Goal: Task Accomplishment & Management: Complete application form

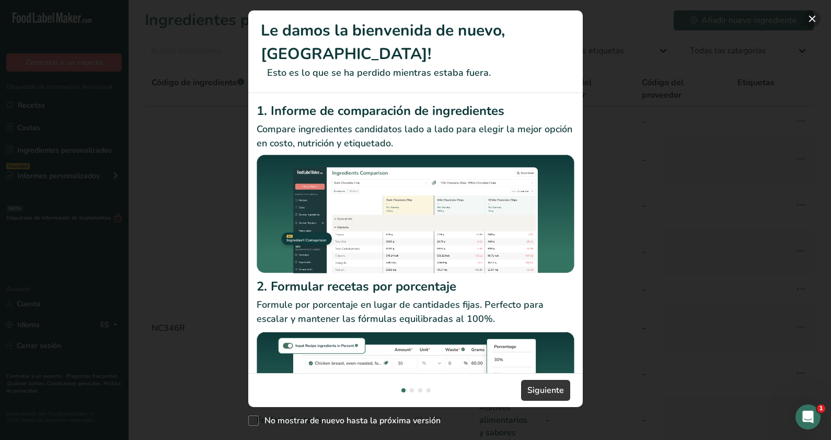
click at [807, 17] on button "New Features" at bounding box center [812, 18] width 17 height 17
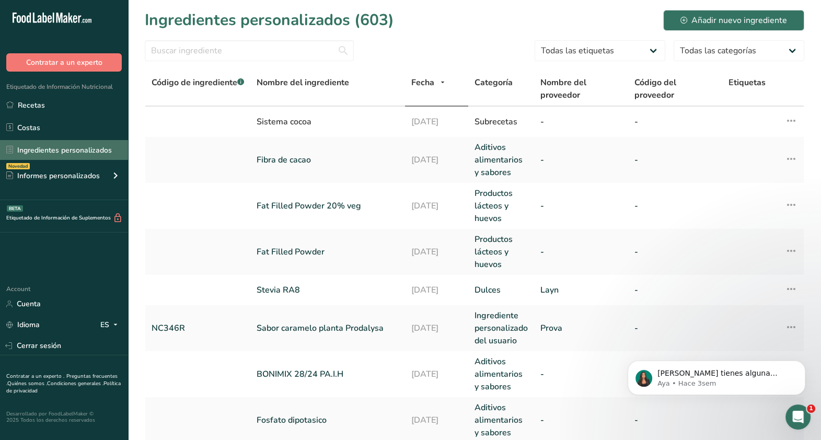
click at [73, 145] on link "Ingredientes personalizados" at bounding box center [64, 150] width 128 height 20
click at [91, 149] on link "Ingredientes personalizados" at bounding box center [64, 150] width 128 height 20
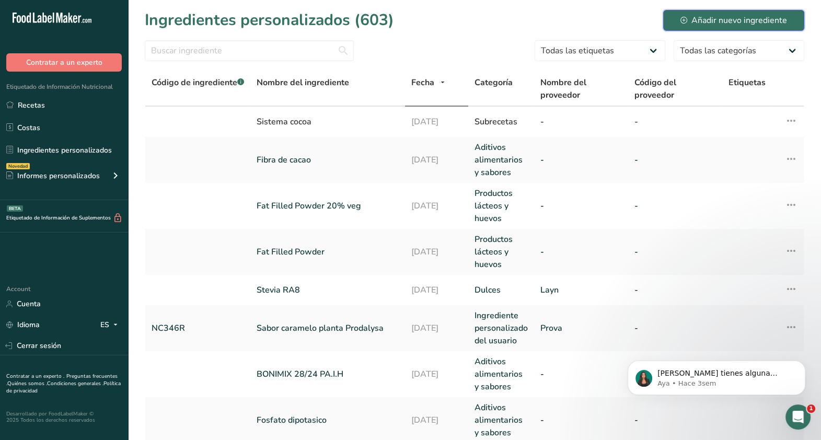
click at [759, 19] on div "Añadir nuevo ingrediente" at bounding box center [734, 20] width 107 height 13
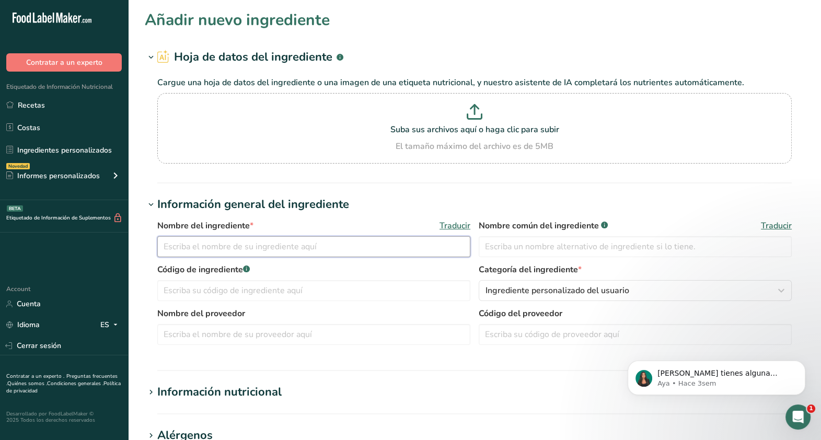
click at [236, 237] on input "text" at bounding box center [313, 246] width 313 height 21
type input "WPC 80 [US_STATE] Whey Protein"
click at [321, 283] on input "text" at bounding box center [313, 290] width 313 height 21
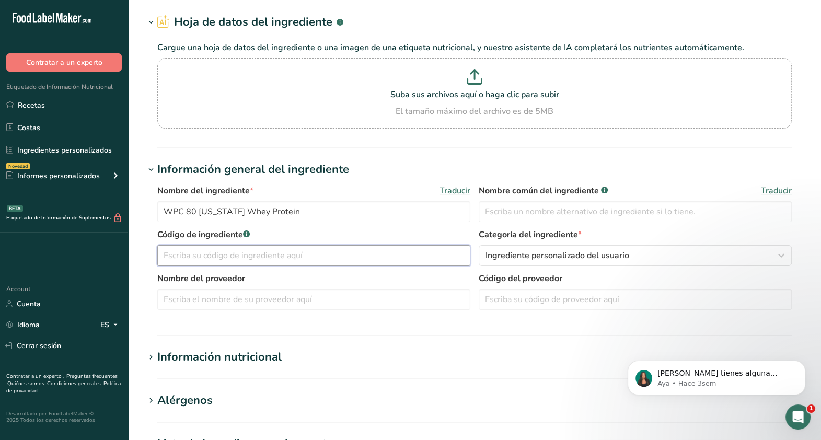
scroll to position [37, 0]
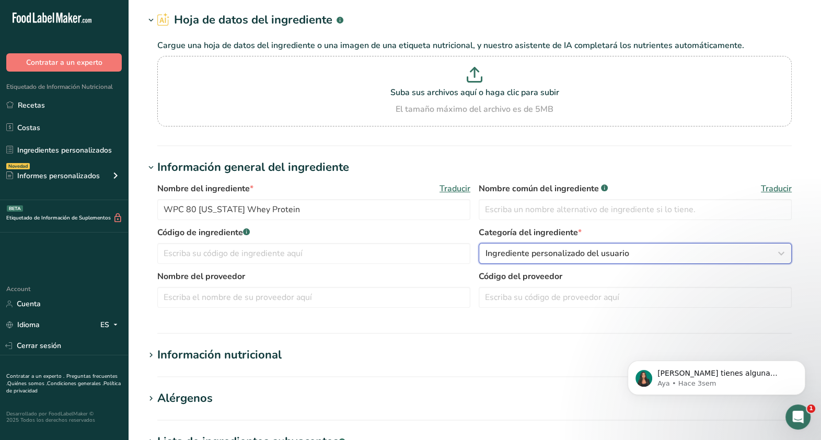
click at [596, 259] on span "Ingrediente personalizado del usuario" at bounding box center [558, 253] width 144 height 13
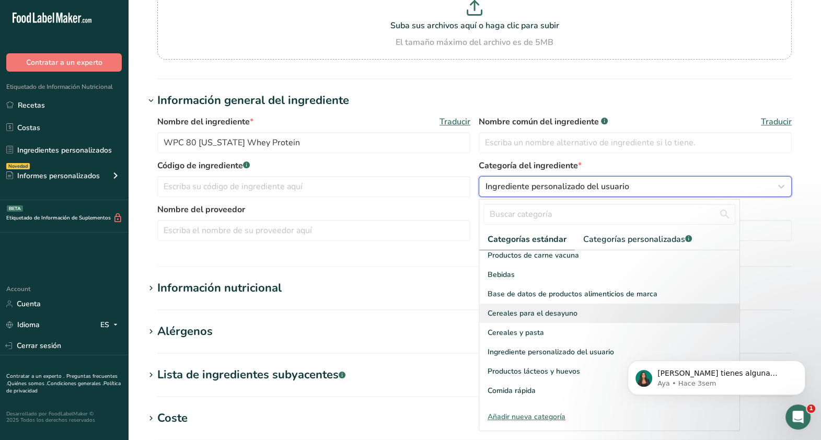
scroll to position [0, 0]
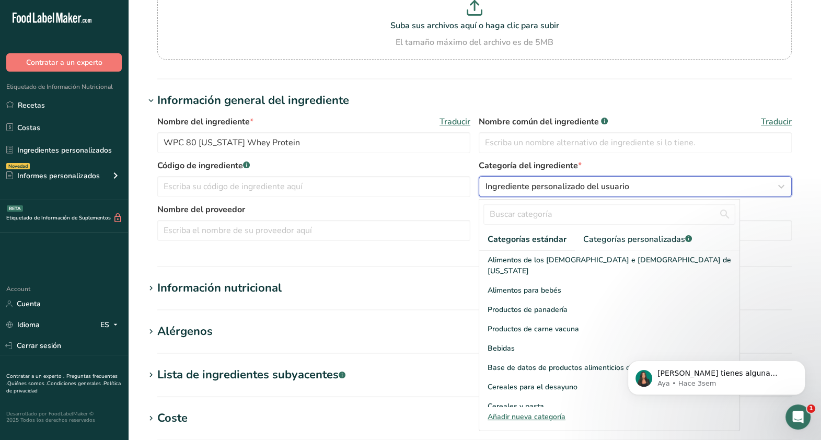
click at [766, 191] on div "Ingrediente personalizado del usuario" at bounding box center [632, 186] width 293 height 13
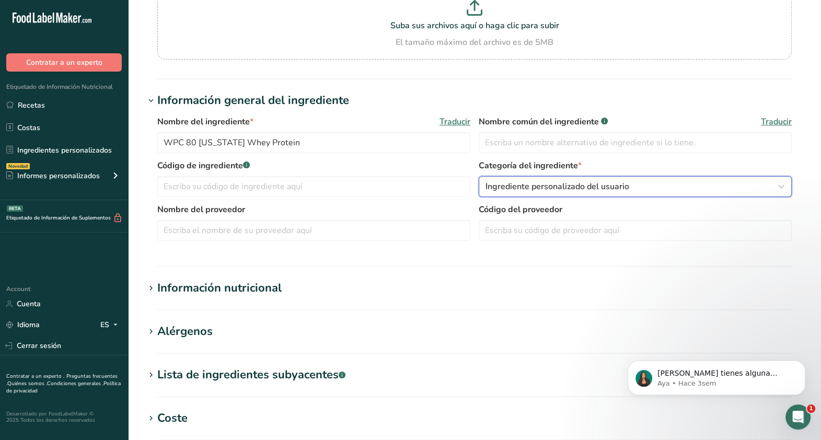
click at [782, 187] on icon "button" at bounding box center [781, 186] width 13 height 19
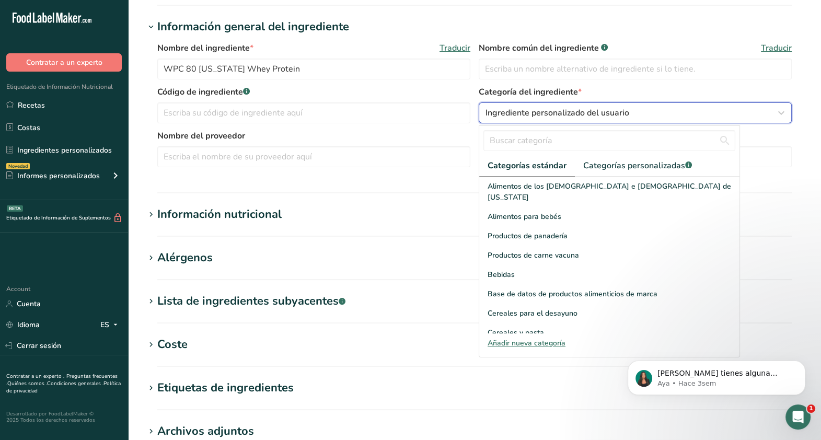
scroll to position [219, 0]
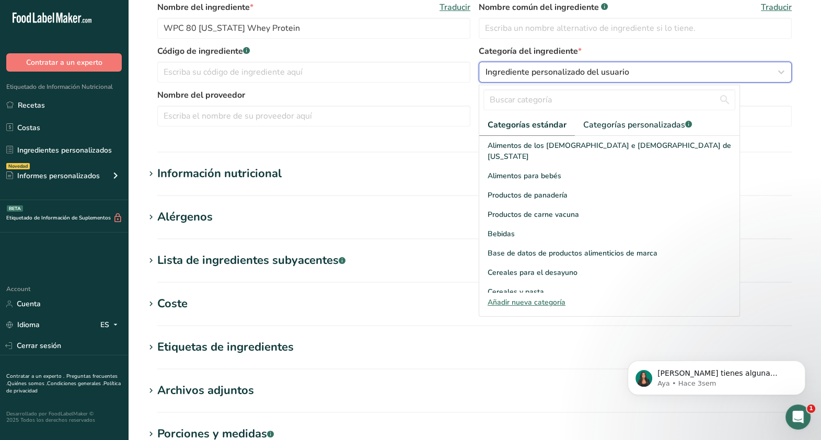
click at [777, 76] on icon "button" at bounding box center [781, 72] width 13 height 19
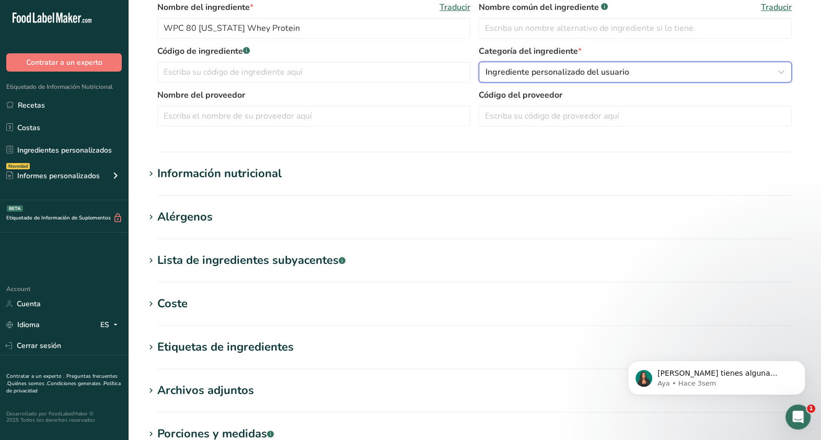
click at [708, 64] on button "Ingrediente personalizado del usuario" at bounding box center [635, 72] width 313 height 21
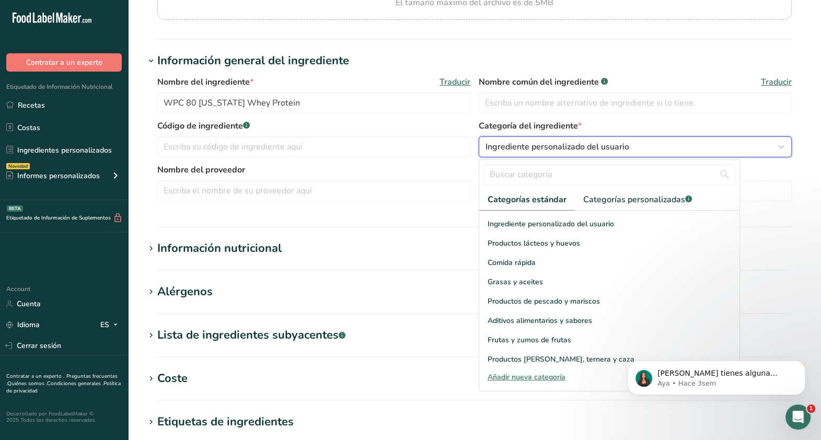
scroll to position [163, 0]
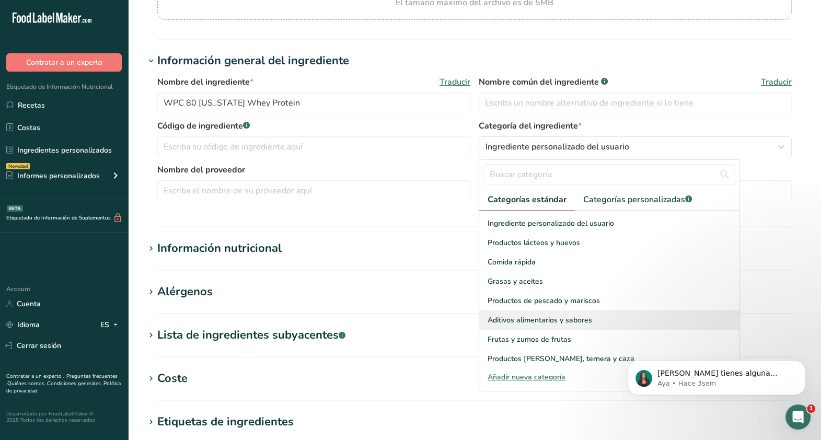
click at [546, 315] on span "Aditivos alimentarios y sabores" at bounding box center [540, 320] width 105 height 11
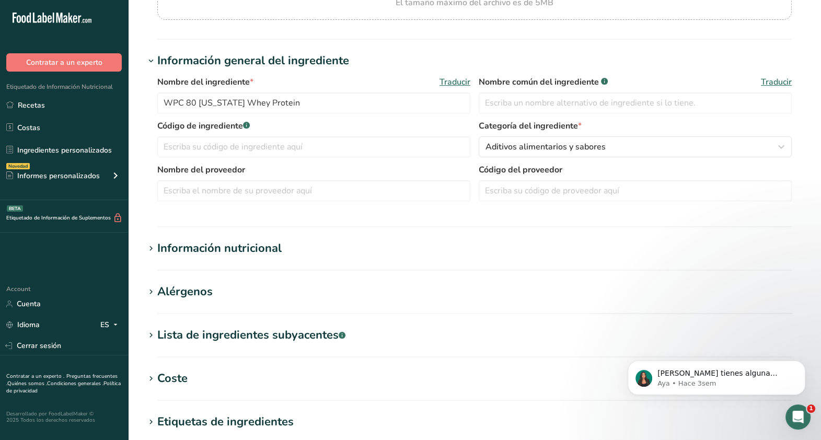
click at [248, 250] on div "Información nutricional" at bounding box center [219, 248] width 124 height 17
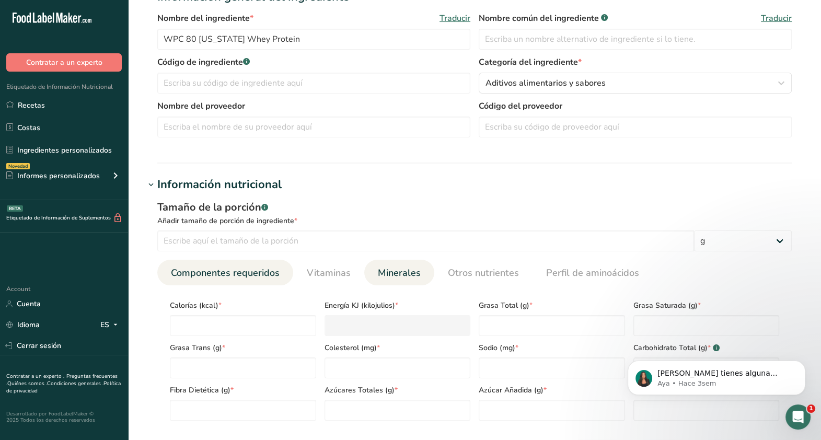
scroll to position [284, 0]
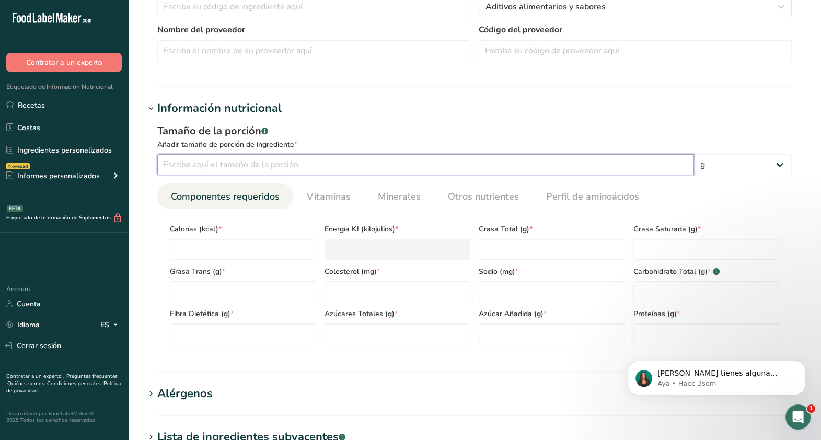
click at [296, 154] on input "number" at bounding box center [425, 164] width 537 height 21
type input "100"
click at [248, 232] on span "Calorías (kcal) *" at bounding box center [243, 229] width 146 height 11
click at [217, 272] on span "Grasa Trans (g) *" at bounding box center [243, 271] width 146 height 11
click at [230, 259] on input "number" at bounding box center [243, 249] width 146 height 21
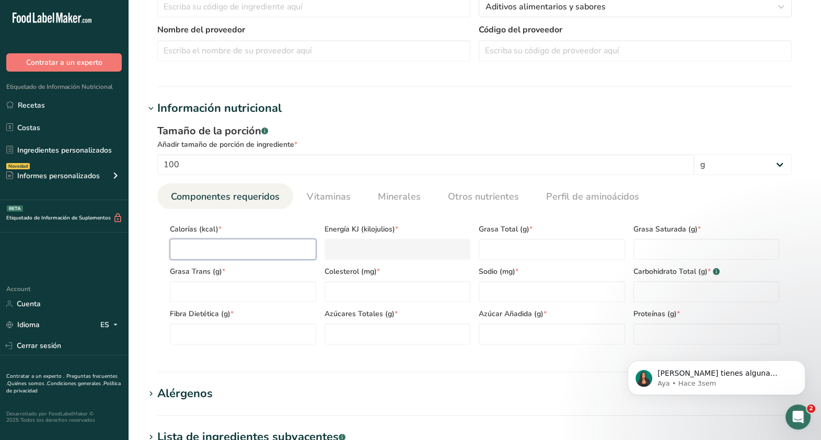
type input "3"
type KJ "12.6"
type input "39"
type KJ "163.2"
type input "390"
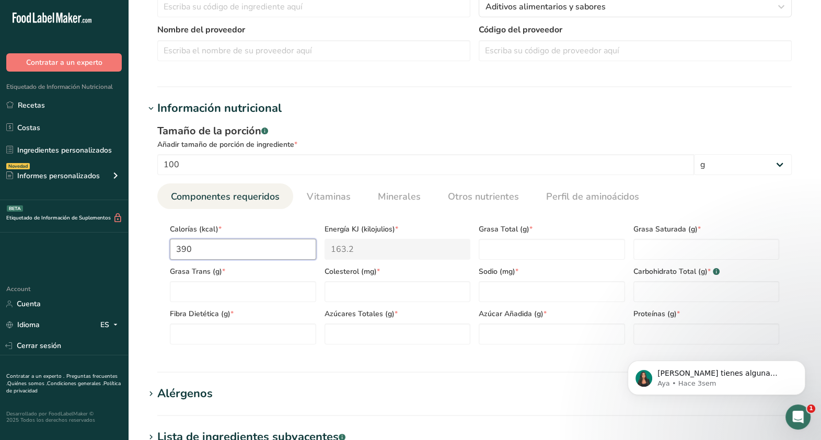
type KJ "1631.8"
type input "390"
click at [539, 256] on Fat "number" at bounding box center [552, 249] width 146 height 21
type Fat "7.12"
click at [664, 256] on Fat "number" at bounding box center [707, 249] width 146 height 21
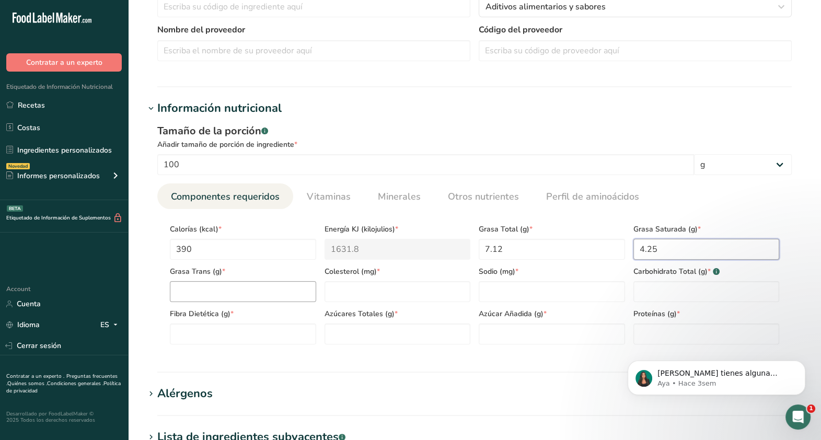
type Fat "4.25"
click at [298, 298] on Fat "number" at bounding box center [243, 291] width 146 height 21
click at [286, 293] on Fat "number" at bounding box center [243, 291] width 146 height 21
type Fat "0.28"
click at [369, 298] on input "number" at bounding box center [398, 291] width 146 height 21
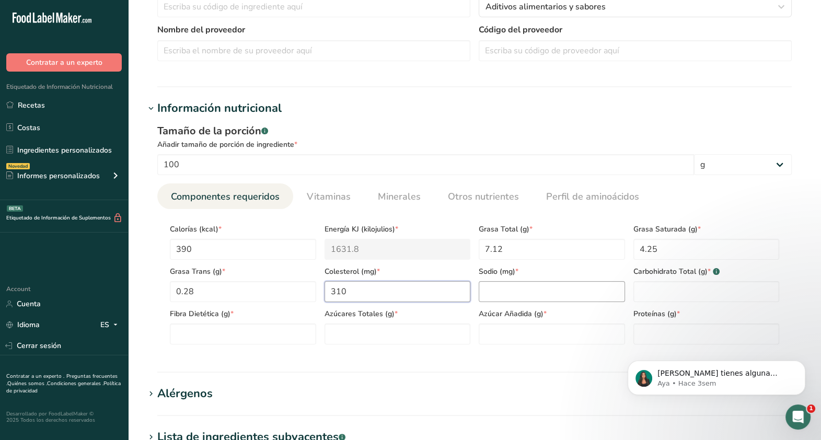
type input "310"
click at [544, 298] on input "number" at bounding box center [552, 291] width 146 height 21
type input "191"
click at [669, 296] on Carbohydrates "number" at bounding box center [707, 291] width 146 height 21
type Carbohydrates "5.2"
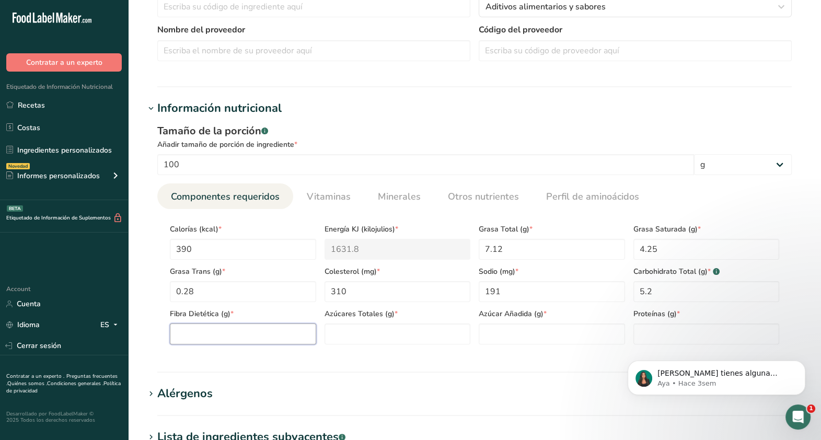
click at [249, 335] on Fiber "number" at bounding box center [243, 334] width 146 height 21
type Fiber "0"
click at [350, 340] on Sugars "number" at bounding box center [398, 334] width 146 height 21
type Sugars "1.99"
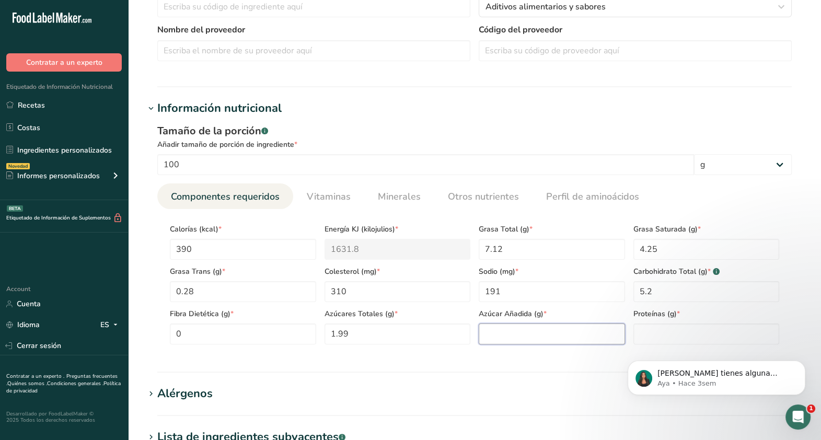
click at [530, 332] on Sugars "number" at bounding box center [552, 334] width 146 height 21
type Sugars "0"
click at [672, 348] on body "Si tienes alguna pregunta no dudes en consultarnos. ¡Estamos aquí para ayudarte…" at bounding box center [716, 375] width 201 height 65
click at [675, 330] on input "number" at bounding box center [707, 334] width 146 height 21
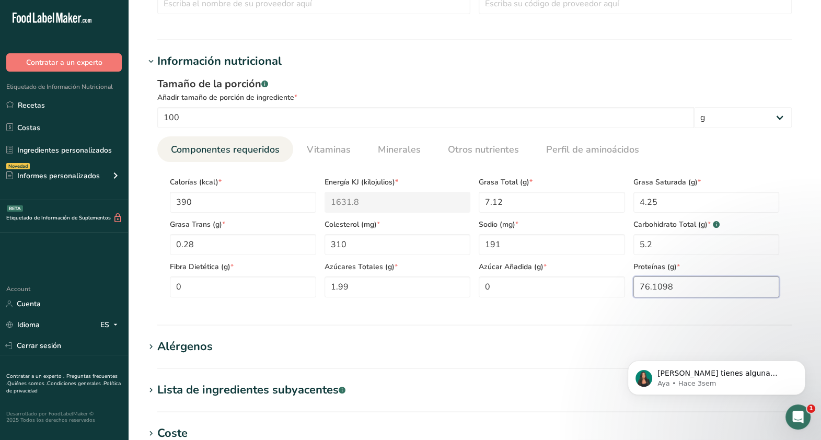
scroll to position [334, 0]
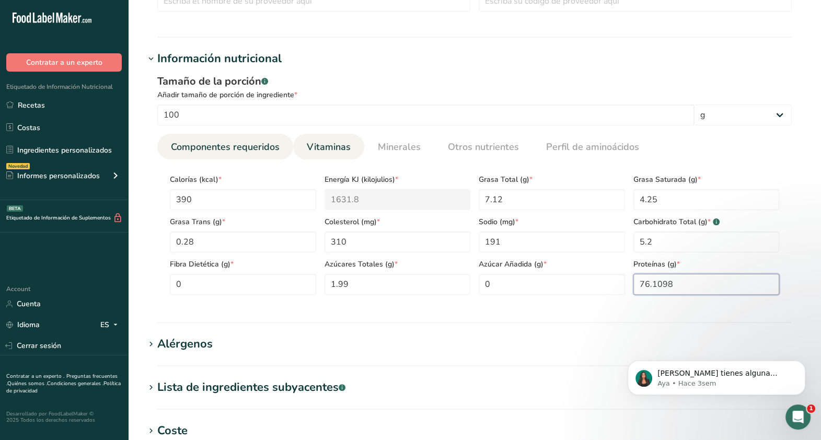
type input "76.1098"
click at [337, 150] on span "Vitaminas" at bounding box center [329, 147] width 44 height 14
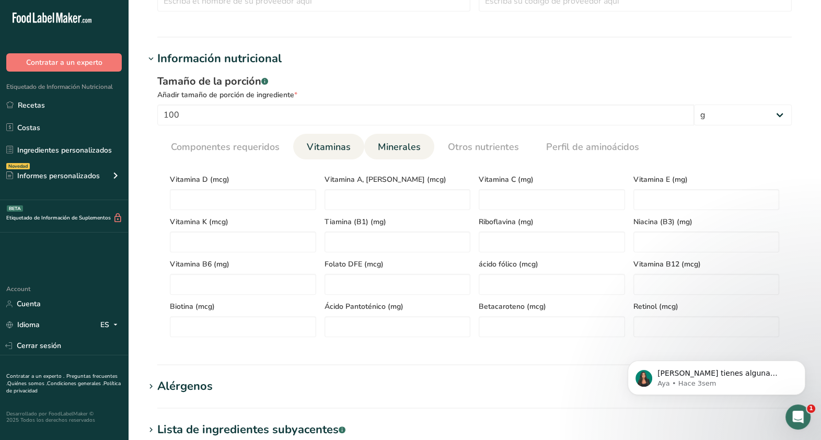
click at [404, 151] on span "Minerales" at bounding box center [399, 147] width 43 height 14
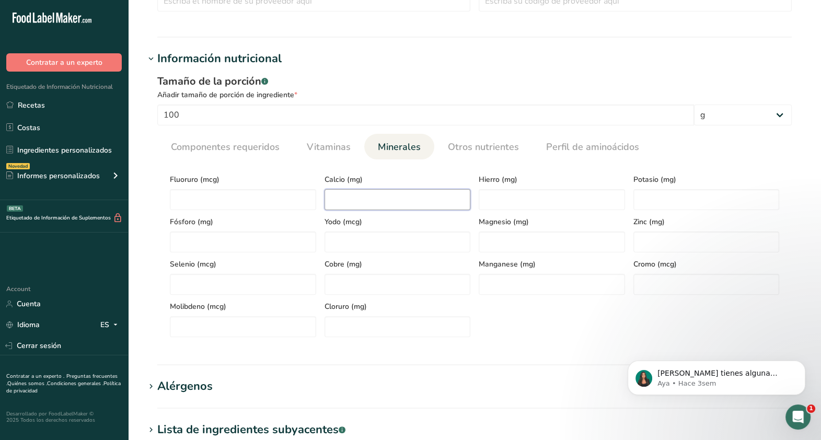
click at [355, 205] on input "number" at bounding box center [398, 199] width 146 height 21
type input "349"
click at [516, 197] on input "number" at bounding box center [552, 199] width 146 height 21
type input "1.2"
click at [668, 204] on input "number" at bounding box center [707, 199] width 146 height 21
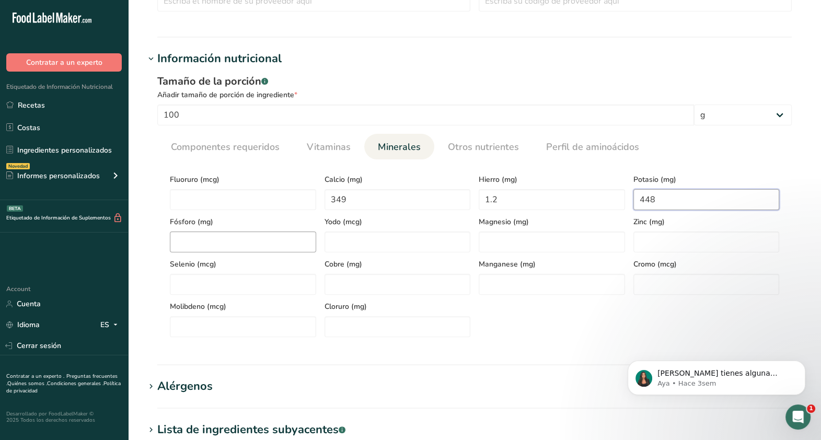
type input "448"
click at [257, 236] on input "number" at bounding box center [243, 242] width 146 height 21
type input "303"
click at [537, 240] on input "number" at bounding box center [552, 242] width 146 height 21
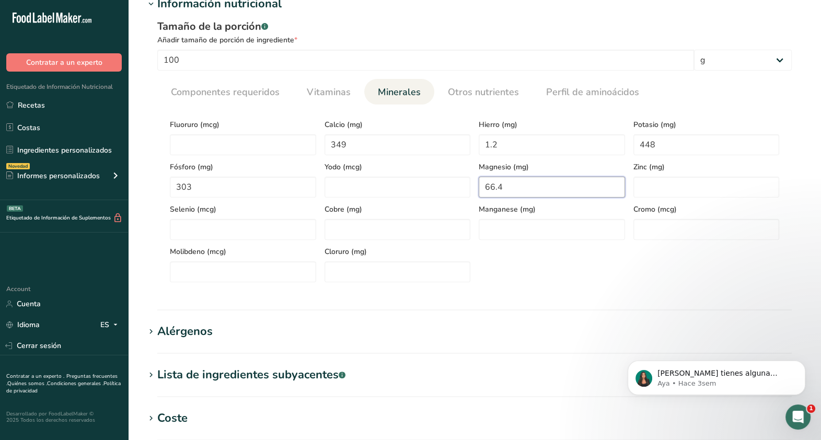
scroll to position [645, 0]
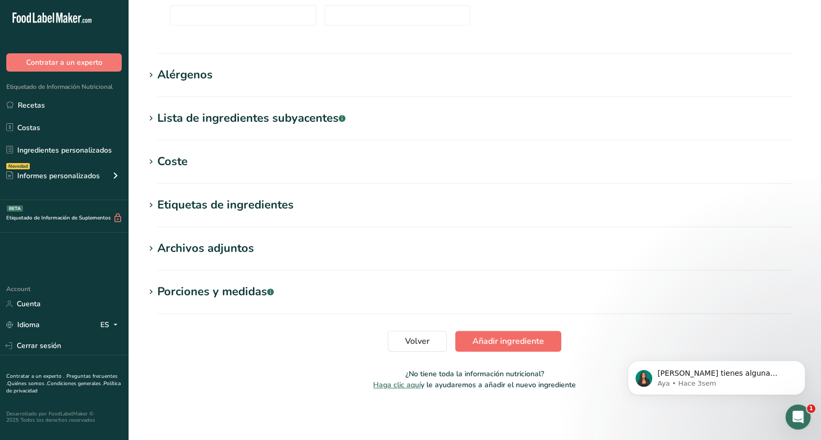
type input "66.4"
click at [512, 340] on span "Añadir ingrediente" at bounding box center [509, 341] width 72 height 13
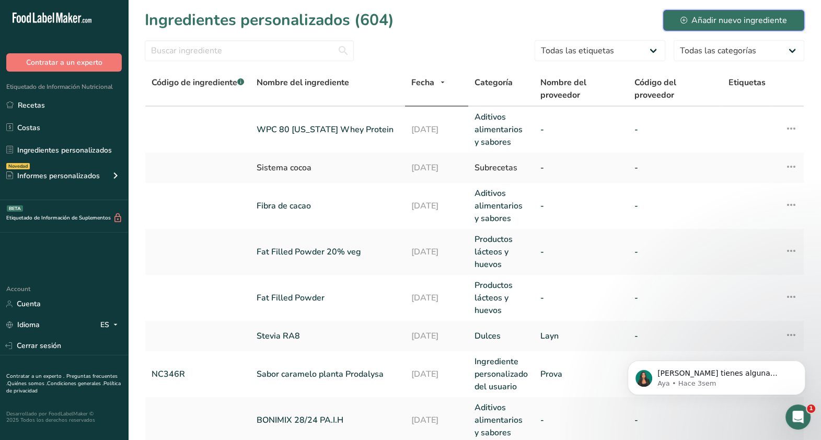
click at [727, 27] on button "Añadir nuevo ingrediente" at bounding box center [733, 20] width 141 height 21
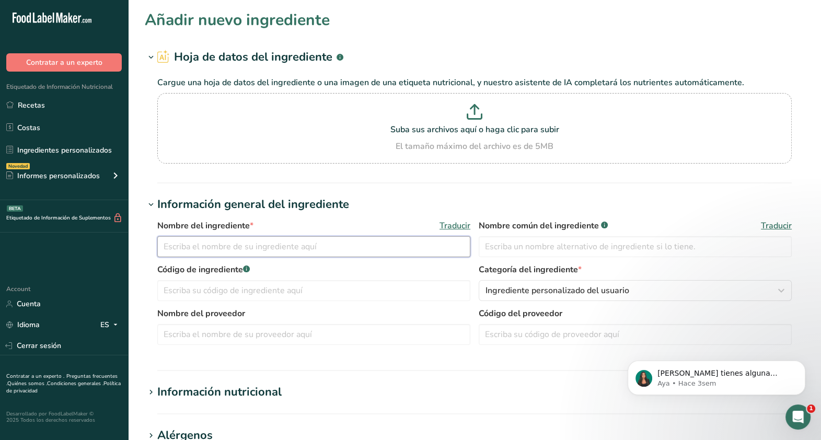
click at [240, 247] on input "text" at bounding box center [313, 246] width 313 height 21
type input "WPC 34 [US_STATE] Whey Protein"
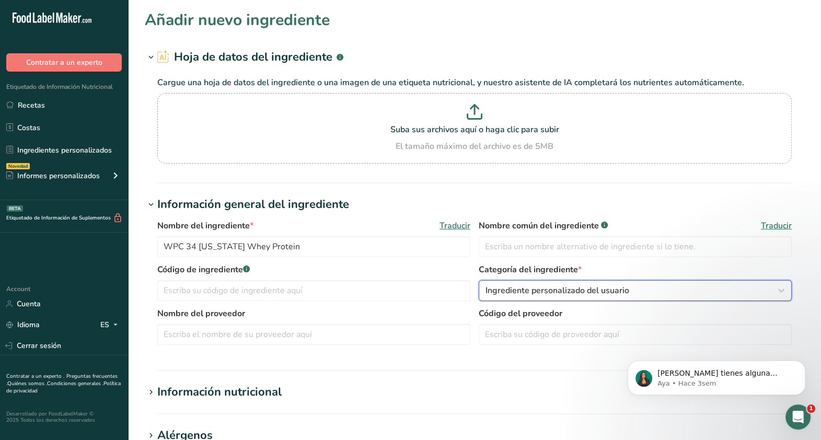
click at [531, 282] on button "Ingrediente personalizado del usuario" at bounding box center [635, 290] width 313 height 21
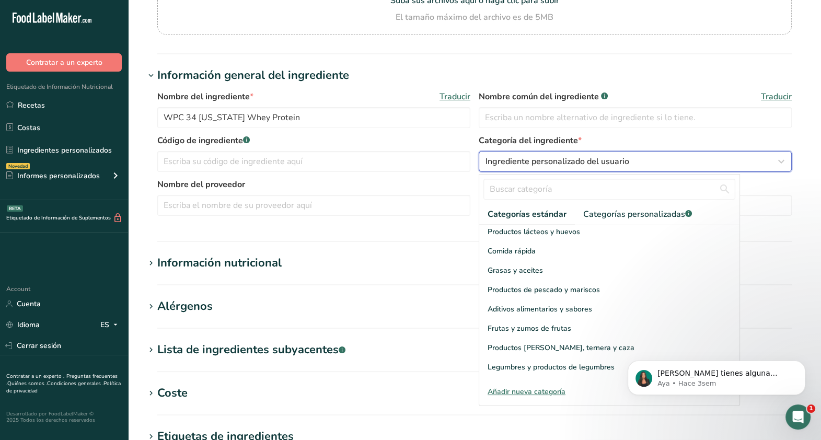
scroll to position [190, 0]
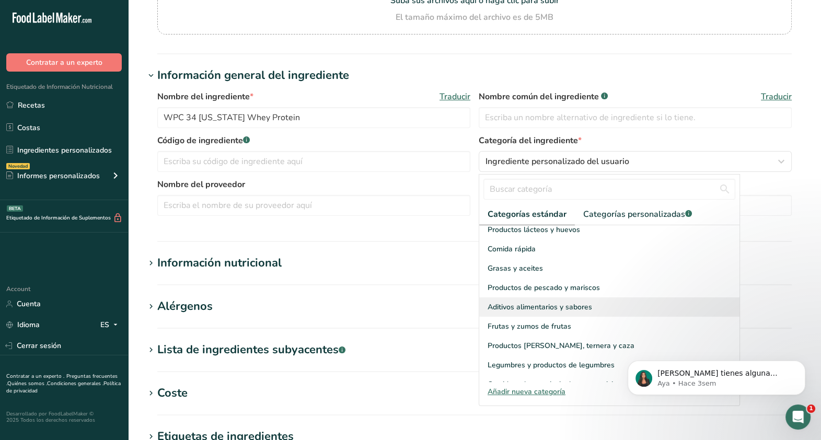
click at [540, 302] on span "Aditivos alimentarios y sabores" at bounding box center [540, 307] width 105 height 11
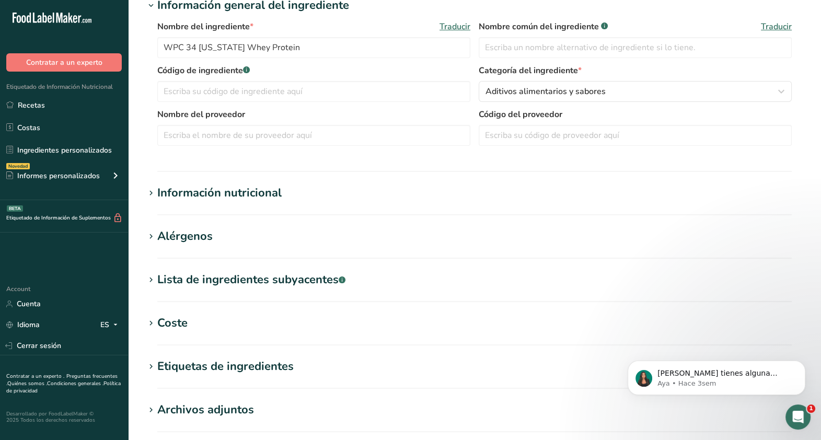
scroll to position [200, 0]
click at [229, 185] on div "Información nutricional" at bounding box center [219, 192] width 124 height 17
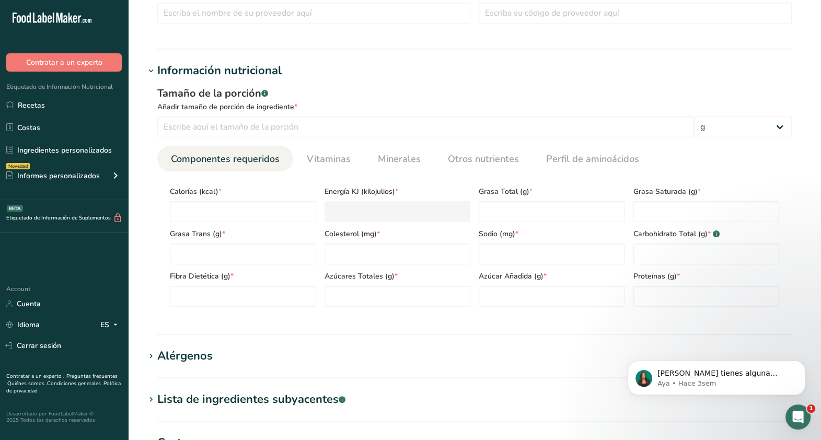
scroll to position [325, 0]
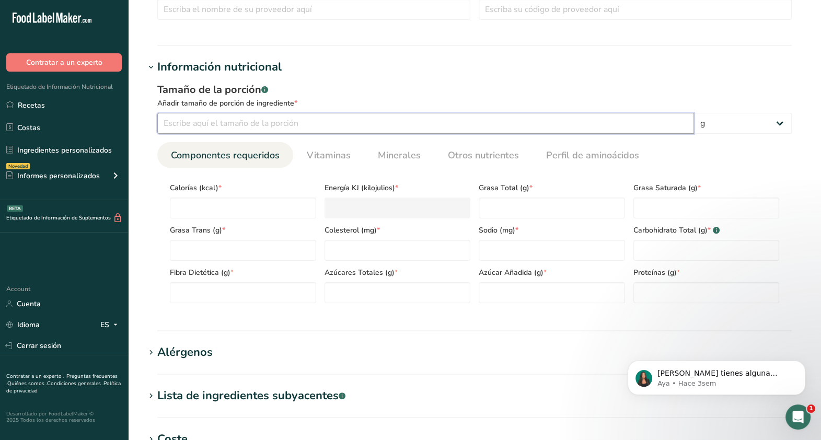
click at [284, 122] on input "number" at bounding box center [425, 123] width 537 height 21
type input "100"
click at [254, 200] on input "number" at bounding box center [243, 208] width 146 height 21
type input "3"
type KJ "12.6"
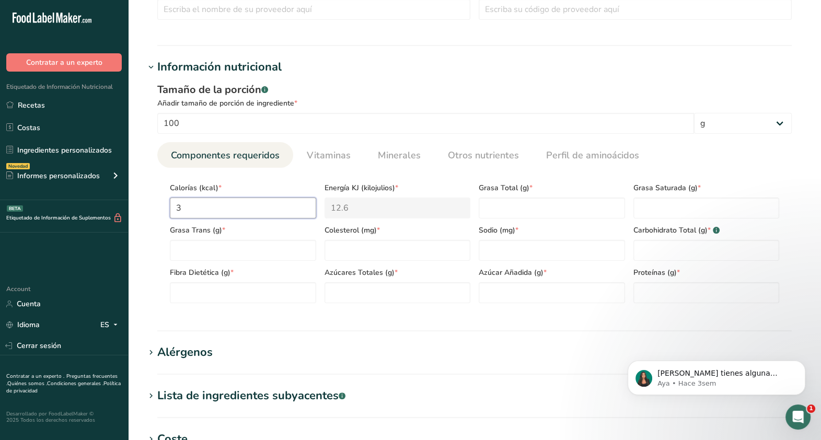
type input "39"
type KJ "163.2"
type input "395"
type KJ "1652.7"
type input "395"
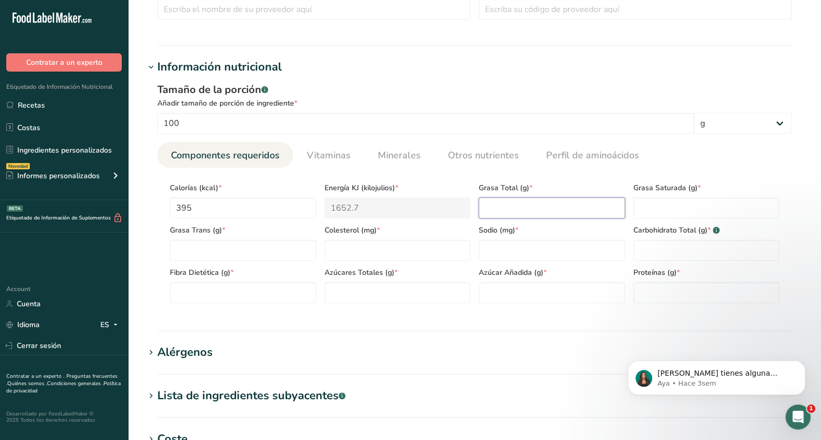
click at [522, 208] on Fat "number" at bounding box center [552, 208] width 146 height 21
click at [700, 226] on span "Carbohidrato Total (g) * .a-a{fill:#347362;}.b-a{fill:#fff;}" at bounding box center [707, 230] width 146 height 11
click at [694, 212] on Fat "number" at bounding box center [707, 208] width 146 height 21
click at [561, 204] on Fat "12.10" at bounding box center [552, 208] width 146 height 21
type Fat "12.10"
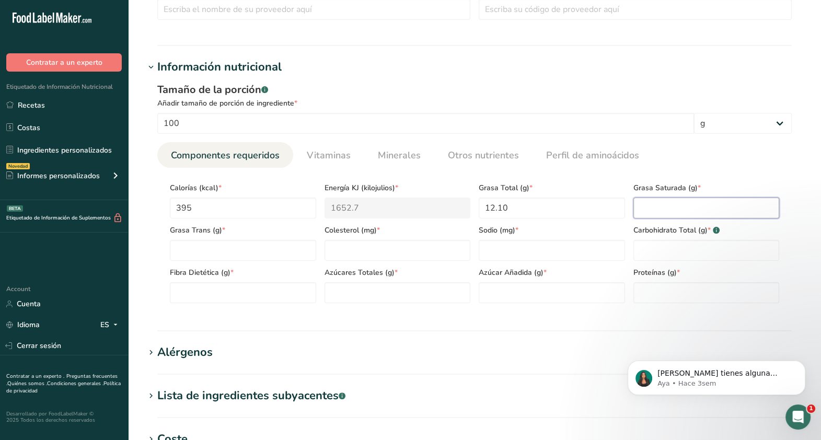
click at [664, 216] on Fat "number" at bounding box center [707, 208] width 146 height 21
click at [686, 206] on Fat "number" at bounding box center [707, 208] width 146 height 21
type Fat "3.39"
click at [250, 252] on Fat "number" at bounding box center [243, 250] width 146 height 21
type Fat "0.19"
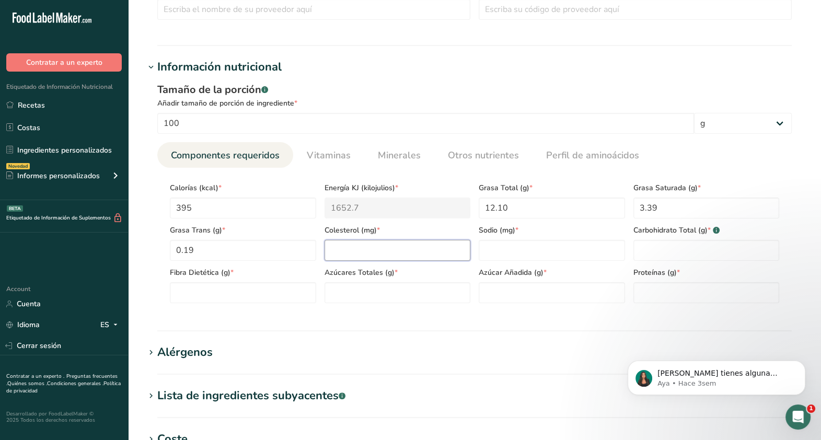
click at [351, 256] on input "number" at bounding box center [398, 250] width 146 height 21
type input "298.1"
click at [541, 252] on input "number" at bounding box center [552, 250] width 146 height 21
type input "355"
click at [700, 245] on Carbohydrates "number" at bounding box center [707, 250] width 146 height 21
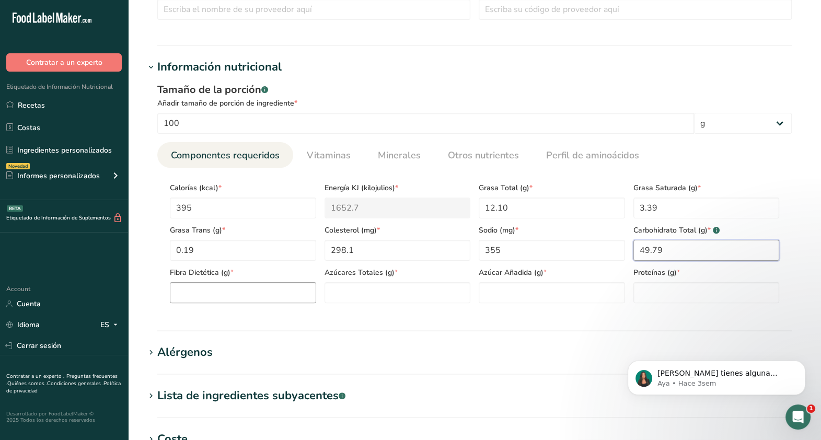
type Carbohydrates "49.79"
click at [196, 290] on Fiber "number" at bounding box center [243, 292] width 146 height 21
type Fiber "0"
type Sugars "40.34"
click at [543, 285] on Sugars "number" at bounding box center [552, 292] width 146 height 21
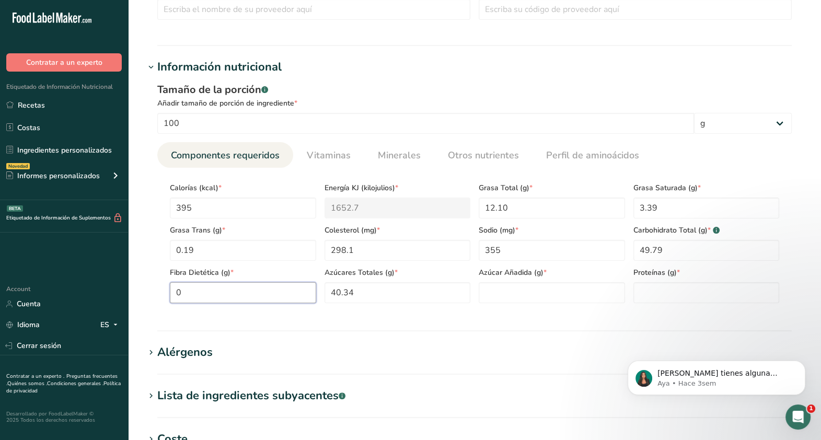
click at [191, 294] on Fiber "0" at bounding box center [243, 292] width 146 height 21
type Fiber "3.1"
click at [673, 204] on Fat "3.39" at bounding box center [707, 208] width 146 height 21
type Fat "3.9"
click at [384, 255] on input "298.1" at bounding box center [398, 250] width 146 height 21
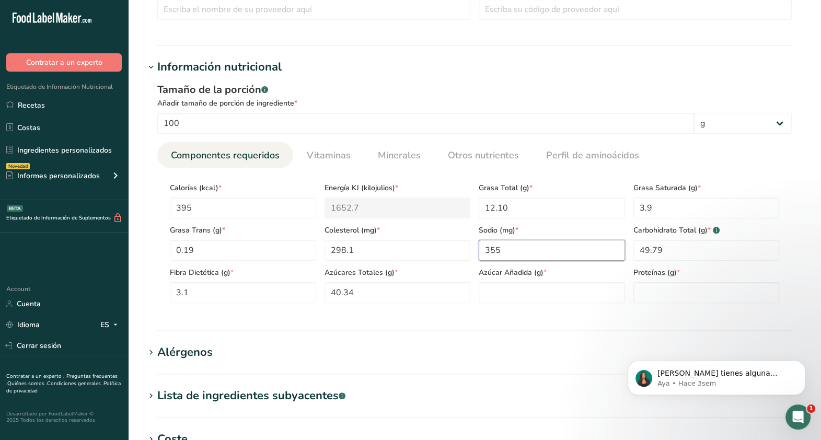
click at [525, 257] on input "355" at bounding box center [552, 250] width 146 height 21
click at [705, 248] on Carbohydrates "49.79" at bounding box center [707, 250] width 146 height 21
click at [659, 252] on Carbohydrates "49.79" at bounding box center [707, 250] width 146 height 21
click at [395, 291] on Sugars "40.34" at bounding box center [398, 292] width 146 height 21
type Sugars "40.34"
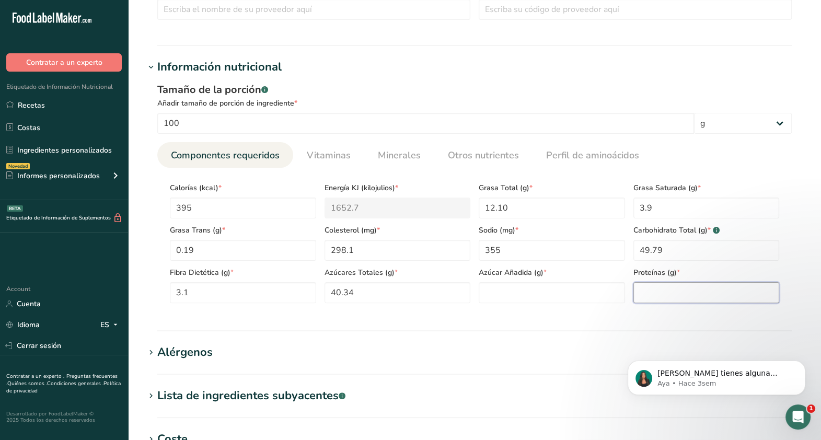
click at [700, 295] on input "number" at bounding box center [707, 292] width 146 height 21
type input "35.03"
click at [574, 300] on Sugars "number" at bounding box center [552, 292] width 146 height 21
click at [374, 295] on Sugars "40.34" at bounding box center [398, 292] width 146 height 21
click at [552, 306] on section "Calorías (kcal) * 395 Energía KJ (kilojulios) * 1652.7 Grasa Total (g) * 12.10 …" at bounding box center [474, 240] width 635 height 144
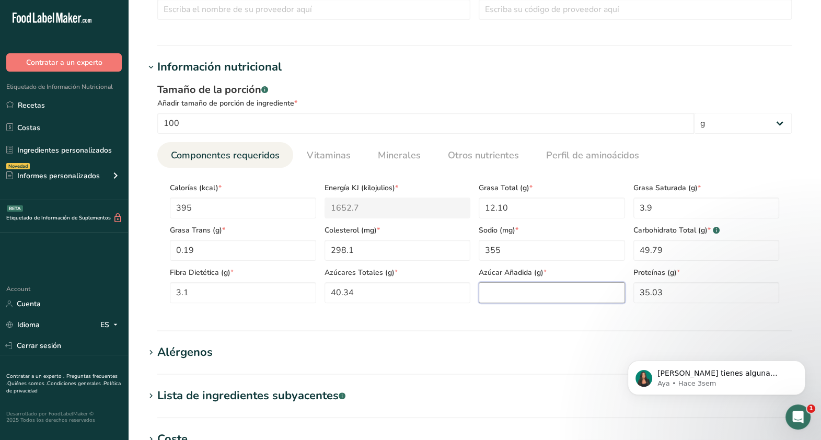
click at [544, 288] on Sugars "number" at bounding box center [552, 292] width 146 height 21
type Sugars "0"
click at [201, 301] on Fiber "3.1" at bounding box center [243, 292] width 146 height 21
type Fiber "3.1"
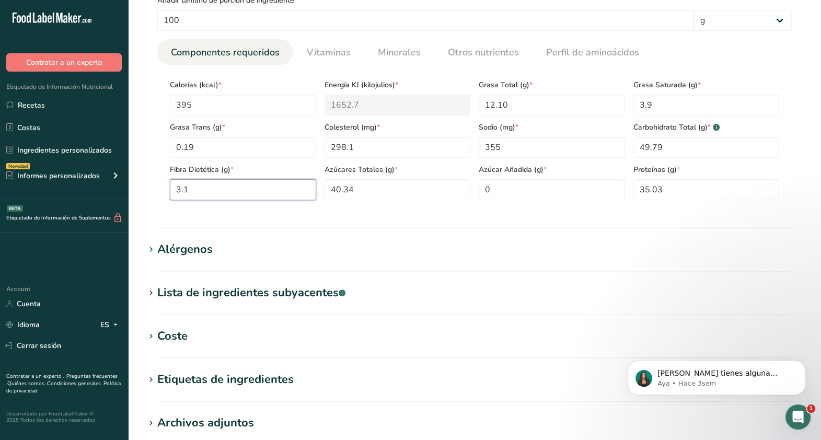
scroll to position [440, 0]
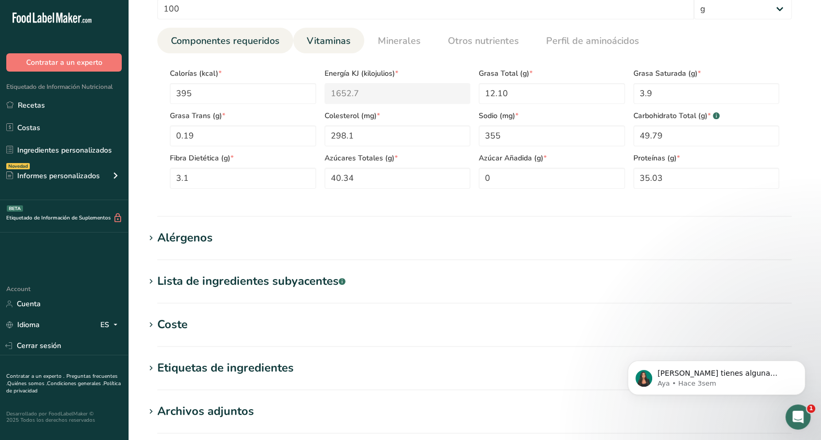
click at [318, 45] on span "Vitaminas" at bounding box center [329, 41] width 44 height 14
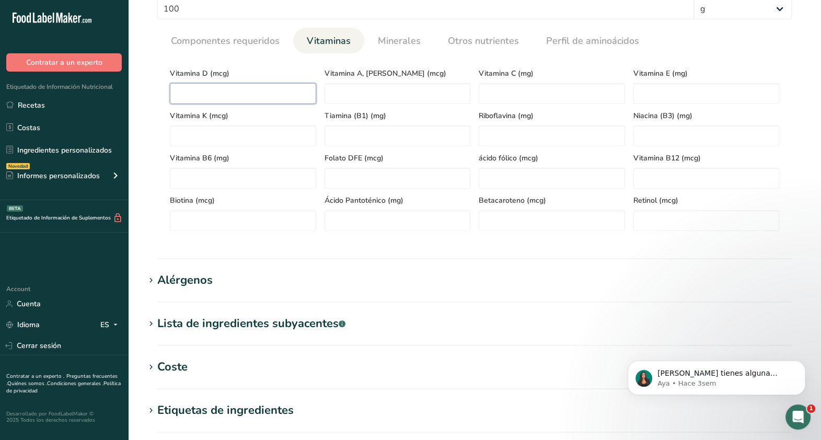
click at [289, 99] on D "number" at bounding box center [243, 93] width 146 height 21
click at [393, 93] on RAE "number" at bounding box center [398, 93] width 146 height 21
click at [480, 78] on span "Vitamina C (mg)" at bounding box center [552, 73] width 146 height 11
click at [397, 51] on link "Minerales" at bounding box center [399, 41] width 51 height 27
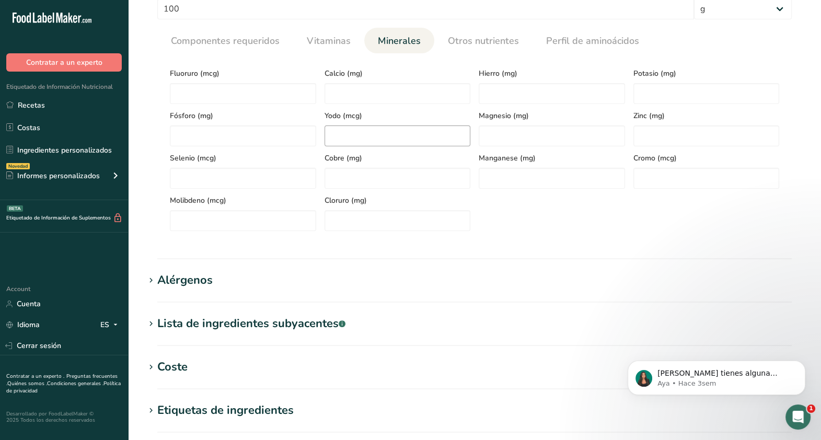
scroll to position [355, 0]
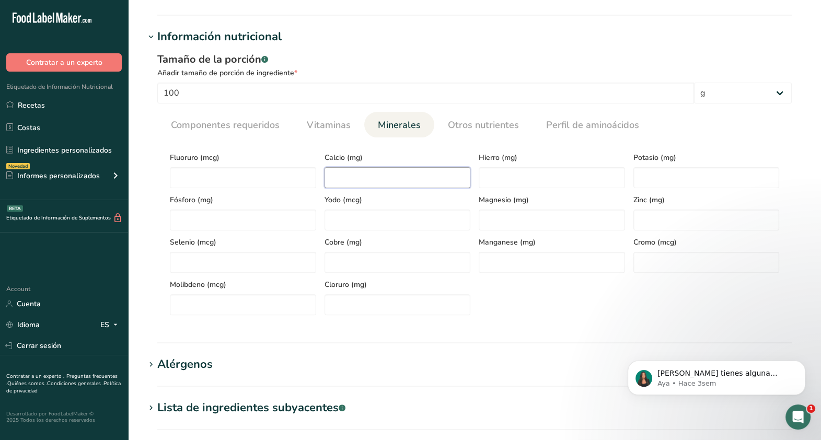
click at [397, 180] on input "number" at bounding box center [398, 177] width 146 height 21
type input "551"
click at [535, 168] on input "number" at bounding box center [552, 177] width 146 height 21
type input "1"
click at [659, 180] on input "number" at bounding box center [707, 177] width 146 height 21
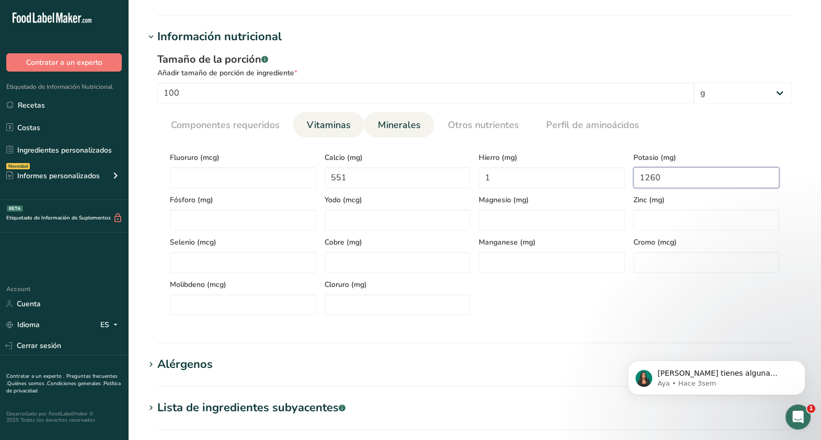
type input "1260"
click at [327, 129] on span "Vitaminas" at bounding box center [329, 125] width 44 height 14
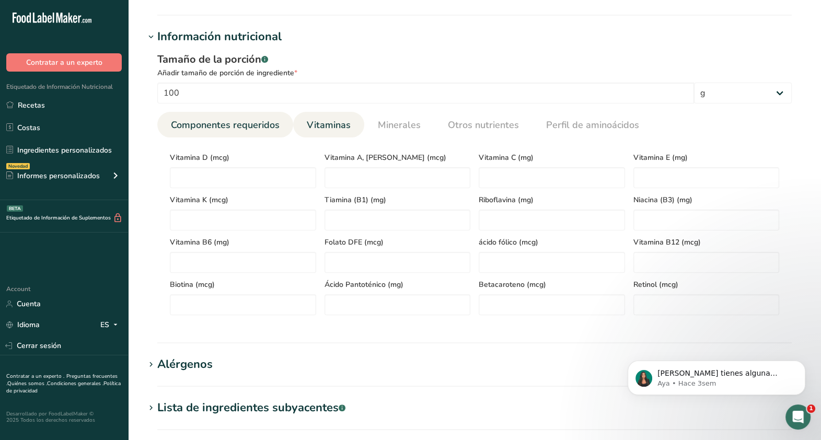
click at [265, 125] on span "Componentes requeridos" at bounding box center [225, 125] width 109 height 14
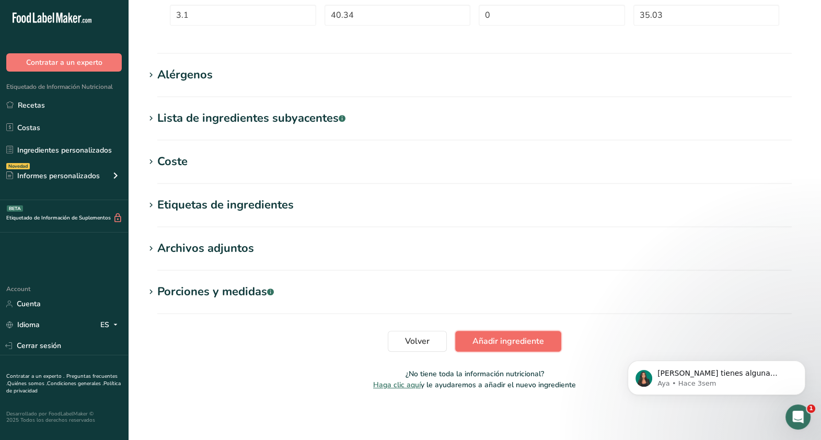
click at [516, 346] on span "Añadir ingrediente" at bounding box center [509, 341] width 72 height 13
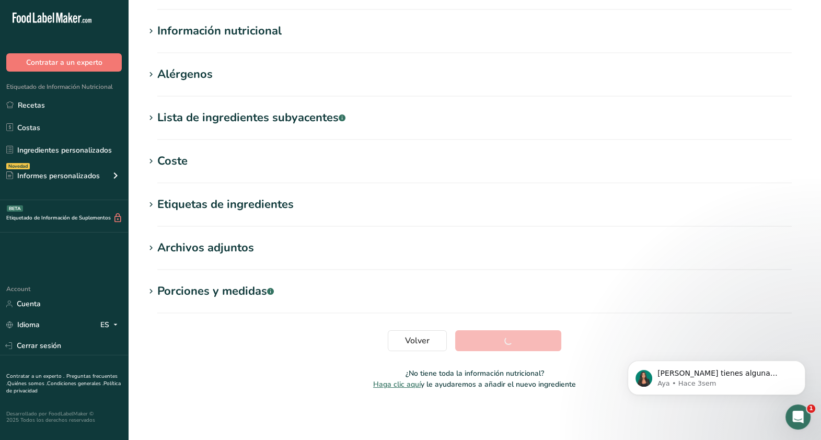
scroll to position [112, 0]
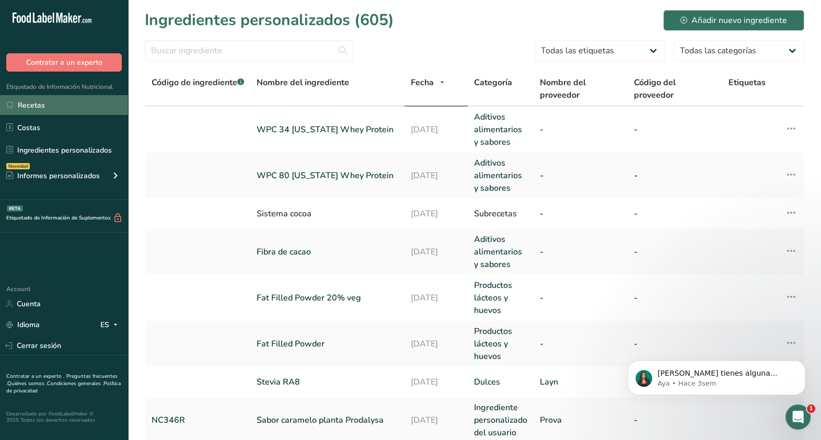
click at [66, 100] on link "Recetas" at bounding box center [64, 105] width 128 height 20
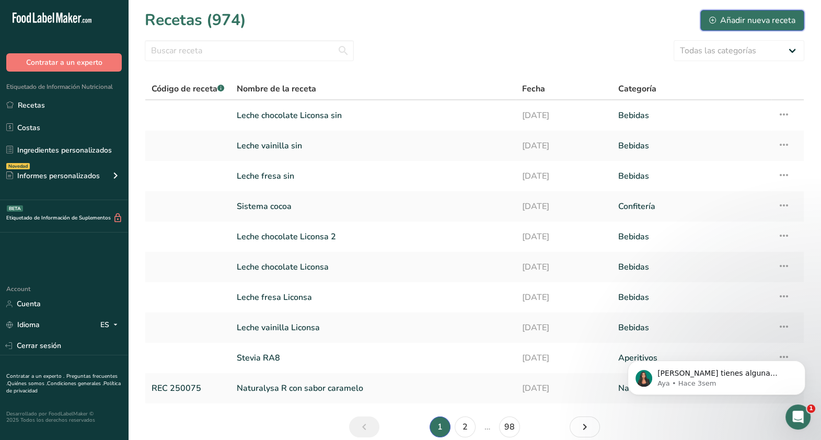
click at [745, 18] on div "Añadir nueva receta" at bounding box center [752, 20] width 86 height 13
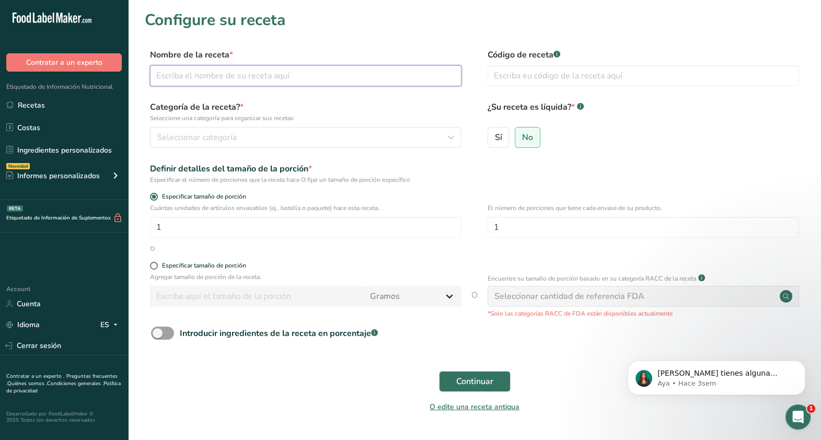
click at [301, 66] on input "text" at bounding box center [306, 75] width 312 height 21
type input "Leche fresa 80"
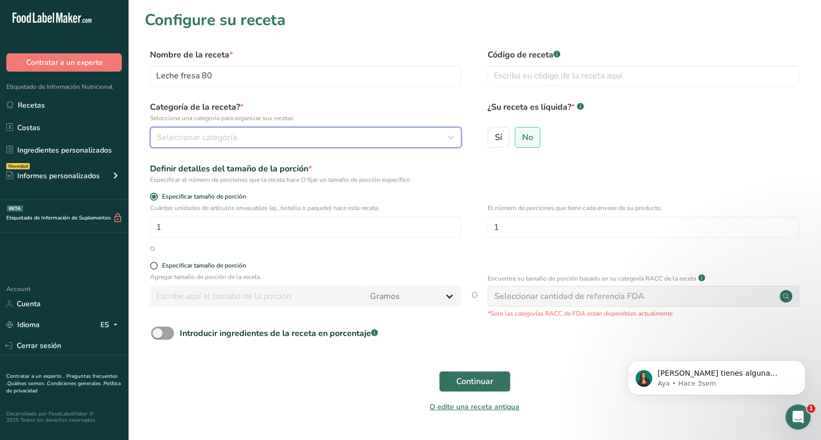
click at [205, 137] on span "Seleccionar categoría" at bounding box center [197, 137] width 80 height 13
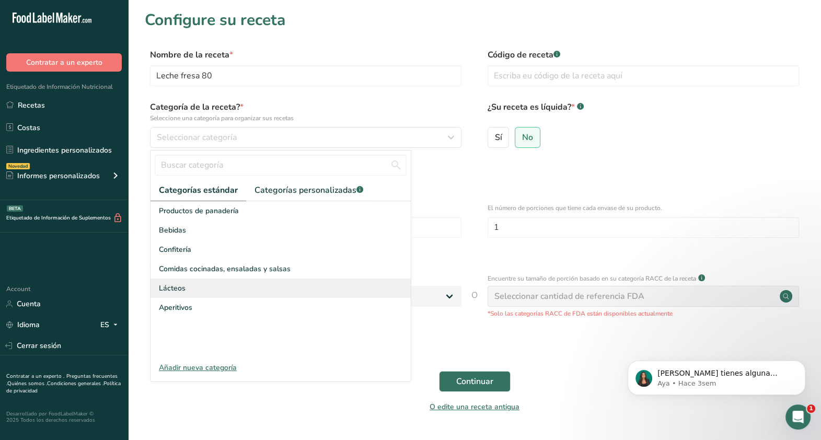
click at [237, 292] on div "Lácteos" at bounding box center [281, 288] width 260 height 19
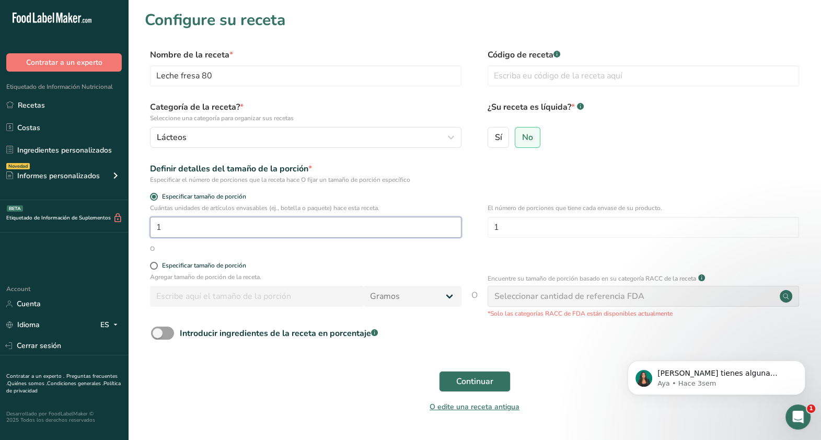
click at [282, 228] on input "1" at bounding box center [306, 227] width 312 height 21
click at [190, 263] on div "Especificar tamaño de porción" at bounding box center [204, 266] width 84 height 8
click at [157, 263] on input "Especificar tamaño de porción" at bounding box center [153, 265] width 7 height 7
radio input "true"
radio input "false"
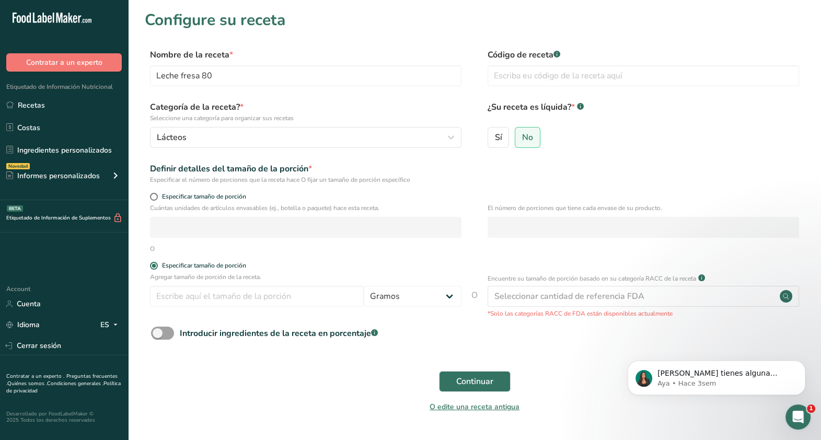
click at [189, 281] on p "Agregar tamaño de porción de la receta." at bounding box center [306, 276] width 312 height 9
click at [187, 288] on input "number" at bounding box center [257, 296] width 214 height 21
type input "100"
click at [474, 388] on span "Continuar" at bounding box center [474, 381] width 37 height 13
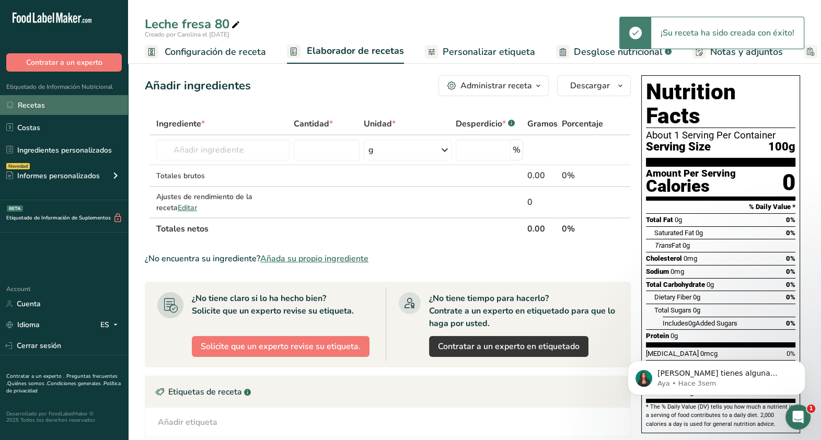
click at [60, 106] on link "Recetas" at bounding box center [64, 105] width 128 height 20
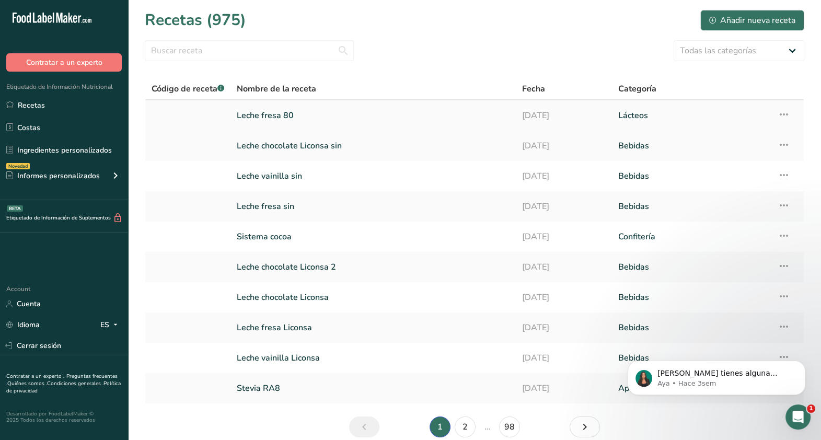
click at [782, 113] on icon at bounding box center [784, 114] width 13 height 19
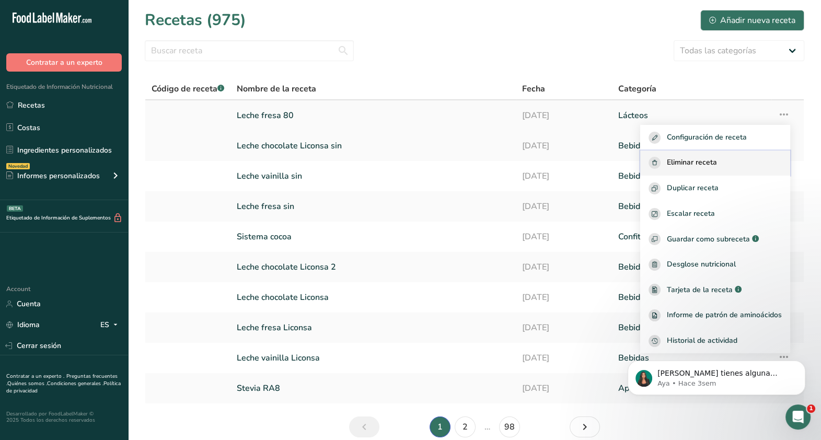
click at [724, 159] on div "Eliminar receta" at bounding box center [715, 163] width 133 height 12
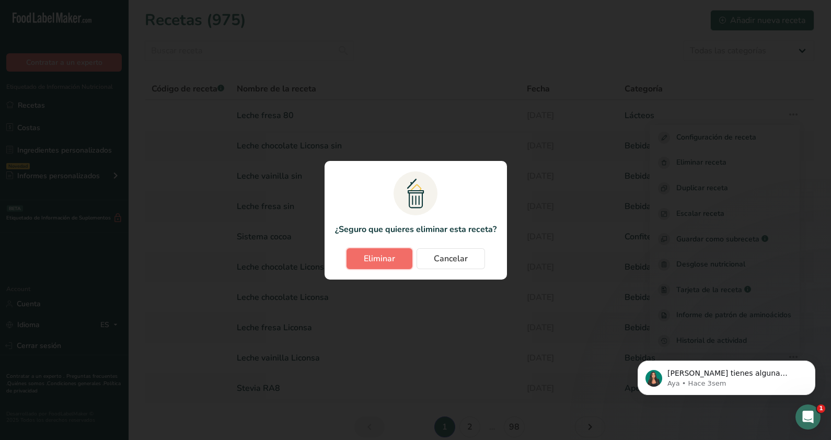
click at [399, 255] on button "Eliminar" at bounding box center [380, 258] width 66 height 21
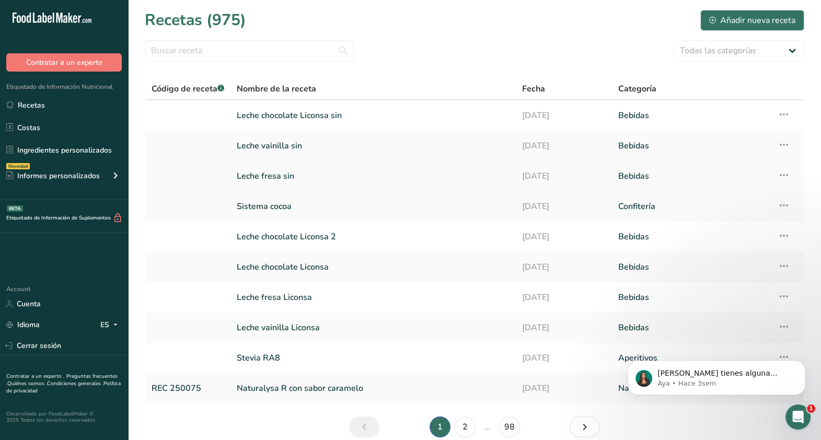
click at [779, 175] on icon at bounding box center [784, 175] width 13 height 19
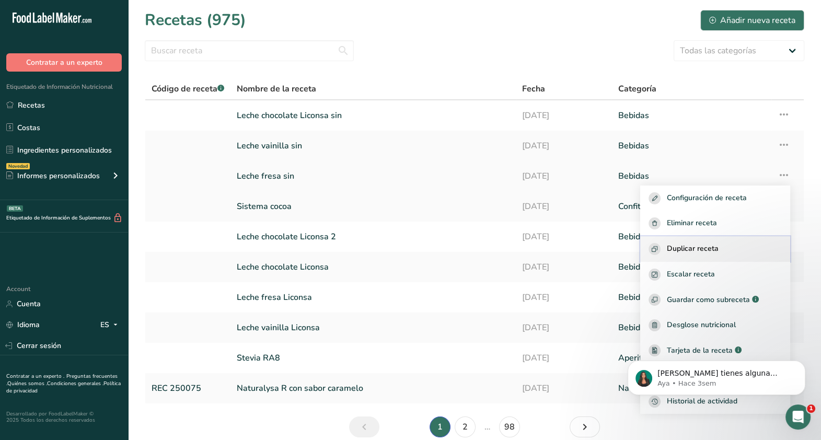
click at [717, 246] on span "Duplicar receta" at bounding box center [693, 249] width 52 height 12
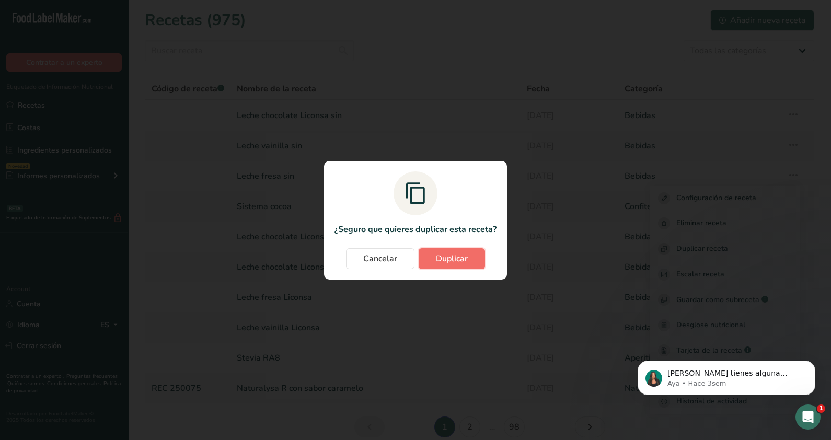
click at [447, 254] on span "Duplicar" at bounding box center [452, 258] width 32 height 13
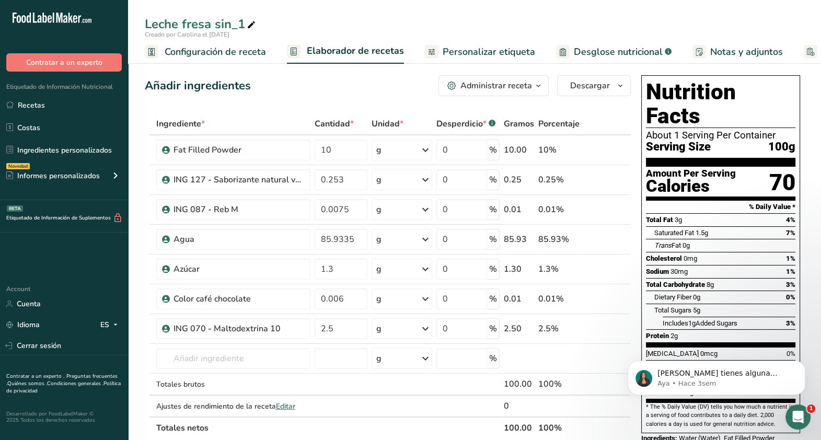
click at [244, 20] on div "Leche fresa sin_1" at bounding box center [201, 24] width 113 height 19
type input "Leche fresa 80"
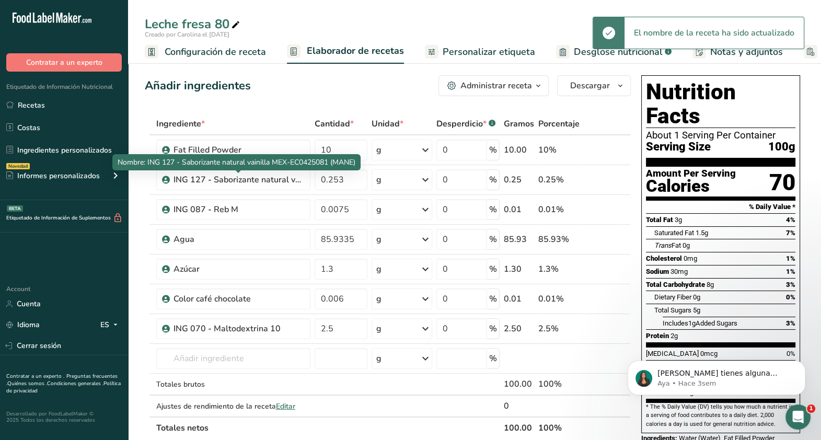
click at [267, 160] on span "Nombre: ING 127 - Saborizante natural vainilla MEX-EC0425081 (MANE)" at bounding box center [237, 162] width 238 height 10
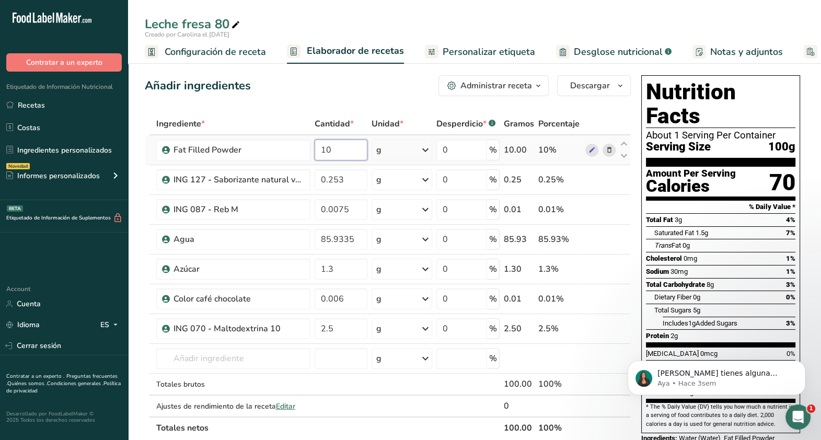
click at [342, 146] on input "10" at bounding box center [341, 150] width 53 height 21
type input "1"
type input "4.9"
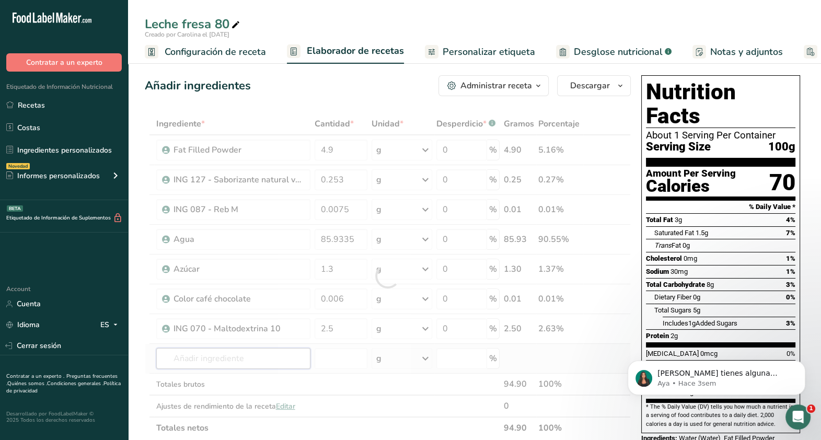
click at [272, 365] on div "Ingrediente * Cantidad * Unidad * Desperdicio * .a-a{fill:#347362;}.b-a{fill:#f…" at bounding box center [388, 276] width 486 height 326
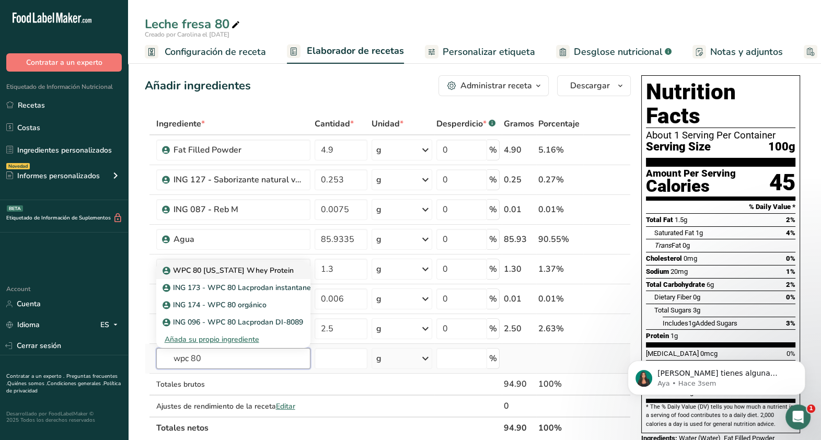
type input "wpc 80"
click at [259, 270] on p "WPC 80 [US_STATE] Whey Protein" at bounding box center [229, 270] width 129 height 11
type input "WPC 80 [US_STATE] Whey Protein"
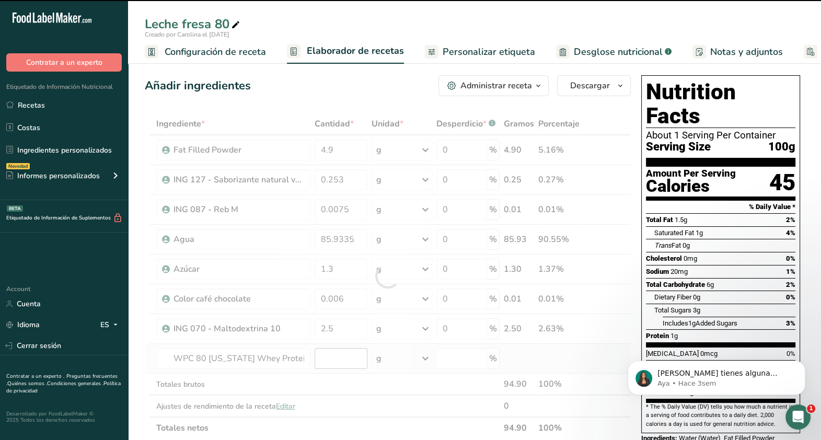
type input "0"
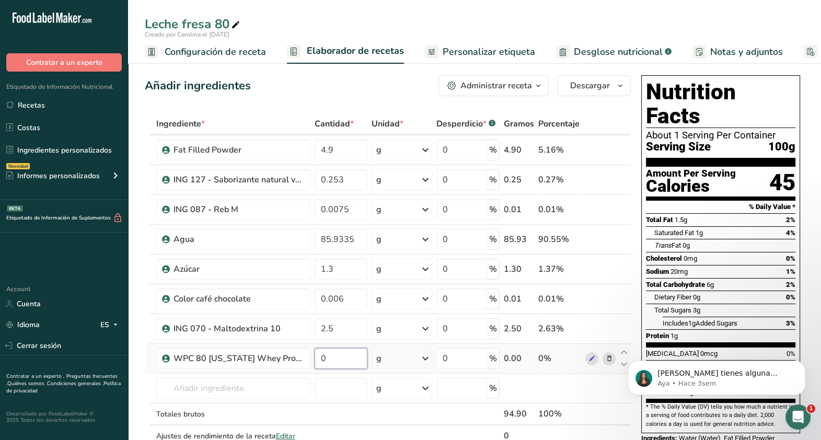
click at [342, 355] on input "0" at bounding box center [341, 358] width 53 height 21
type input "1.3"
click at [350, 172] on div "Ingrediente * Cantidad * Unidad * Desperdicio * .a-a{fill:#347362;}.b-a{fill:#f…" at bounding box center [388, 291] width 486 height 356
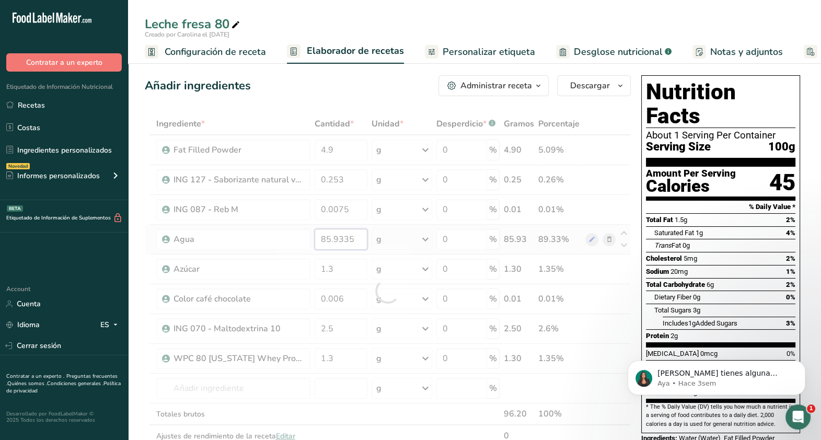
click at [358, 232] on div "Ingrediente * Cantidad * Unidad * Desperdicio * .a-a{fill:#347362;}.b-a{fill:#f…" at bounding box center [388, 291] width 486 height 356
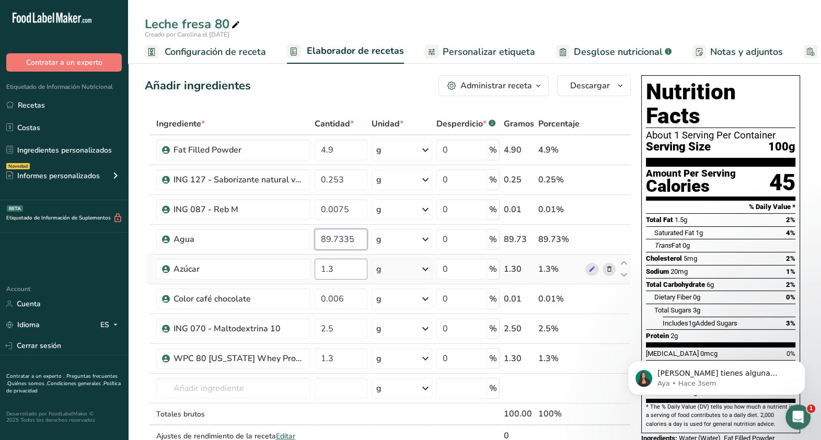
type input "89.7335"
click at [348, 263] on div "Ingrediente * Cantidad * Unidad * Desperdicio * .a-a{fill:#347362;}.b-a{fill:#f…" at bounding box center [388, 291] width 486 height 356
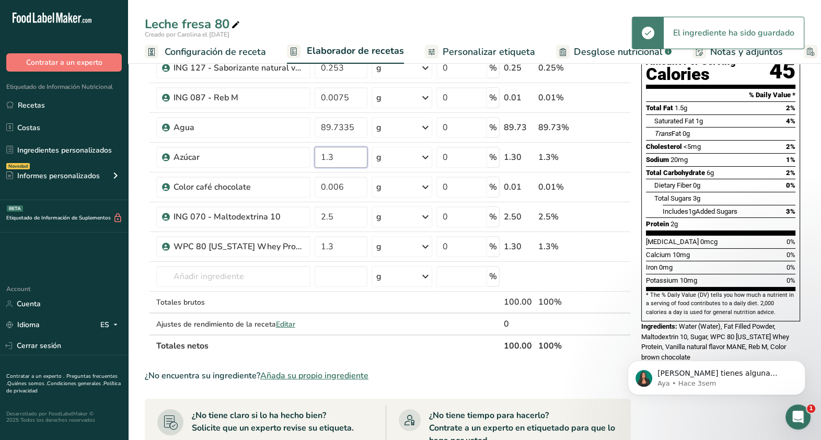
scroll to position [113, 0]
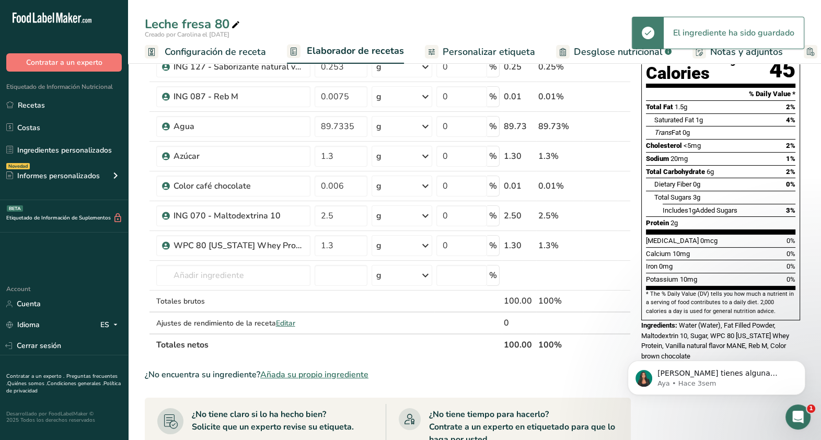
click at [591, 49] on div "Leche fresa 80 Creado por Carolina el [DATE] Configuración de receta Elaborador…" at bounding box center [474, 353] width 693 height 825
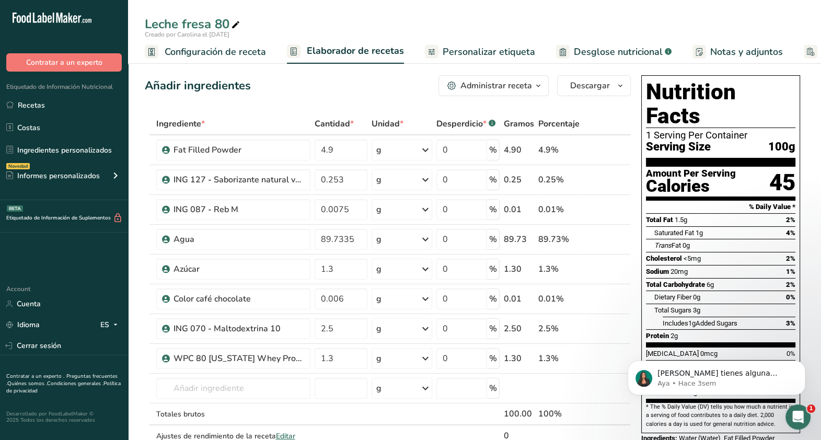
click at [596, 56] on span "Desglose nutricional" at bounding box center [618, 52] width 89 height 14
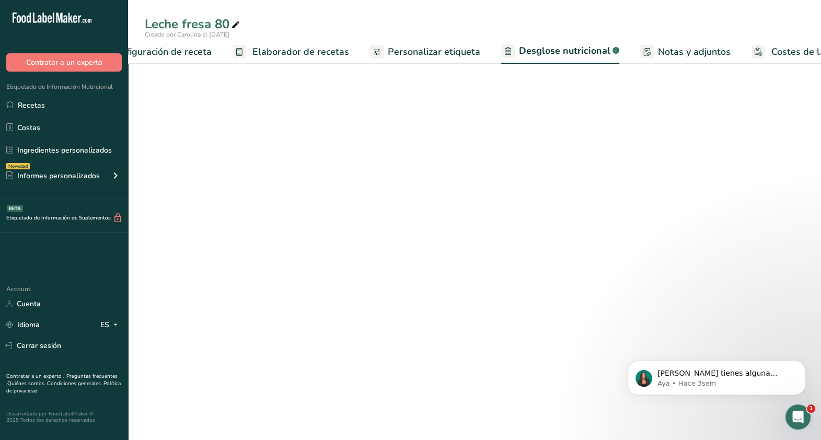
select select "Calories"
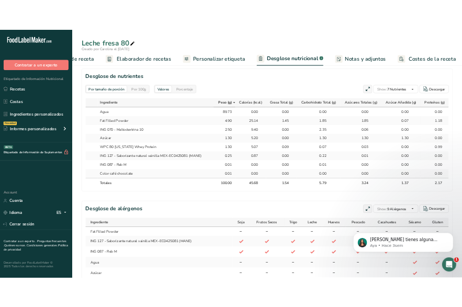
scroll to position [466, 0]
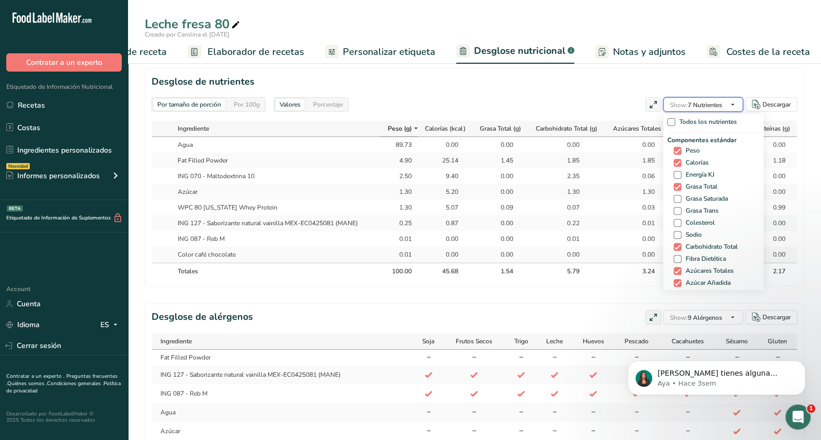
click at [737, 103] on span "button" at bounding box center [733, 104] width 13 height 13
click at [721, 98] on span "Show: 7 Nutrientes" at bounding box center [696, 104] width 52 height 13
click at [709, 193] on div "Componentes estándar Peso Calorías Energía KJ Grasa Total Grasa Saturada Grasa …" at bounding box center [714, 218] width 92 height 166
click at [709, 198] on span "Grasa Saturada" at bounding box center [705, 199] width 47 height 8
click at [681, 198] on input "Grasa Saturada" at bounding box center [677, 199] width 7 height 7
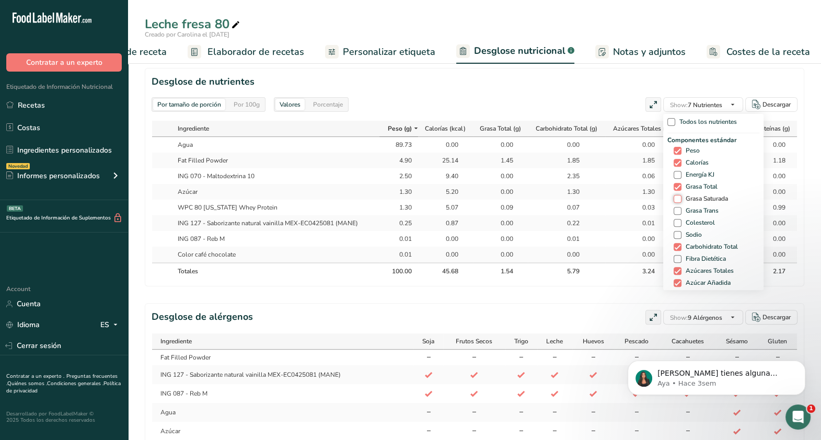
checkbox input "true"
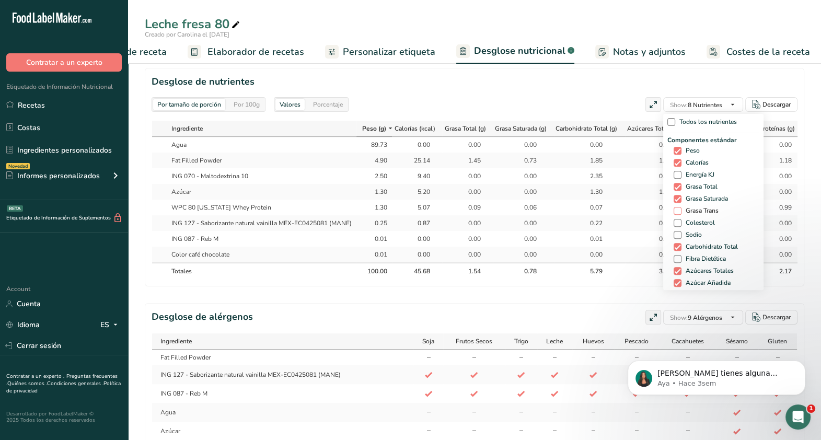
click at [703, 212] on span "Grasa Trans" at bounding box center [700, 211] width 37 height 8
click at [681, 212] on input "Grasa Trans" at bounding box center [677, 211] width 7 height 7
checkbox input "true"
click at [692, 234] on span "Sodio" at bounding box center [692, 235] width 20 height 8
click at [681, 234] on input "Sodio" at bounding box center [677, 235] width 7 height 7
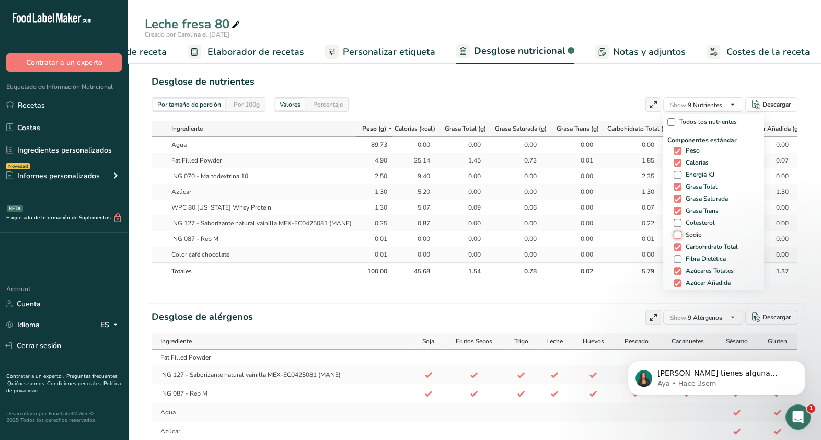
checkbox input "true"
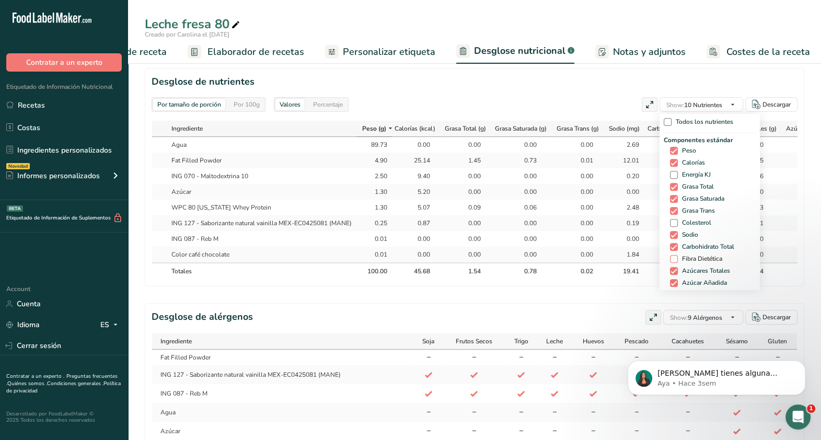
click at [692, 258] on span "Fibra Dietética" at bounding box center [700, 259] width 44 height 8
click at [677, 258] on input "Fibra Dietética" at bounding box center [673, 259] width 7 height 7
checkbox input "true"
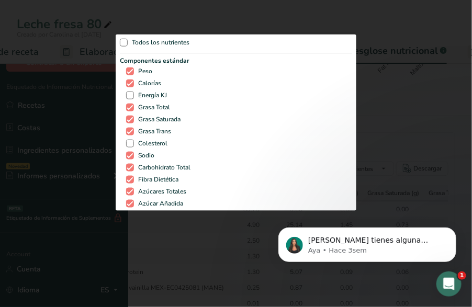
select select "Calories"
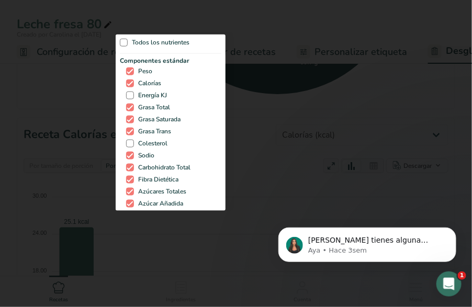
click at [313, 143] on div "Todos los nutrientes Componentes estándar Peso Calorías Energía KJ Grasa Total …" at bounding box center [236, 121] width 240 height 178
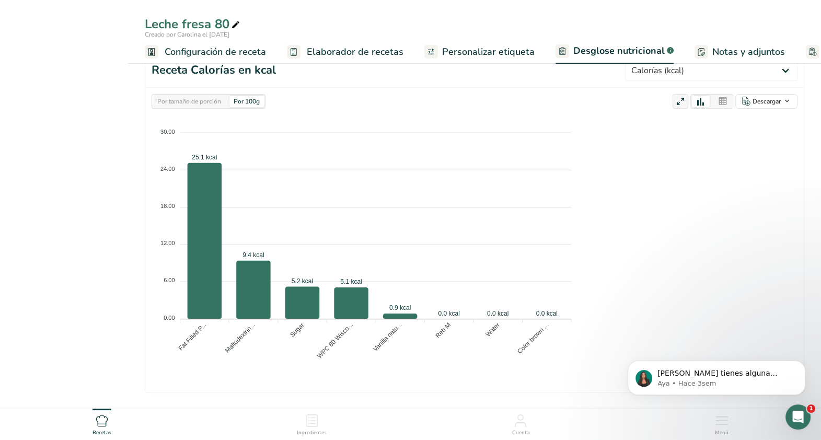
select select "Calories"
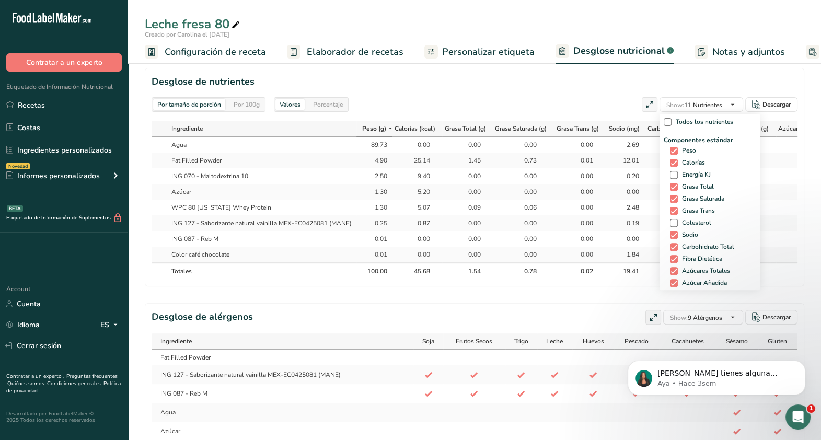
click at [492, 302] on div "Por tamaño de porción Por 100g [GEOGRAPHIC_DATA] Calorías totales 45.7 kcal Car…" at bounding box center [475, 51] width 660 height 893
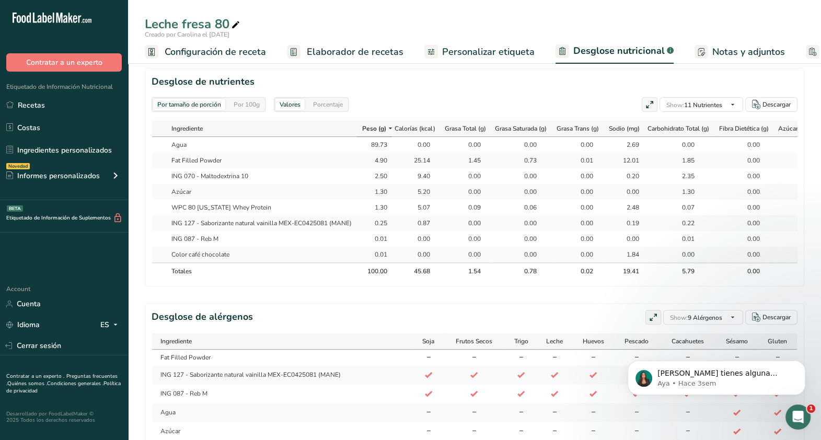
select select "Calories"
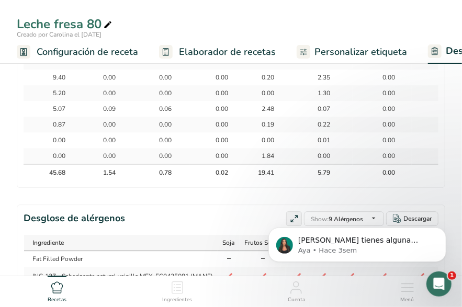
scroll to position [956, 0]
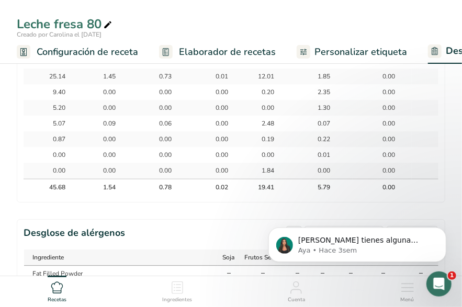
click at [424, 198] on div "Si tienes alguna pregunta no dudes en consultarnos. ¡Estamos aquí para ayudarte…" at bounding box center [356, 196] width 192 height 131
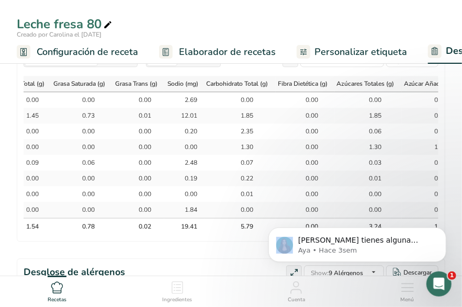
scroll to position [0, 313]
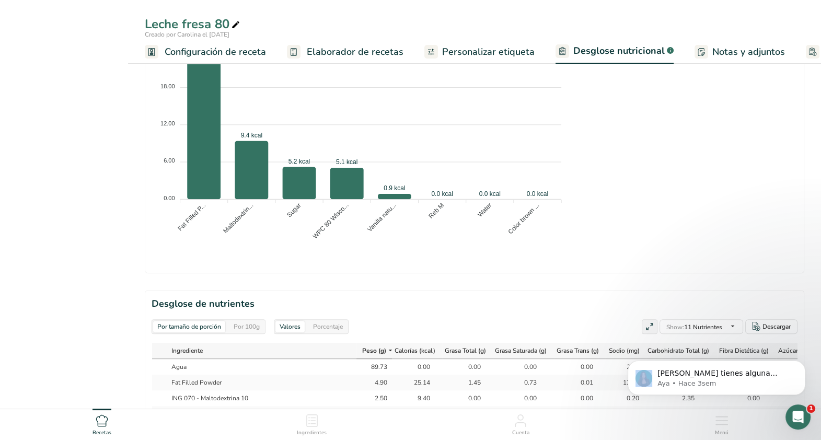
select select "Calories"
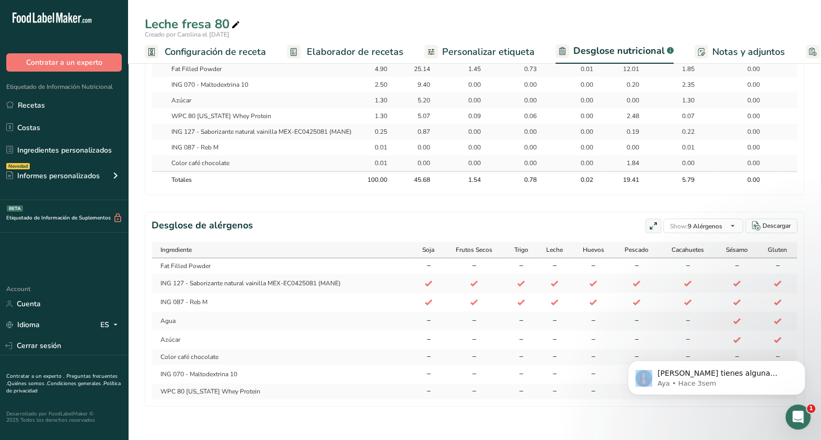
scroll to position [575, 0]
click at [60, 106] on link "Recetas" at bounding box center [64, 105] width 128 height 20
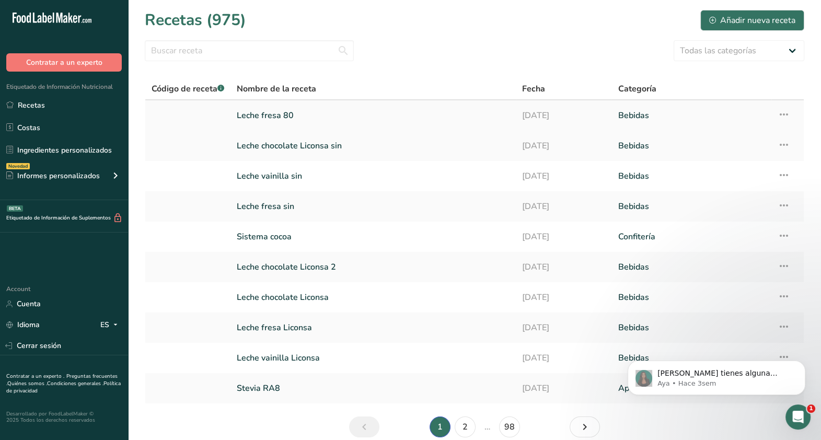
click at [779, 116] on icon at bounding box center [784, 114] width 13 height 19
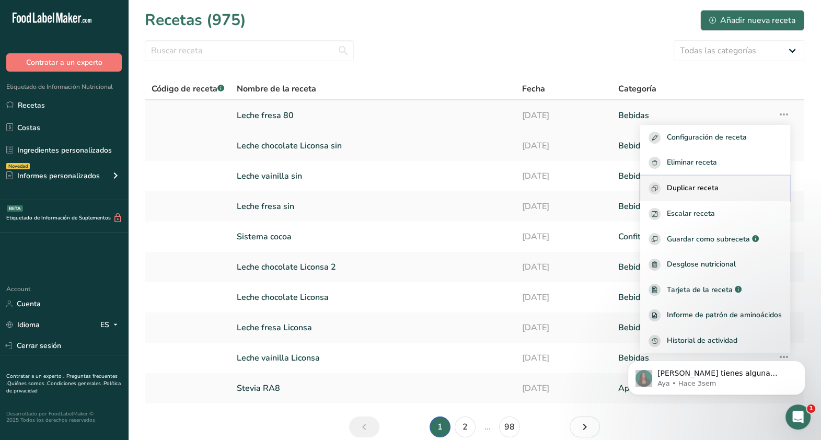
click at [720, 180] on button "Duplicar receta" at bounding box center [715, 189] width 150 height 26
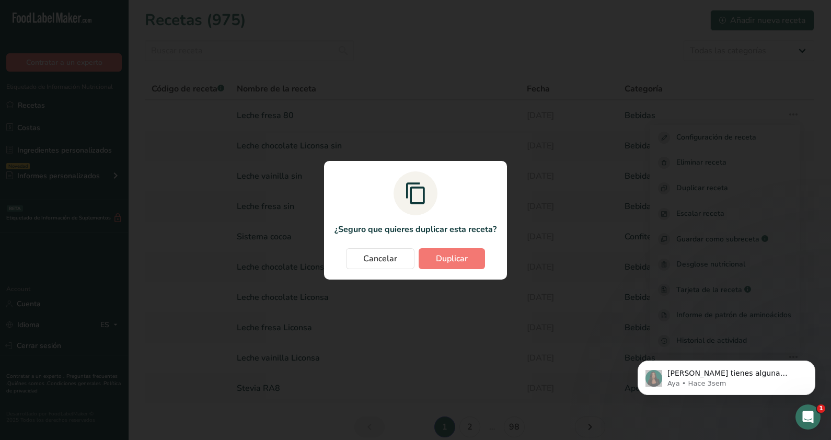
click at [437, 270] on section "¿Seguro que quieres duplicar esta receta? Cancelar Duplicar" at bounding box center [415, 220] width 183 height 119
click at [431, 257] on button "Duplicar" at bounding box center [452, 258] width 66 height 21
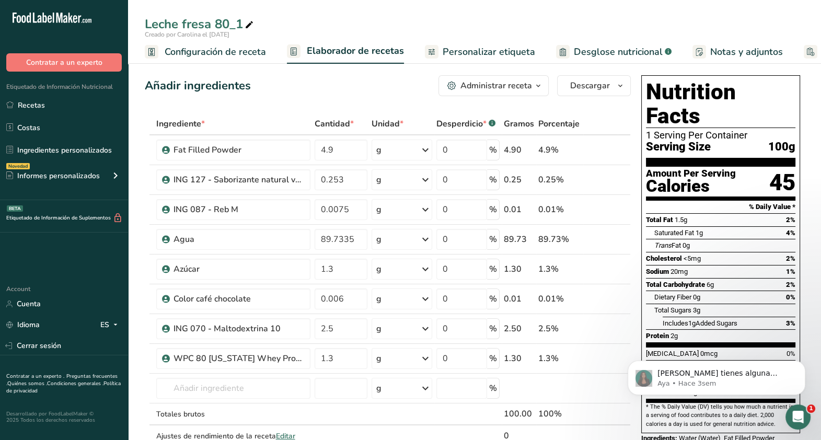
click at [240, 22] on div "Leche fresa 80_1" at bounding box center [200, 24] width 111 height 19
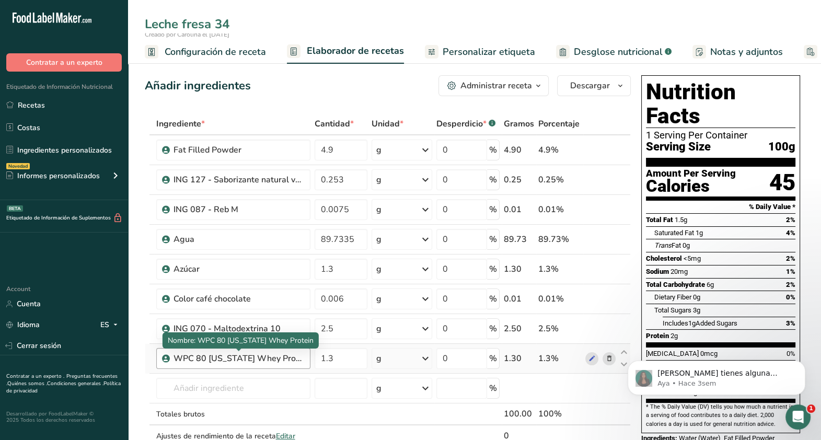
type input "Leche fresa 34"
click at [264, 353] on div "WPC 80 [US_STATE] Whey Protein" at bounding box center [239, 358] width 131 height 13
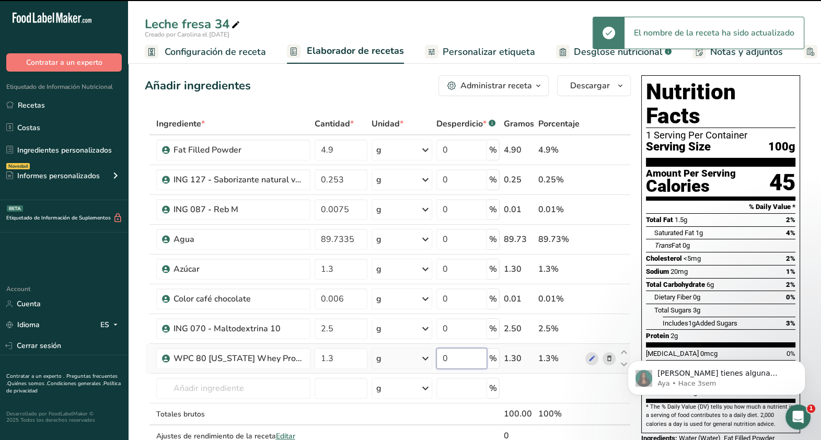
click at [479, 357] on input "0" at bounding box center [462, 358] width 51 height 21
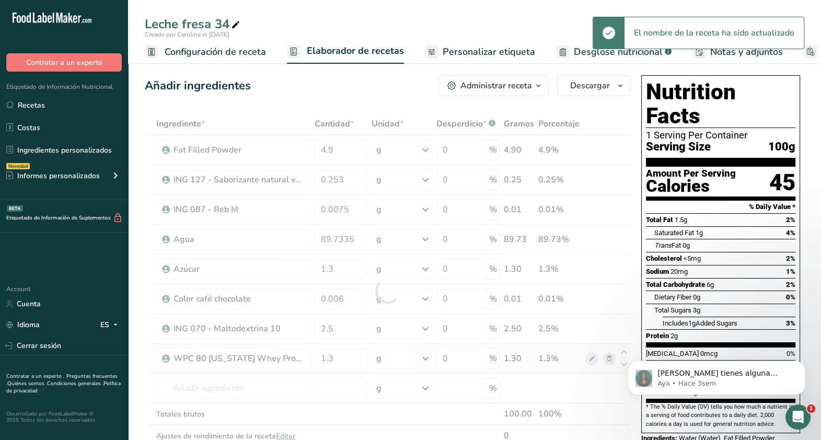
click at [608, 358] on div "Ingrediente * Cantidad * Unidad * Desperdicio * .a-a{fill:#347362;}.b-a{fill:#f…" at bounding box center [388, 291] width 486 height 356
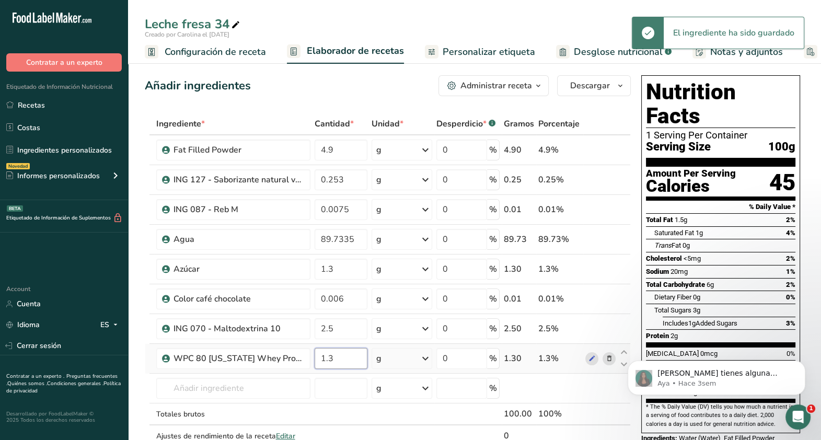
click at [338, 361] on input "1.3" at bounding box center [341, 358] width 53 height 21
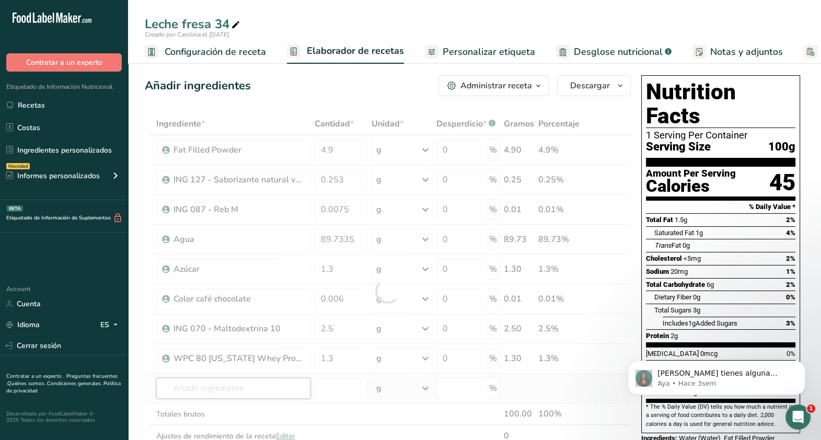
click at [238, 383] on div "Ingrediente * Cantidad * Unidad * Desperdicio * .a-a{fill:#347362;}.b-a{fill:#f…" at bounding box center [388, 291] width 486 height 356
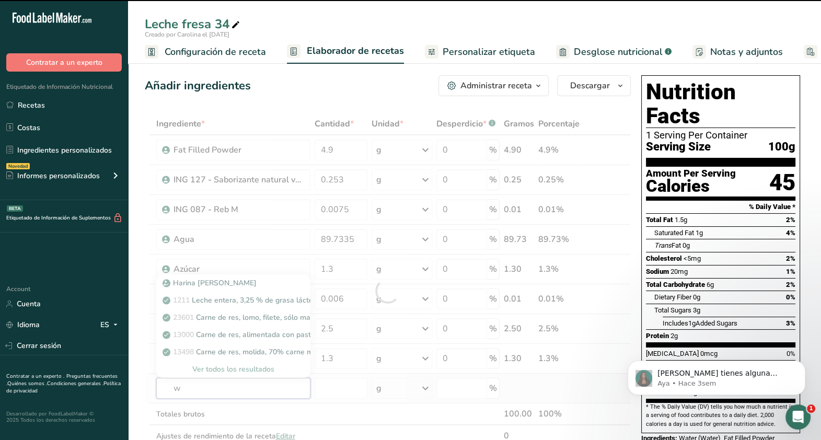
type input "wc"
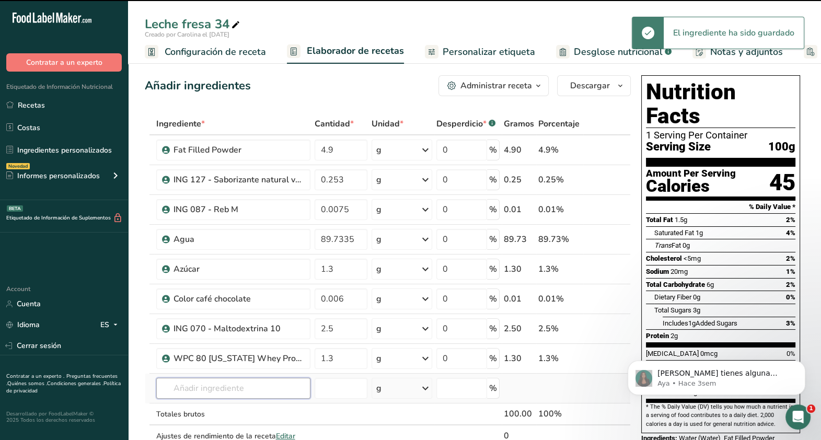
type input "p"
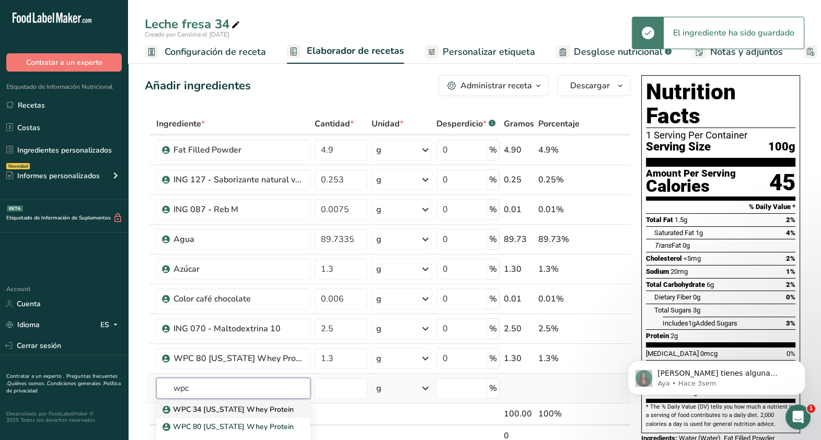
type input "wpc"
click at [230, 411] on p "WPC 34 [US_STATE] Whey Protein" at bounding box center [229, 409] width 129 height 11
type input "WPC 34 [US_STATE] Whey Protein"
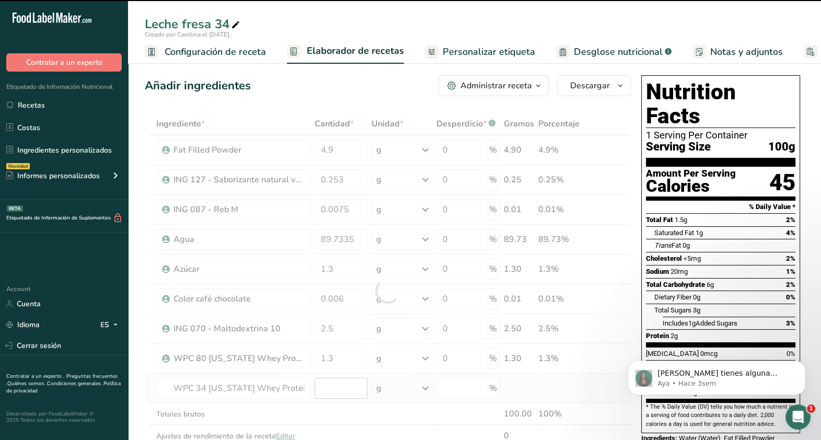
type input "0"
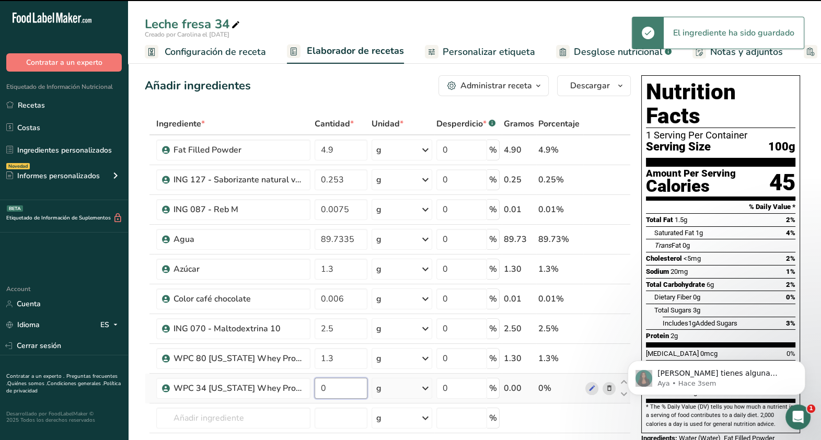
click at [339, 389] on input "0" at bounding box center [341, 388] width 53 height 21
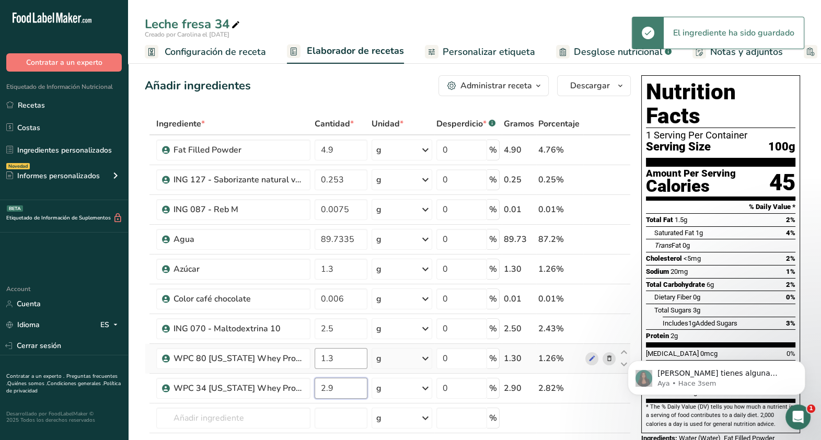
type input "2.9"
click at [342, 362] on div "Ingrediente * Cantidad * Unidad * Desperdicio * .a-a{fill:#347362;}.b-a{fill:#f…" at bounding box center [388, 306] width 486 height 386
click at [612, 358] on div "Ingrediente * Cantidad * Unidad * Desperdicio * .a-a{fill:#347362;}.b-a{fill:#f…" at bounding box center [388, 306] width 486 height 386
click at [609, 357] on icon at bounding box center [608, 358] width 7 height 11
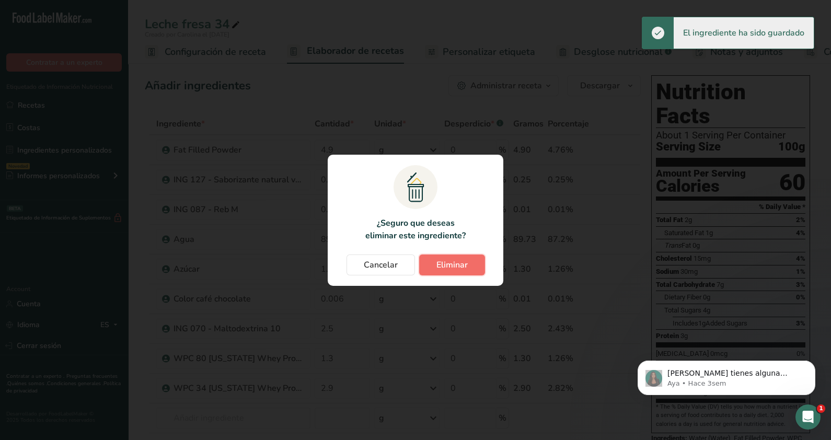
click at [471, 260] on button "Eliminar" at bounding box center [452, 265] width 66 height 21
type input "2.9"
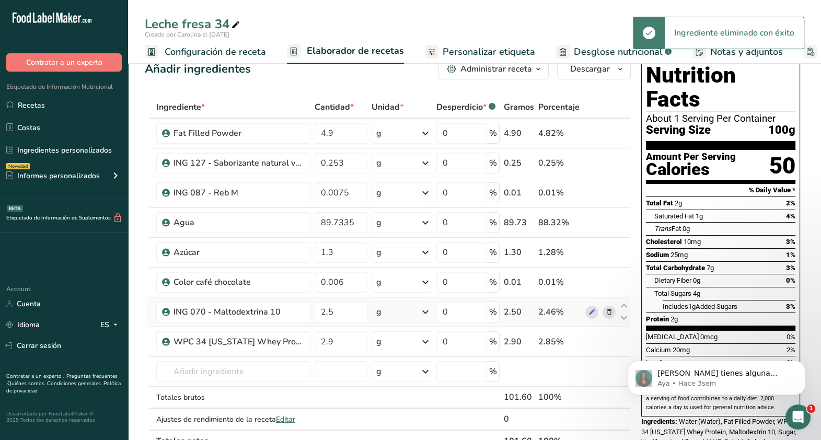
scroll to position [16, 0]
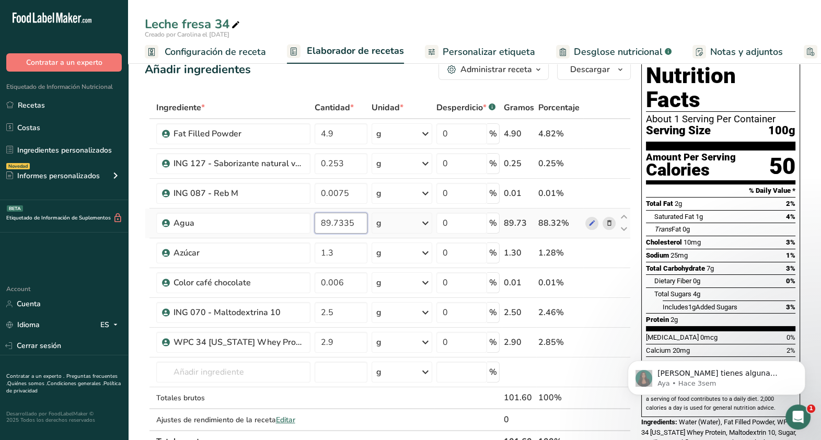
click at [331, 221] on input "89.7335" at bounding box center [341, 223] width 53 height 21
click at [337, 221] on input "88.7335" at bounding box center [341, 223] width 53 height 21
type input "88.1335"
click at [344, 249] on div "Ingrediente * Cantidad * Unidad * Desperdicio * .a-a{fill:#347362;}.b-a{fill:#f…" at bounding box center [388, 275] width 486 height 356
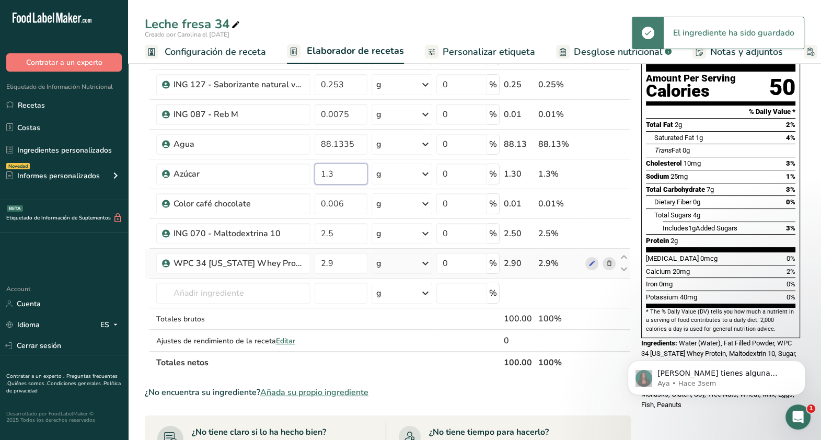
scroll to position [96, 0]
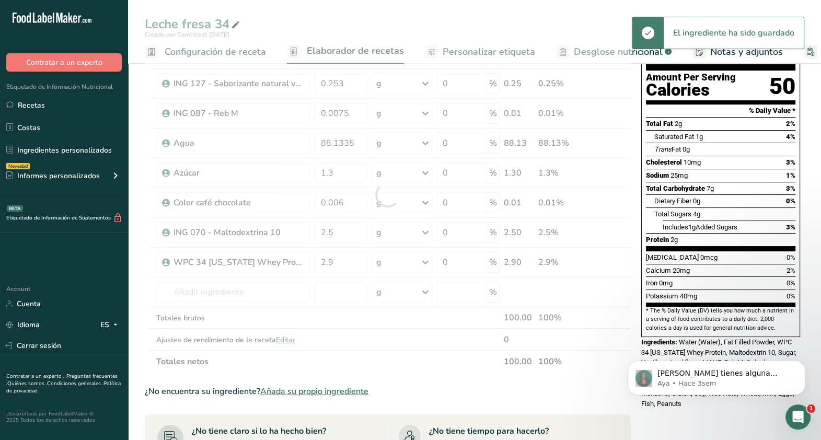
click at [583, 51] on div "Leche fresa 34 Creado por Carolina el 2025-09-18 Configuración de receta Elabor…" at bounding box center [474, 370] width 693 height 825
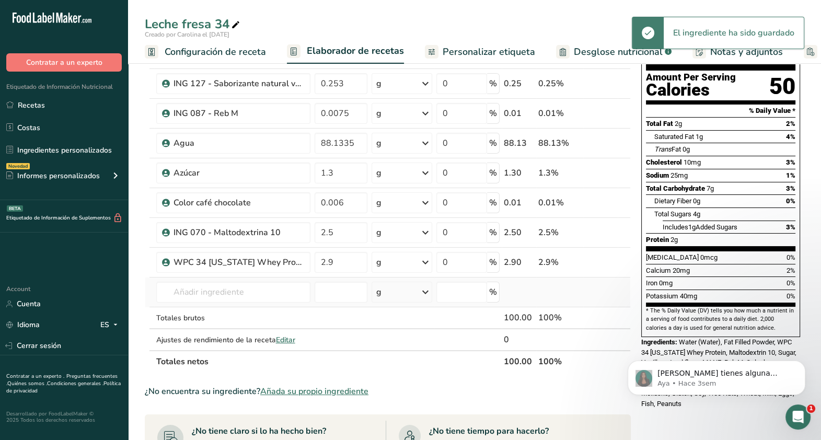
scroll to position [124, 0]
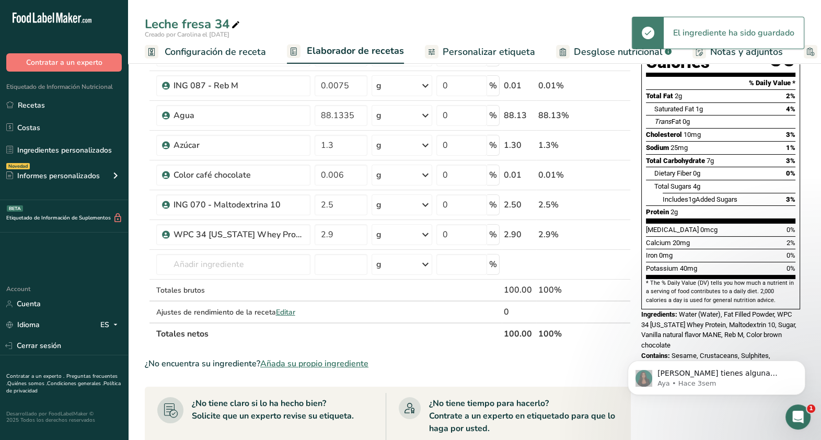
click at [578, 49] on span "Desglose nutricional" at bounding box center [618, 52] width 89 height 14
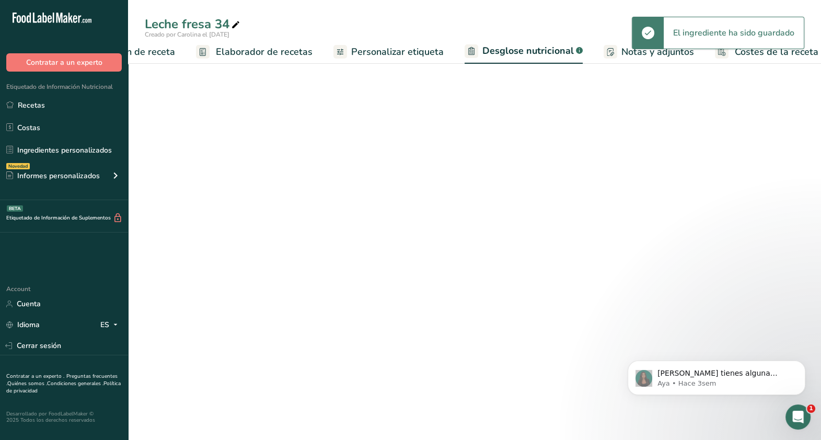
select select "Calories"
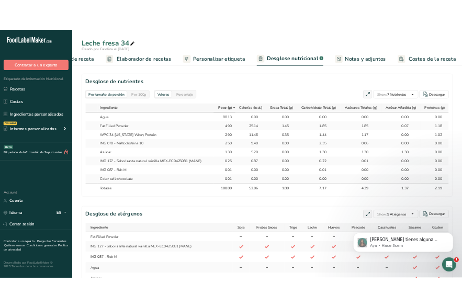
scroll to position [0, 1]
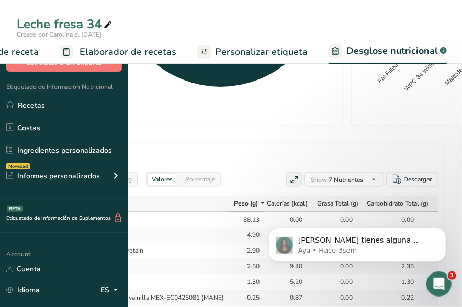
select select "Calories"
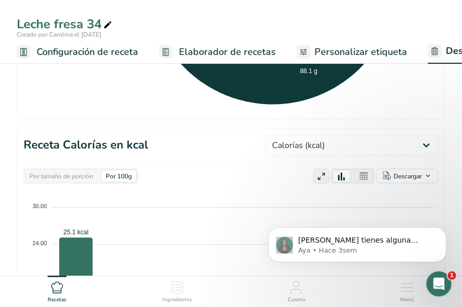
click at [248, 121] on section "Receta Peso en Gramos Peso (g) Calorías (kcal) Energía KJ (kj) Grasa Total (g) …" at bounding box center [231, 127] width 428 height 682
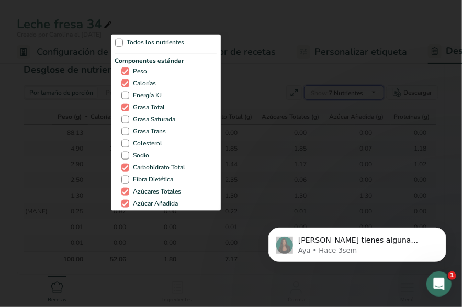
scroll to position [0, 170]
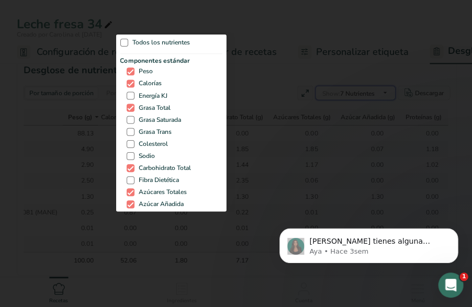
click at [360, 86] on div "Show: 7 Nutrientes Todos los nutrientes Componentes estándar Peso Calorías Ener…" at bounding box center [354, 92] width 80 height 15
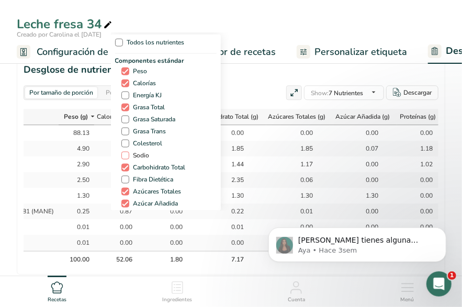
click at [140, 152] on span "Sodio" at bounding box center [139, 156] width 20 height 8
click at [128, 152] on input "Sodio" at bounding box center [124, 155] width 7 height 7
checkbox input "true"
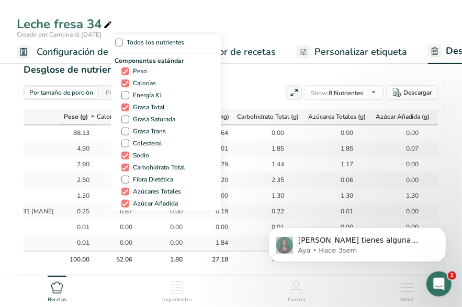
click at [146, 138] on div "Componentes estándar Peso Calorías Energía KJ Grasa Total Grasa Saturada Grasa …" at bounding box center [165, 139] width 101 height 166
click at [146, 128] on span "Grasa Trans" at bounding box center [147, 132] width 37 height 8
click at [128, 128] on input "Grasa Trans" at bounding box center [124, 131] width 7 height 7
checkbox input "true"
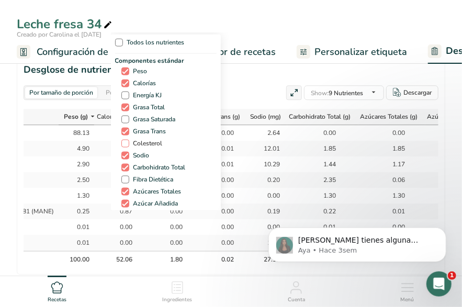
click at [140, 142] on span "Colesterol" at bounding box center [145, 144] width 33 height 8
click at [128, 142] on input "Colesterol" at bounding box center [124, 143] width 7 height 7
checkbox input "true"
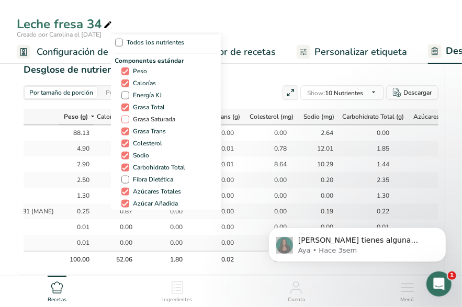
click at [139, 117] on span "Grasa Saturada" at bounding box center [152, 120] width 47 height 8
click at [128, 117] on input "Grasa Saturada" at bounding box center [124, 119] width 7 height 7
checkbox input "true"
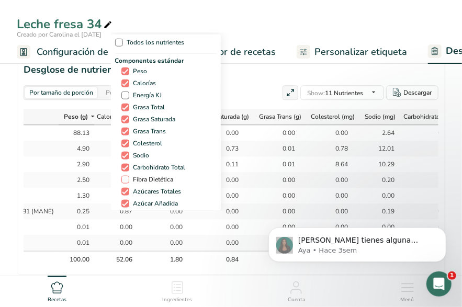
click at [143, 178] on span "Fibra Dietética" at bounding box center [151, 180] width 44 height 8
click at [128, 178] on input "Fibra Dietética" at bounding box center [124, 179] width 7 height 7
checkbox input "true"
click at [311, 174] on div "Todos los nutrientes Componentes estándar Peso Calorías Energía KJ Grasa Total …" at bounding box center [231, 121] width 240 height 178
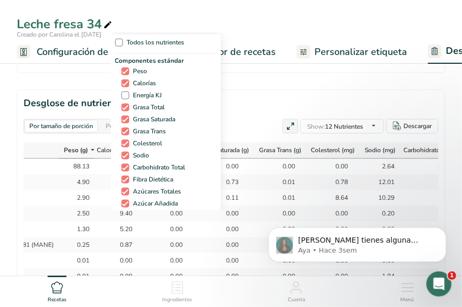
scroll to position [828, 0]
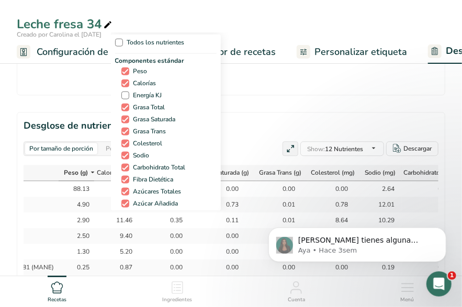
click at [272, 129] on div "Todos los nutrientes Componentes estándar Peso Calorías Energía KJ Grasa Total …" at bounding box center [231, 121] width 240 height 178
click at [337, 147] on div "Todos los nutrientes Componentes estándar Peso Calorías Energía KJ Grasa Total …" at bounding box center [231, 121] width 240 height 178
select select "Calories"
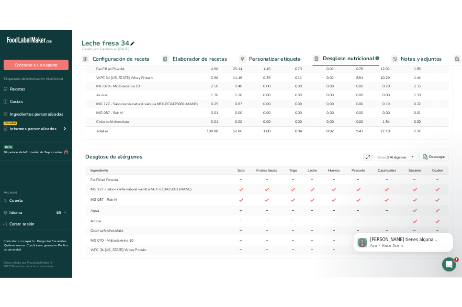
scroll to position [480, 0]
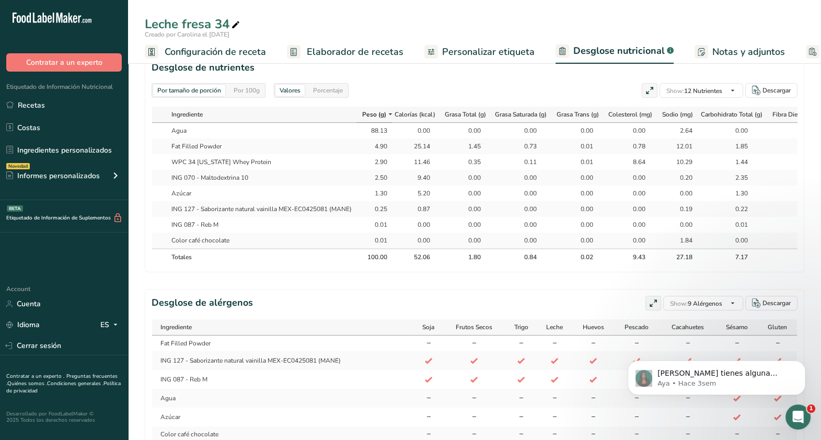
select select "Calories"
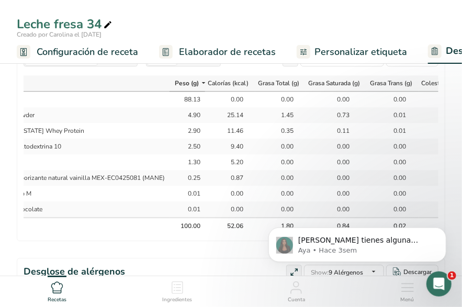
scroll to position [0, 2]
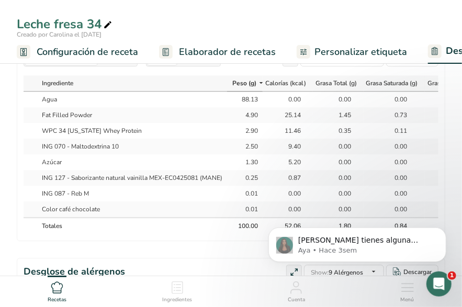
select select "Calories"
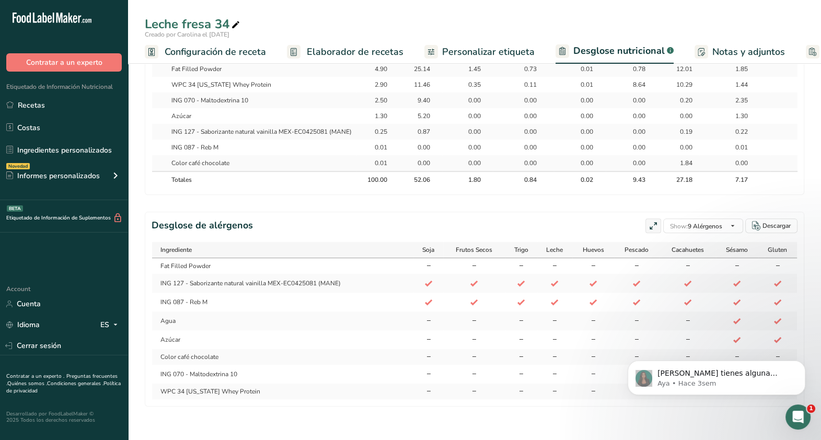
scroll to position [575, 0]
click at [37, 107] on link "Recetas" at bounding box center [64, 105] width 128 height 20
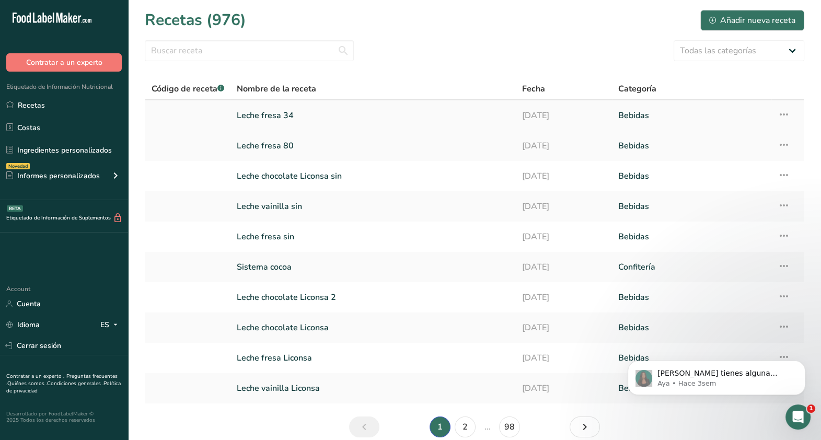
click at [283, 108] on link "Leche fresa 34" at bounding box center [373, 116] width 273 height 22
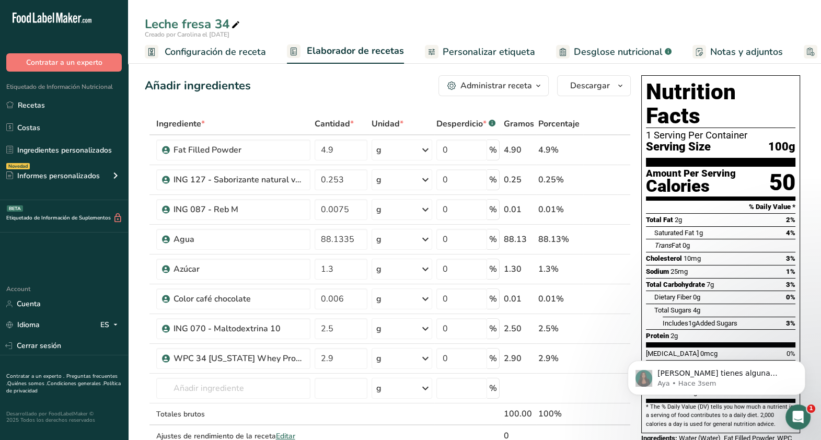
click at [644, 56] on span "Desglose nutricional" at bounding box center [618, 52] width 89 height 14
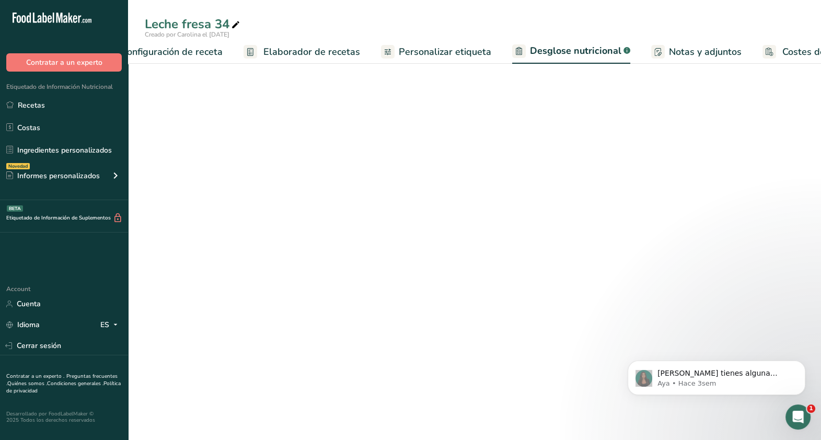
select select "Calories"
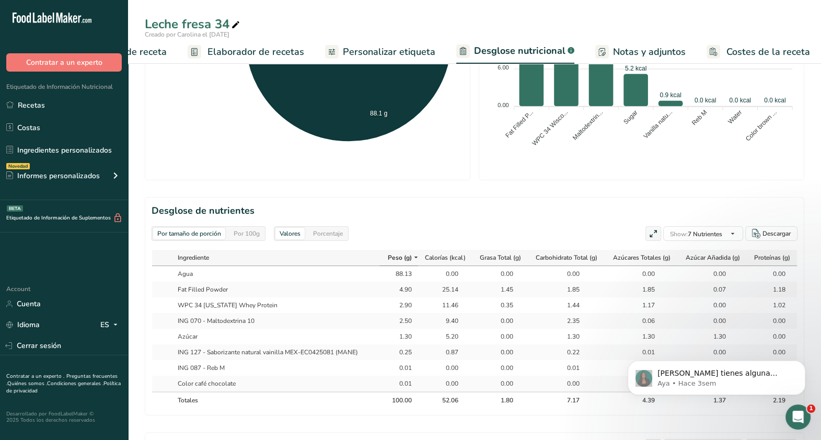
scroll to position [411, 0]
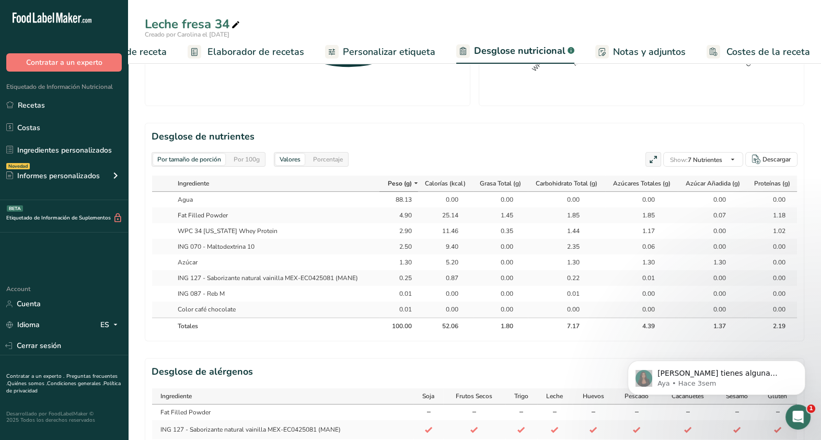
click at [161, 63] on link "Configuración de receta" at bounding box center [105, 52] width 121 height 24
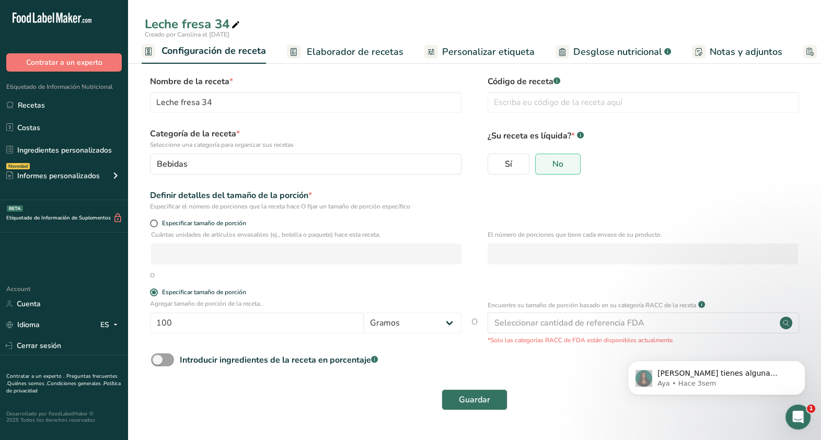
click at [342, 49] on span "Elaborador de recetas" at bounding box center [355, 52] width 97 height 14
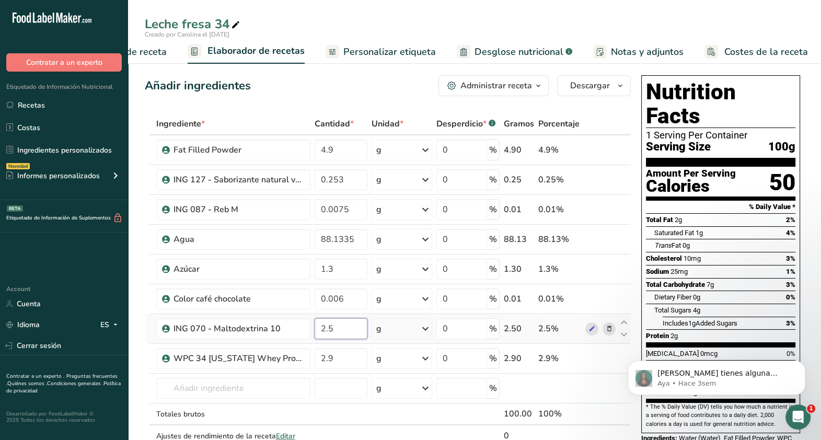
click at [335, 328] on input "2.5" at bounding box center [341, 328] width 53 height 21
type input "2"
type input "5"
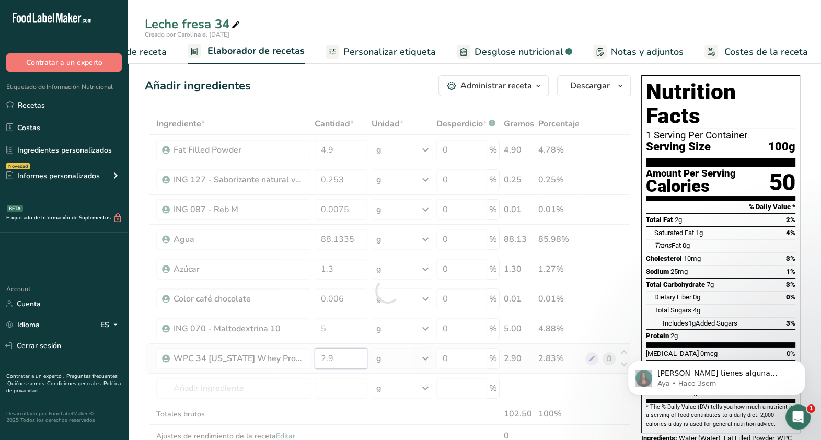
click at [351, 365] on div "Ingrediente * Cantidad * Unidad * Desperdicio * .a-a{fill:#347362;}.b-a{fill:#f…" at bounding box center [388, 291] width 486 height 356
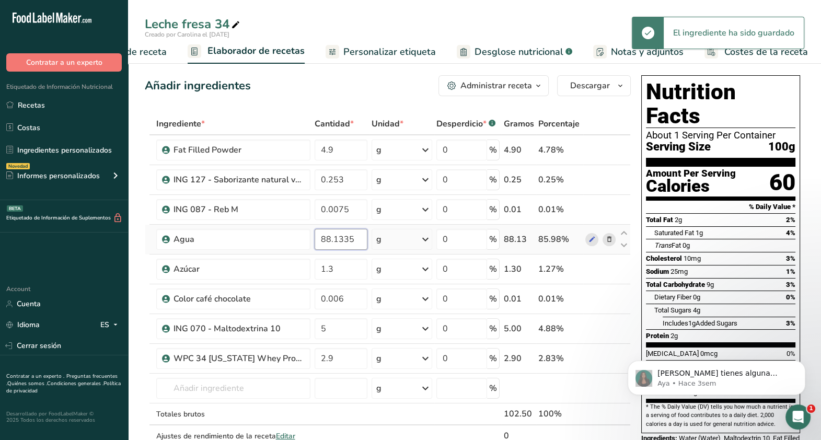
click at [330, 238] on div "Ingrediente * Cantidad * Unidad * Desperdicio * .a-a{fill:#347362;}.b-a{fill:#f…" at bounding box center [388, 291] width 486 height 356
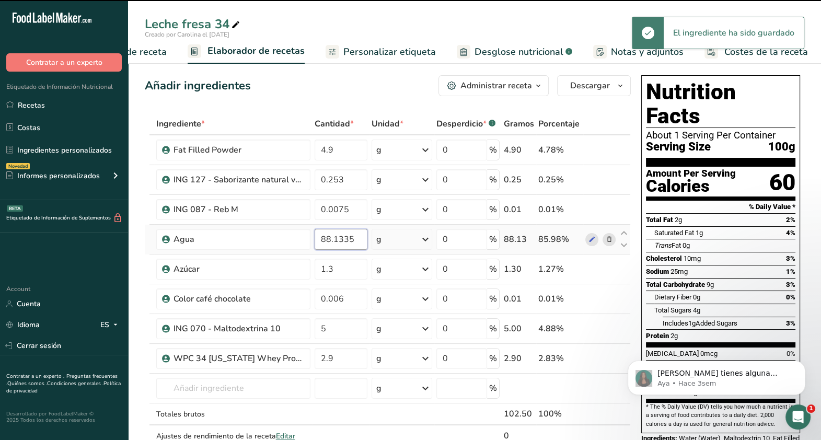
click at [337, 238] on input "88.1335" at bounding box center [341, 239] width 53 height 21
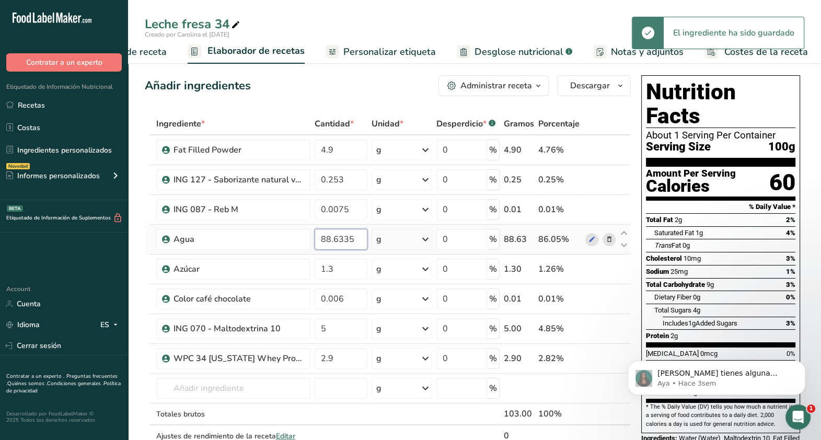
click at [330, 238] on input "88.6335" at bounding box center [341, 239] width 53 height 21
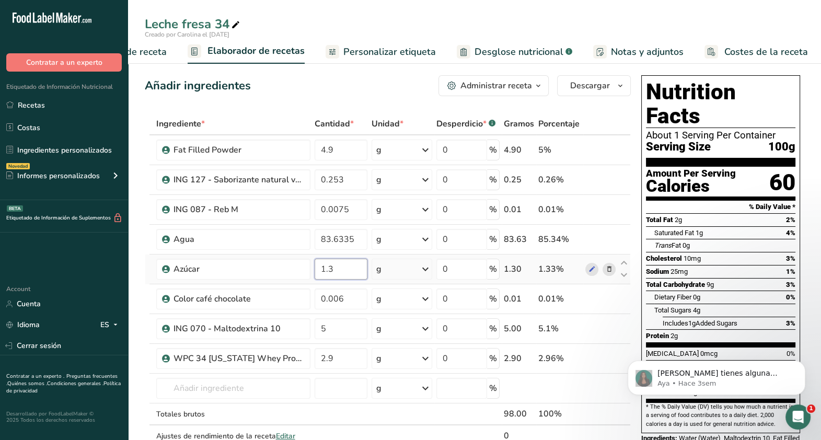
click at [350, 267] on div "Ingrediente * Cantidad * Unidad * Desperdicio * .a-a{fill:#347362;}.b-a{fill:#f…" at bounding box center [388, 291] width 486 height 356
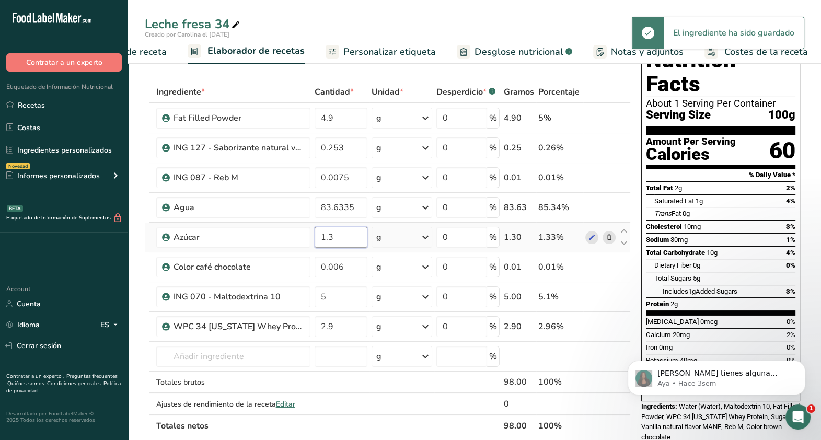
scroll to position [47, 0]
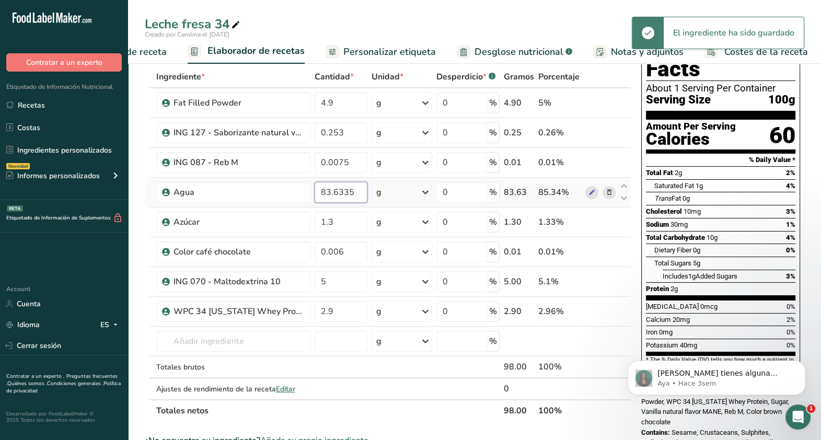
click at [328, 192] on div "Ingrediente * Cantidad * Unidad * Desperdicio * .a-a{fill:#347362;}.b-a{fill:#f…" at bounding box center [388, 244] width 486 height 356
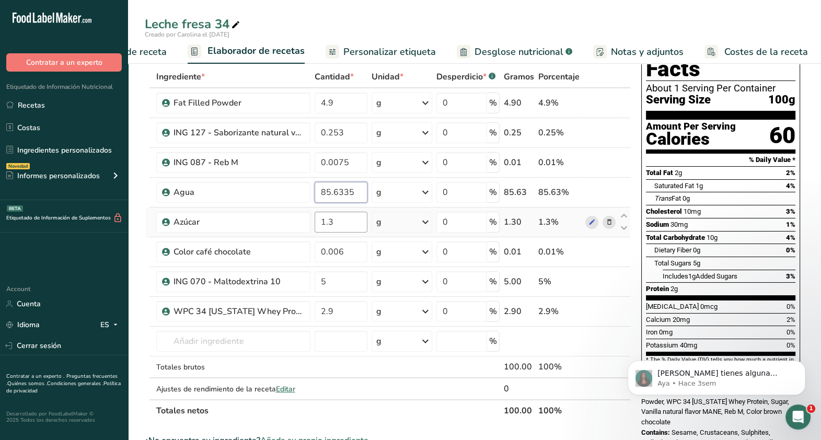
type input "85.6335"
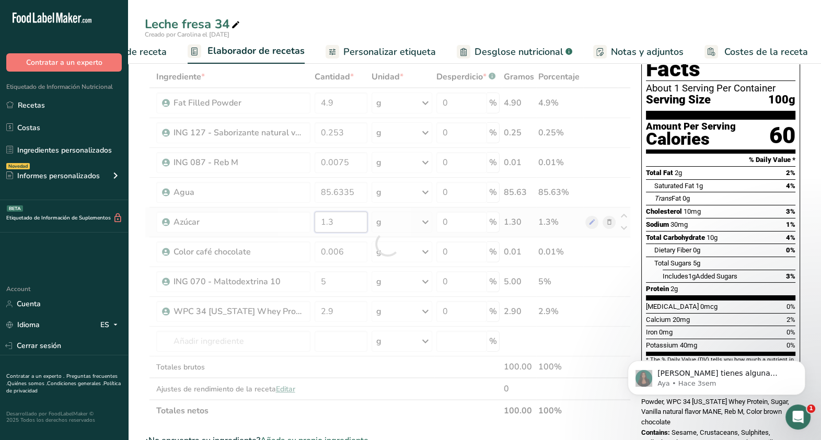
click at [347, 223] on div "Ingrediente * Cantidad * Unidad * Desperdicio * .a-a{fill:#347362;}.b-a{fill:#f…" at bounding box center [388, 244] width 486 height 356
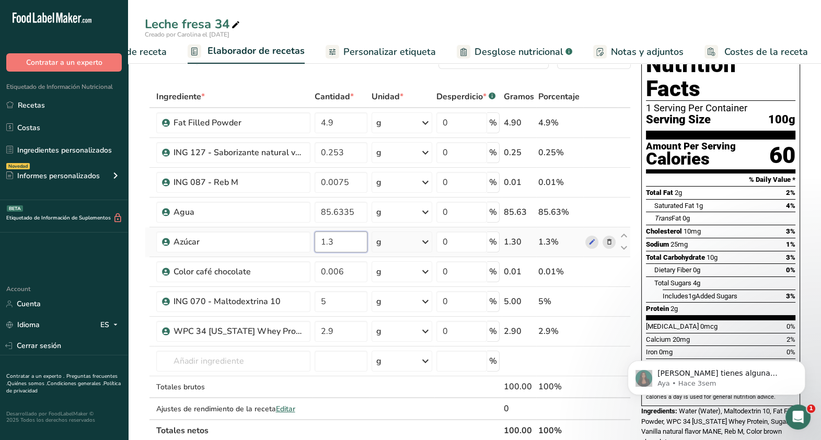
scroll to position [19, 0]
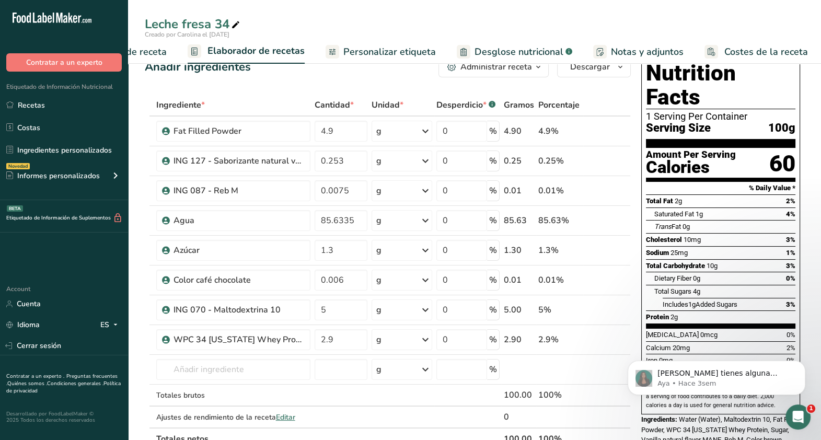
click at [539, 47] on span "Desglose nutricional" at bounding box center [519, 52] width 89 height 14
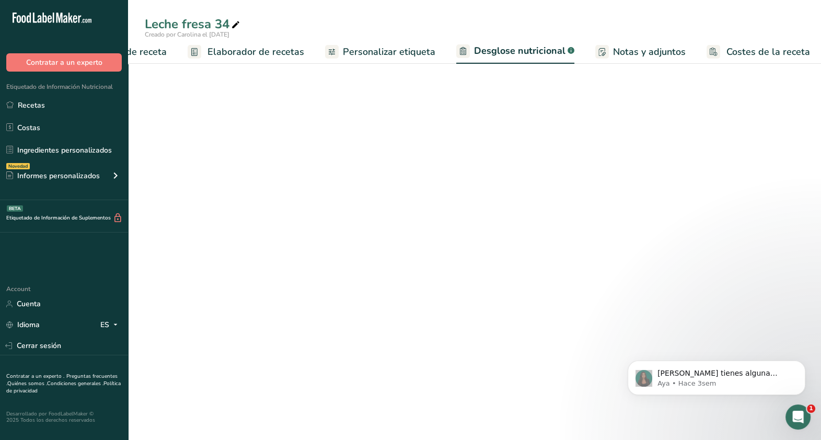
select select "Calories"
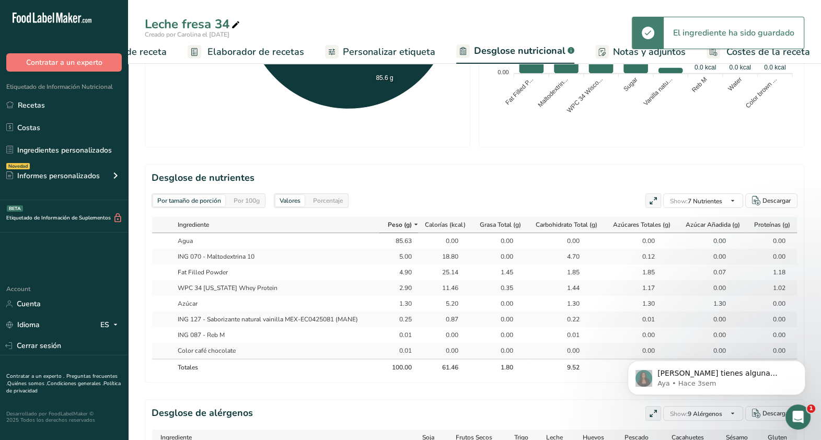
scroll to position [428, 0]
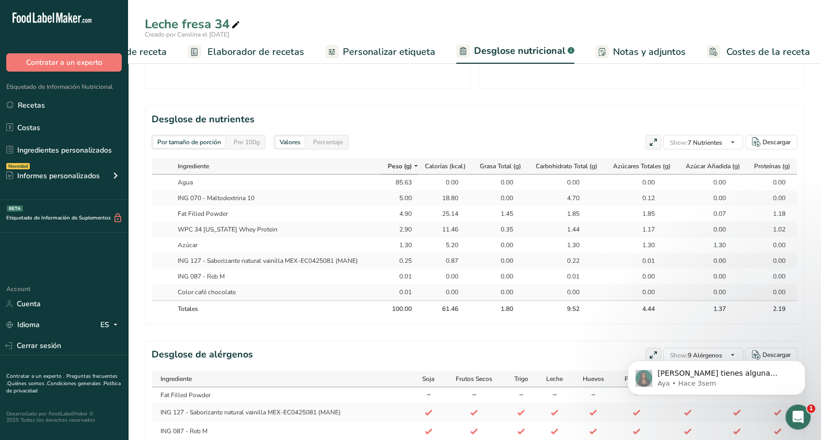
click at [297, 51] on span "Elaborador de recetas" at bounding box center [256, 52] width 97 height 14
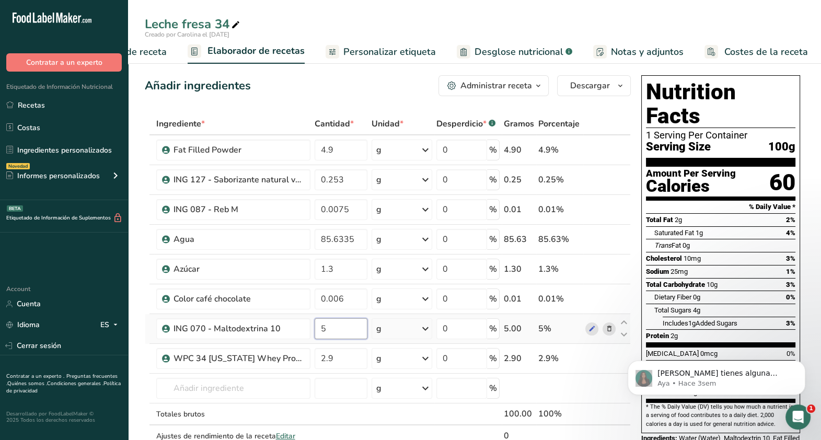
click at [354, 329] on input "5" at bounding box center [341, 328] width 53 height 21
type input "7"
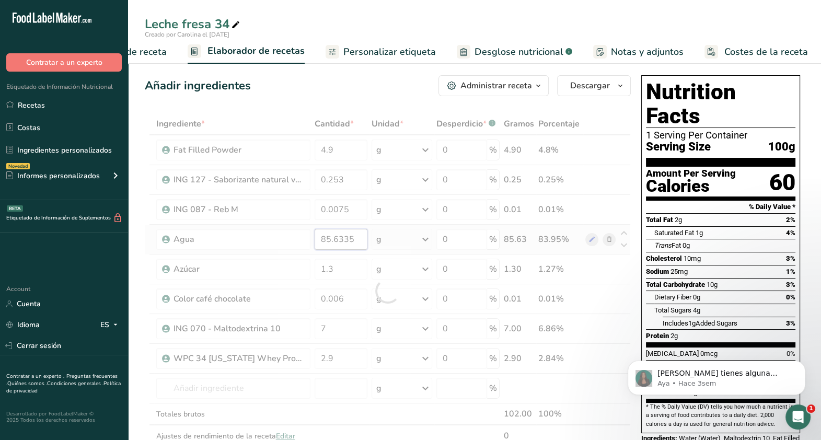
click at [329, 237] on div "Ingrediente * Cantidad * Unidad * Desperdicio * .a-a{fill:#347362;}.b-a{fill:#f…" at bounding box center [388, 291] width 486 height 356
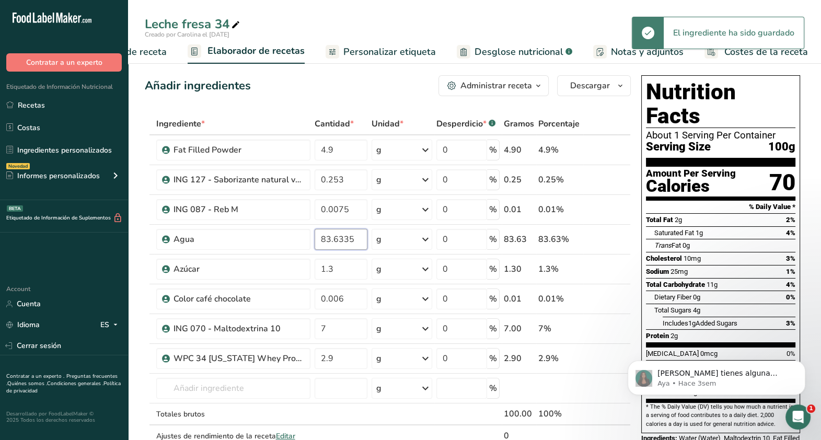
type input "83.6335"
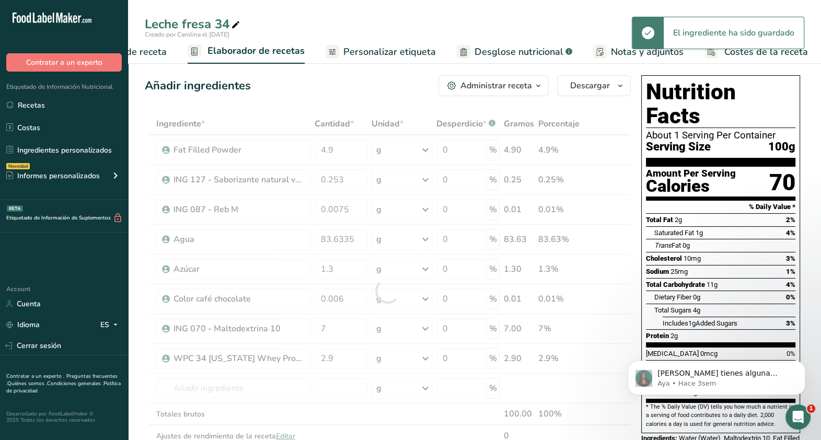
click at [491, 51] on span "Desglose nutricional" at bounding box center [519, 52] width 89 height 14
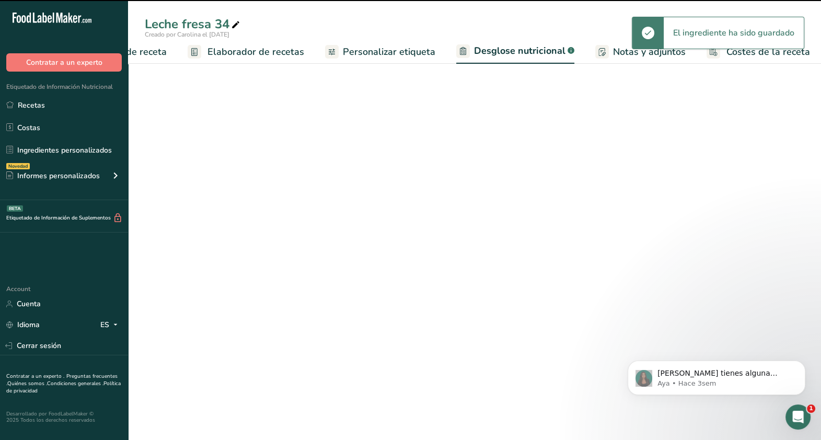
select select "Calories"
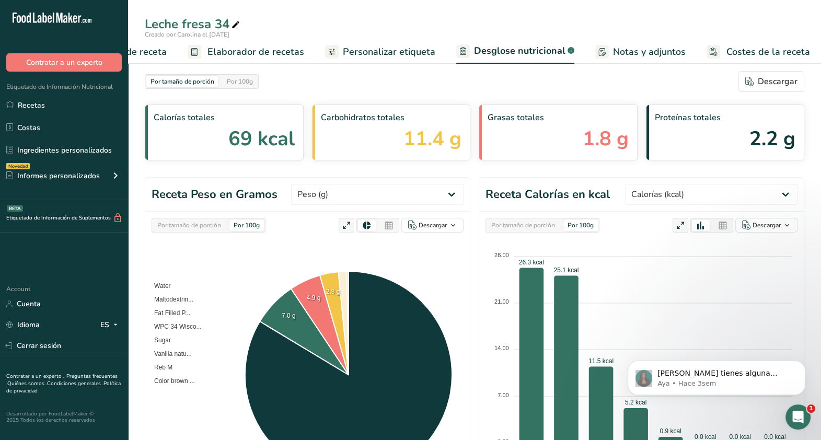
click at [166, 50] on span "Configuración de receta" at bounding box center [115, 52] width 101 height 14
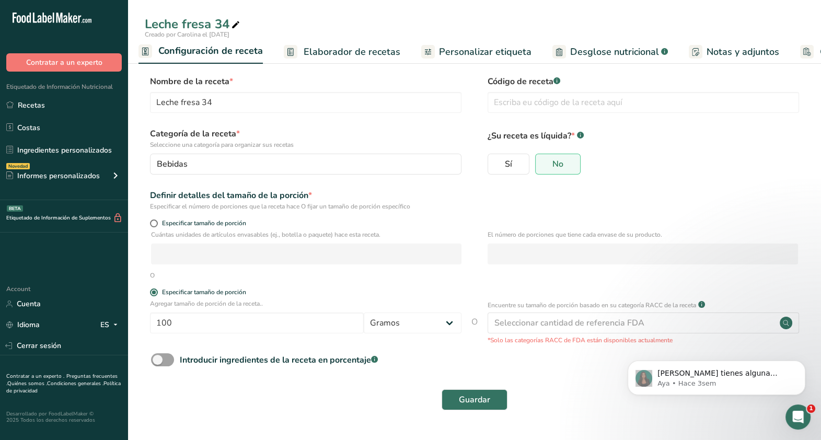
scroll to position [0, 3]
click at [333, 56] on span "Elaborador de recetas" at bounding box center [355, 52] width 97 height 14
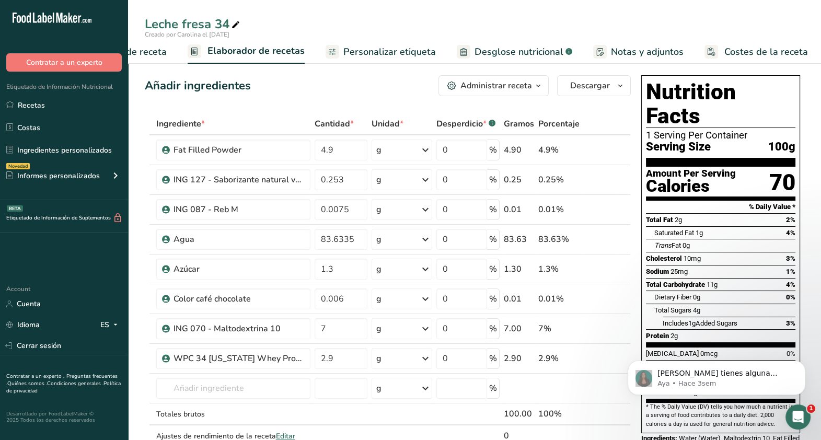
click at [536, 50] on span "Desglose nutricional" at bounding box center [519, 52] width 89 height 14
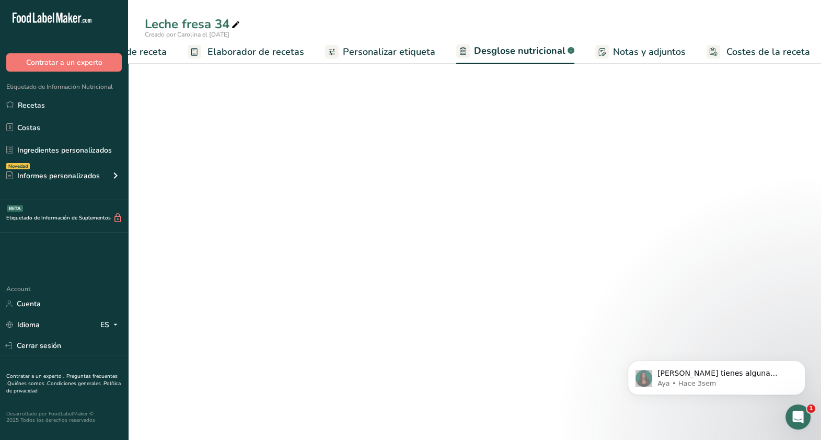
select select "Calories"
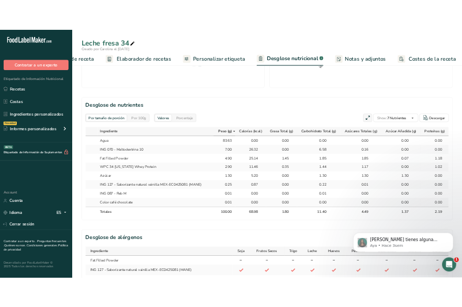
scroll to position [430, 0]
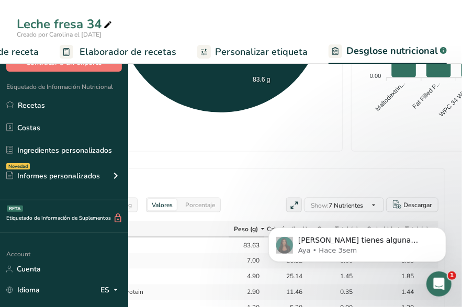
select select "Calories"
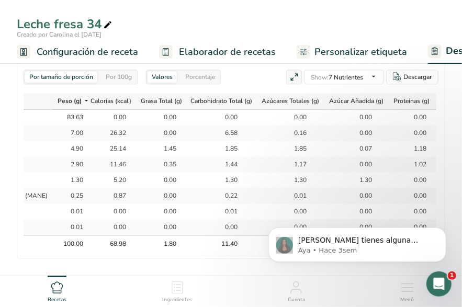
scroll to position [923, 0]
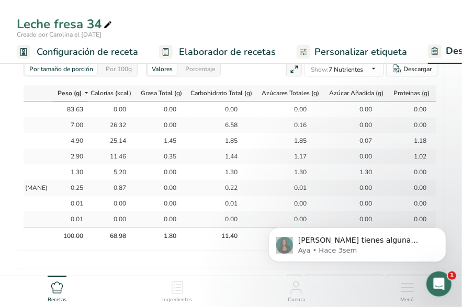
click at [346, 111] on div "0.00" at bounding box center [359, 109] width 26 height 9
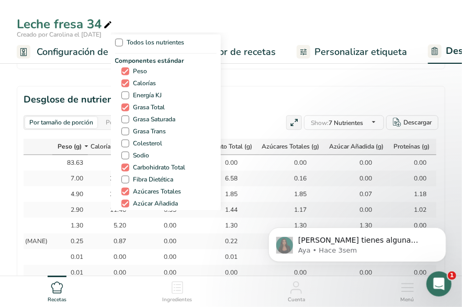
click at [350, 116] on div "Todos los nutrientes Componentes estándar Peso Calorías Energía KJ Grasa Total …" at bounding box center [231, 121] width 240 height 178
click at [151, 131] on span "Grasa Trans" at bounding box center [147, 132] width 37 height 8
click at [128, 131] on input "Grasa Trans" at bounding box center [124, 131] width 7 height 7
checkbox input "true"
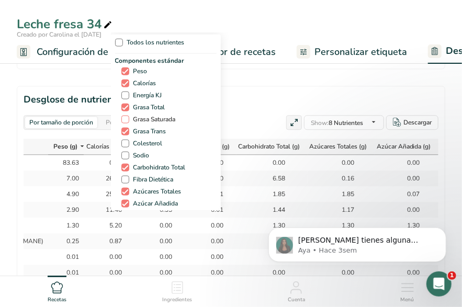
click at [142, 121] on span "Grasa Saturada" at bounding box center [152, 120] width 47 height 8
click at [128, 121] on input "Grasa Saturada" at bounding box center [124, 119] width 7 height 7
checkbox input "true"
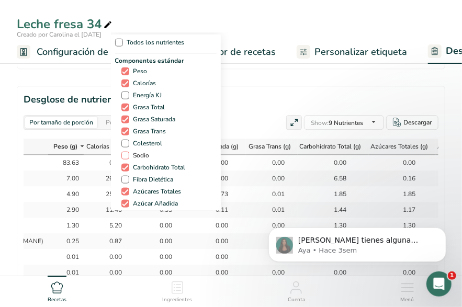
click at [139, 157] on span "Sodio" at bounding box center [139, 156] width 20 height 8
click at [128, 157] on input "Sodio" at bounding box center [124, 155] width 7 height 7
checkbox input "true"
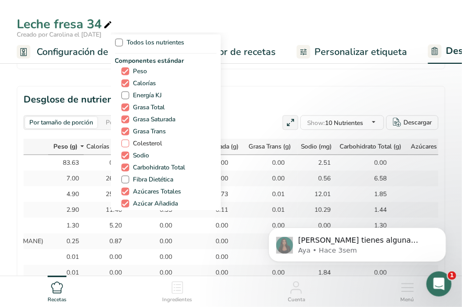
click at [143, 144] on span "Colesterol" at bounding box center [145, 144] width 33 height 8
click at [128, 144] on input "Colesterol" at bounding box center [124, 143] width 7 height 7
checkbox input "true"
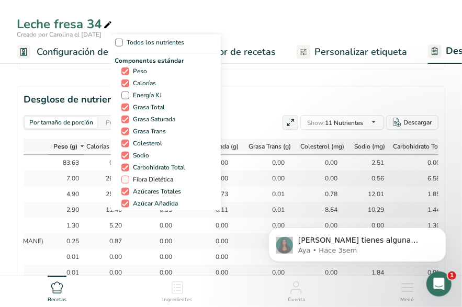
click at [144, 183] on span "Fibra Dietética" at bounding box center [151, 180] width 44 height 8
click at [128, 183] on input "Fibra Dietética" at bounding box center [124, 179] width 7 height 7
checkbox input "true"
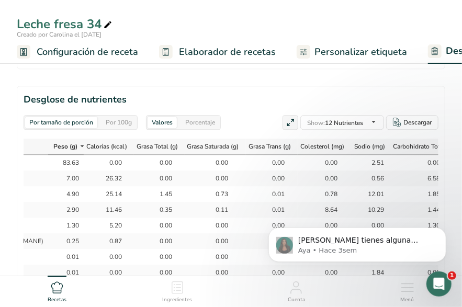
click at [213, 236] on div "0.00" at bounding box center [215, 240] width 26 height 9
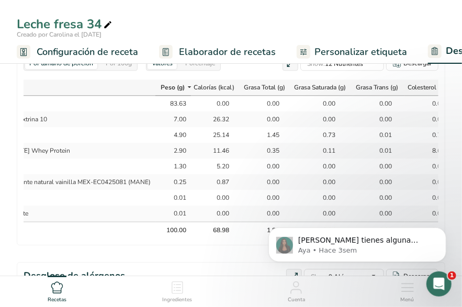
scroll to position [0, 73]
select select "Calories"
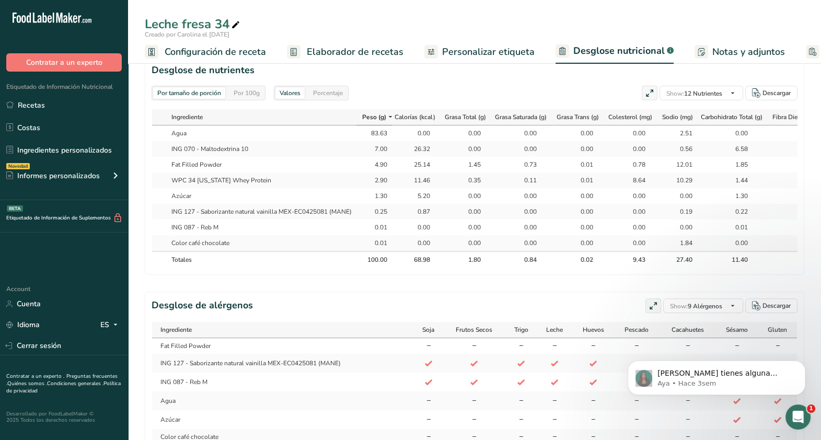
scroll to position [476, 0]
click at [374, 43] on link "Elaborador de recetas" at bounding box center [345, 52] width 117 height 24
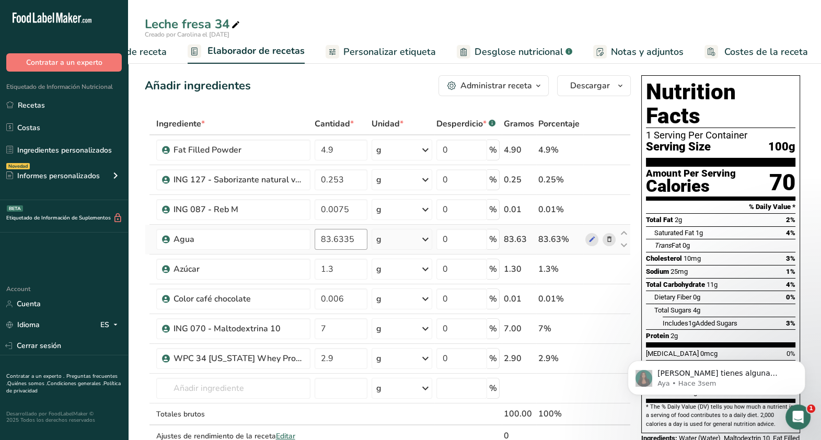
scroll to position [54, 0]
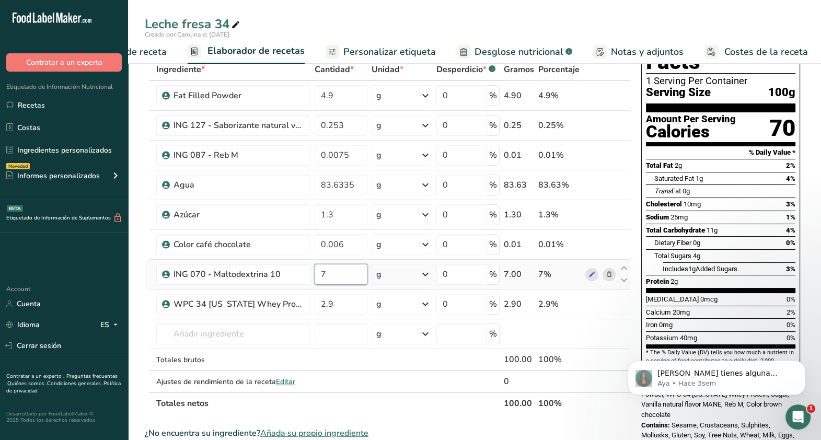
click at [331, 269] on input "7" at bounding box center [341, 274] width 53 height 21
type input "6.5"
click at [337, 184] on div "Ingrediente * Cantidad * Unidad * Desperdicio * .a-a{fill:#347362;}.b-a{fill:#f…" at bounding box center [388, 237] width 486 height 356
type input "84.1335"
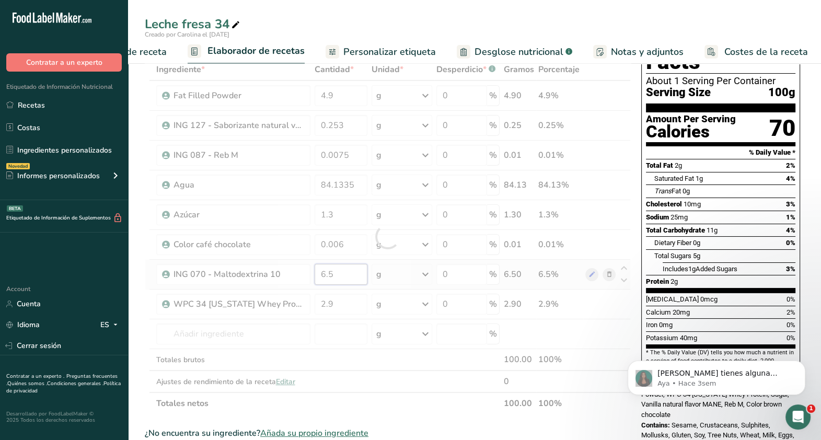
click at [348, 264] on div "Ingrediente * Cantidad * Unidad * Desperdicio * .a-a{fill:#347362;}.b-a{fill:#f…" at bounding box center [388, 237] width 486 height 356
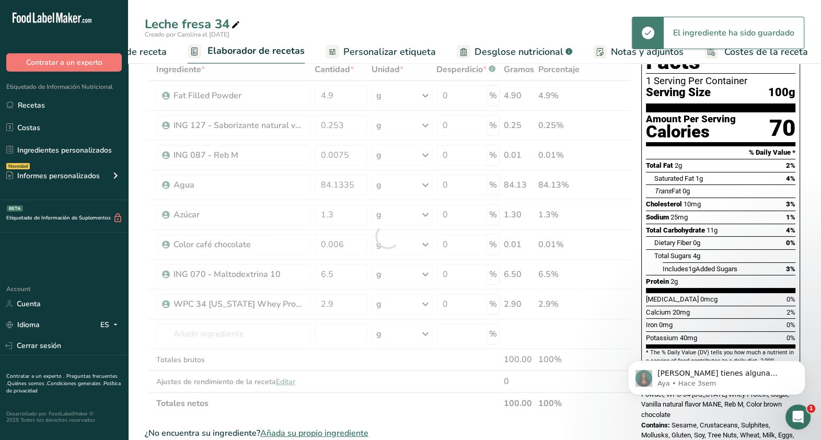
click at [501, 54] on span "Desglose nutricional" at bounding box center [519, 52] width 89 height 14
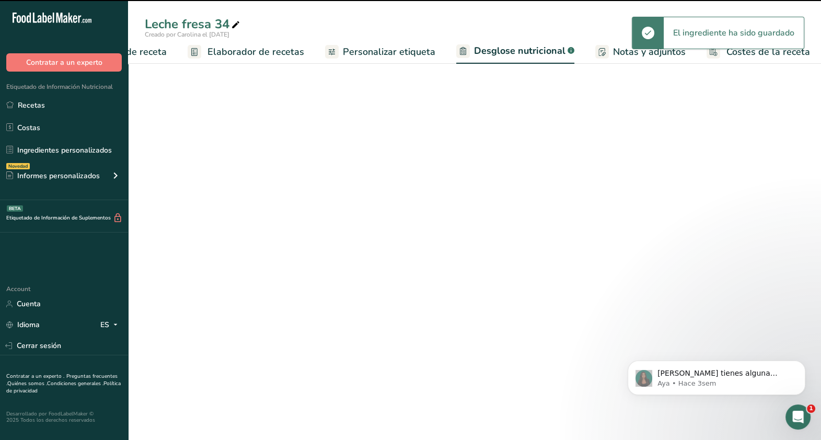
select select "Calories"
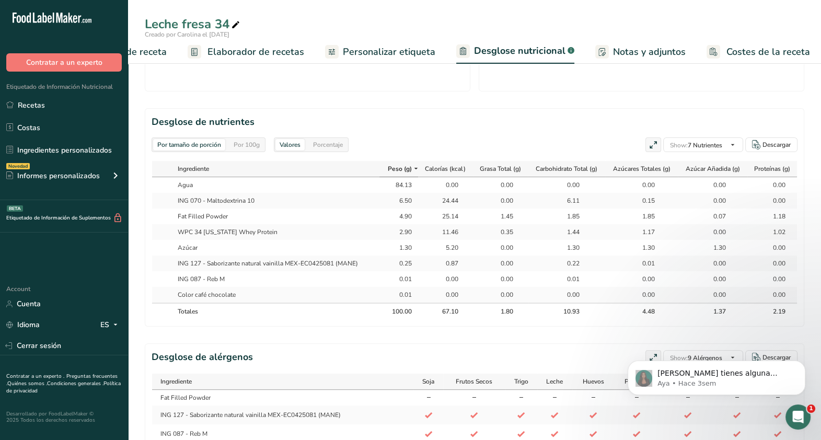
scroll to position [0, 1]
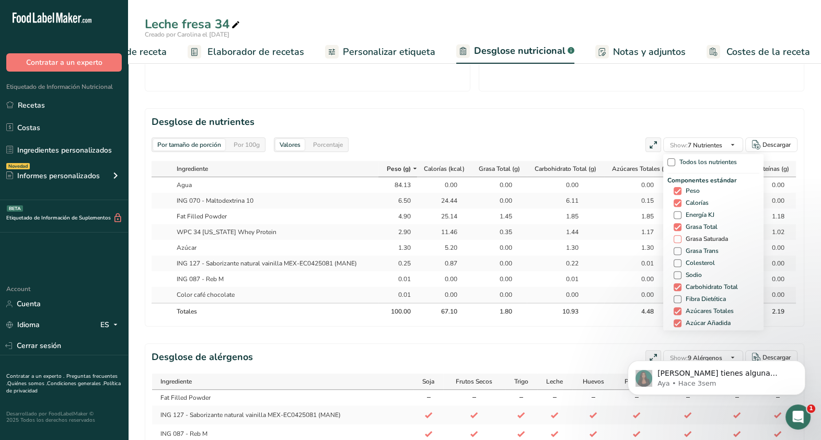
click at [707, 237] on span "Grasa Saturada" at bounding box center [705, 239] width 47 height 8
click at [681, 237] on input "Grasa Saturada" at bounding box center [677, 239] width 7 height 7
checkbox input "true"
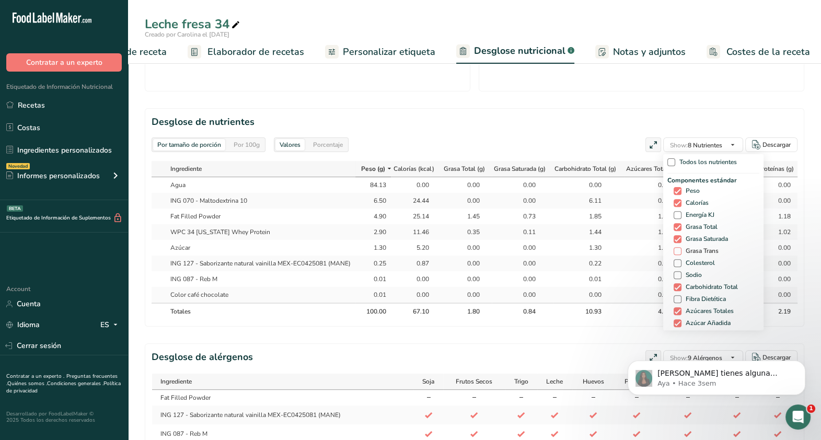
click at [705, 247] on span "Grasa Trans" at bounding box center [700, 251] width 37 height 8
click at [681, 248] on input "Grasa Trans" at bounding box center [677, 251] width 7 height 7
checkbox input "true"
click at [696, 277] on span "Sodio" at bounding box center [692, 275] width 20 height 8
click at [681, 277] on input "Sodio" at bounding box center [677, 275] width 7 height 7
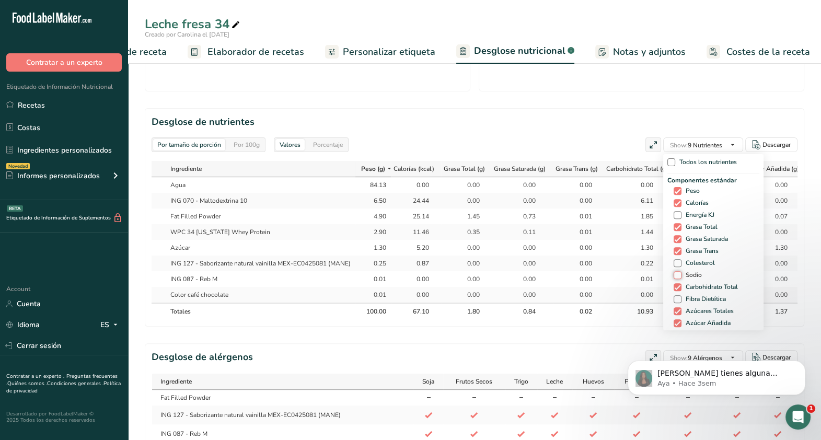
checkbox input "true"
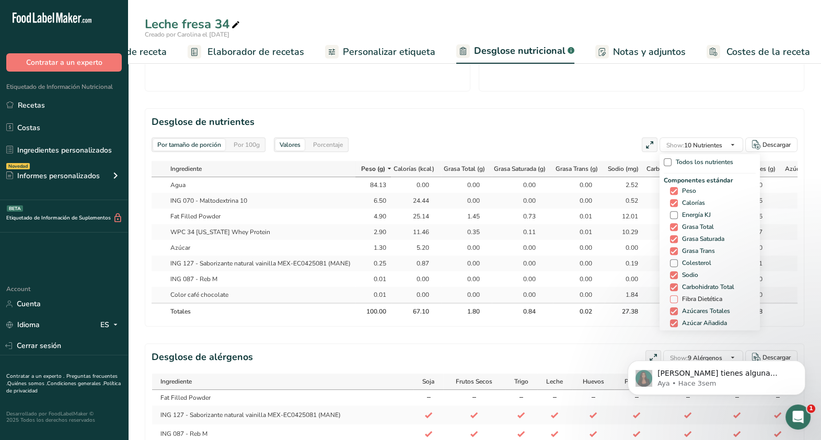
click at [694, 295] on span "Fibra Dietética" at bounding box center [700, 299] width 44 height 8
click at [677, 296] on input "Fibra Dietética" at bounding box center [673, 299] width 7 height 7
checkbox input "true"
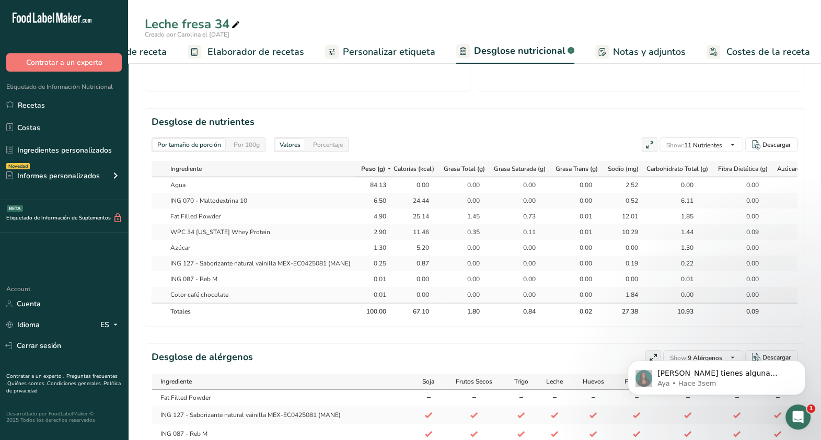
click at [578, 327] on section "Desglose de nutrientes Por tamaño de porción Por 100g Valores Porcentaje Show: …" at bounding box center [475, 217] width 660 height 219
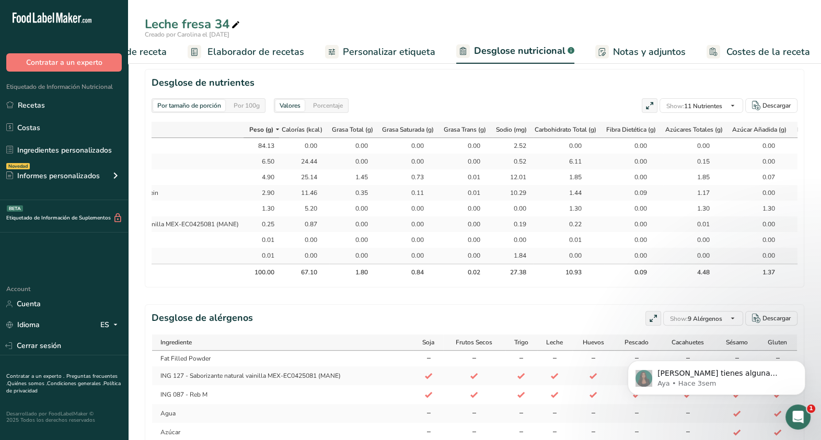
scroll to position [0, 166]
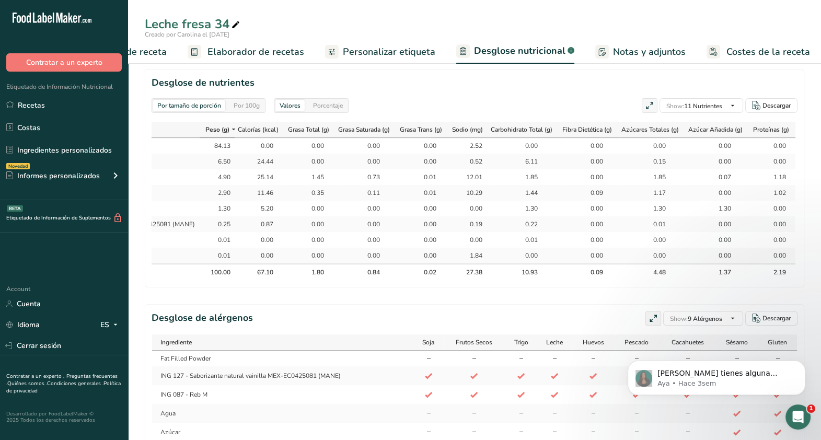
click at [692, 232] on td "0.00" at bounding box center [718, 240] width 64 height 16
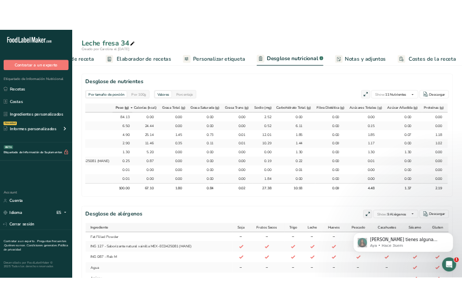
scroll to position [454, 0]
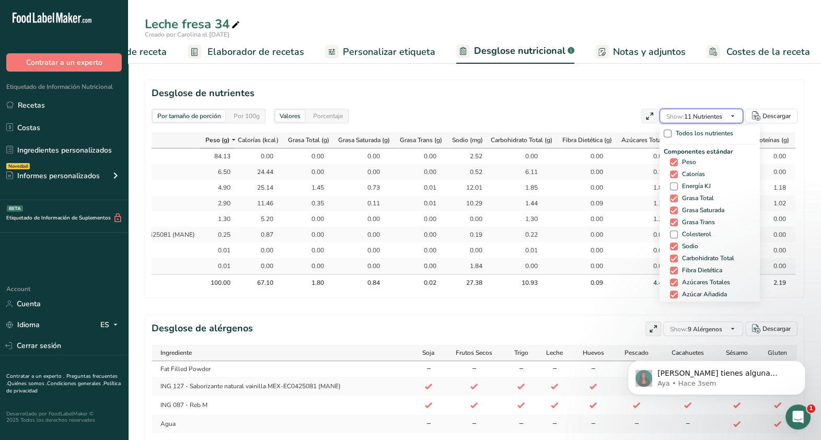
click at [734, 112] on icon "button" at bounding box center [733, 116] width 8 height 13
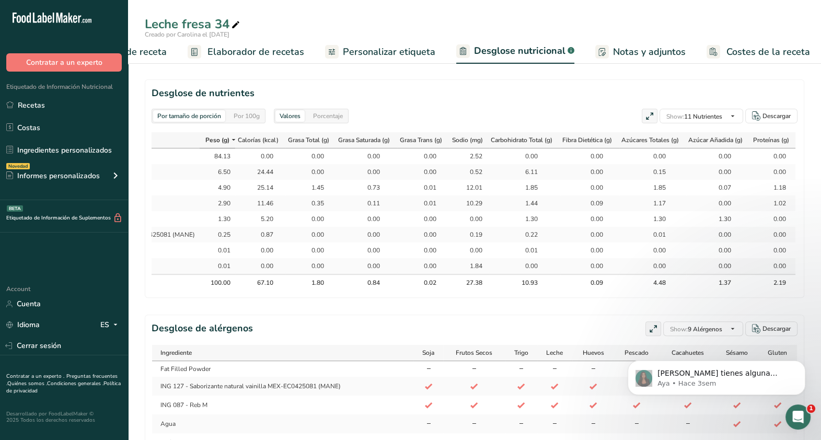
click at [742, 87] on h2 "Desglose de nutrientes" at bounding box center [475, 93] width 646 height 14
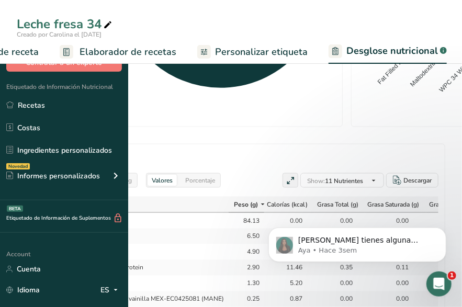
select select "Calories"
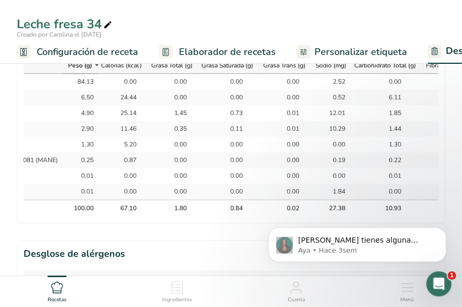
scroll to position [0, 0]
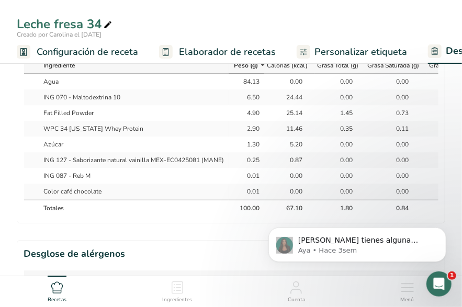
select select "Calories"
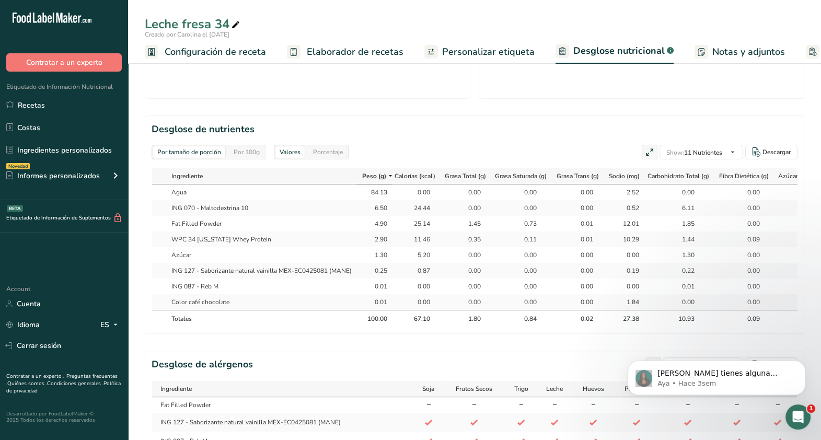
scroll to position [407, 0]
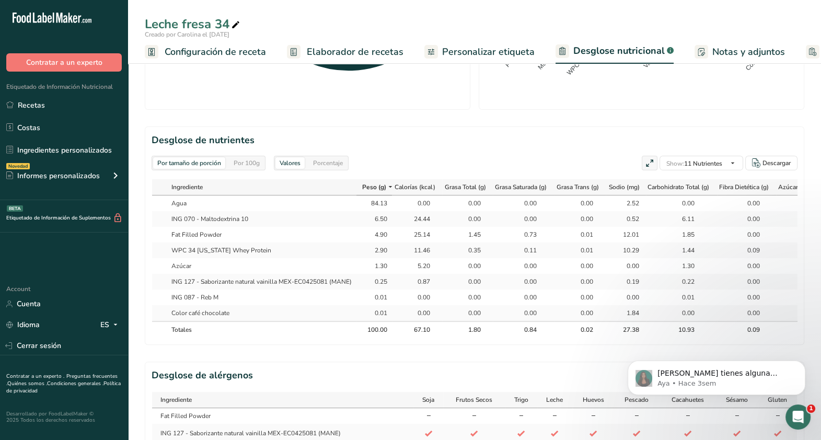
click at [365, 55] on span "Elaborador de recetas" at bounding box center [355, 52] width 97 height 14
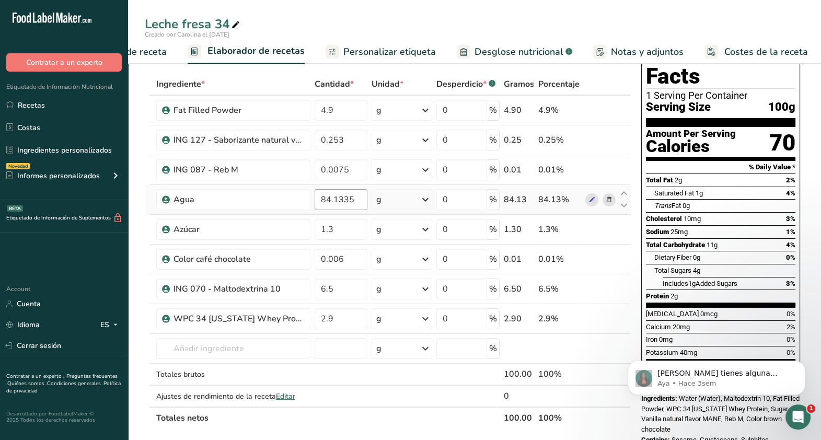
scroll to position [17, 0]
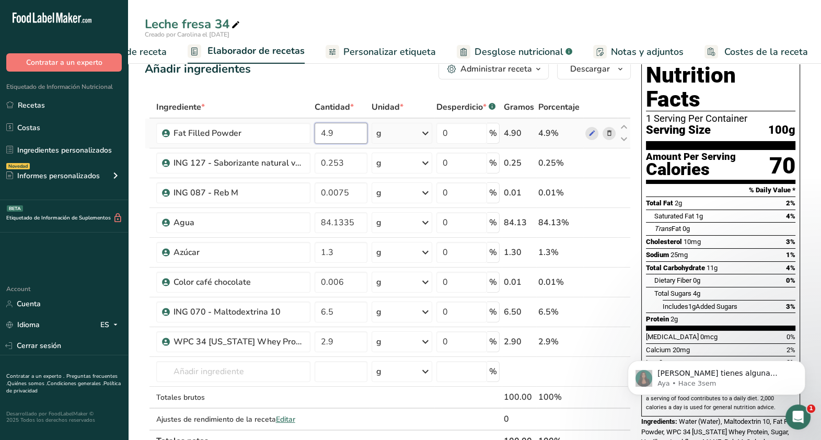
click at [342, 137] on input "4.9" at bounding box center [341, 133] width 53 height 21
type input "4.7"
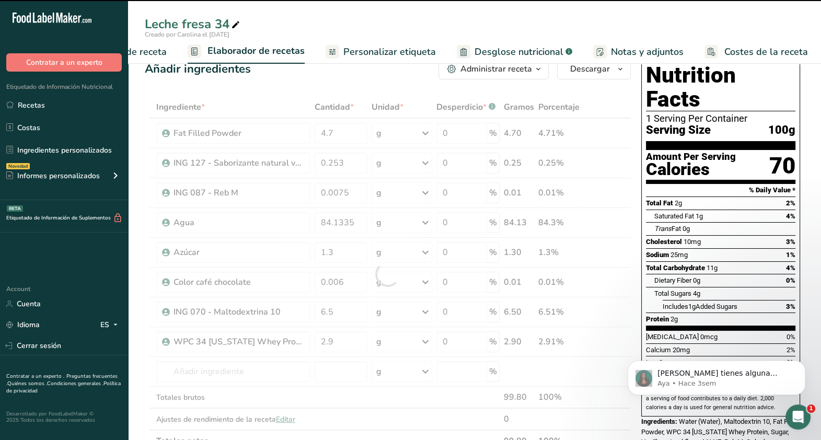
click at [492, 55] on span "Desglose nutricional" at bounding box center [519, 52] width 89 height 14
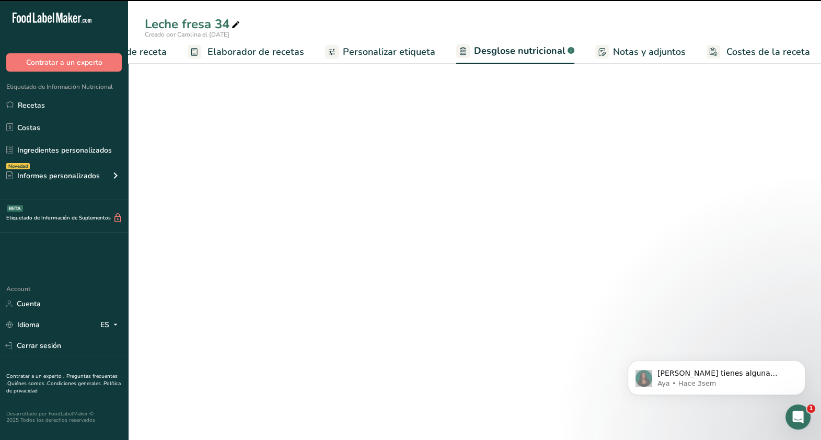
select select "Calories"
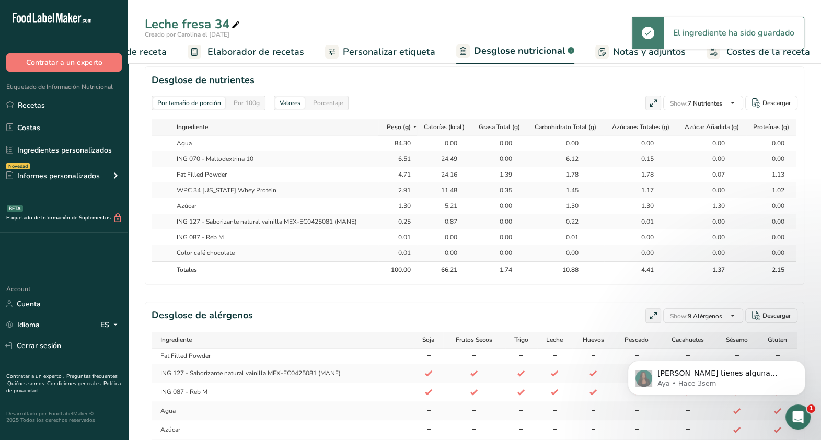
scroll to position [472, 0]
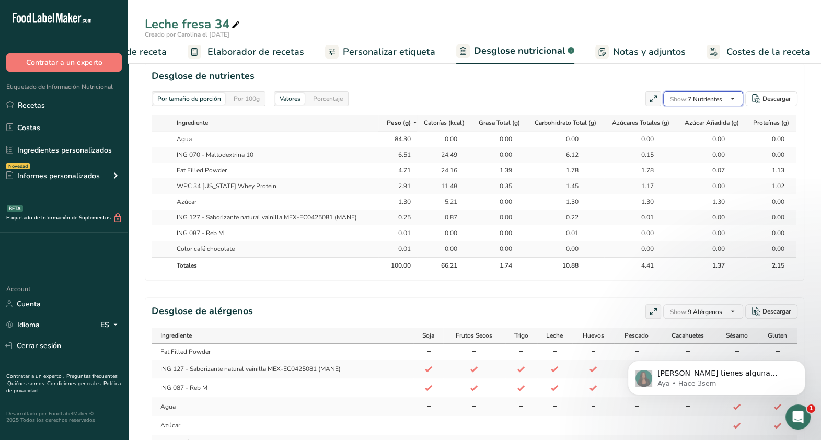
click at [725, 98] on button "Show: 7 Nutrientes" at bounding box center [703, 98] width 80 height 15
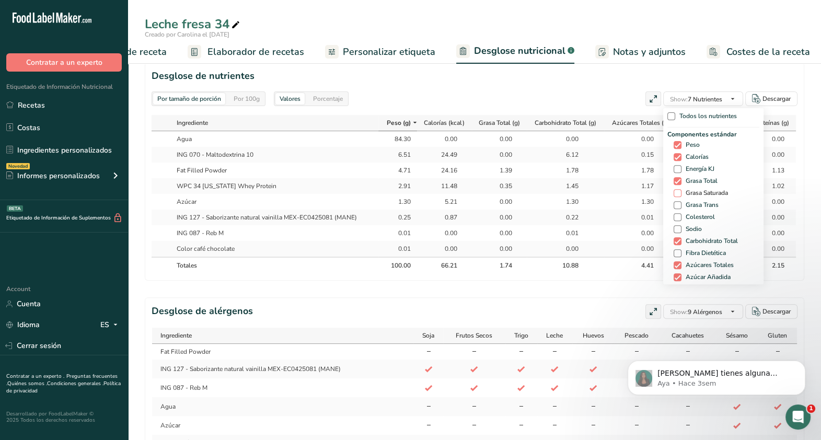
click at [705, 190] on span "Grasa Saturada" at bounding box center [705, 193] width 47 height 8
click at [681, 190] on input "Grasa Saturada" at bounding box center [677, 193] width 7 height 7
checkbox input "true"
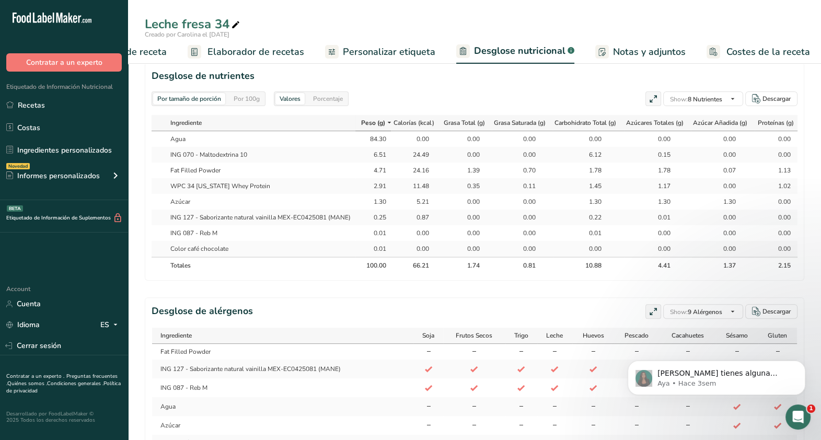
click at [273, 55] on span "Elaborador de recetas" at bounding box center [256, 52] width 97 height 14
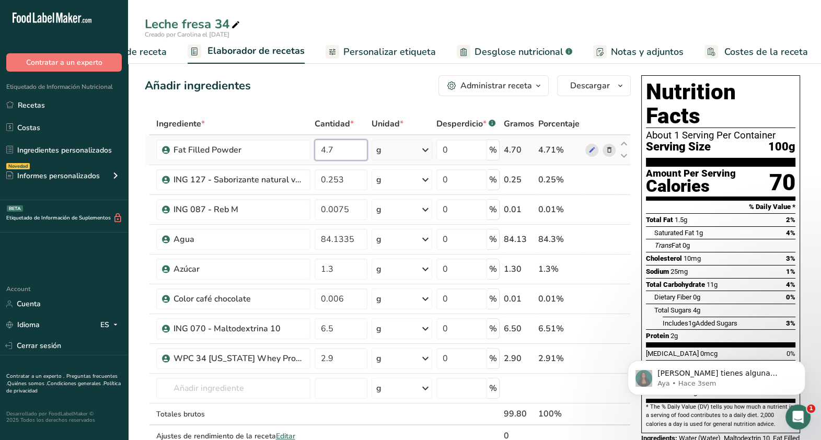
click at [337, 151] on input "4.7" at bounding box center [341, 150] width 53 height 21
type input "4.5"
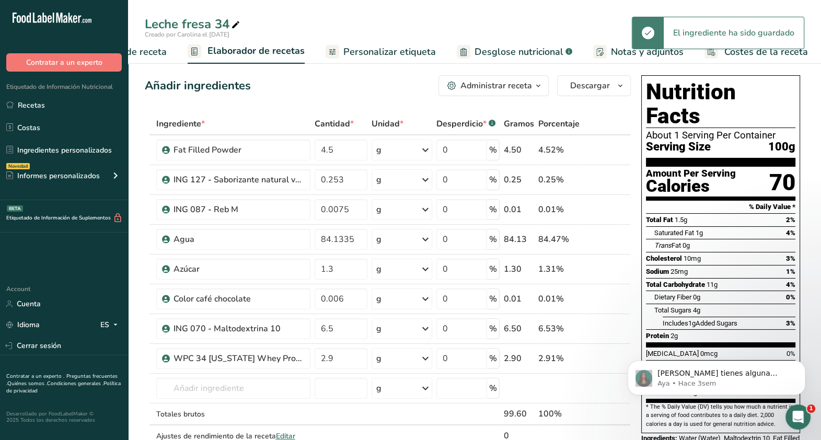
click at [484, 57] on span "Desglose nutricional" at bounding box center [519, 52] width 89 height 14
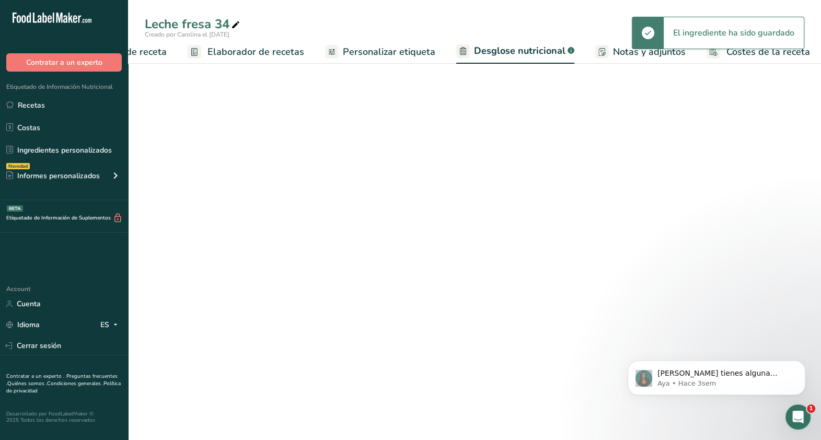
select select "Calories"
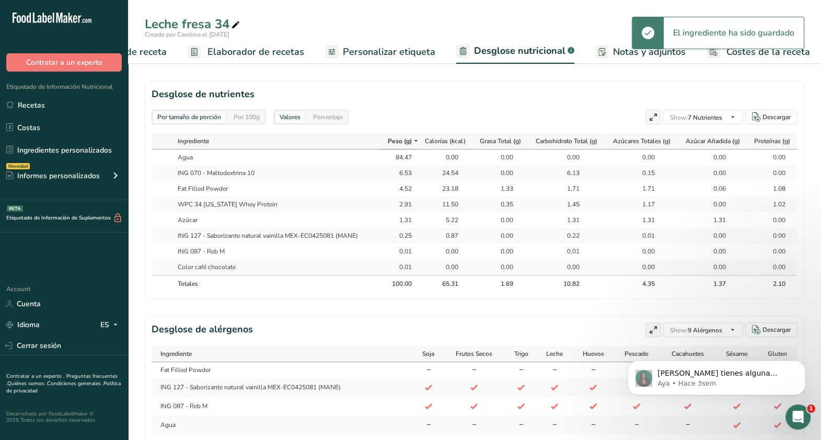
scroll to position [0, 1]
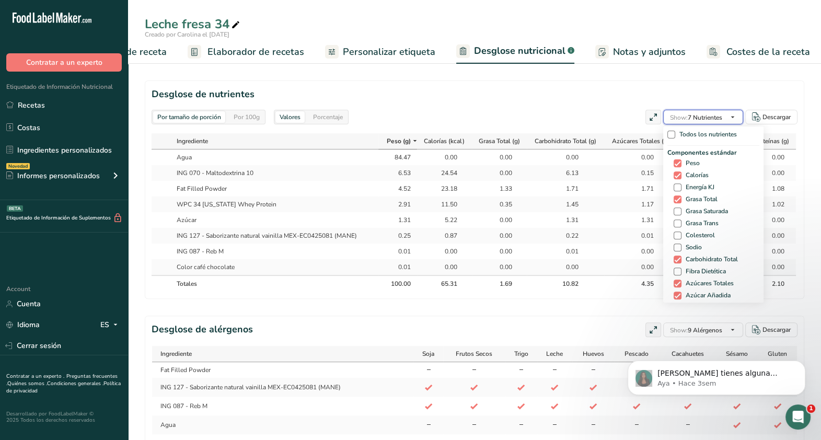
click at [702, 118] on span "Show: 7 Nutrientes" at bounding box center [696, 117] width 52 height 8
click at [695, 210] on span "Grasa Saturada" at bounding box center [705, 212] width 47 height 8
click at [681, 210] on input "Grasa Saturada" at bounding box center [677, 211] width 7 height 7
checkbox input "true"
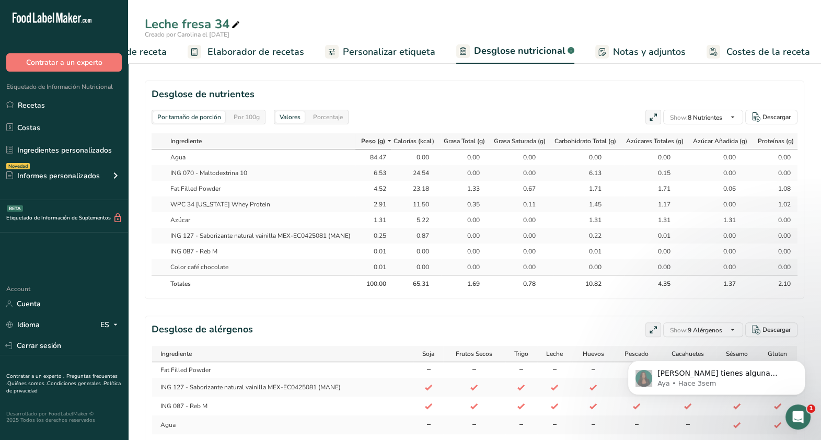
scroll to position [0, 12]
click at [292, 49] on span "Elaborador de recetas" at bounding box center [256, 52] width 97 height 14
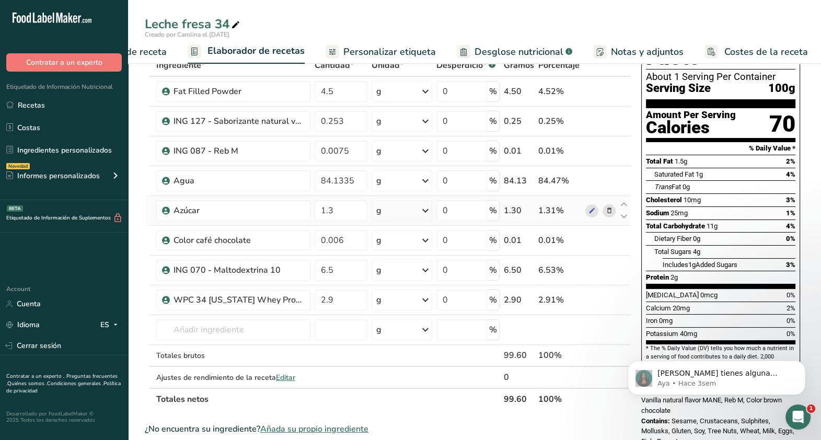
scroll to position [13, 0]
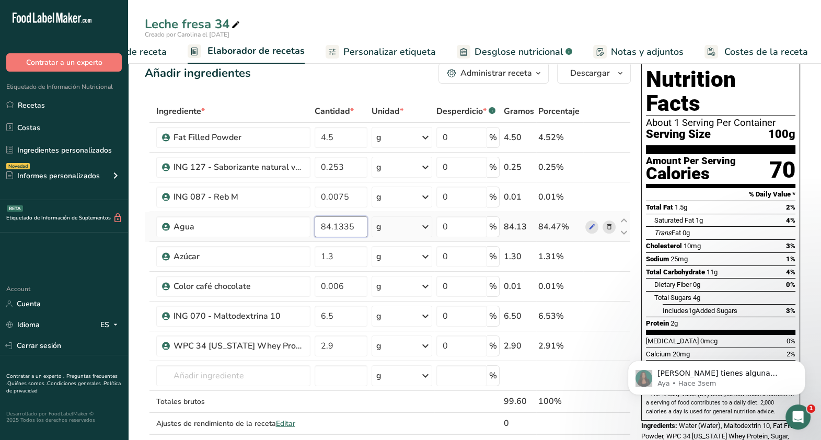
click at [329, 223] on input "84.1335" at bounding box center [341, 226] width 53 height 21
type input "84.5335"
click at [355, 250] on div "Ingrediente * Cantidad * Unidad * Desperdicio * .a-a{fill:#347362;}.b-a{fill:#f…" at bounding box center [388, 278] width 486 height 356
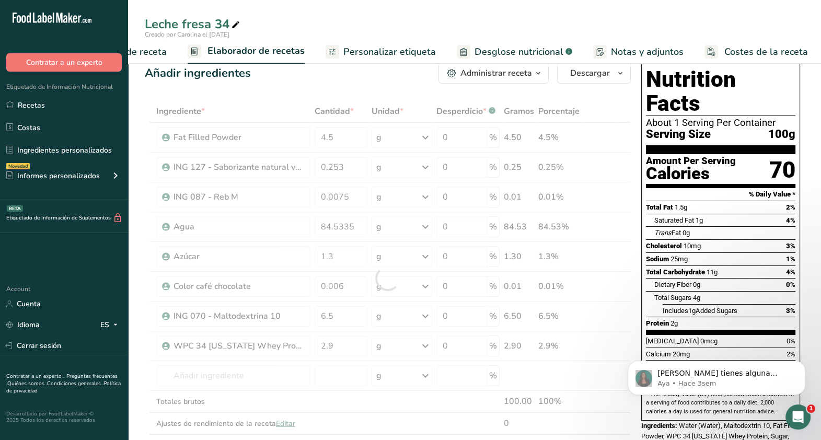
click at [524, 45] on span "Desglose nutricional" at bounding box center [519, 52] width 89 height 14
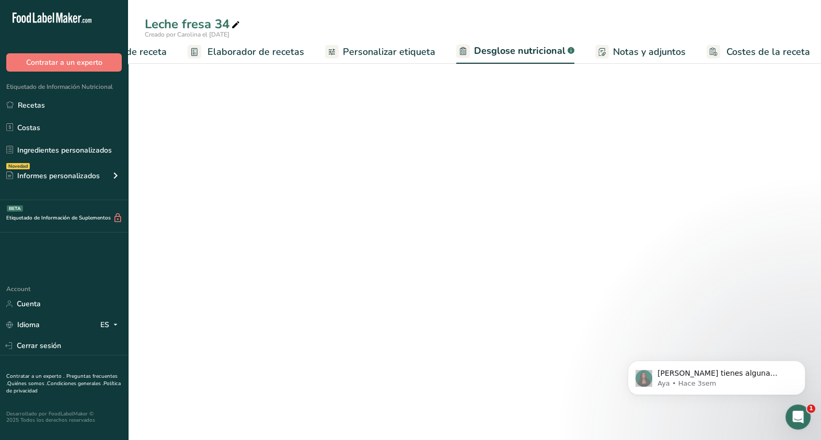
select select "Calories"
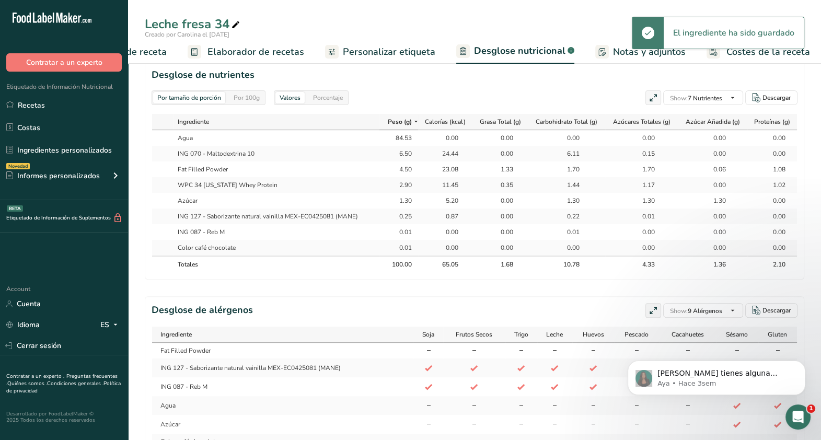
scroll to position [0, 1]
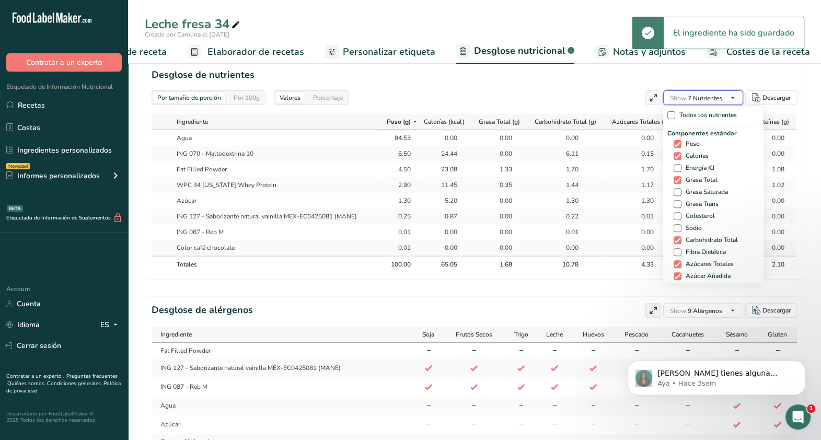
click at [719, 99] on span "Show: 7 Nutrientes" at bounding box center [696, 98] width 52 height 8
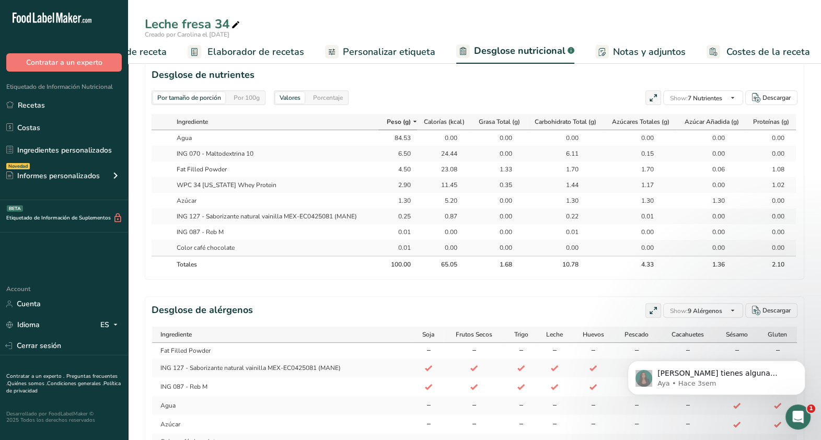
click at [394, 57] on span "Personalizar etiqueta" at bounding box center [389, 52] width 93 height 14
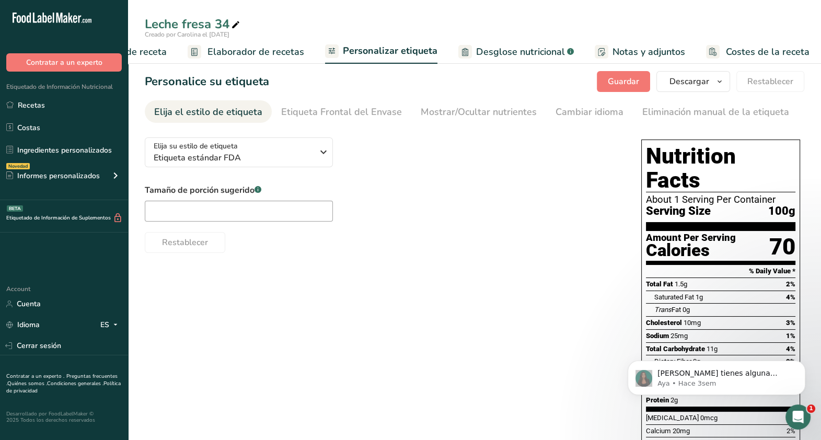
click at [280, 45] on span "Elaborador de recetas" at bounding box center [256, 52] width 97 height 14
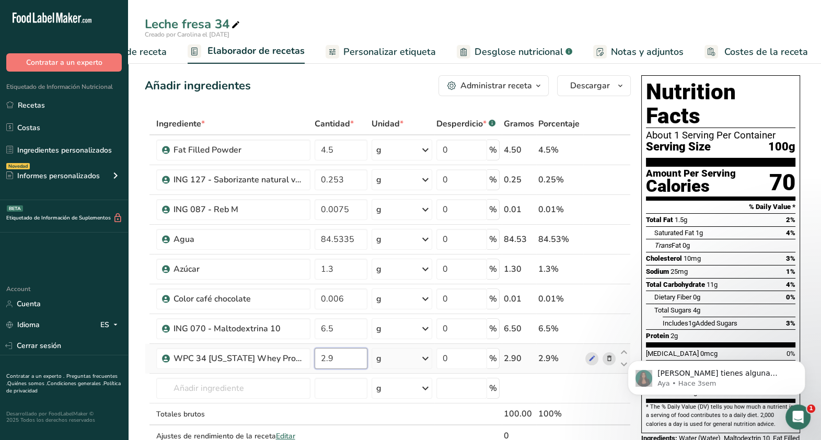
click at [339, 362] on input "2.9" at bounding box center [341, 358] width 53 height 21
type input "2"
type input "3.4"
click at [330, 240] on div "Ingrediente * Cantidad * Unidad * Desperdicio * .a-a{fill:#347362;}.b-a{fill:#f…" at bounding box center [388, 291] width 486 height 356
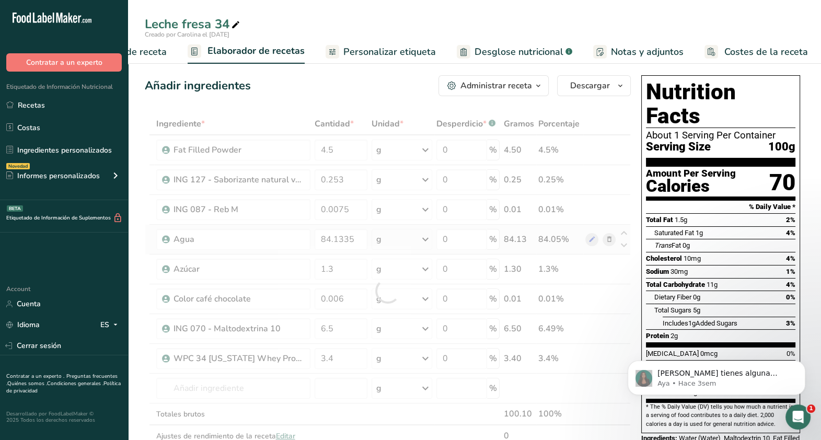
click at [400, 251] on div "Ingrediente * Cantidad * Unidad * Desperdicio * .a-a{fill:#347362;}.b-a{fill:#f…" at bounding box center [388, 291] width 486 height 356
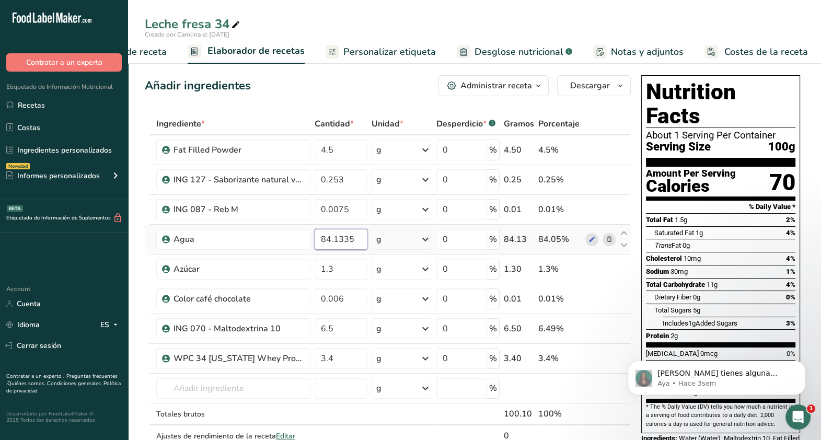
click at [335, 238] on input "84.1335" at bounding box center [341, 239] width 53 height 21
type input "84.0335"
click at [408, 235] on div "Ingrediente * Cantidad * Unidad * Desperdicio * .a-a{fill:#347362;}.b-a{fill:#f…" at bounding box center [388, 291] width 486 height 356
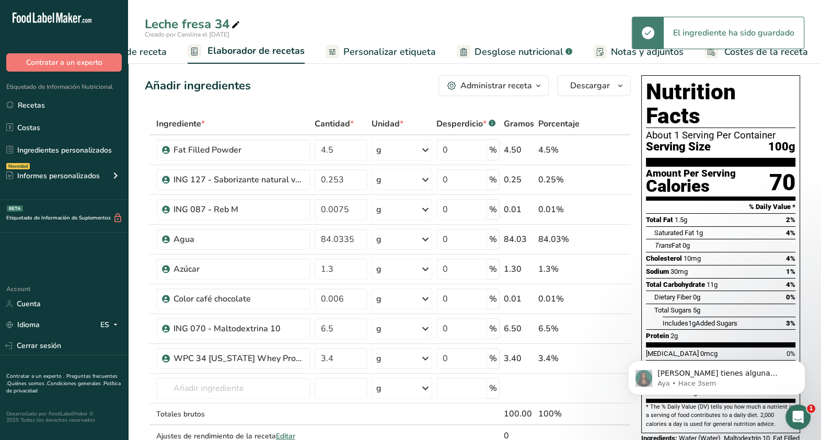
click at [541, 52] on span "Desglose nutricional" at bounding box center [519, 52] width 89 height 14
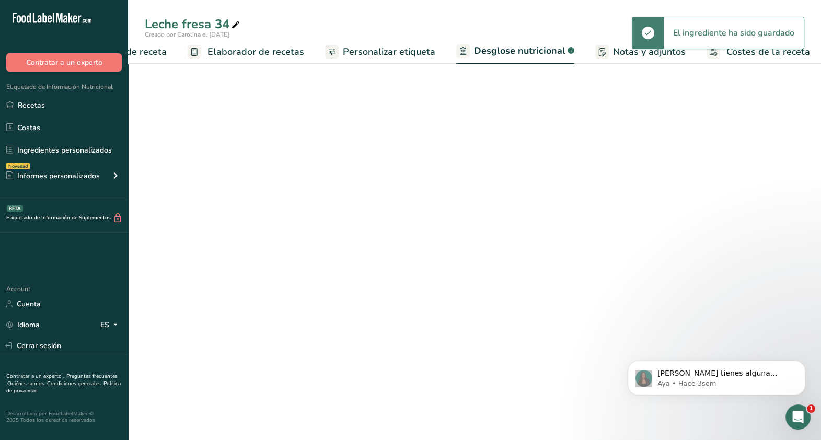
select select "Calories"
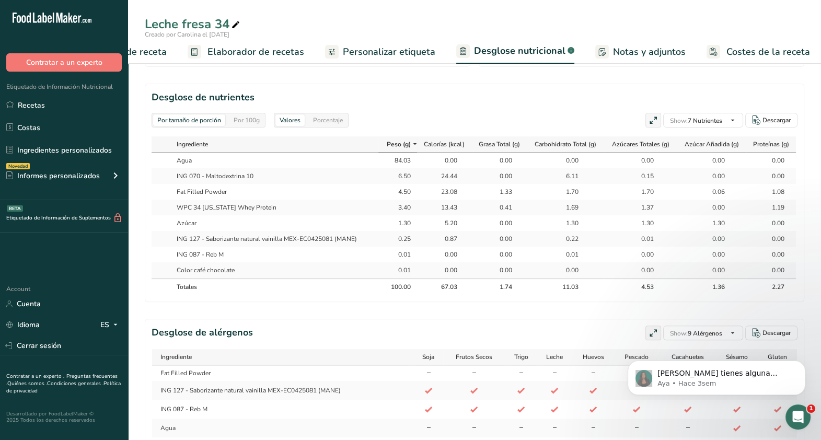
scroll to position [451, 0]
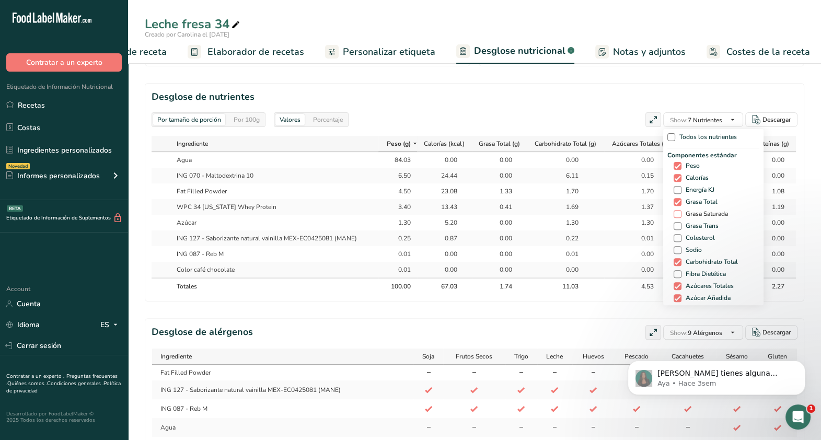
click at [706, 212] on span "Grasa Saturada" at bounding box center [705, 214] width 47 height 8
click at [681, 212] on input "Grasa Saturada" at bounding box center [677, 214] width 7 height 7
checkbox input "true"
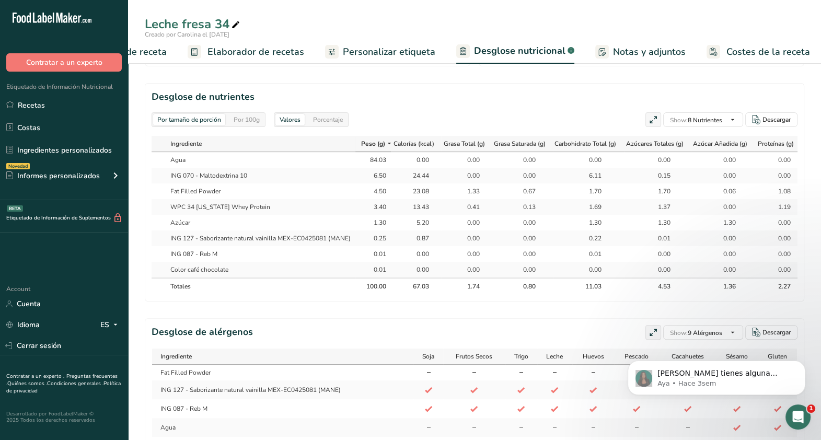
scroll to position [397, 0]
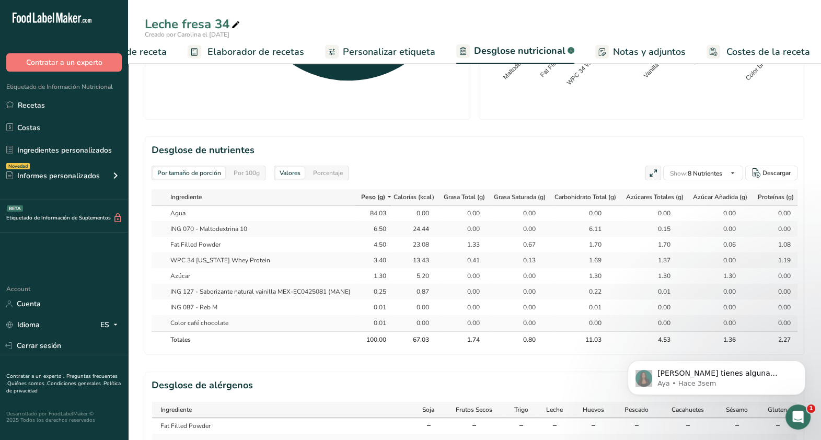
click at [267, 49] on span "Elaborador de recetas" at bounding box center [256, 52] width 97 height 14
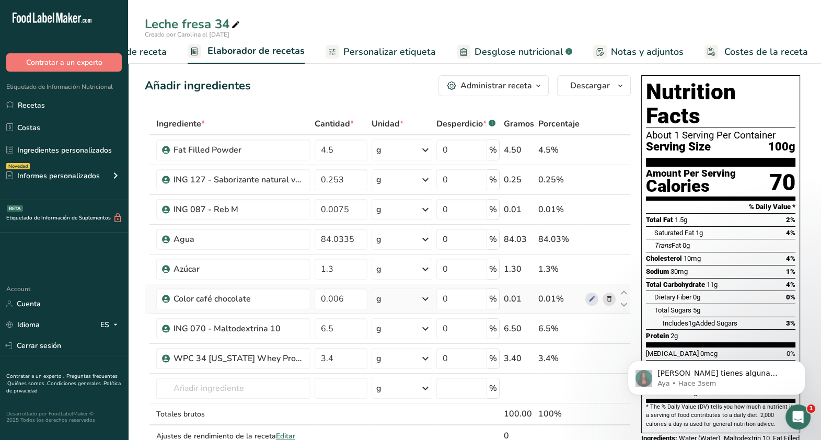
scroll to position [35, 0]
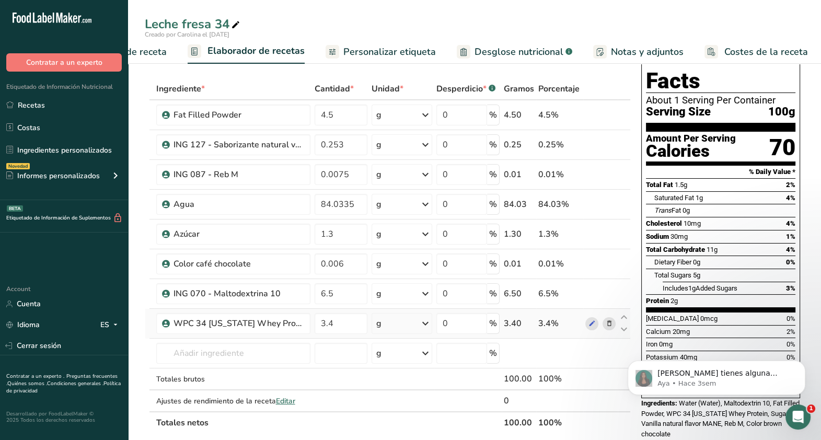
click at [338, 337] on td "3.4" at bounding box center [341, 324] width 57 height 30
click at [338, 323] on input "3.4" at bounding box center [341, 323] width 53 height 21
type input "3"
click at [342, 291] on div "Ingrediente * Cantidad * Unidad * Desperdicio * .a-a{fill:#347362;}.b-a{fill:#f…" at bounding box center [388, 256] width 486 height 356
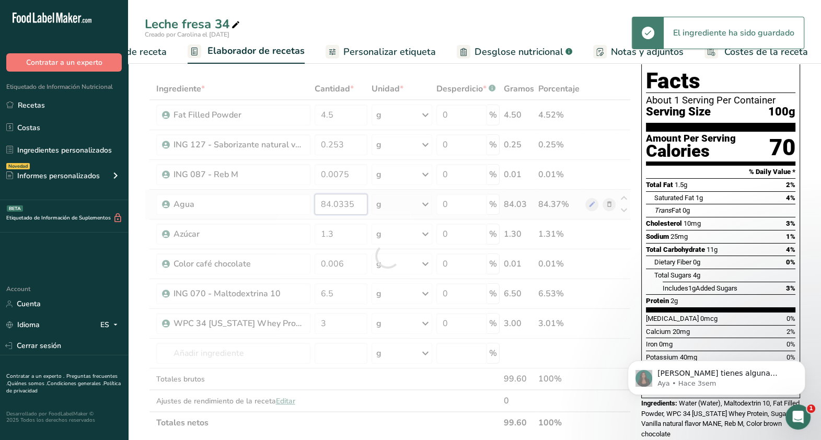
click at [338, 203] on div "Ingrediente * Cantidad * Unidad * Desperdicio * .a-a{fill:#347362;}.b-a{fill:#f…" at bounding box center [388, 256] width 486 height 356
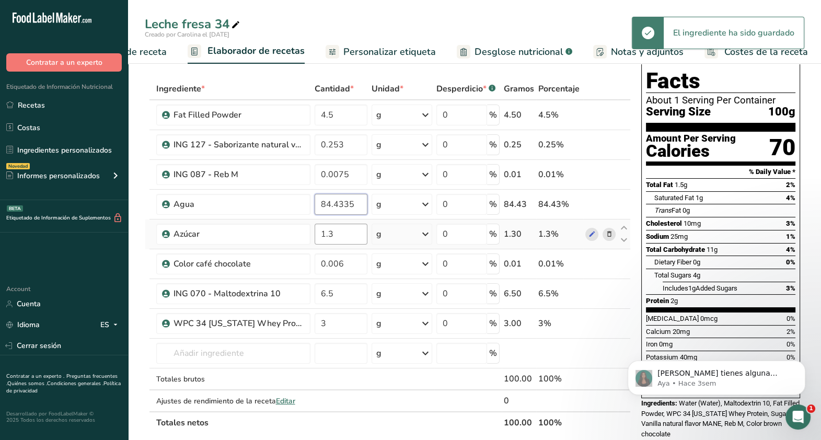
type input "84.4335"
click at [349, 225] on div "Ingrediente * Cantidad * Unidad * Desperdicio * .a-a{fill:#347362;}.b-a{fill:#f…" at bounding box center [388, 256] width 486 height 356
click at [538, 50] on span "Desglose nutricional" at bounding box center [519, 52] width 89 height 14
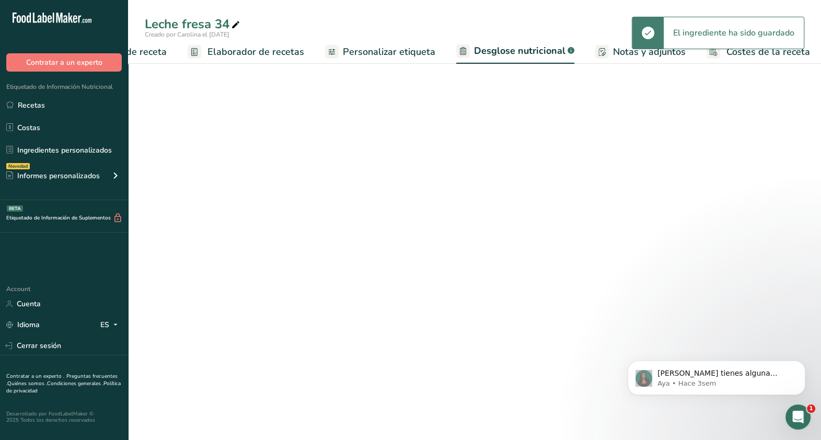
select select "Calories"
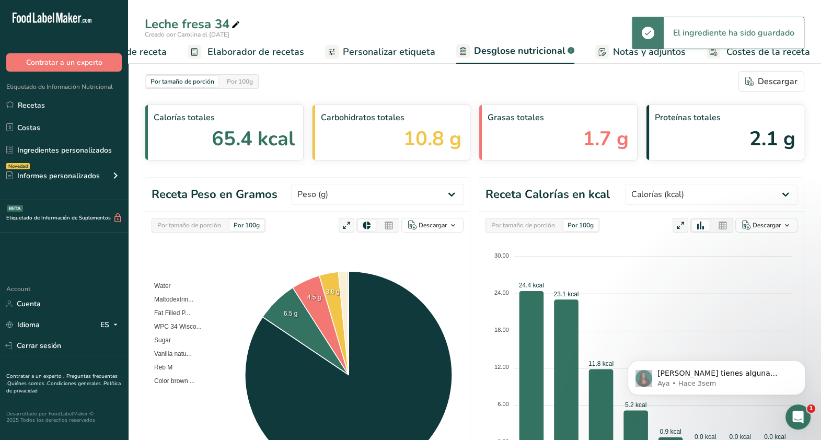
click at [275, 47] on span "Elaborador de recetas" at bounding box center [256, 52] width 97 height 14
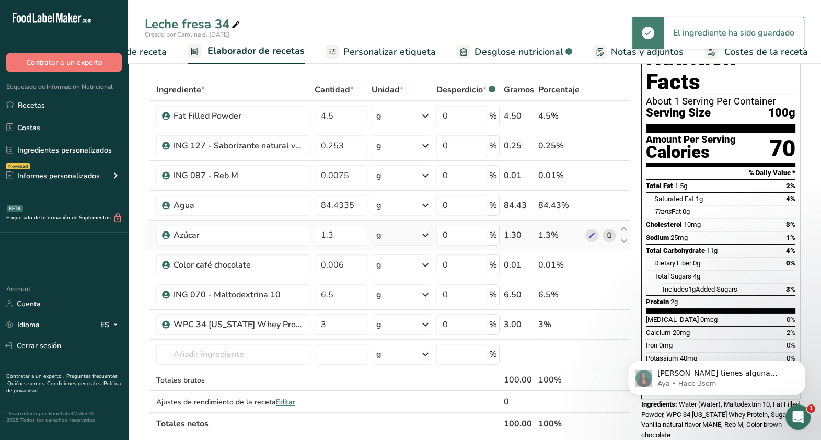
scroll to position [35, 0]
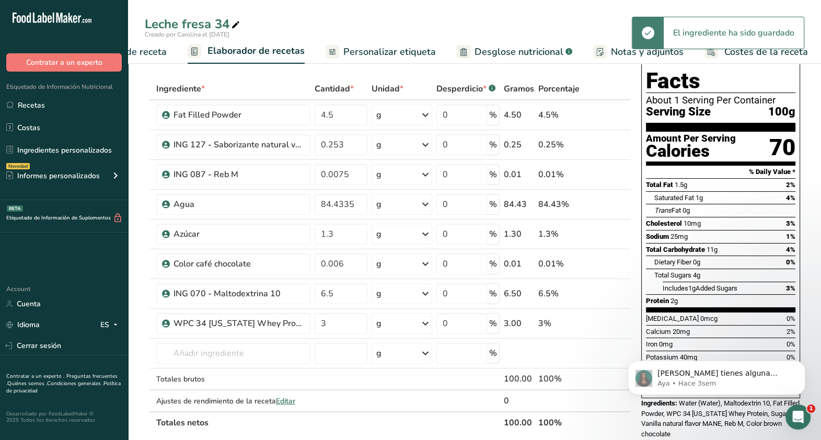
click at [517, 44] on link "Desglose nutricional .a-a{fill:#347362;}.b-a{fill:#fff;}" at bounding box center [515, 52] width 116 height 24
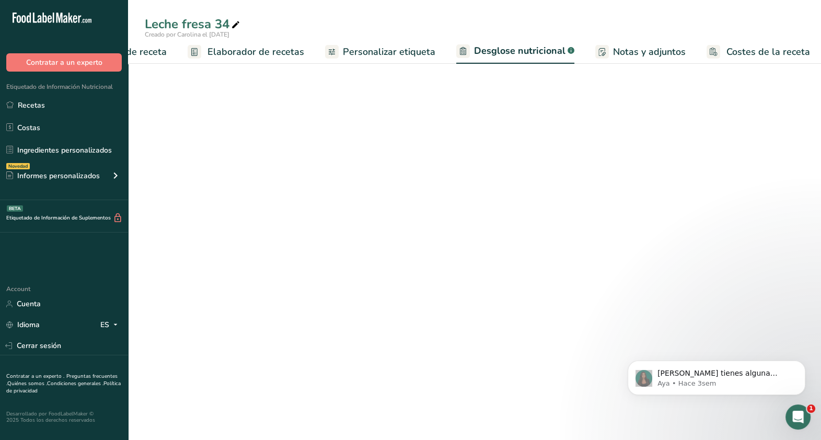
select select "Calories"
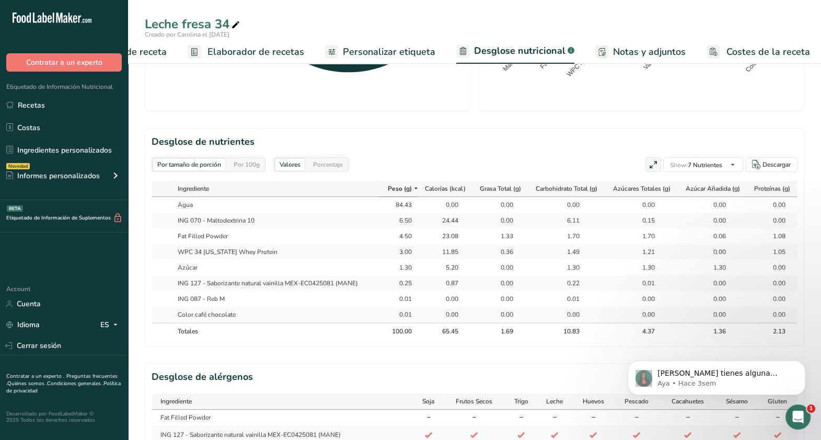
scroll to position [408, 0]
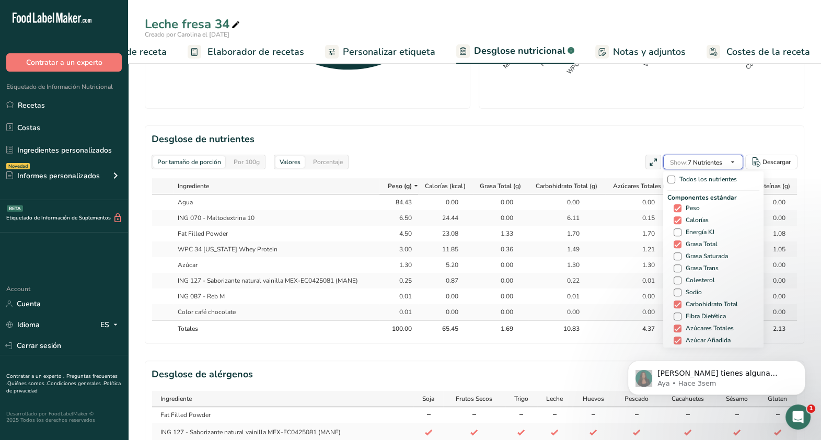
click at [682, 156] on span "Show: 7 Nutrientes" at bounding box center [696, 162] width 52 height 13
click at [708, 257] on span "Grasa Saturada" at bounding box center [705, 256] width 47 height 8
click at [681, 257] on input "Grasa Saturada" at bounding box center [677, 256] width 7 height 7
checkbox input "true"
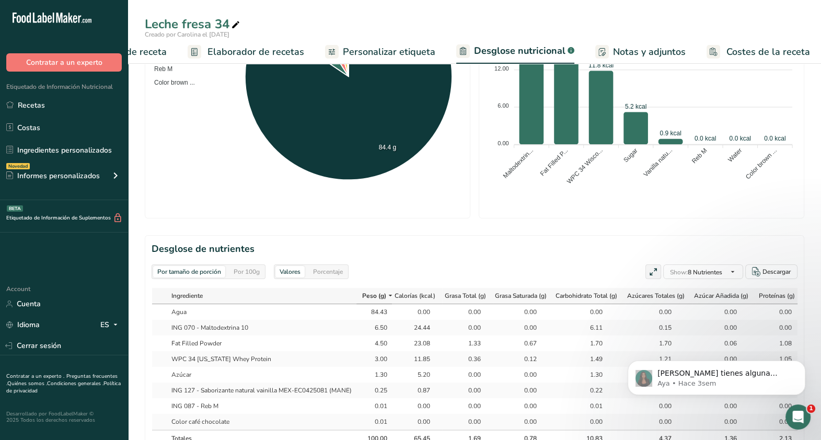
scroll to position [297, 0]
click at [284, 41] on link "Elaborador de recetas" at bounding box center [246, 52] width 117 height 24
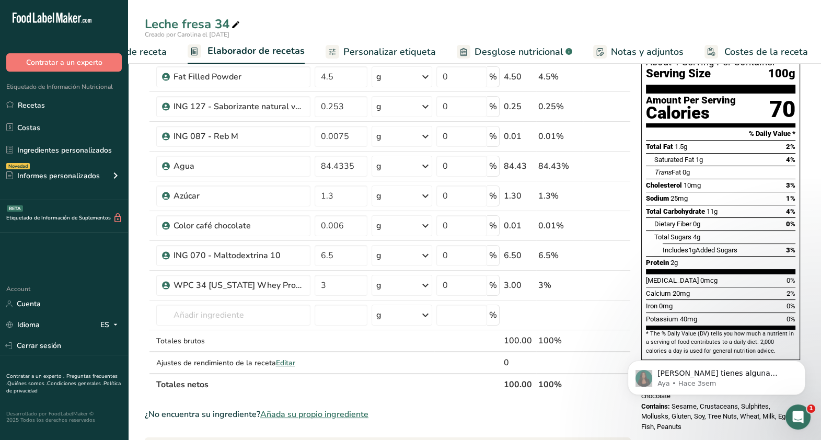
scroll to position [32, 0]
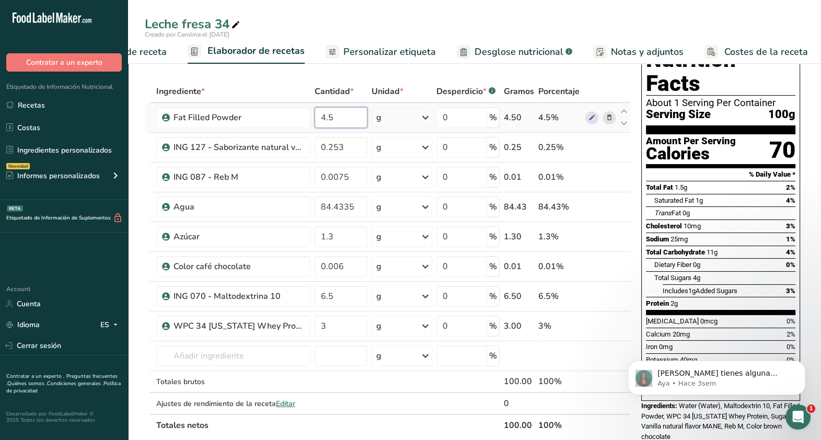
click at [339, 121] on input "4.5" at bounding box center [341, 117] width 53 height 21
type input "4.4"
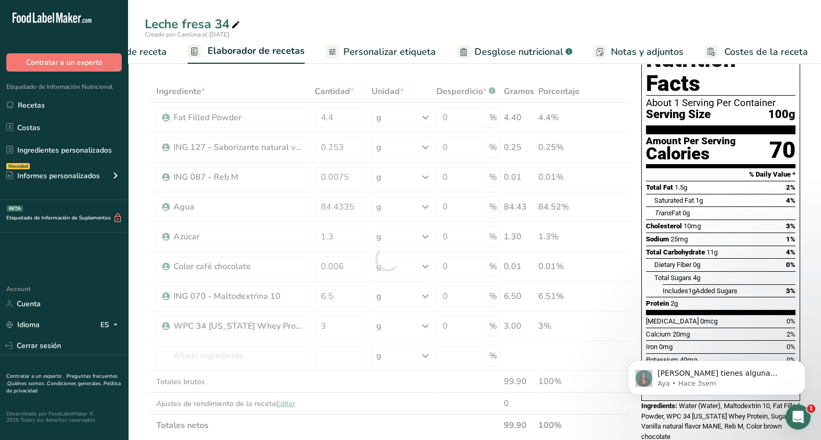
click at [371, 85] on div "Ingrediente * Cantidad * Unidad * Desperdicio * .a-a{fill:#347362;}.b-a{fill:#f…" at bounding box center [388, 259] width 486 height 356
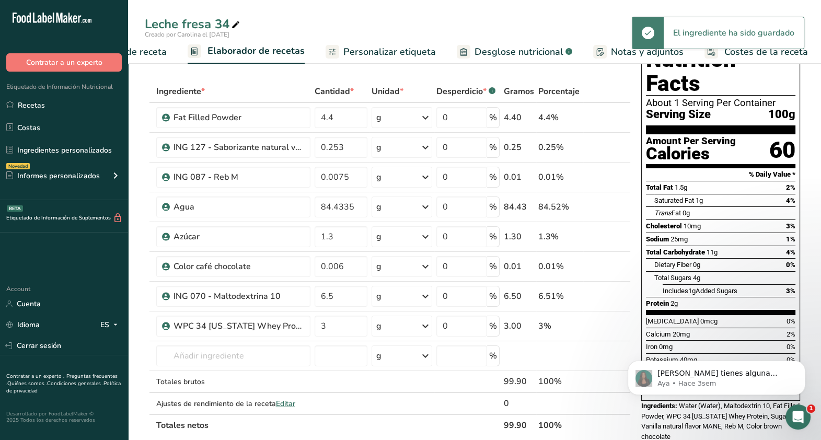
click at [504, 52] on span "Desglose nutricional" at bounding box center [519, 52] width 89 height 14
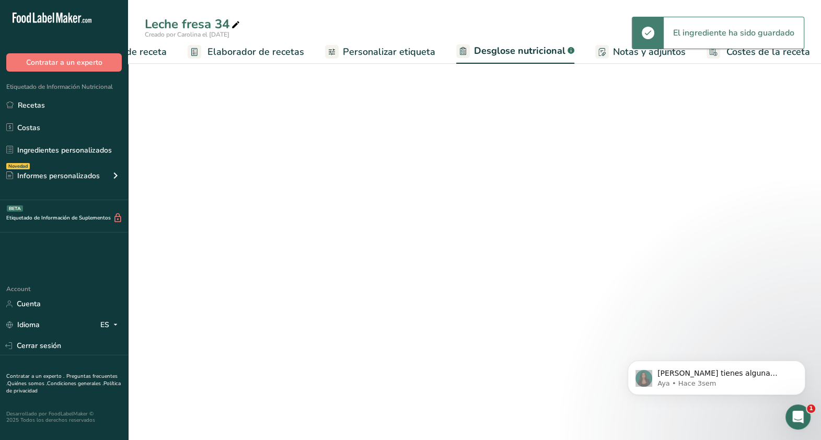
select select "Calories"
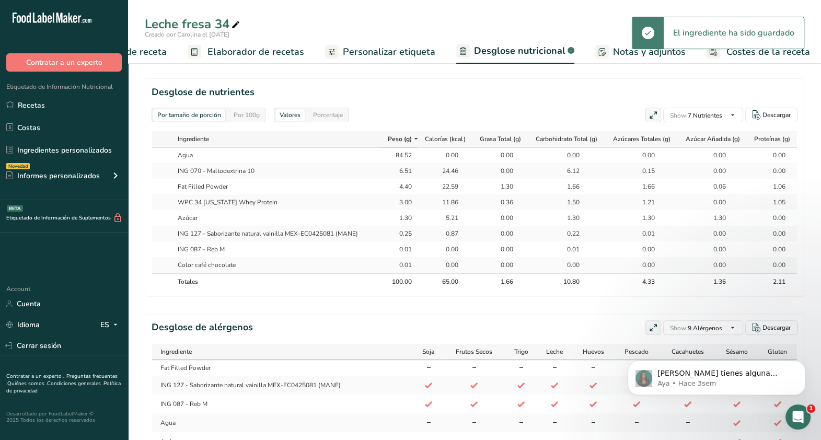
scroll to position [456, 0]
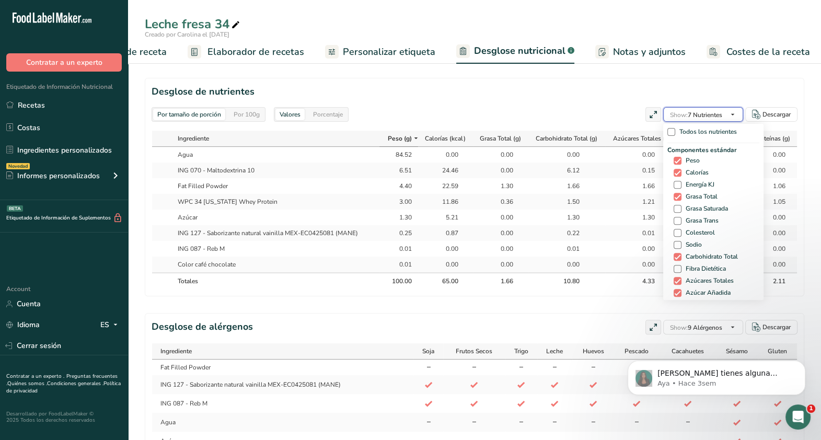
click at [699, 119] on span "Show: 7 Nutrientes" at bounding box center [696, 114] width 52 height 13
click at [703, 213] on div "Componentes estándar Peso Calorías Energía KJ Grasa Total Grasa Saturada Grasa …" at bounding box center [714, 228] width 92 height 166
click at [702, 209] on span "Grasa Saturada" at bounding box center [705, 209] width 47 height 8
click at [681, 209] on input "Grasa Saturada" at bounding box center [677, 208] width 7 height 7
checkbox input "true"
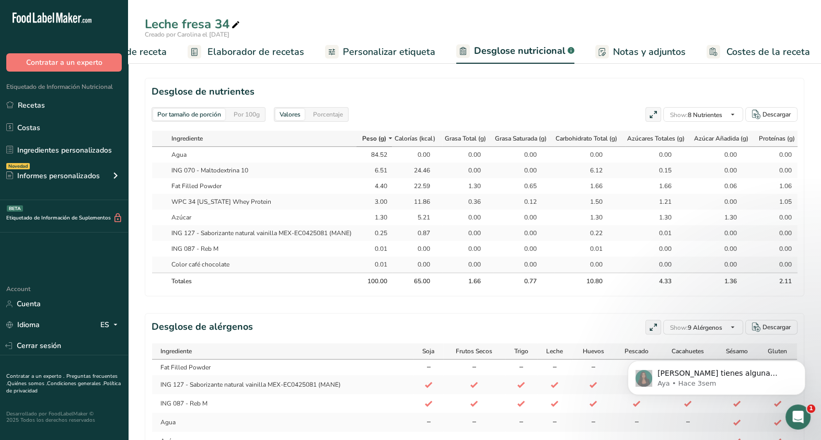
scroll to position [0, 12]
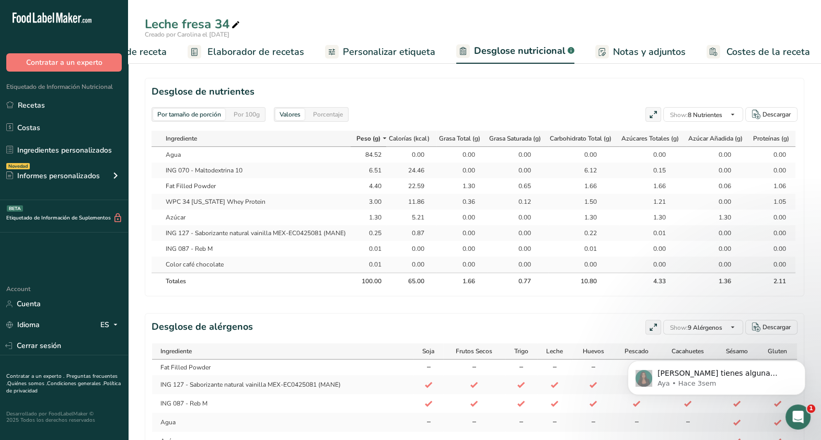
click at [377, 57] on span "Personalizar etiqueta" at bounding box center [389, 52] width 93 height 14
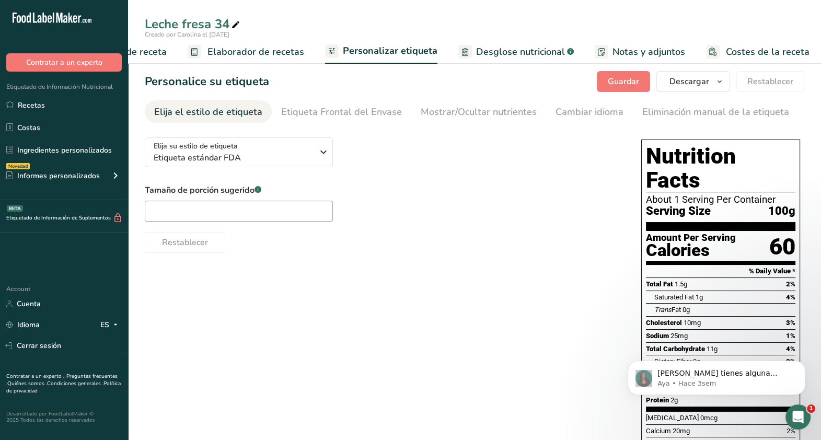
click at [273, 54] on span "Elaborador de recetas" at bounding box center [256, 52] width 97 height 14
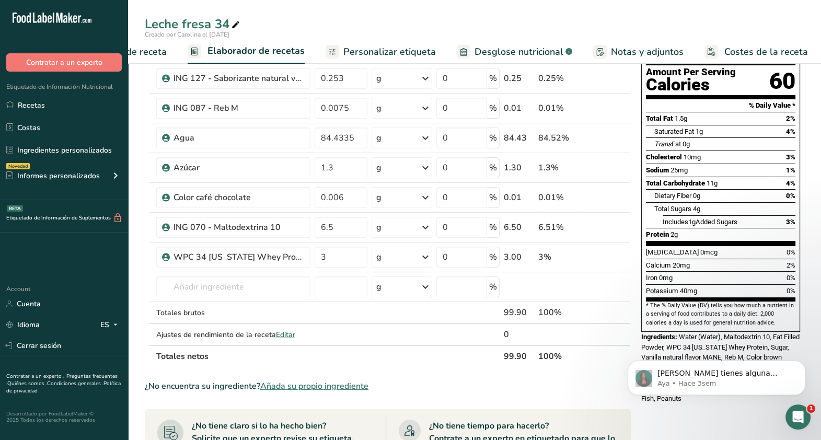
scroll to position [111, 0]
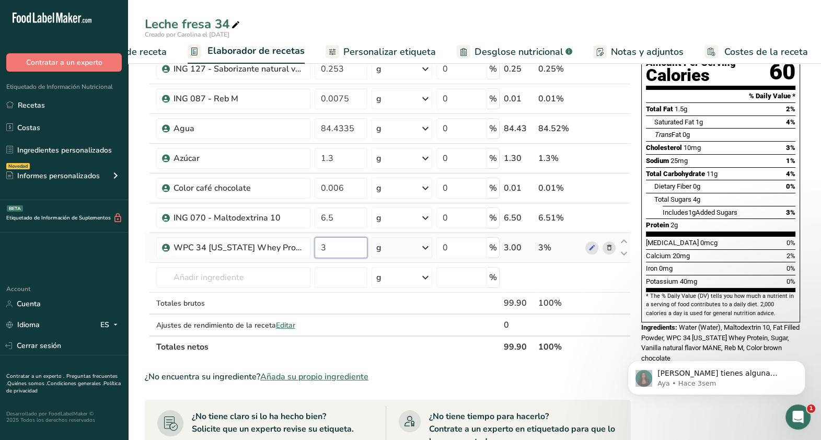
click at [334, 251] on input "3" at bounding box center [341, 247] width 53 height 21
type input "3.2"
click at [334, 273] on div "Ingrediente * Cantidad * Unidad * Desperdicio * .a-a{fill:#347362;}.b-a{fill:#f…" at bounding box center [388, 180] width 486 height 356
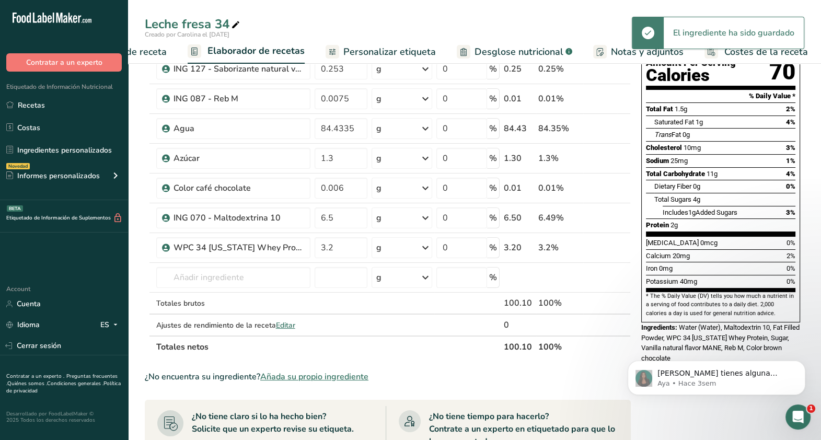
click at [503, 42] on link "Desglose nutricional .a-a{fill:#347362;}.b-a{fill:#fff;}" at bounding box center [515, 52] width 116 height 24
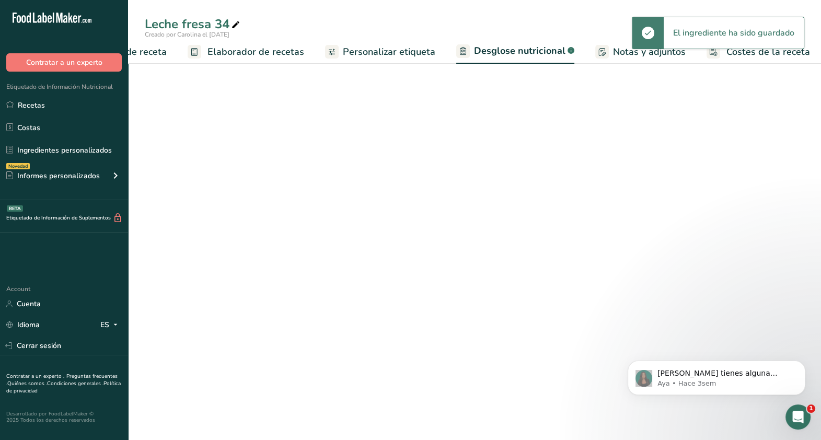
select select "Calories"
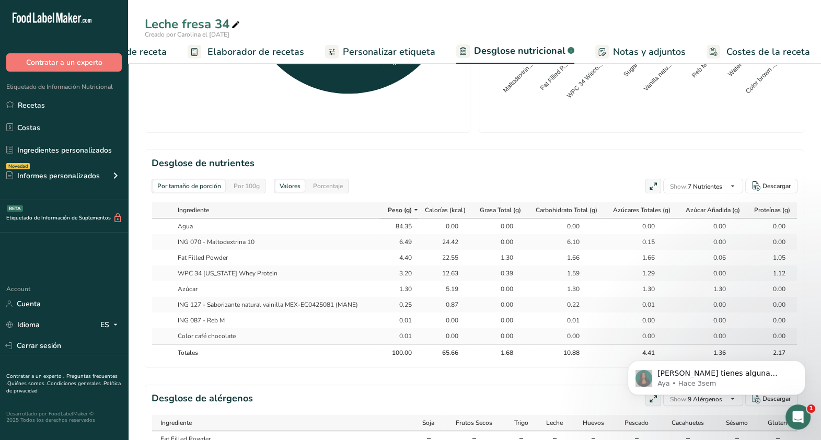
scroll to position [386, 0]
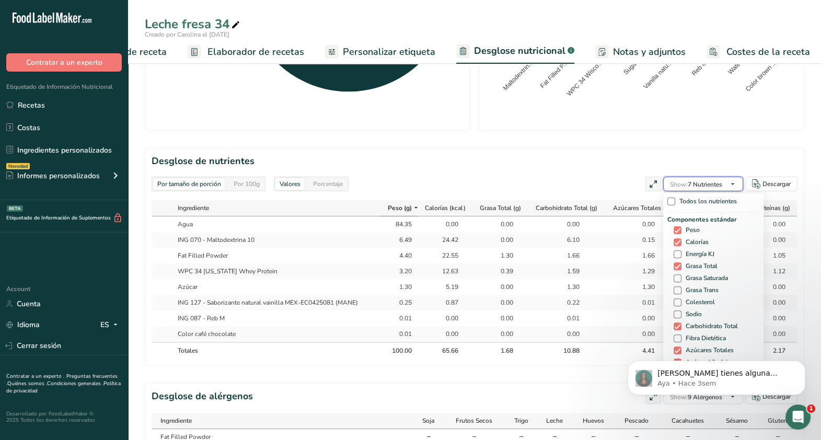
click at [698, 190] on button "Show: 7 Nutrientes" at bounding box center [703, 184] width 80 height 15
click at [703, 275] on span "Grasa Saturada" at bounding box center [705, 278] width 47 height 8
click at [681, 275] on input "Grasa Saturada" at bounding box center [677, 278] width 7 height 7
checkbox input "true"
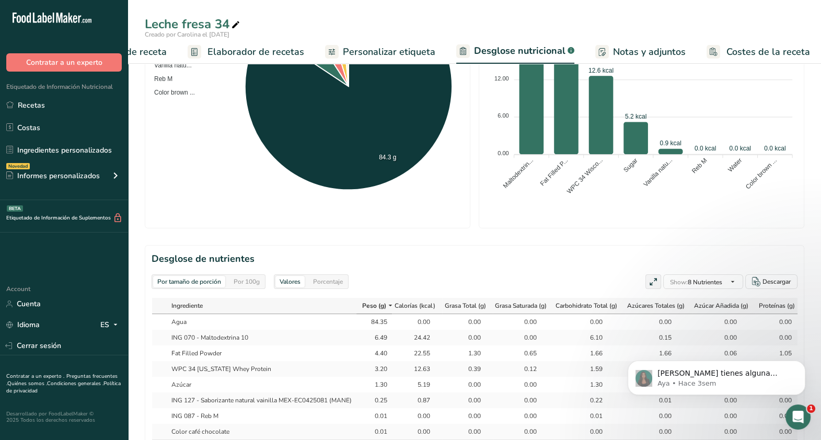
scroll to position [275, 0]
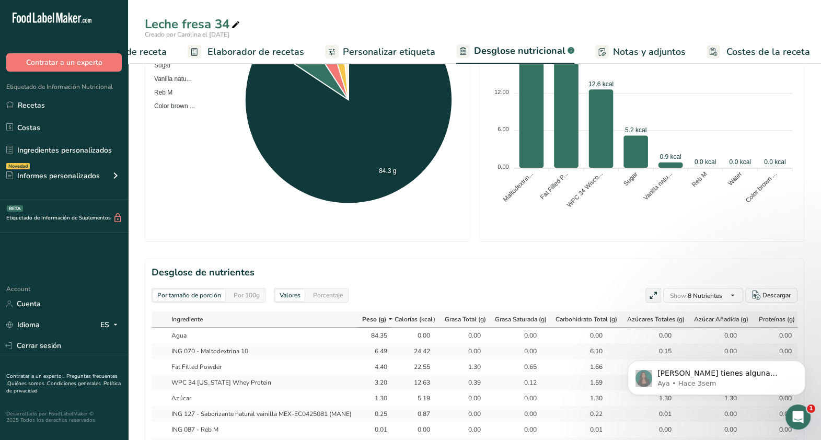
click at [245, 52] on span "Elaborador de recetas" at bounding box center [256, 52] width 97 height 14
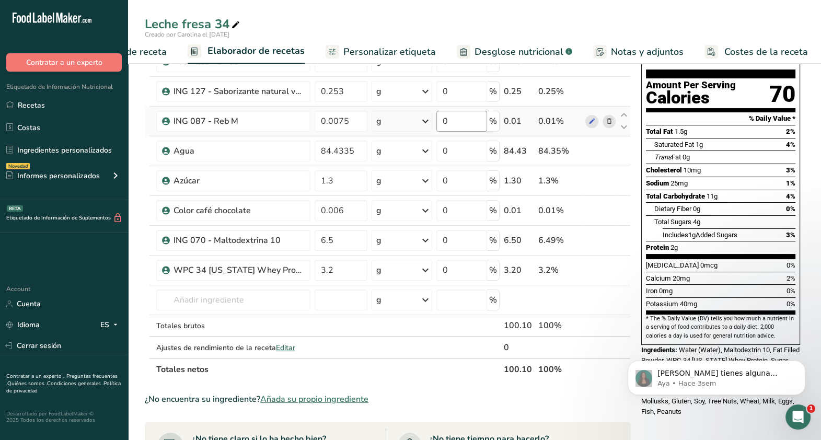
scroll to position [89, 0]
click at [338, 264] on input "3.2" at bounding box center [341, 269] width 53 height 21
type input "3.4"
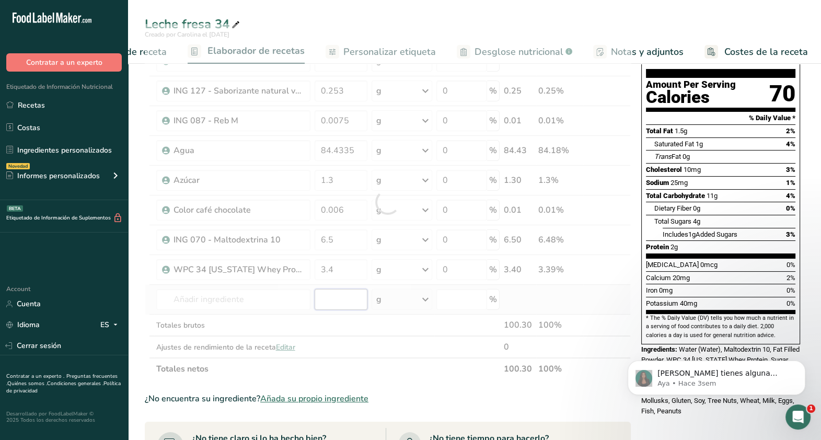
click at [352, 306] on div "Ingrediente * Cantidad * Unidad * Desperdicio * .a-a{fill:#347362;}.b-a{fill:#f…" at bounding box center [388, 202] width 486 height 356
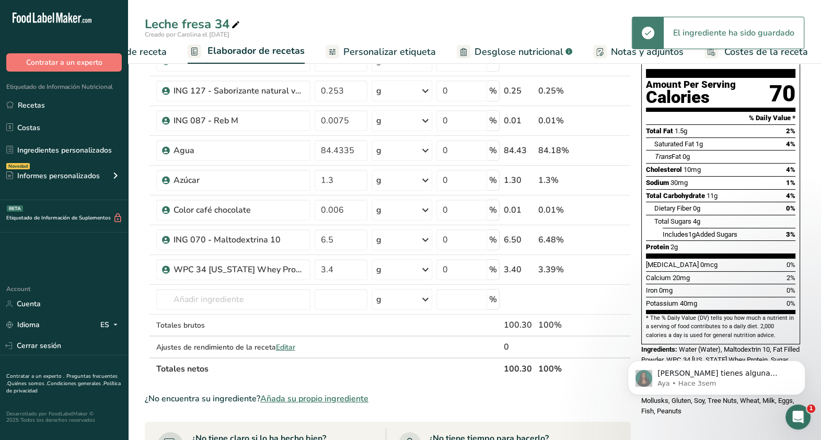
click at [494, 55] on span "Desglose nutricional" at bounding box center [519, 52] width 89 height 14
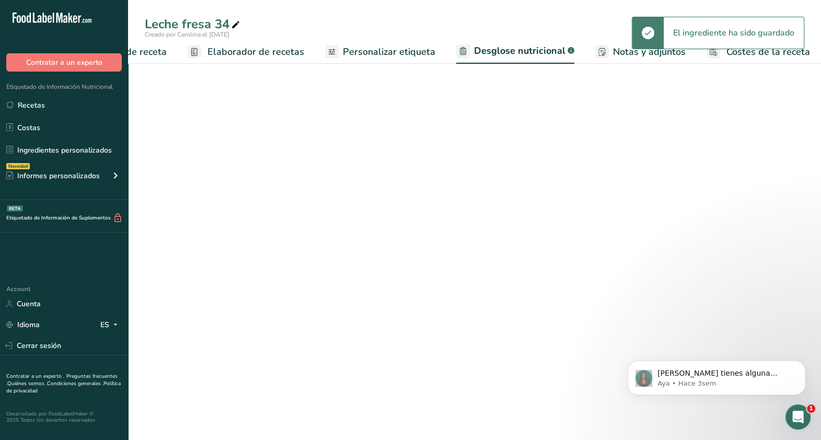
select select "Calories"
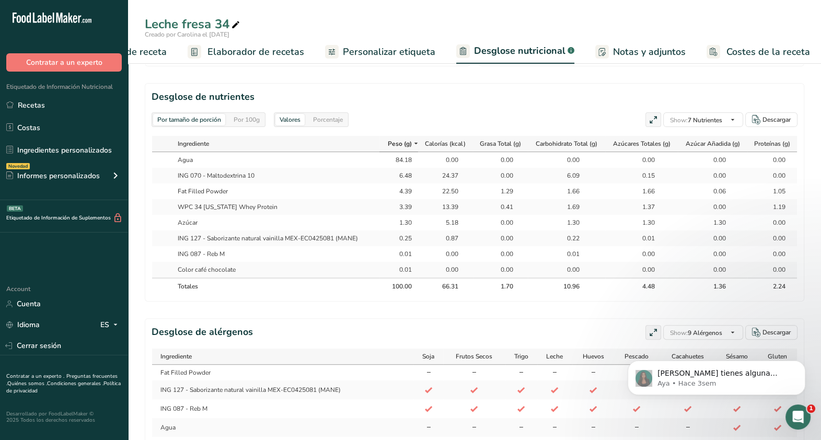
scroll to position [0, 1]
click at [687, 110] on section "Desglose de nutrientes Por tamaño de porción Por 100g [GEOGRAPHIC_DATA] Porcent…" at bounding box center [475, 192] width 660 height 219
click at [690, 120] on span "Show: 7 Nutrientes" at bounding box center [696, 120] width 52 height 8
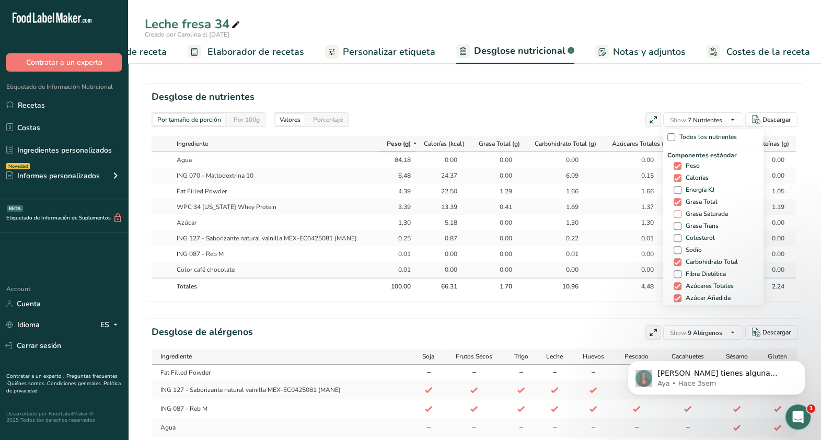
click at [698, 217] on span "Grasa Saturada" at bounding box center [705, 214] width 47 height 8
click at [681, 217] on input "Grasa Saturada" at bounding box center [677, 214] width 7 height 7
checkbox input "true"
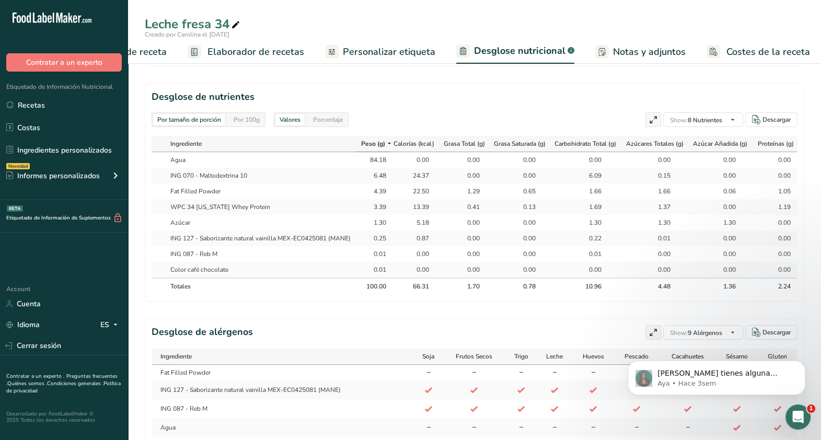
scroll to position [0, 12]
click at [400, 50] on span "Personalizar etiqueta" at bounding box center [389, 52] width 93 height 14
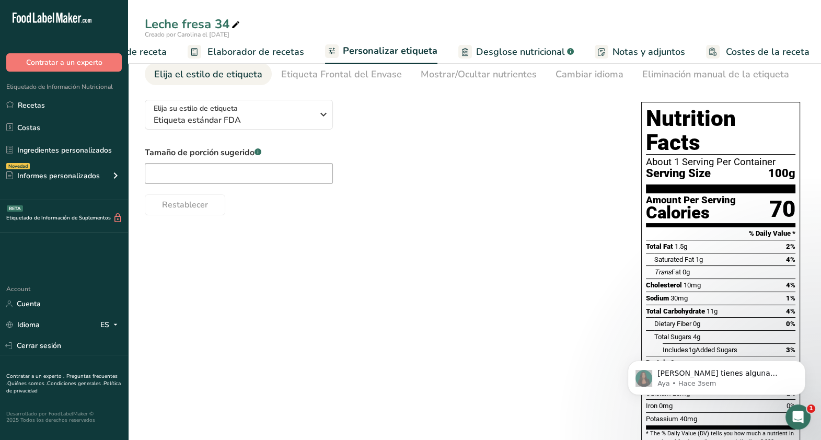
scroll to position [42, 0]
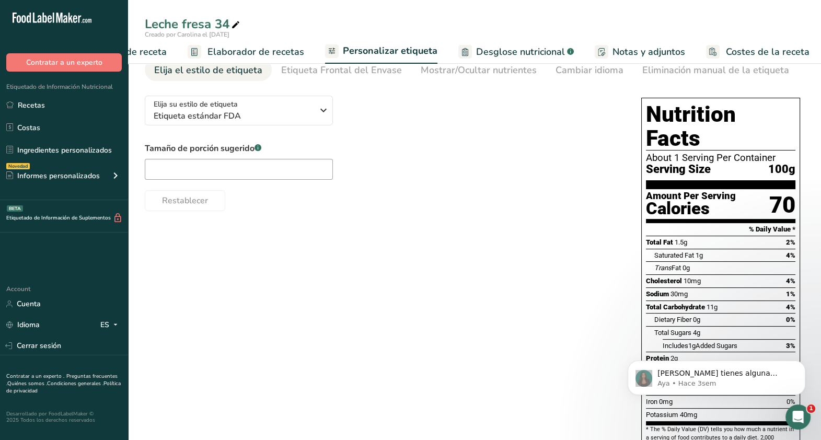
click at [275, 50] on span "Elaborador de recetas" at bounding box center [256, 52] width 97 height 14
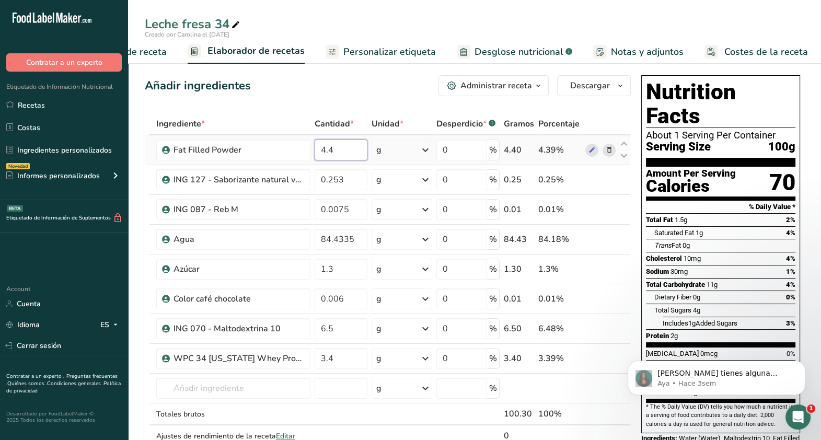
click at [351, 152] on input "4.4" at bounding box center [341, 150] width 53 height 21
type input "4.3"
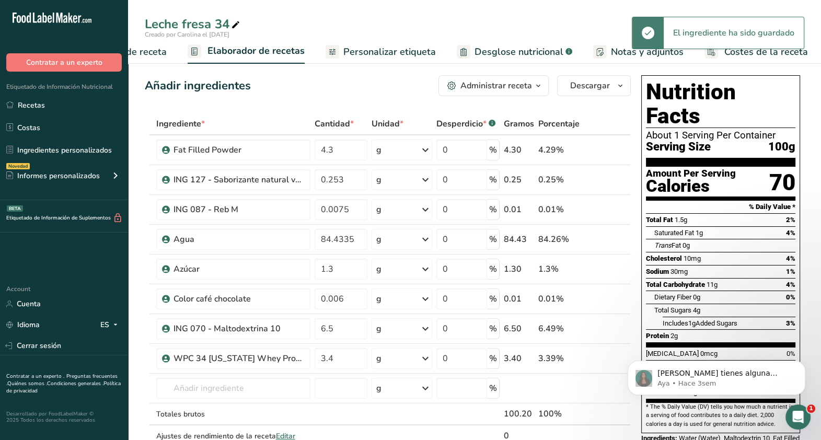
click at [509, 52] on span "Desglose nutricional" at bounding box center [519, 52] width 89 height 14
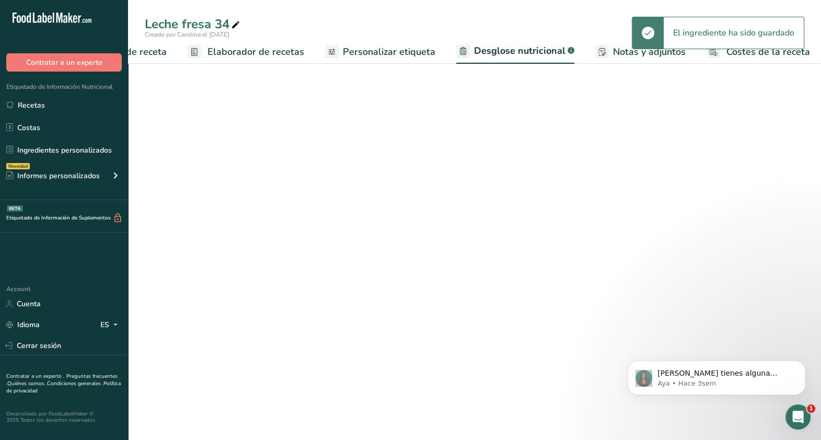
select select "Calories"
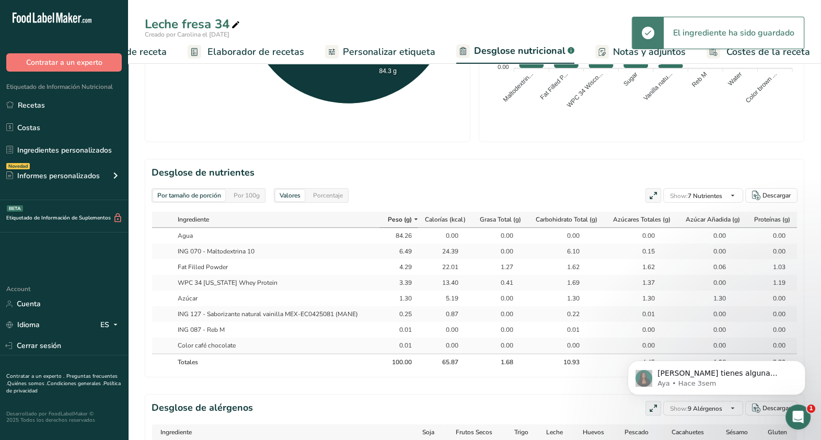
scroll to position [376, 0]
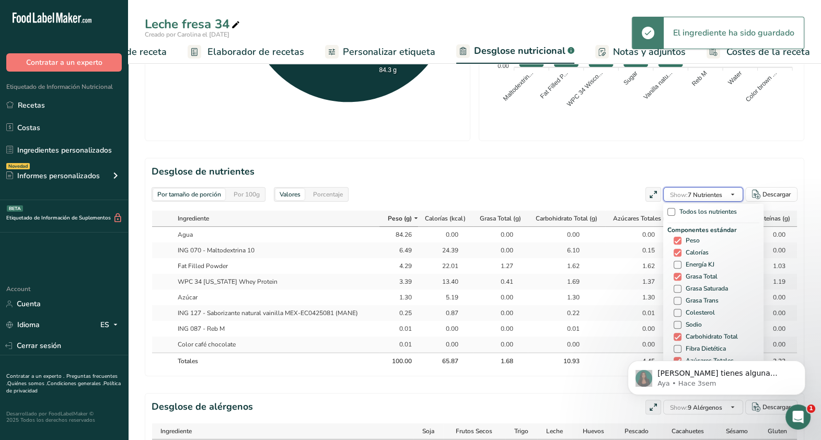
click at [703, 193] on span "Show: 7 Nutrientes" at bounding box center [696, 195] width 52 height 8
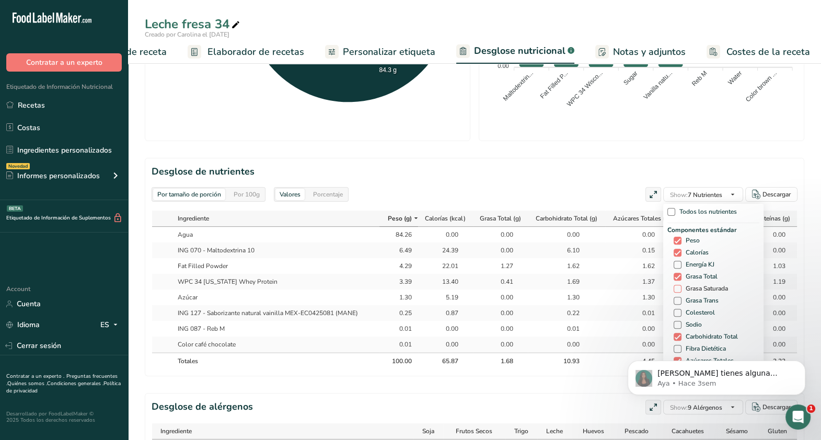
click at [700, 286] on span "Grasa Saturada" at bounding box center [705, 289] width 47 height 8
click at [681, 286] on input "Grasa Saturada" at bounding box center [677, 288] width 7 height 7
checkbox input "true"
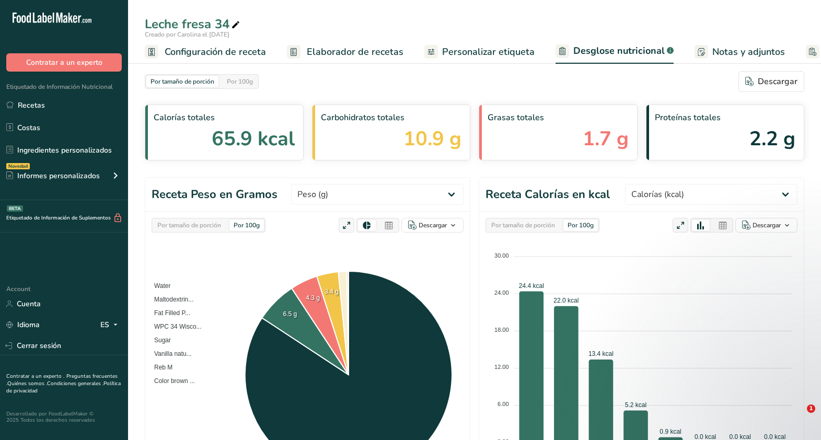
select select "Calories"
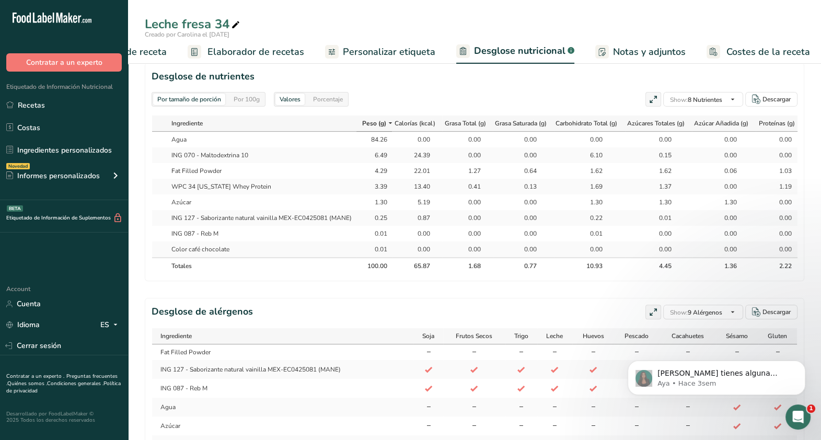
scroll to position [0, 12]
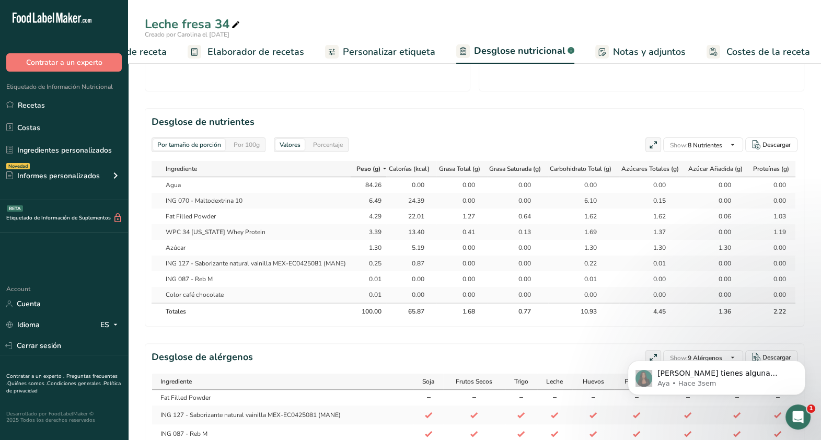
click at [263, 58] on span "Elaborador de recetas" at bounding box center [256, 52] width 97 height 14
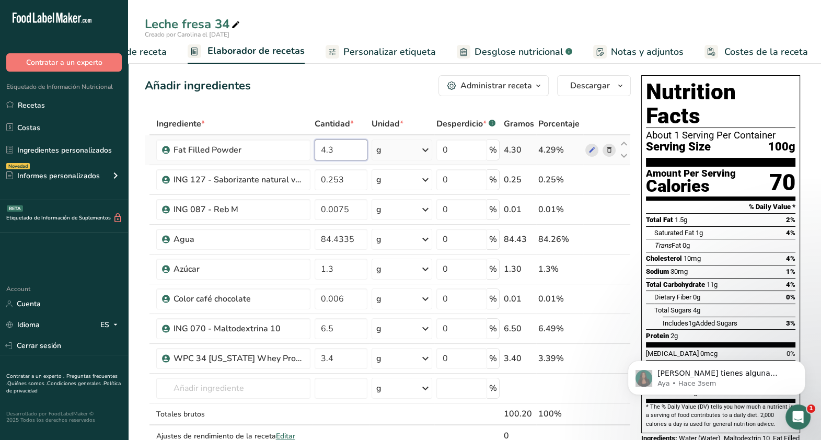
click at [343, 153] on input "4.3" at bounding box center [341, 150] width 53 height 21
type input "4.25"
click at [387, 83] on div "Añadir ingredientes Administrar receta Eliminar receta Duplicar receta Escalar …" at bounding box center [388, 85] width 486 height 21
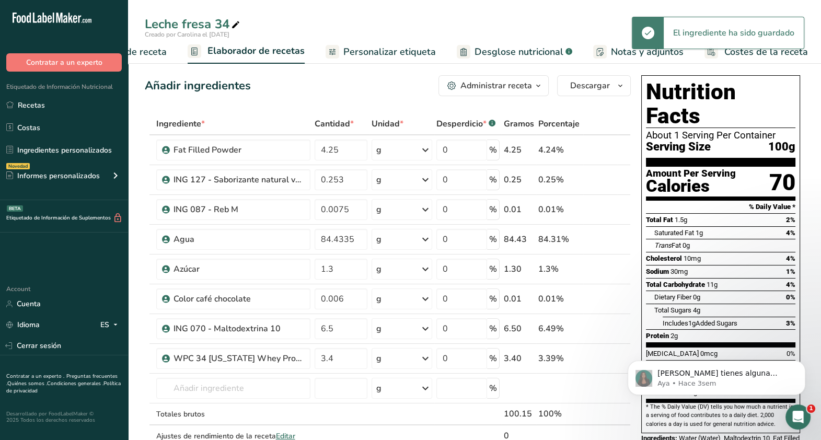
click at [537, 47] on span "Desglose nutricional" at bounding box center [519, 52] width 89 height 14
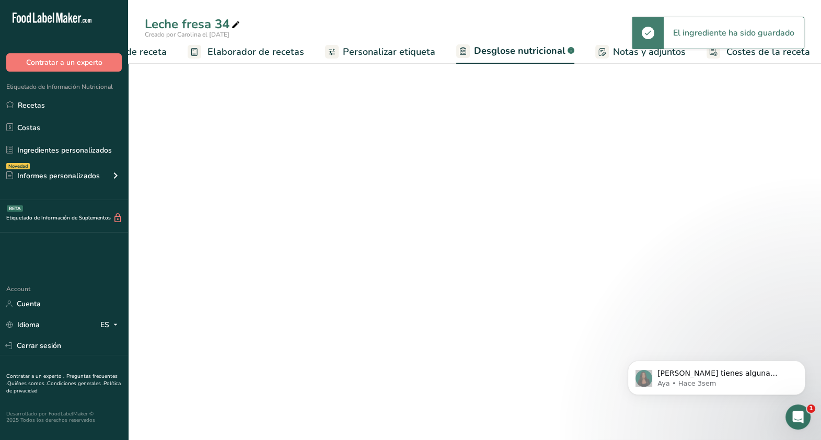
select select "Calories"
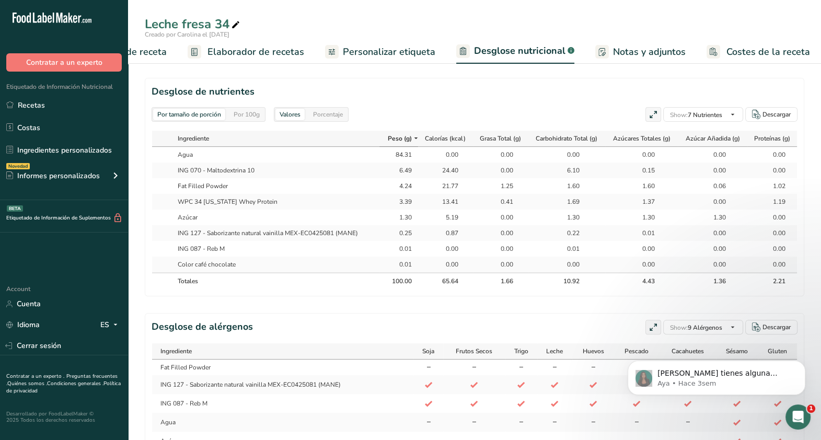
scroll to position [462, 0]
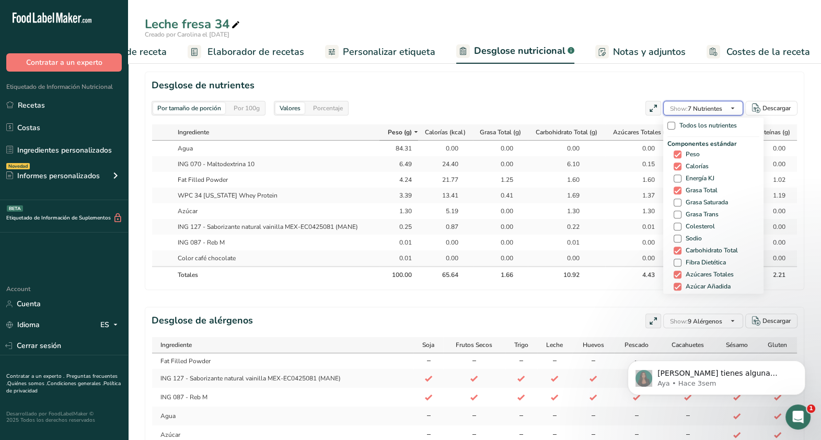
click at [699, 102] on span "Show: 7 Nutrientes" at bounding box center [696, 108] width 52 height 13
click at [699, 199] on span "Grasa Saturada" at bounding box center [705, 203] width 47 height 8
click at [681, 199] on input "Grasa Saturada" at bounding box center [677, 202] width 7 height 7
checkbox input "true"
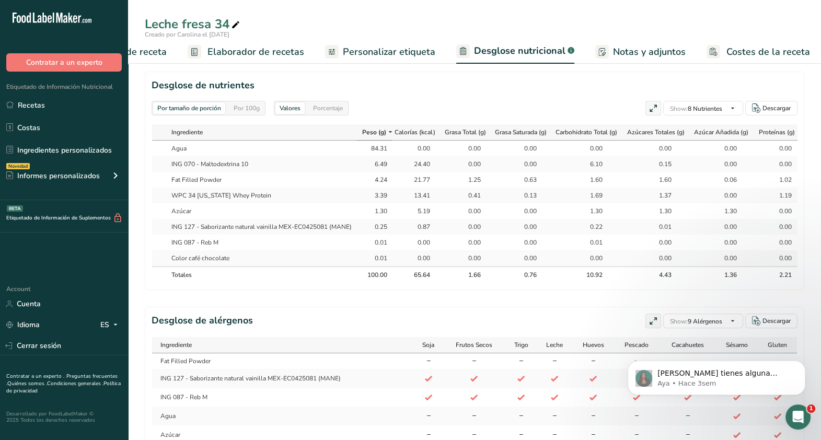
click at [552, 313] on div "Por tamaño de porción Por 100g [GEOGRAPHIC_DATA] Calorías totales 65.6 kcal Car…" at bounding box center [475, 55] width 660 height 893
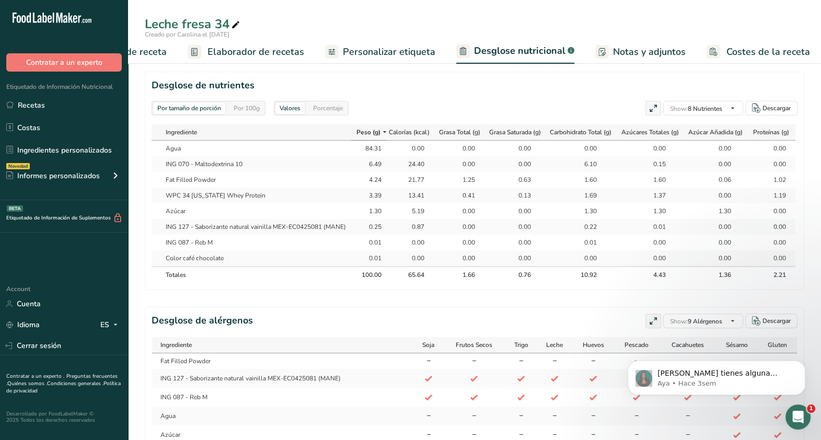
click at [414, 51] on span "Personalizar etiqueta" at bounding box center [389, 52] width 93 height 14
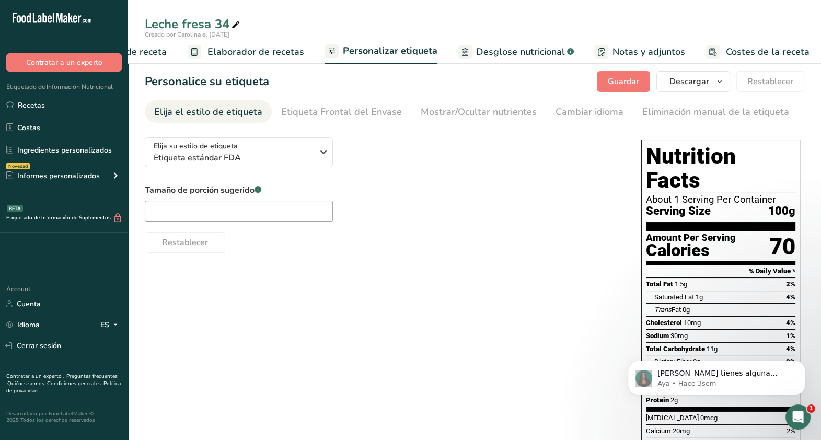
click at [285, 49] on span "Elaborador de recetas" at bounding box center [256, 52] width 97 height 14
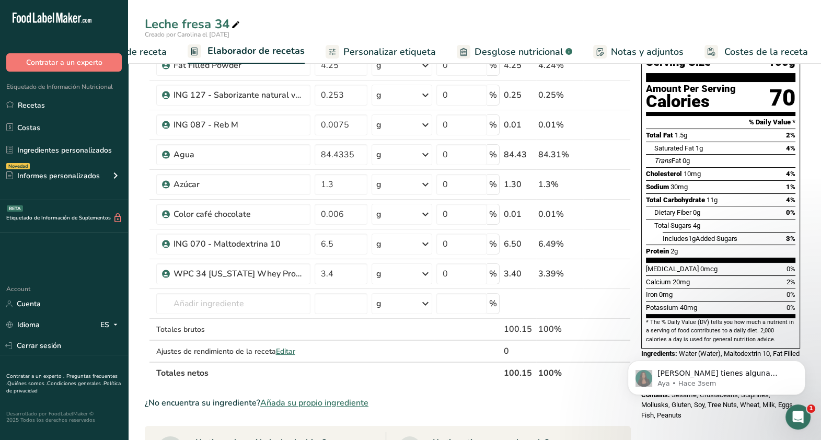
scroll to position [86, 0]
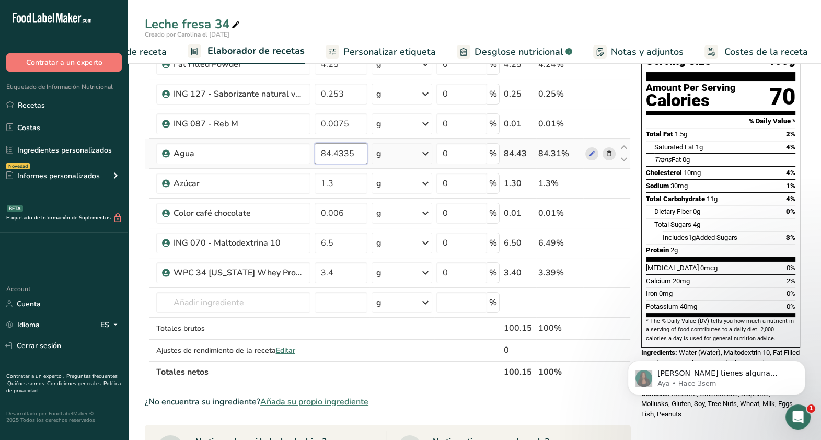
click at [364, 152] on input "84.4335" at bounding box center [341, 153] width 53 height 21
click at [339, 153] on input "84.4335" at bounding box center [341, 153] width 53 height 21
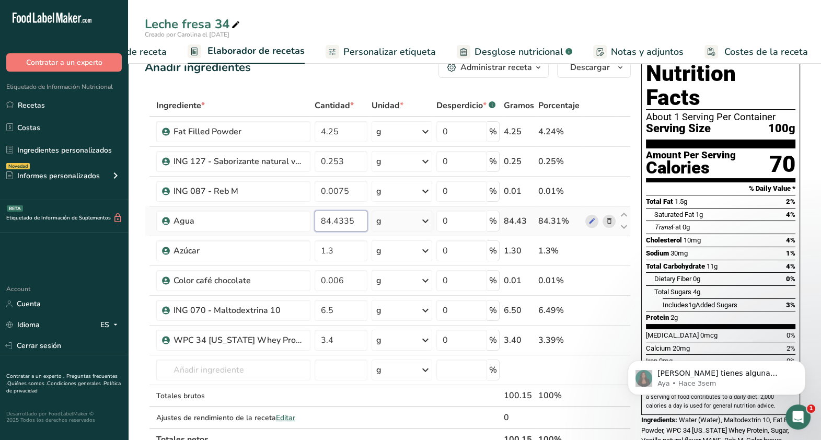
scroll to position [15, 0]
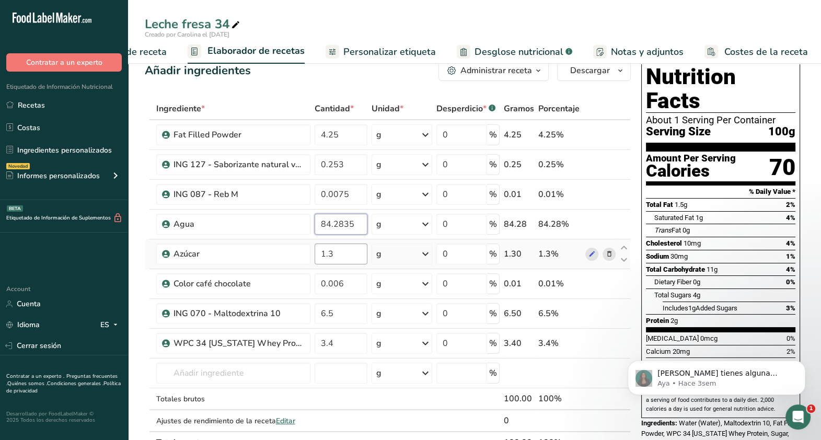
type input "84.2835"
click at [343, 249] on div "Ingrediente * Cantidad * Unidad * Desperdicio * .a-a{fill:#347362;}.b-a{fill:#f…" at bounding box center [388, 276] width 486 height 356
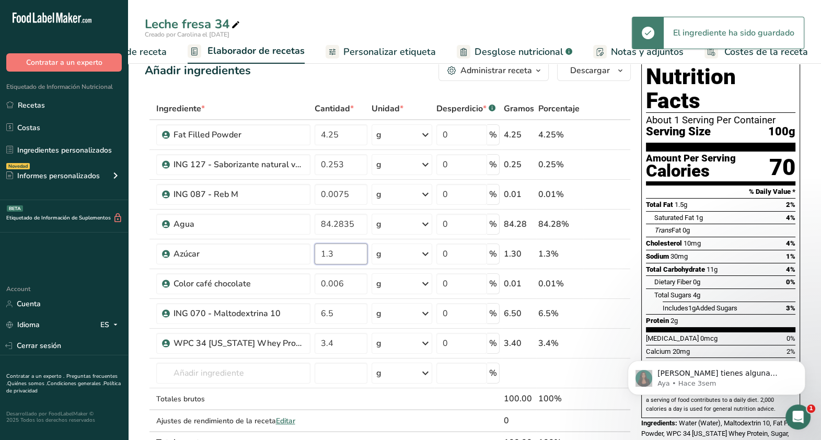
scroll to position [85, 0]
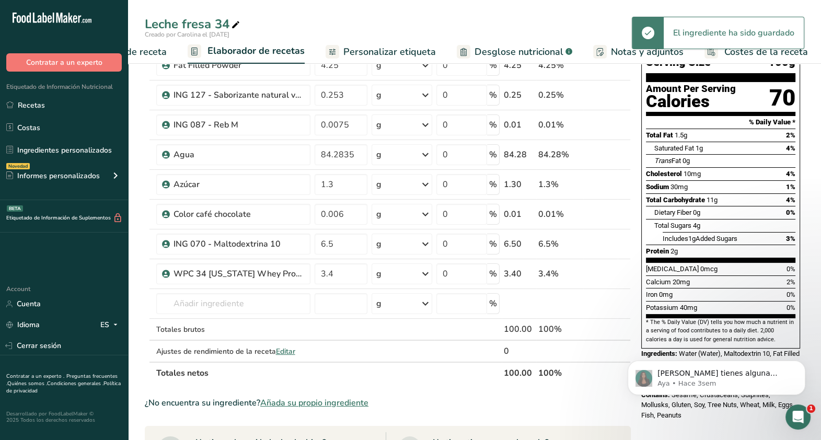
click at [534, 27] on div "Leche fresa 34" at bounding box center [474, 24] width 693 height 19
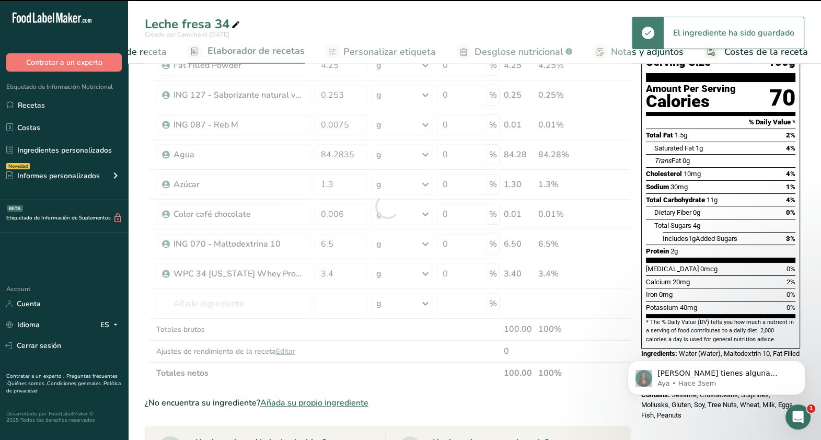
click at [544, 60] on div at bounding box center [388, 206] width 486 height 356
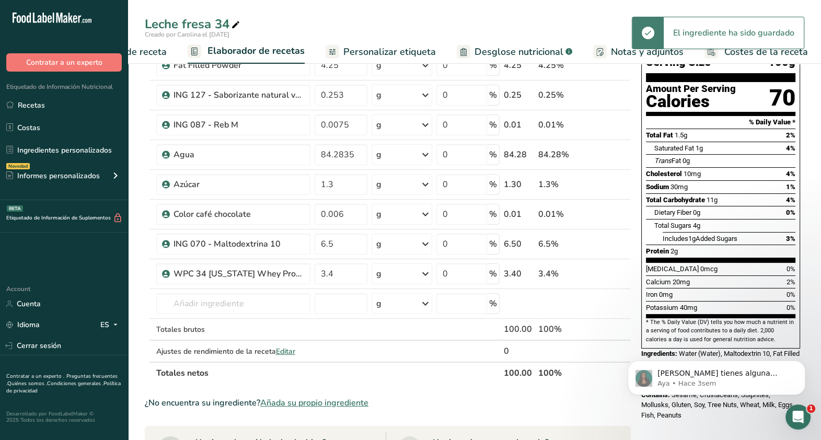
click at [547, 45] on span "Desglose nutricional" at bounding box center [519, 52] width 89 height 14
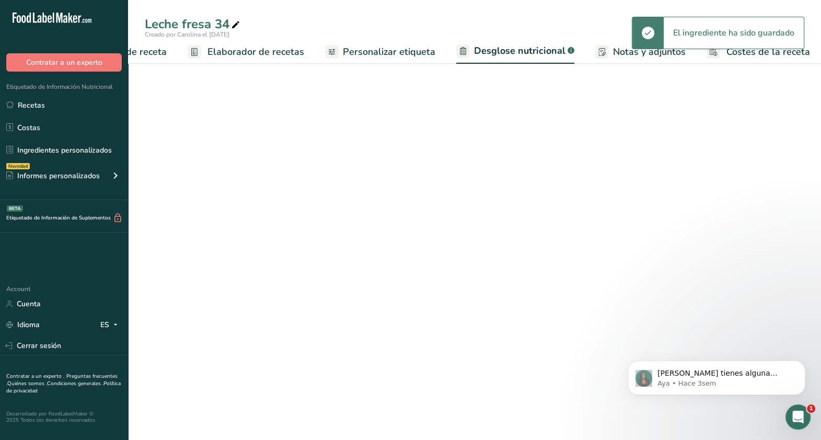
select select "Calories"
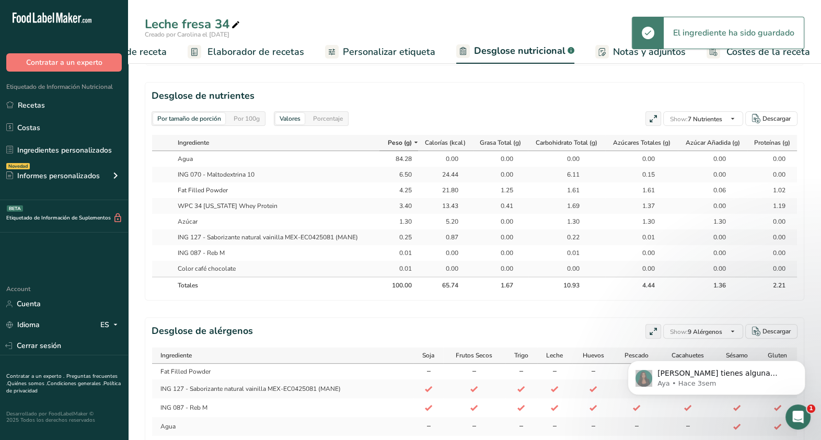
scroll to position [0, 1]
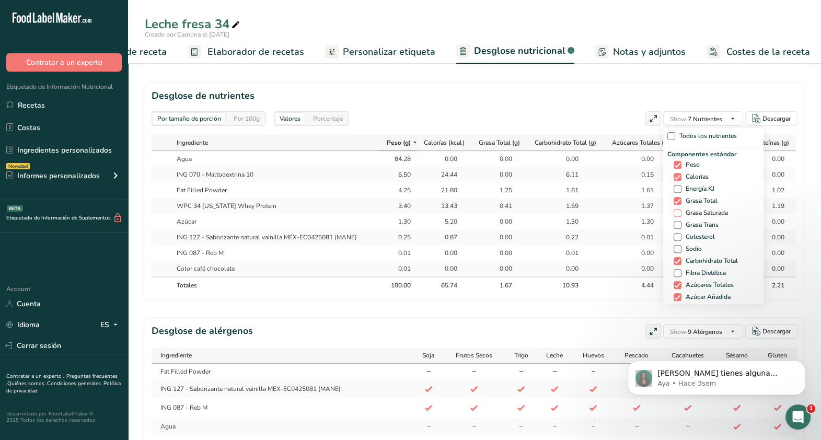
click at [684, 214] on span "Grasa Saturada" at bounding box center [705, 213] width 47 height 8
click at [681, 214] on input "Grasa Saturada" at bounding box center [677, 213] width 7 height 7
checkbox input "true"
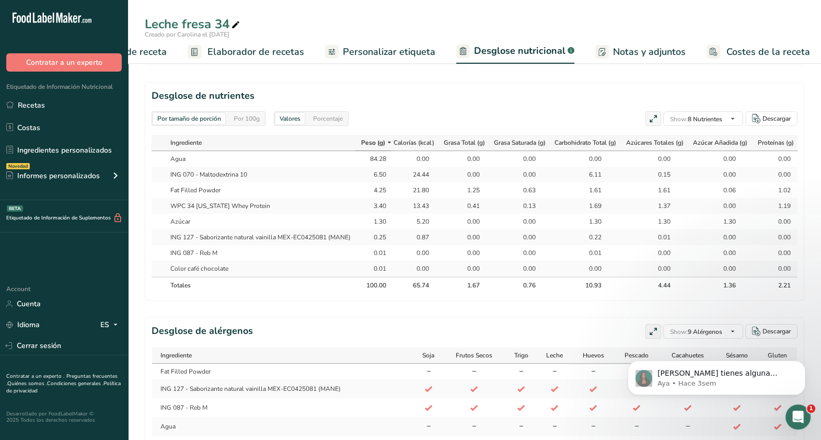
drag, startPoint x: 693, startPoint y: 271, endPoint x: 605, endPoint y: 298, distance: 91.8
click at [605, 298] on section "Desglose de nutrientes Por tamaño de porción Por 100g [GEOGRAPHIC_DATA] Porcent…" at bounding box center [475, 191] width 660 height 219
click at [507, 121] on div "Por tamaño de porción Por 100g [GEOGRAPHIC_DATA] Porcentaje Show: 8 Nutrientes …" at bounding box center [475, 118] width 646 height 15
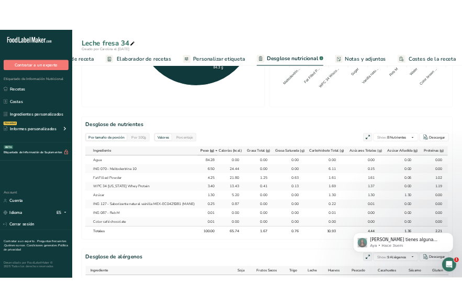
scroll to position [475, 0]
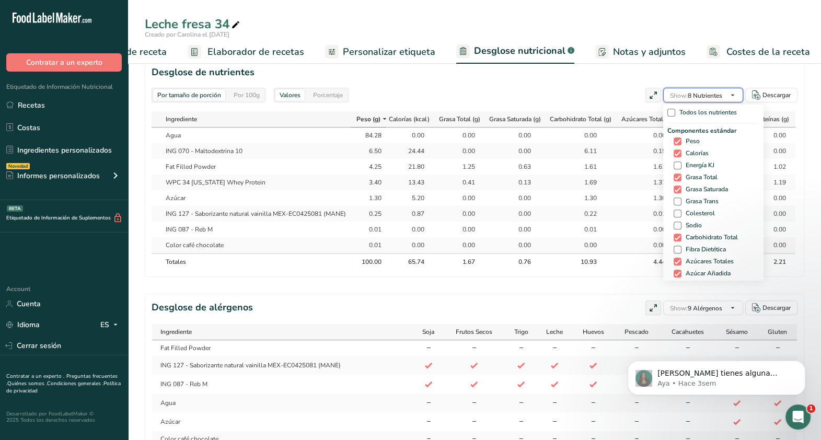
click at [727, 90] on span "button" at bounding box center [733, 95] width 13 height 13
click at [700, 199] on span "Grasa Trans" at bounding box center [700, 202] width 37 height 8
click at [681, 199] on input "Grasa Trans" at bounding box center [677, 201] width 7 height 7
checkbox input "true"
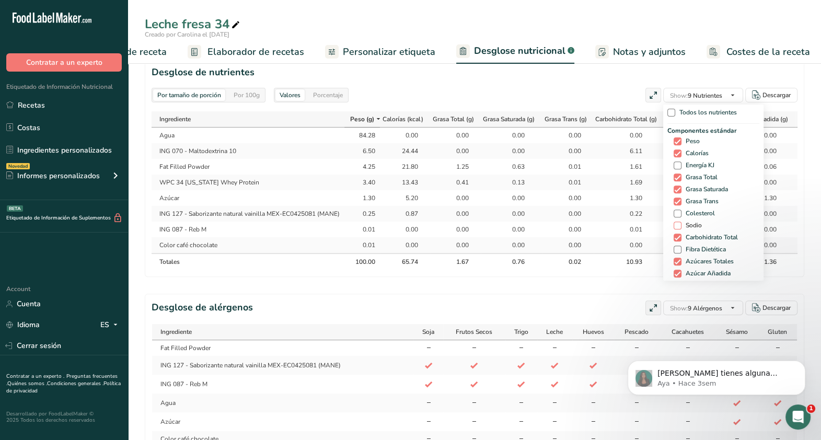
click at [693, 225] on span "Sodio" at bounding box center [692, 226] width 20 height 8
click at [681, 225] on input "Sodio" at bounding box center [677, 225] width 7 height 7
checkbox input "true"
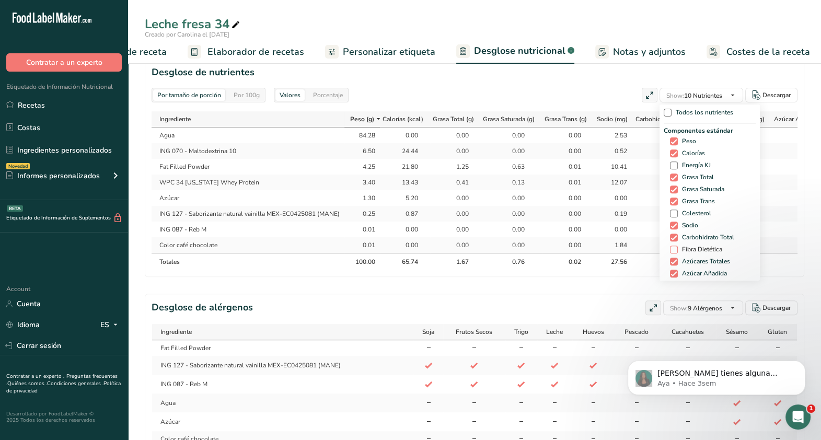
click at [699, 249] on span "Fibra Dietética" at bounding box center [700, 250] width 44 height 8
click at [677, 249] on input "Fibra Dietética" at bounding box center [673, 249] width 7 height 7
checkbox input "true"
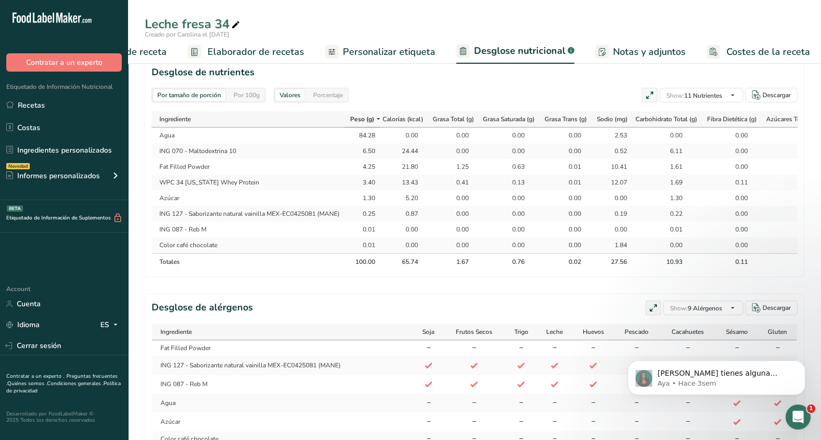
select select "Calories"
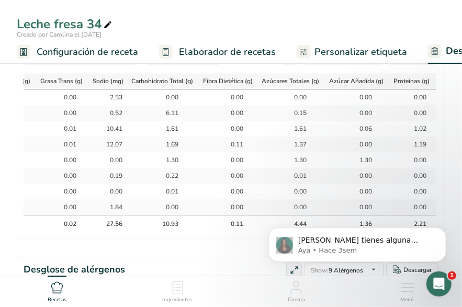
scroll to position [921, 0]
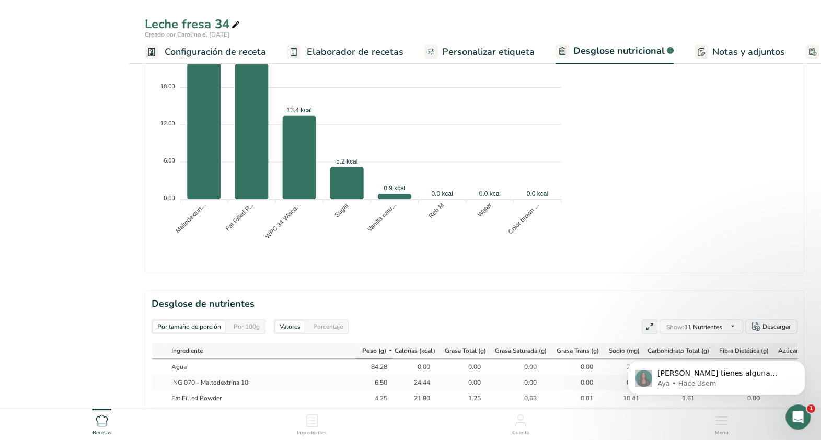
select select "Calories"
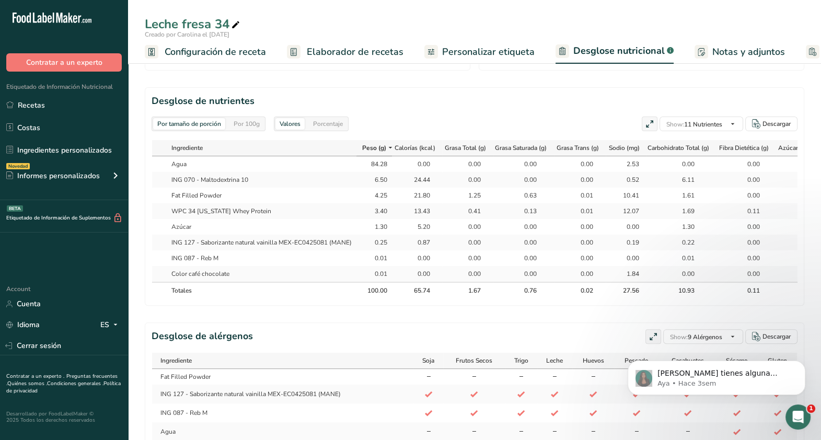
scroll to position [436, 0]
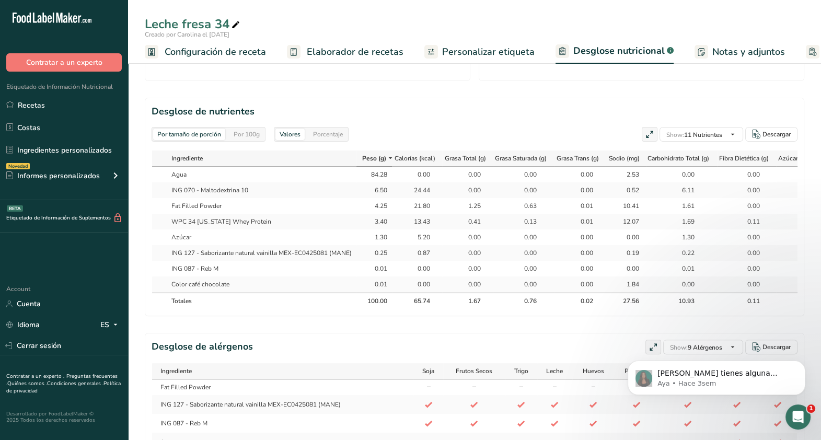
click at [255, 52] on span "Configuración de receta" at bounding box center [215, 52] width 101 height 14
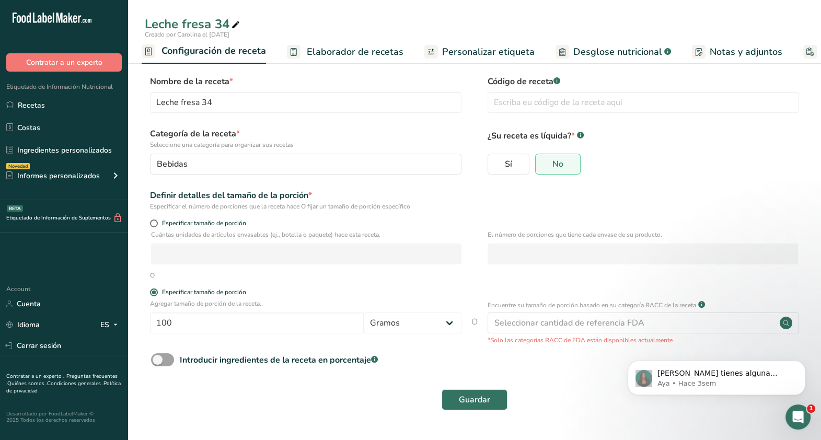
click at [578, 41] on link "Desglose nutricional .a-a{fill:#347362;}.b-a{fill:#fff;}" at bounding box center [614, 52] width 116 height 24
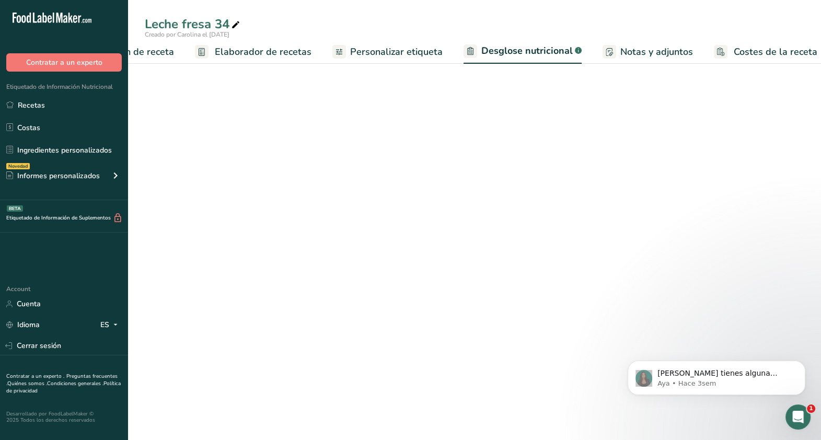
select select "Calories"
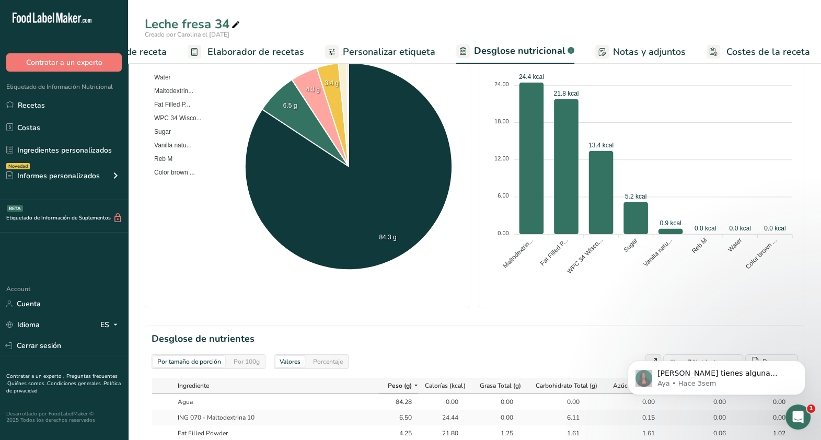
scroll to position [202, 0]
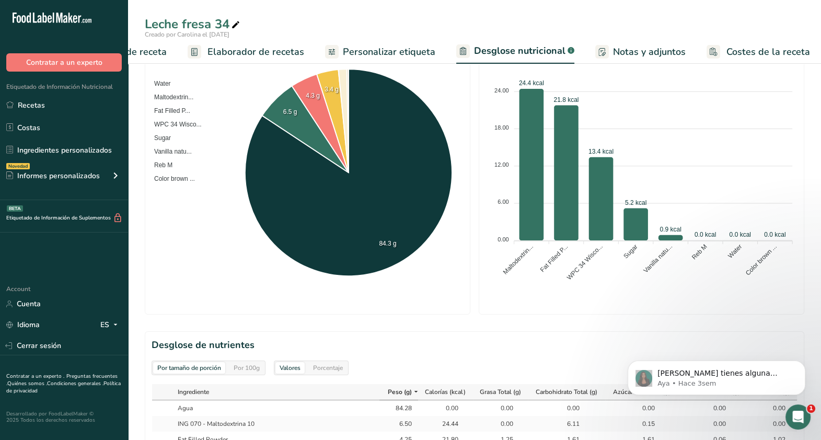
click at [285, 43] on link "Elaborador de recetas" at bounding box center [246, 52] width 117 height 24
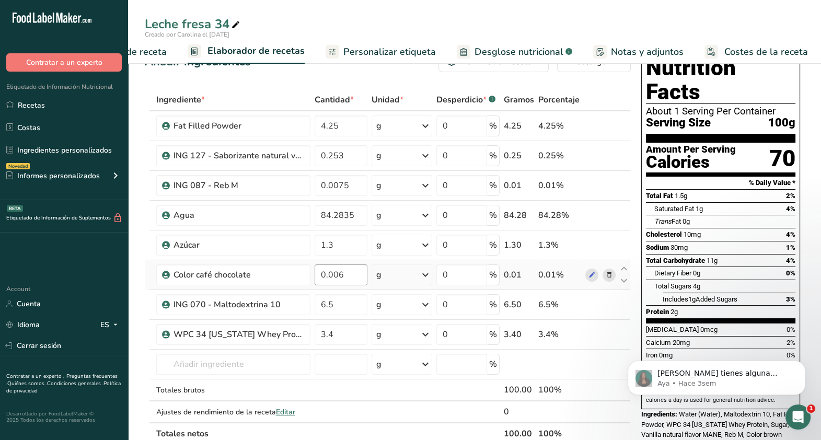
scroll to position [24, 0]
click at [339, 305] on input "6.5" at bounding box center [341, 305] width 53 height 21
type input "6.6"
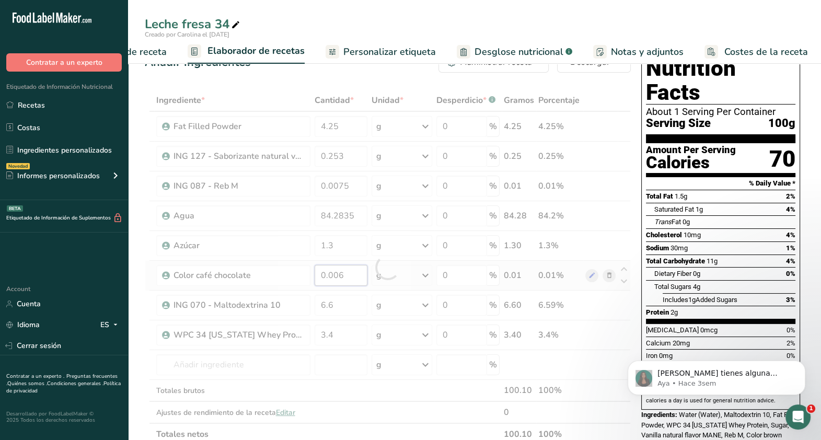
click at [351, 280] on div "Ingrediente * Cantidad * Unidad * Desperdicio * .a-a{fill:#347362;}.b-a{fill:#f…" at bounding box center [388, 267] width 486 height 356
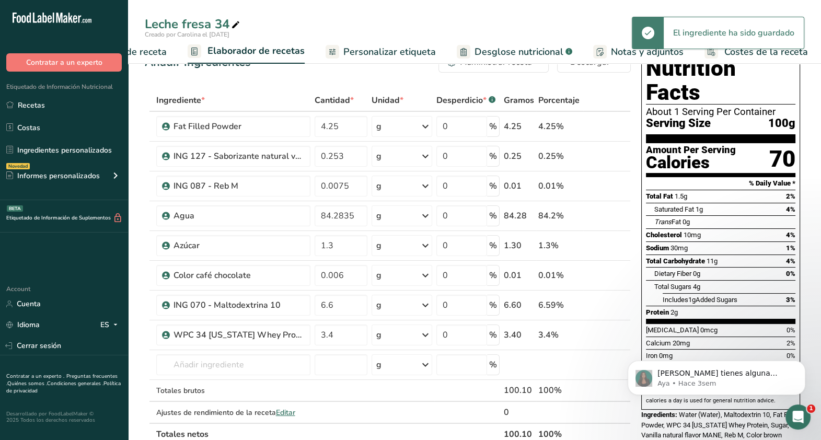
click at [526, 54] on span "Desglose nutricional" at bounding box center [519, 52] width 89 height 14
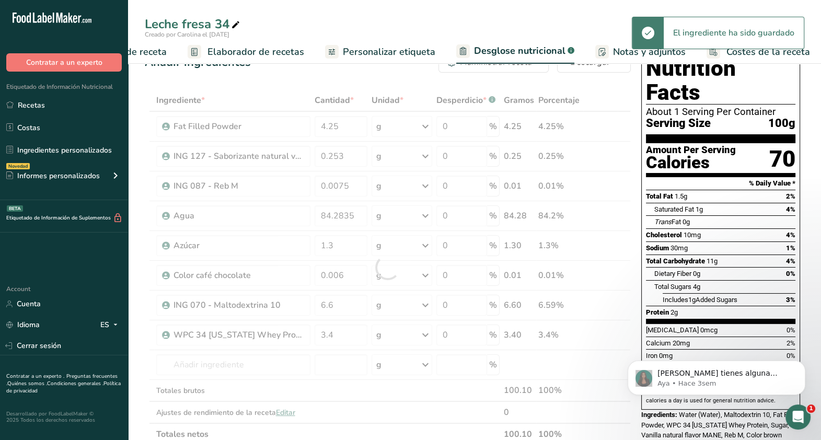
select select "Calories"
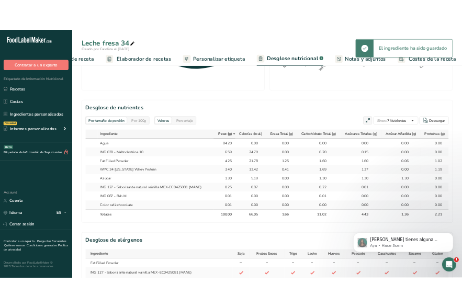
scroll to position [410, 0]
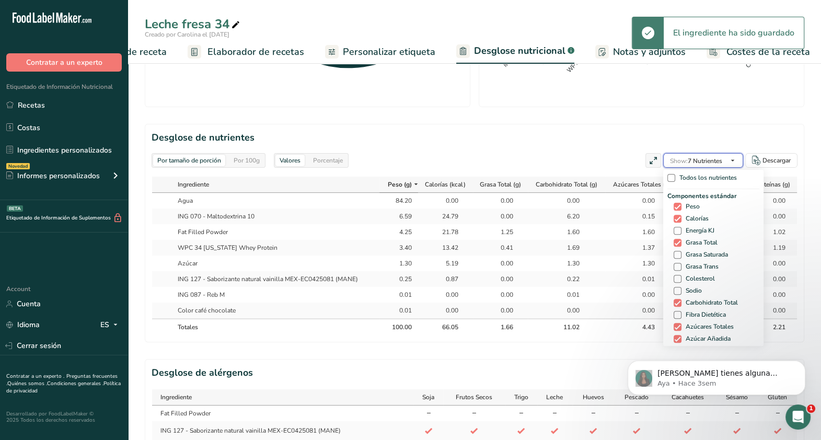
click at [711, 160] on span "Show: 7 Nutrientes" at bounding box center [696, 161] width 52 height 8
click at [700, 256] on span "Grasa Saturada" at bounding box center [705, 255] width 47 height 8
click at [681, 256] on input "Grasa Saturada" at bounding box center [677, 254] width 7 height 7
checkbox input "true"
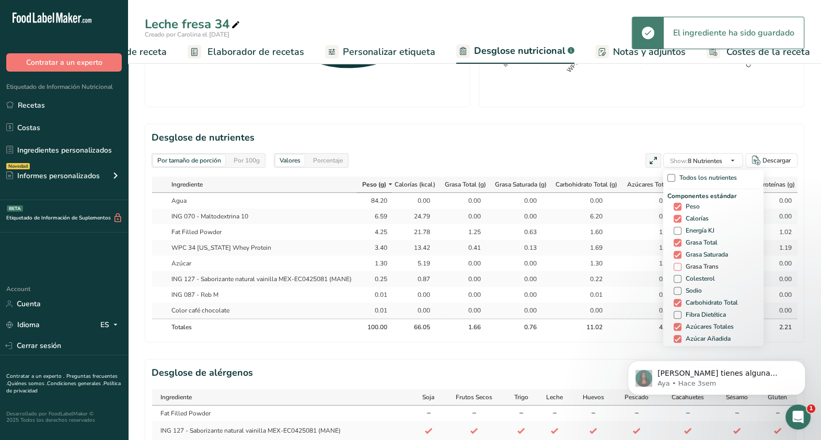
click at [702, 264] on span "Grasa Trans" at bounding box center [700, 267] width 37 height 8
click at [681, 264] on input "Grasa Trans" at bounding box center [677, 266] width 7 height 7
checkbox input "true"
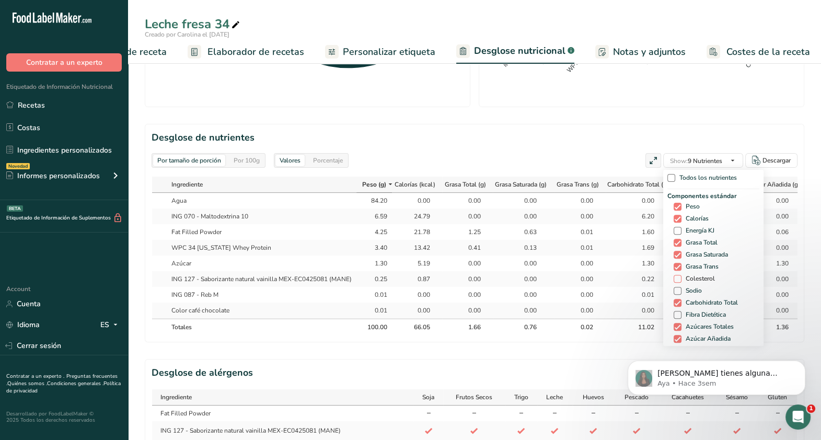
click at [702, 277] on span "Colesterol" at bounding box center [698, 279] width 33 height 8
click at [681, 277] on input "Colesterol" at bounding box center [677, 278] width 7 height 7
checkbox input "true"
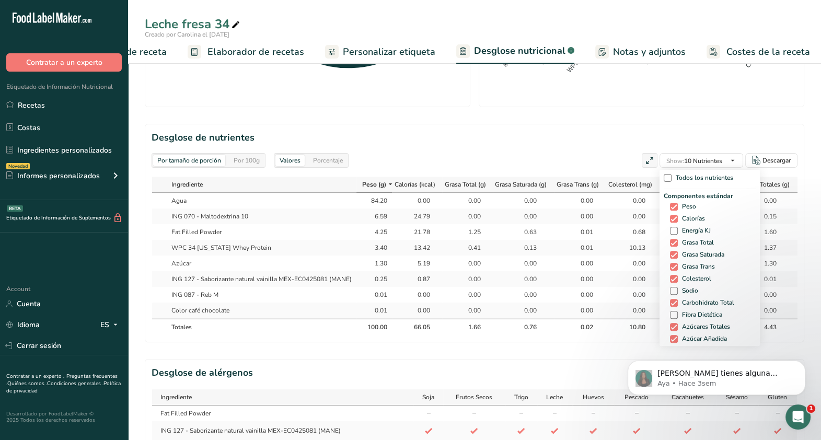
click at [687, 285] on div "Componentes estándar Peso Calorías Energía KJ Grasa Total Grasa Saturada Grasa …" at bounding box center [710, 274] width 92 height 166
click at [687, 295] on div "Componentes estándar Peso Calorías Energía KJ Grasa Total Grasa Saturada Grasa …" at bounding box center [710, 274] width 92 height 166
click at [686, 293] on span "Sodio" at bounding box center [688, 291] width 20 height 8
click at [677, 293] on input "Sodio" at bounding box center [673, 291] width 7 height 7
click at [686, 293] on span "Sodio" at bounding box center [688, 291] width 20 height 8
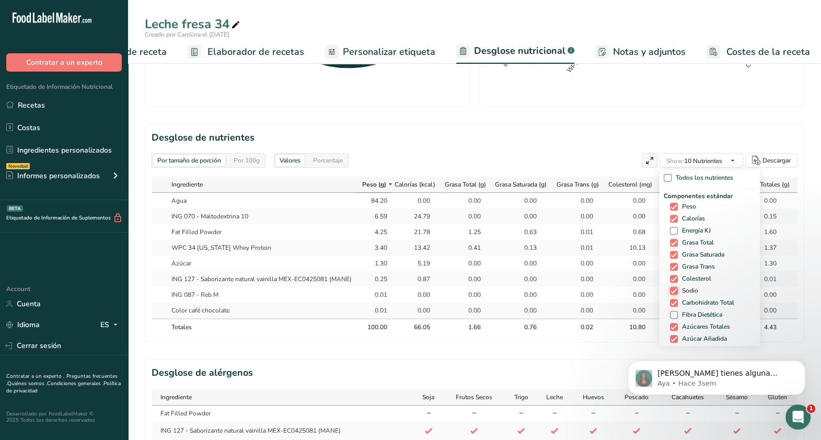
click at [677, 293] on input "Sodio" at bounding box center [673, 291] width 7 height 7
checkbox input "false"
click at [689, 314] on span "Fibra Dietética" at bounding box center [700, 315] width 44 height 8
click at [677, 314] on input "Fibra Dietética" at bounding box center [673, 315] width 7 height 7
checkbox input "true"
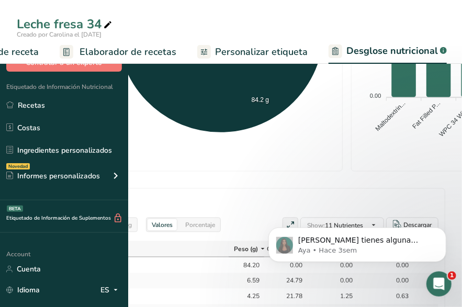
select select "Calories"
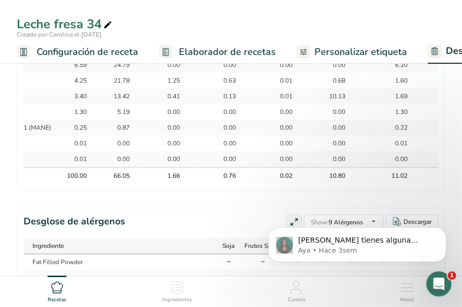
scroll to position [0, 167]
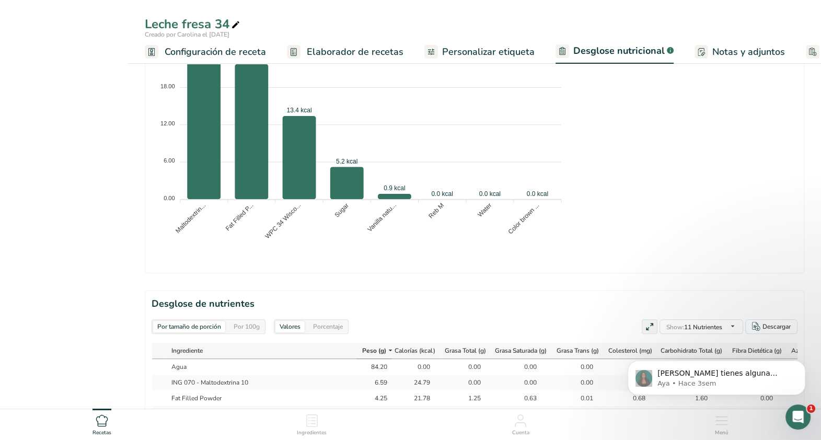
select select "Calories"
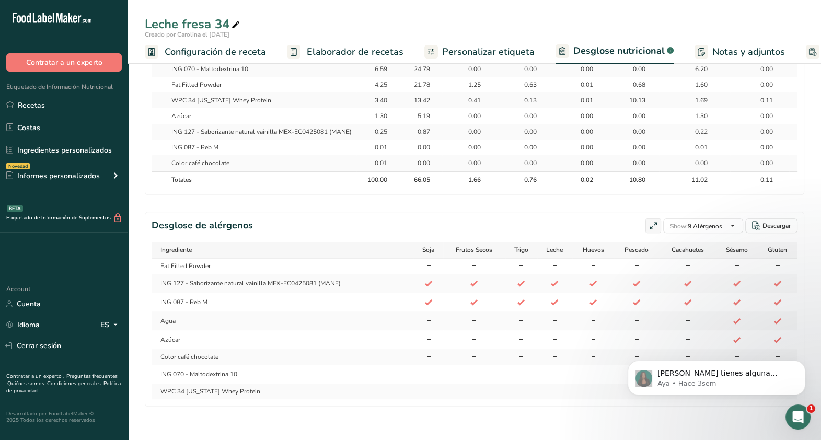
scroll to position [575, 0]
click at [369, 52] on span "Elaborador de recetas" at bounding box center [355, 52] width 97 height 14
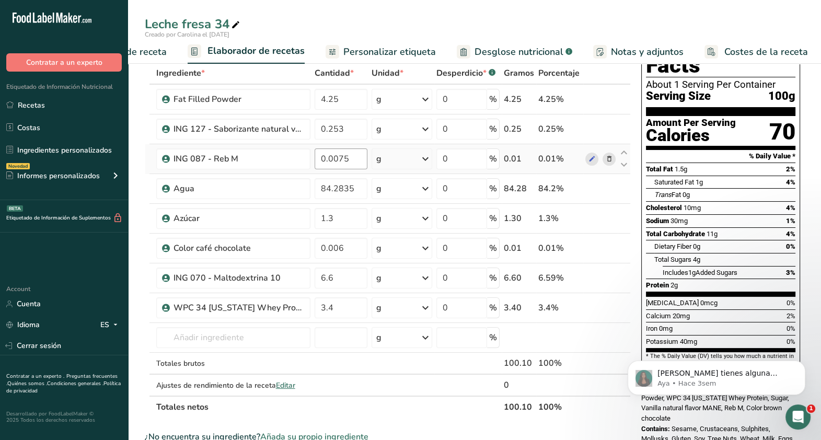
scroll to position [52, 0]
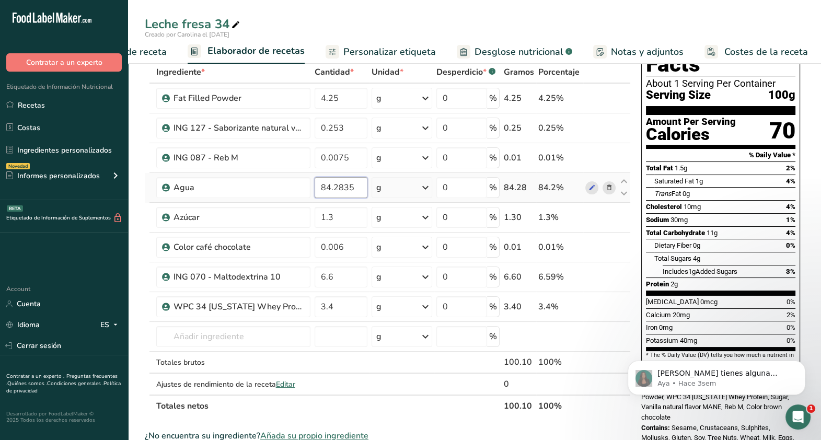
click at [328, 187] on input "84.2835" at bounding box center [341, 187] width 53 height 21
type input "84.1835"
click at [359, 212] on div "Ingrediente * Cantidad * Unidad * Desperdicio * .a-a{fill:#347362;}.b-a{fill:#f…" at bounding box center [388, 239] width 486 height 356
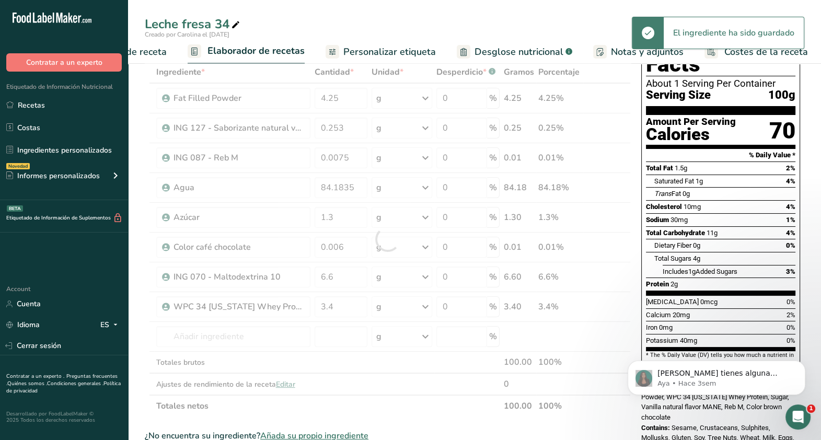
click at [531, 38] on div "Creado por Carolina el [DATE]" at bounding box center [474, 34] width 693 height 9
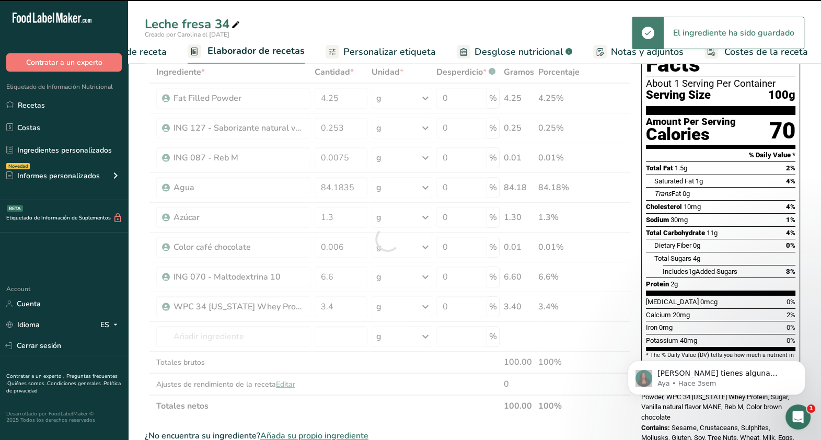
click at [528, 67] on div at bounding box center [388, 239] width 486 height 356
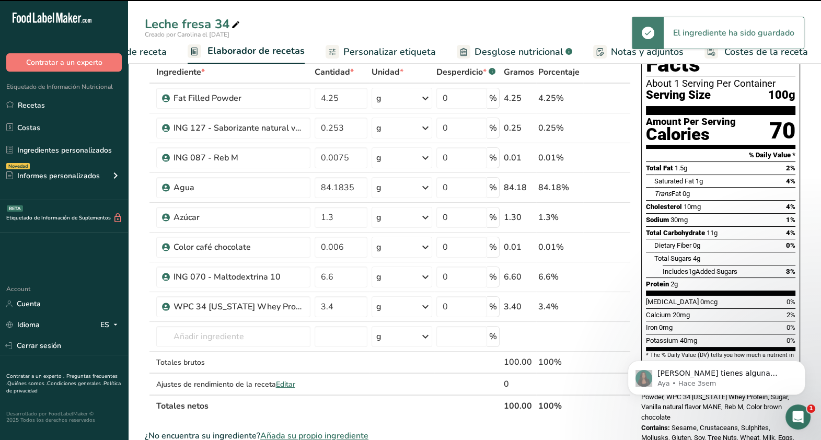
click at [528, 52] on span "Desglose nutricional" at bounding box center [519, 52] width 89 height 14
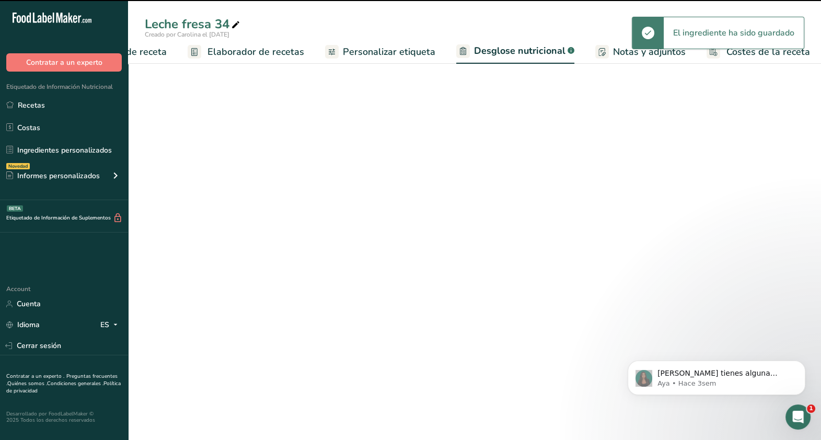
select select "Calories"
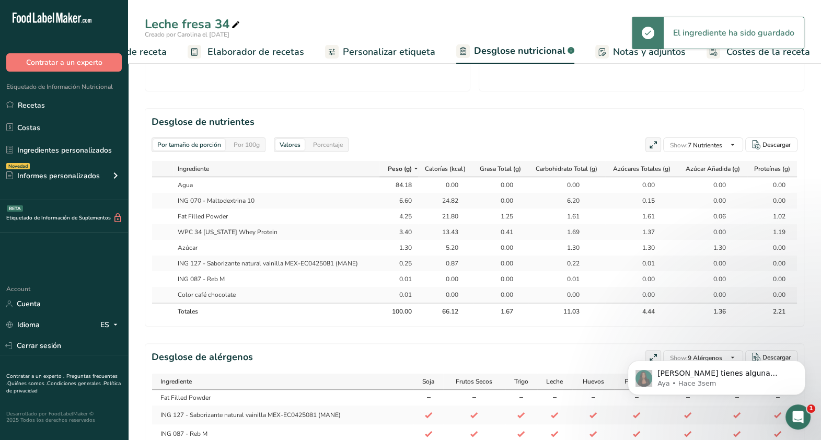
scroll to position [427, 0]
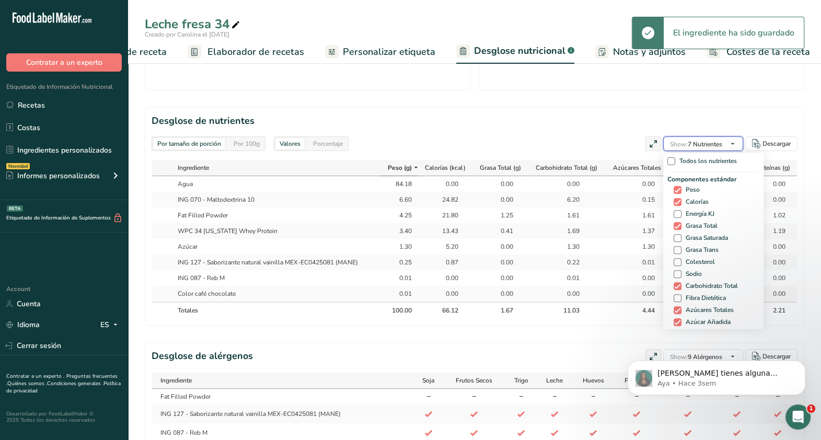
click at [714, 137] on span "Show: 7 Nutrientes" at bounding box center [696, 143] width 52 height 13
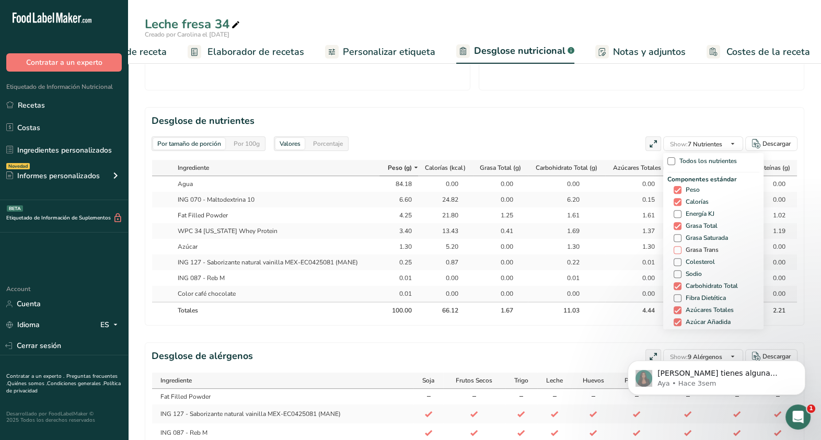
click at [698, 250] on span "Grasa Trans" at bounding box center [700, 250] width 37 height 8
click at [681, 250] on input "Grasa Trans" at bounding box center [677, 250] width 7 height 7
checkbox input "true"
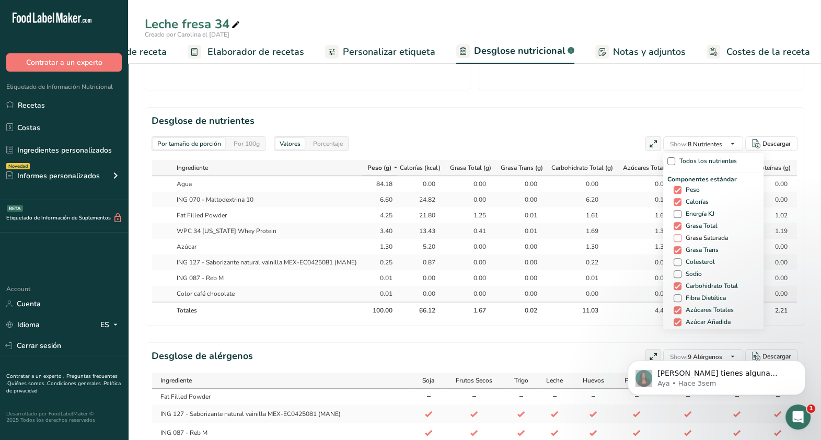
click at [713, 240] on span "Grasa Saturada" at bounding box center [705, 238] width 47 height 8
click at [681, 240] on input "Grasa Saturada" at bounding box center [677, 238] width 7 height 7
checkbox input "true"
click at [704, 260] on span "Colesterol" at bounding box center [698, 262] width 33 height 8
click at [681, 260] on input "Colesterol" at bounding box center [677, 262] width 7 height 7
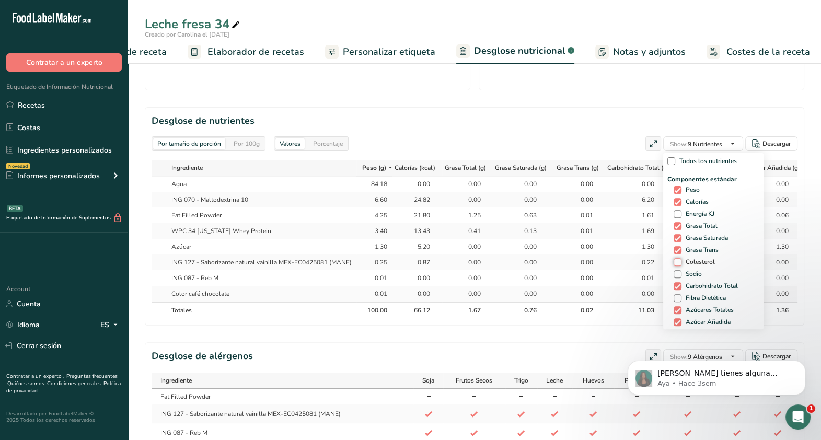
checkbox input "true"
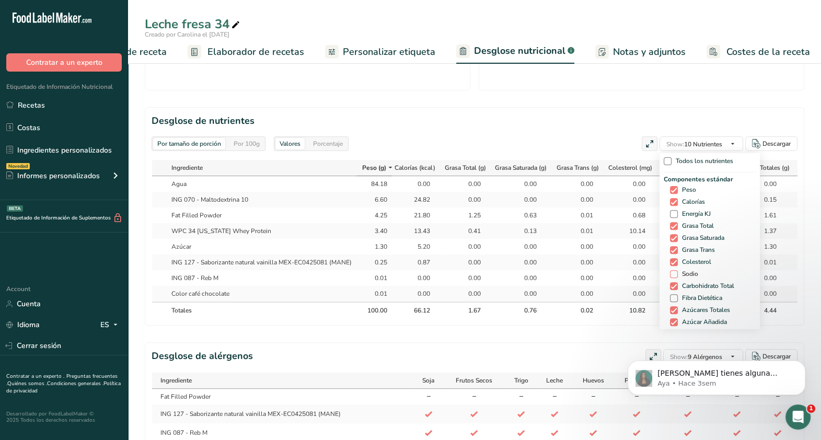
click at [685, 272] on span "Sodio" at bounding box center [688, 274] width 20 height 8
click at [677, 272] on input "Sodio" at bounding box center [673, 274] width 7 height 7
checkbox input "true"
click at [686, 295] on span "Fibra Dietética" at bounding box center [700, 298] width 44 height 8
click at [677, 295] on input "Fibra Dietética" at bounding box center [673, 298] width 7 height 7
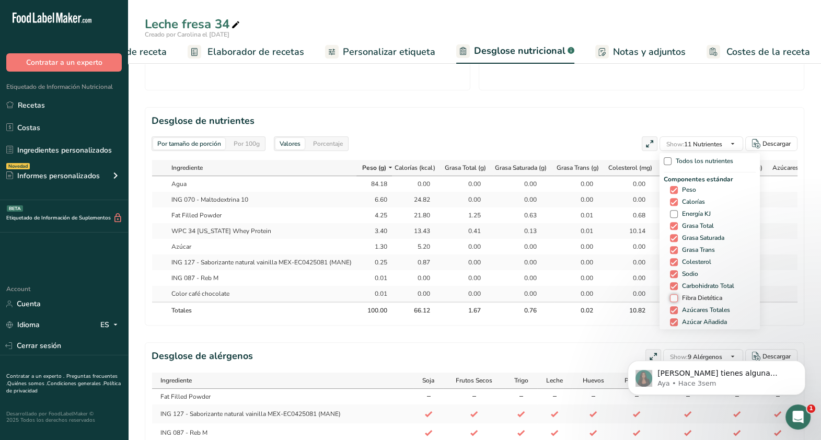
checkbox input "true"
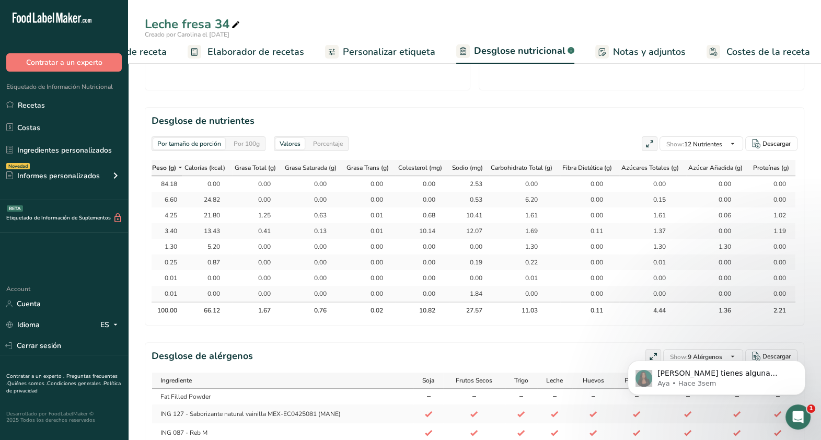
scroll to position [0, 220]
click at [212, 58] on span "Elaborador de recetas" at bounding box center [256, 52] width 97 height 14
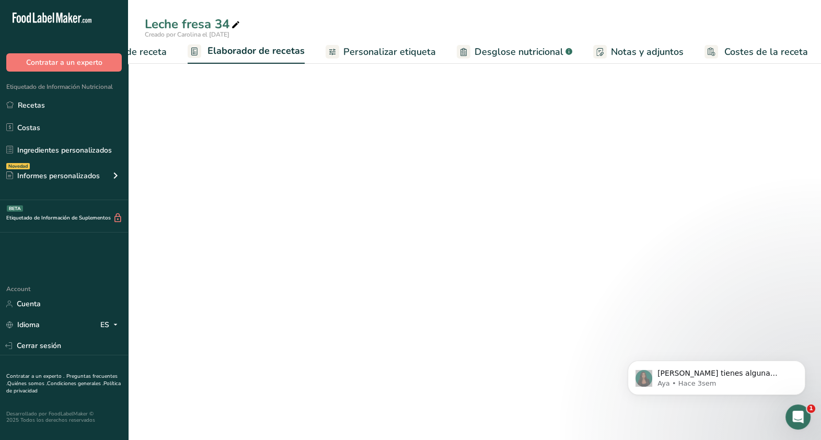
click at [150, 51] on span "Configuración de receta" at bounding box center [115, 52] width 101 height 14
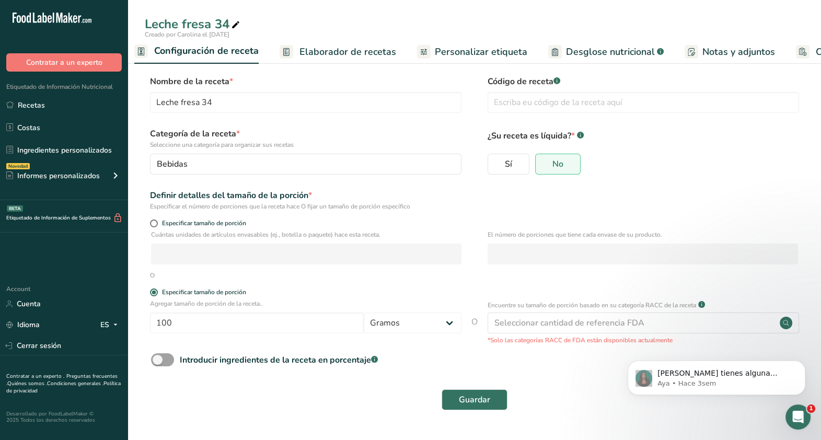
scroll to position [0, 3]
click at [320, 52] on span "Elaborador de recetas" at bounding box center [355, 52] width 97 height 14
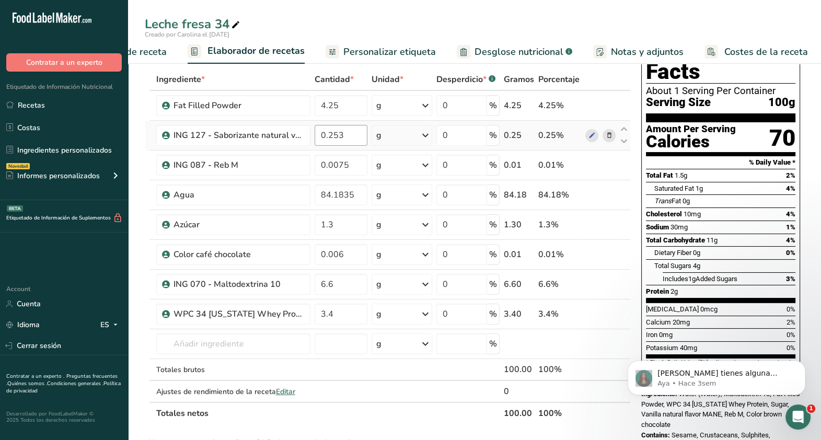
scroll to position [45, 0]
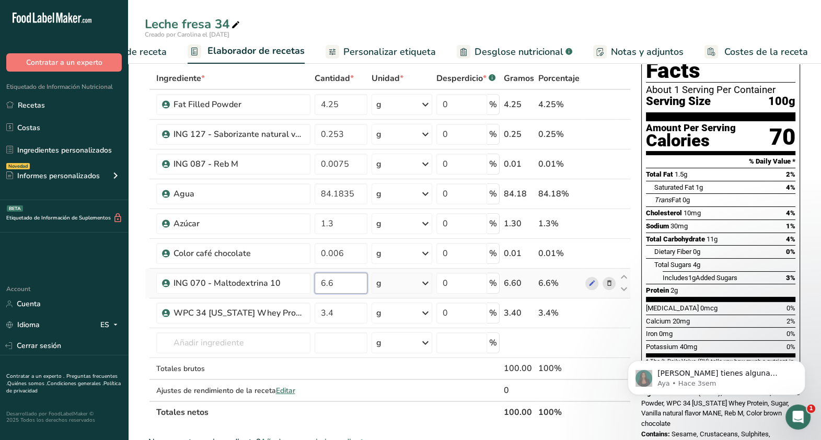
click at [335, 280] on input "6.6" at bounding box center [341, 283] width 53 height 21
type input "6.7"
click at [335, 194] on div "Ingrediente * Cantidad * Unidad * Desperdicio * .a-a{fill:#347362;}.b-a{fill:#f…" at bounding box center [388, 245] width 486 height 356
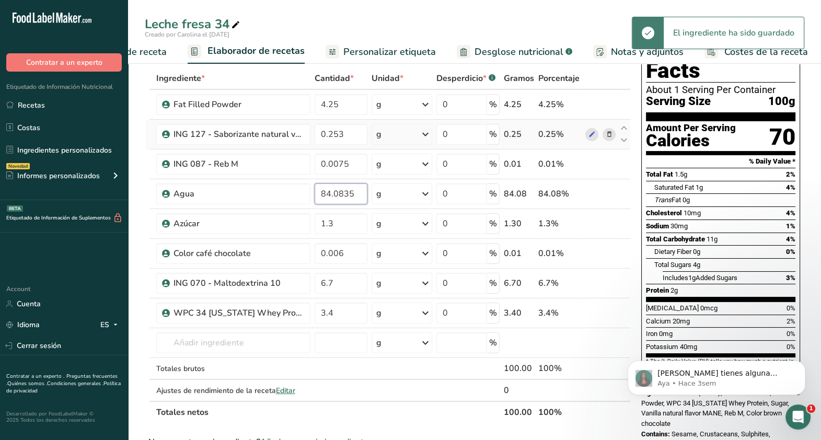
type input "84.0835"
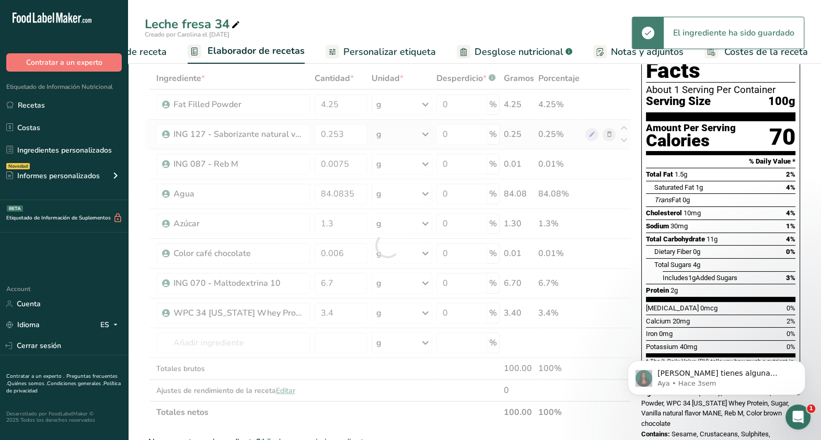
click at [453, 144] on div "Ingrediente * Cantidad * Unidad * Desperdicio * .a-a{fill:#347362;}.b-a{fill:#f…" at bounding box center [388, 245] width 486 height 356
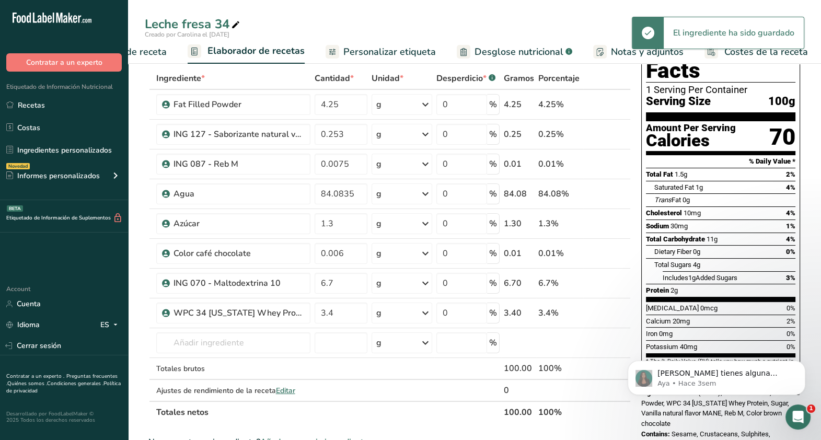
click at [504, 45] on span "Desglose nutricional" at bounding box center [519, 52] width 89 height 14
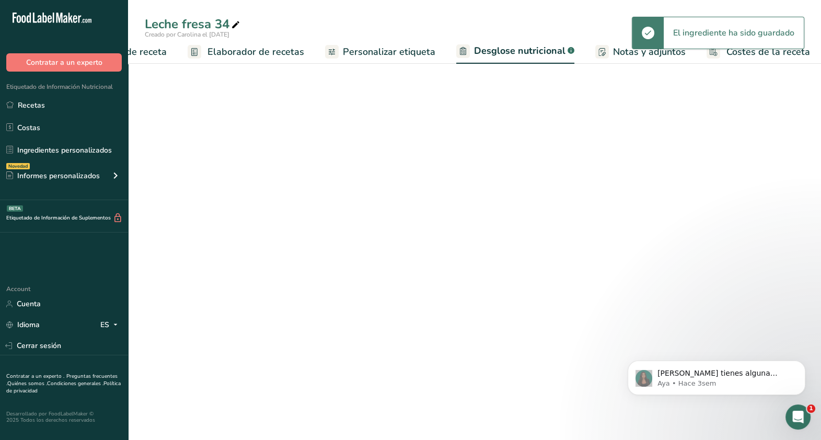
select select "Calories"
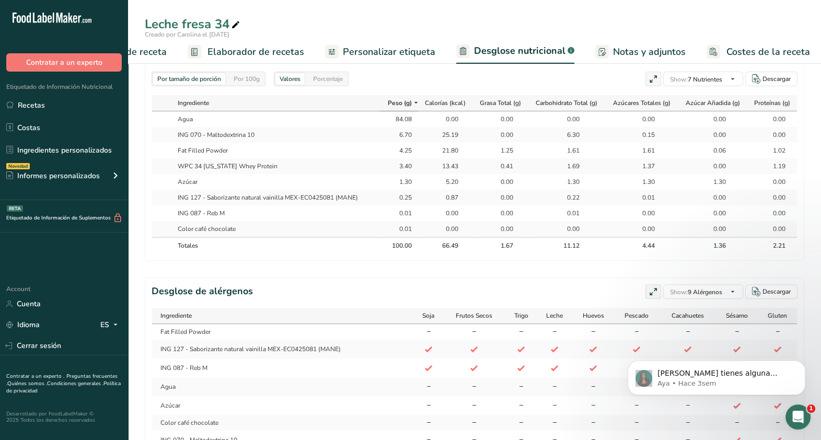
scroll to position [0, 1]
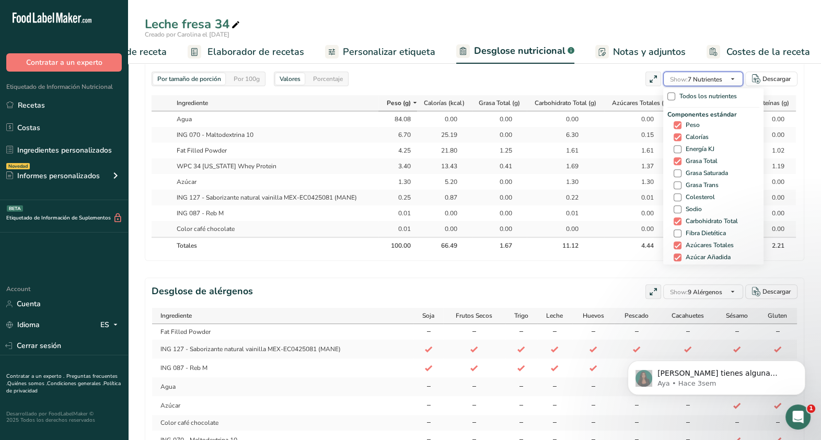
click at [709, 76] on span "Show: 7 Nutrientes" at bounding box center [696, 79] width 52 height 8
click at [700, 177] on div "Componentes estándar Peso Calorías Energía KJ Grasa Total Grasa Saturada Grasa …" at bounding box center [714, 193] width 92 height 166
click at [698, 176] on span "Grasa Saturada" at bounding box center [705, 173] width 47 height 8
click at [681, 176] on input "Grasa Saturada" at bounding box center [677, 173] width 7 height 7
checkbox input "true"
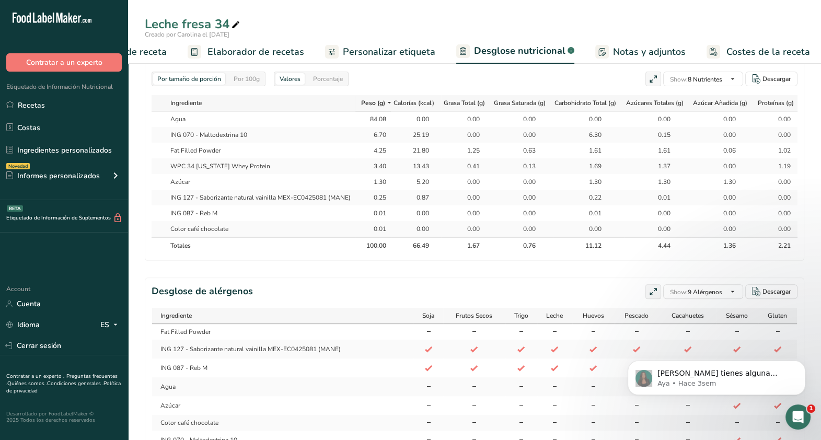
click at [594, 270] on div "Por tamaño de porción Por 100g [GEOGRAPHIC_DATA] Calorías totales 66.5 kcal Car…" at bounding box center [475, 26] width 660 height 893
drag, startPoint x: 595, startPoint y: 270, endPoint x: 487, endPoint y: 327, distance: 122.1
click at [487, 320] on span "Frutos Secos" at bounding box center [474, 315] width 37 height 9
click at [257, 51] on span "Elaborador de recetas" at bounding box center [256, 52] width 97 height 14
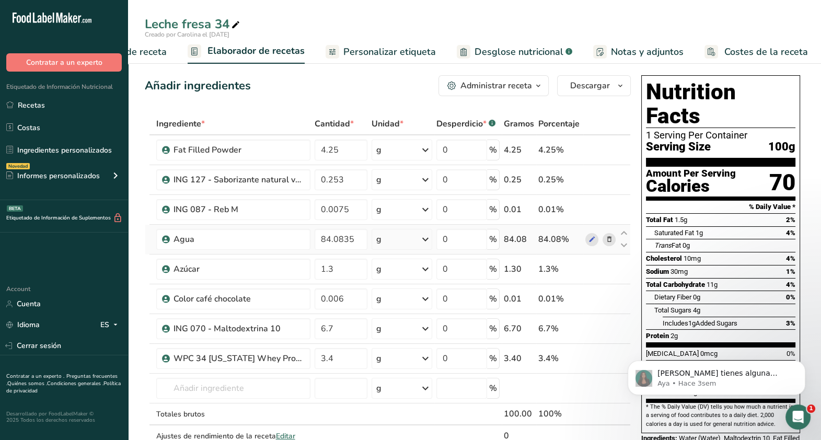
scroll to position [37, 0]
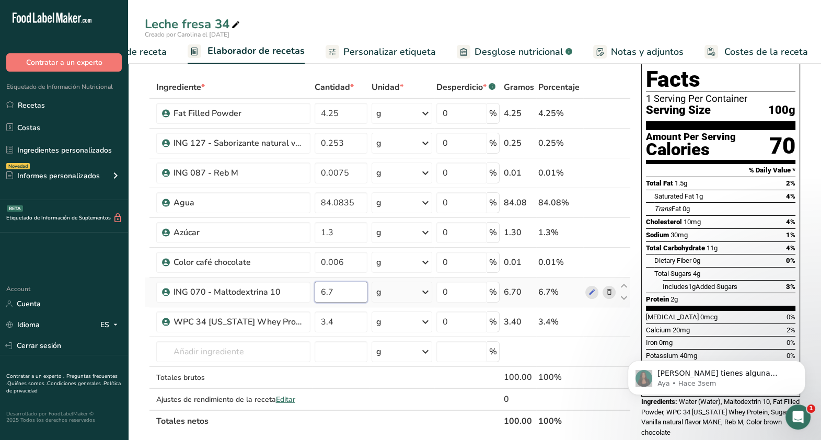
click at [340, 294] on input "6.7" at bounding box center [341, 292] width 53 height 21
type input "6.9"
click at [335, 200] on div "Ingrediente * Cantidad * Unidad * Desperdicio * .a-a{fill:#347362;}.b-a{fill:#f…" at bounding box center [388, 254] width 486 height 356
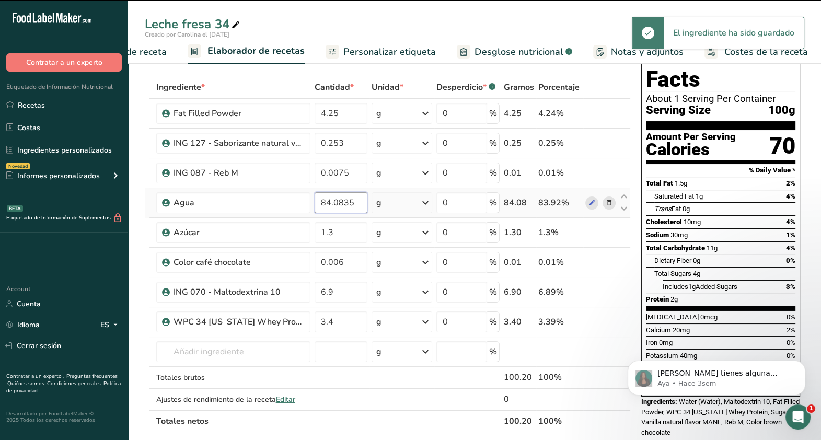
click at [329, 203] on input "84.0835" at bounding box center [341, 202] width 53 height 21
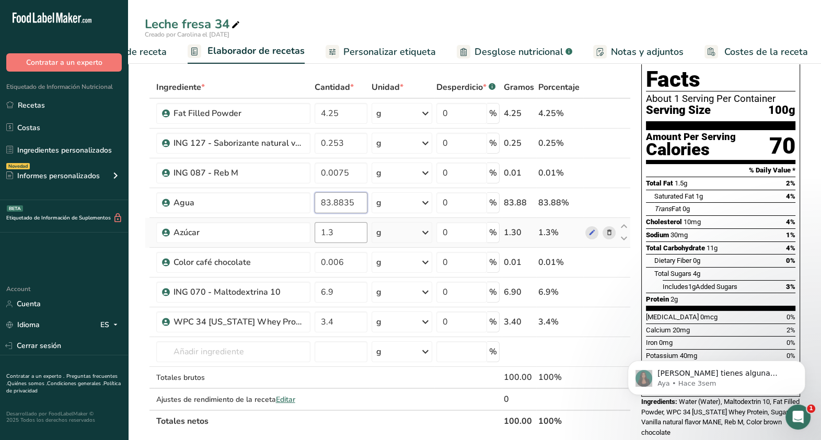
type input "83.8835"
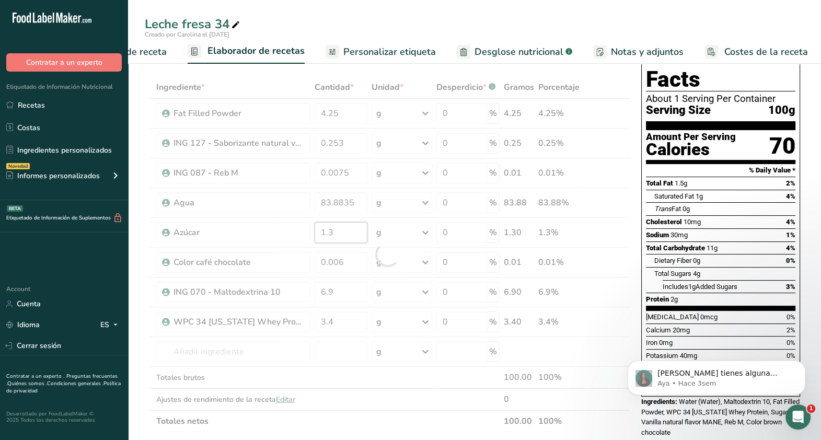
click at [348, 222] on div "Ingrediente * Cantidad * Unidad * Desperdicio * .a-a{fill:#347362;}.b-a{fill:#f…" at bounding box center [388, 254] width 486 height 356
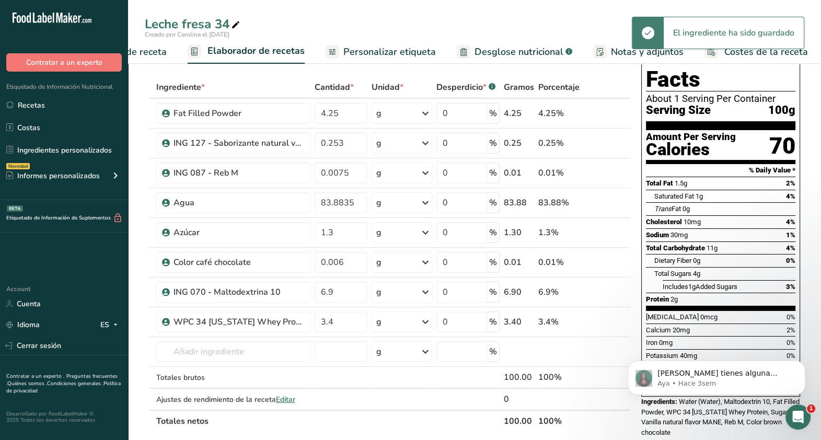
click at [498, 52] on span "Desglose nutricional" at bounding box center [519, 52] width 89 height 14
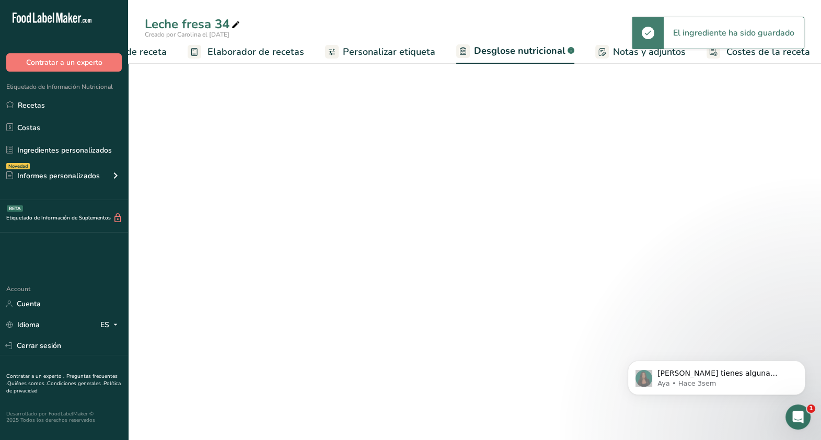
select select "Calories"
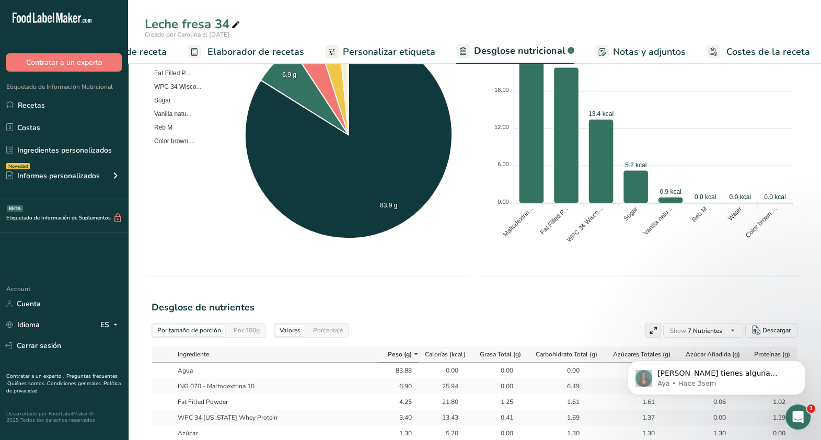
scroll to position [227, 0]
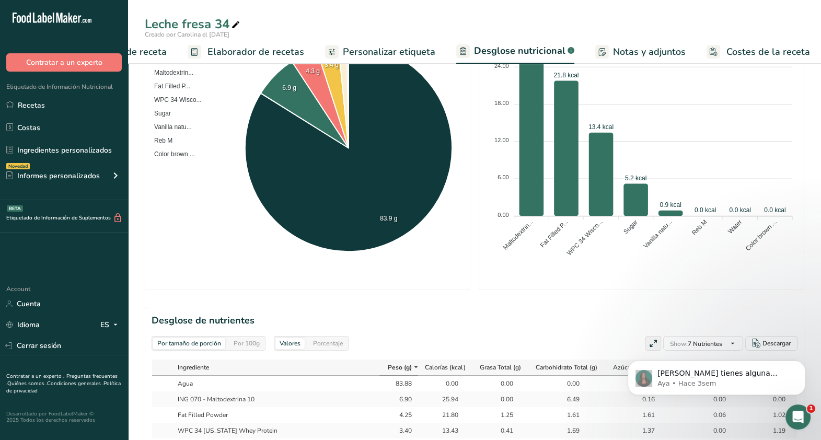
click at [154, 52] on span "Configuración de receta" at bounding box center [115, 52] width 101 height 14
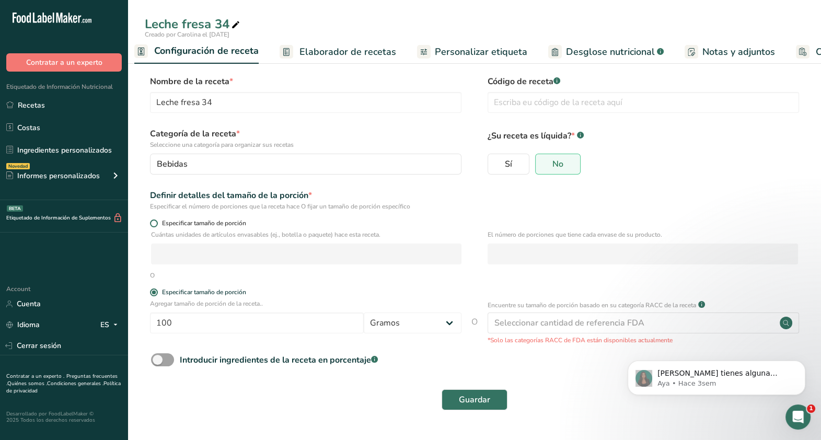
scroll to position [0, 3]
click at [359, 47] on span "Elaborador de recetas" at bounding box center [355, 52] width 97 height 14
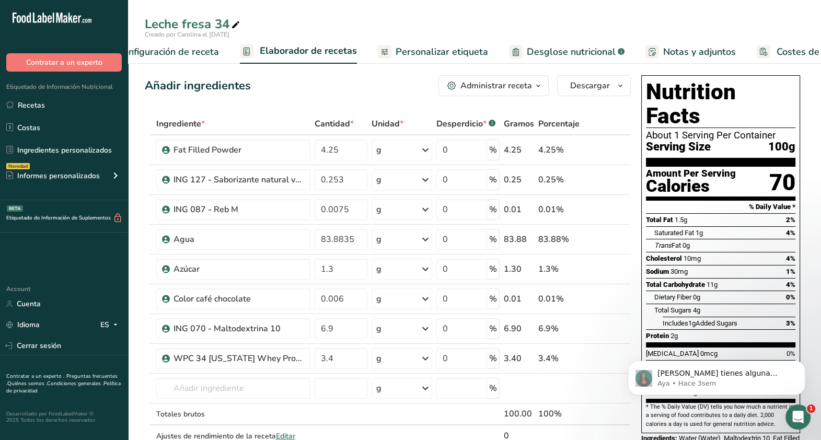
scroll to position [0, 99]
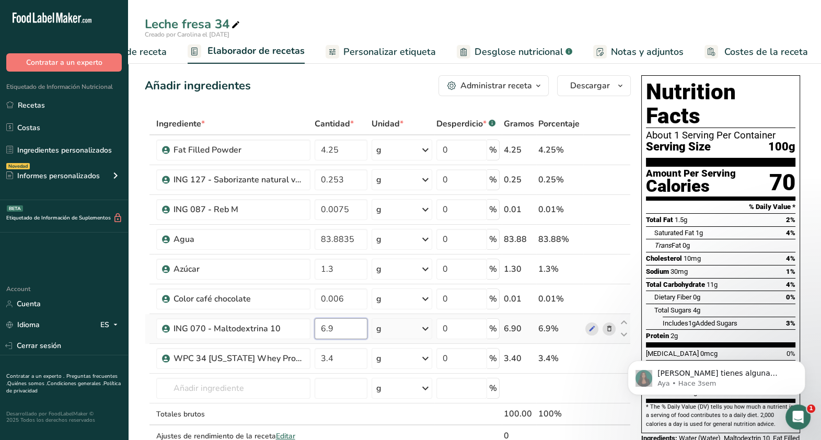
click at [335, 324] on input "6.9" at bounding box center [341, 328] width 53 height 21
type input "6.8"
click at [342, 358] on div "Ingrediente * Cantidad * Unidad * Desperdicio * .a-a{fill:#347362;}.b-a{fill:#f…" at bounding box center [388, 291] width 486 height 356
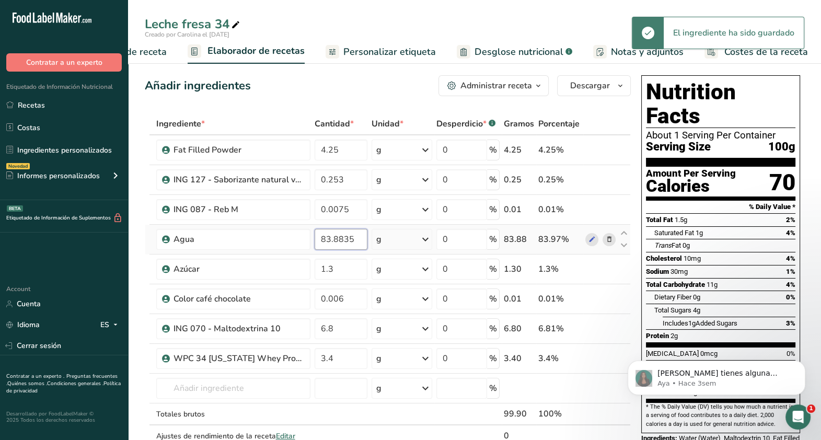
click at [337, 242] on div "Ingrediente * Cantidad * Unidad * Desperdicio * .a-a{fill:#347362;}.b-a{fill:#f…" at bounding box center [388, 291] width 486 height 356
type input "83.9835"
click at [343, 262] on div "Ingrediente * Cantidad * Unidad * Desperdicio * .a-a{fill:#347362;}.b-a{fill:#f…" at bounding box center [388, 291] width 486 height 356
click at [553, 53] on span "Desglose nutricional" at bounding box center [519, 52] width 89 height 14
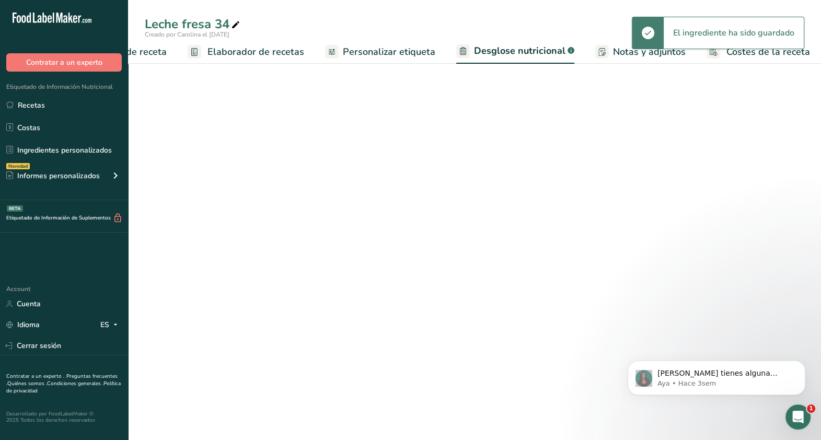
select select "Calories"
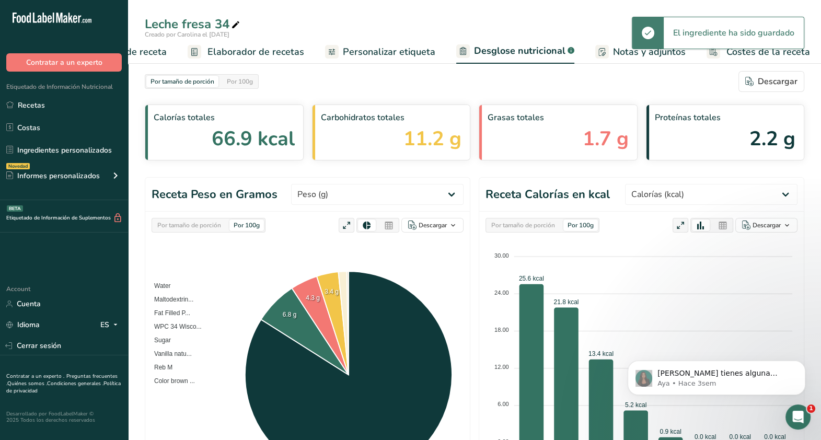
click at [270, 51] on span "Elaborador de recetas" at bounding box center [256, 52] width 97 height 14
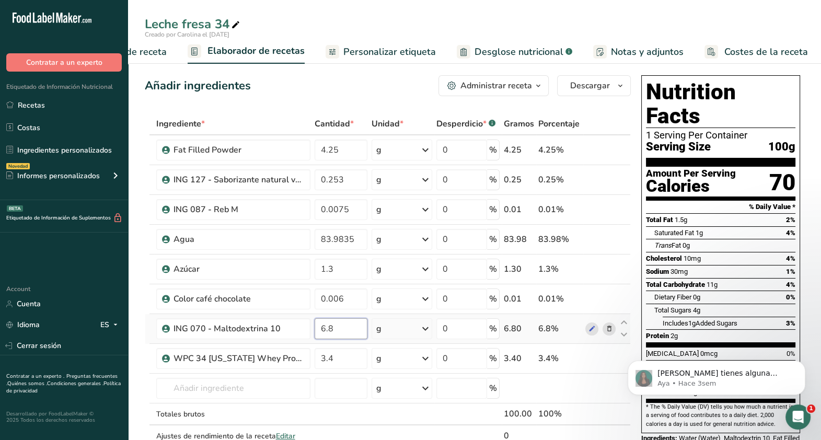
click at [341, 325] on input "6.8" at bounding box center [341, 328] width 53 height 21
type input "6.9"
click at [348, 298] on div "Ingrediente * Cantidad * Unidad * Desperdicio * .a-a{fill:#347362;}.b-a{fill:#f…" at bounding box center [388, 291] width 486 height 356
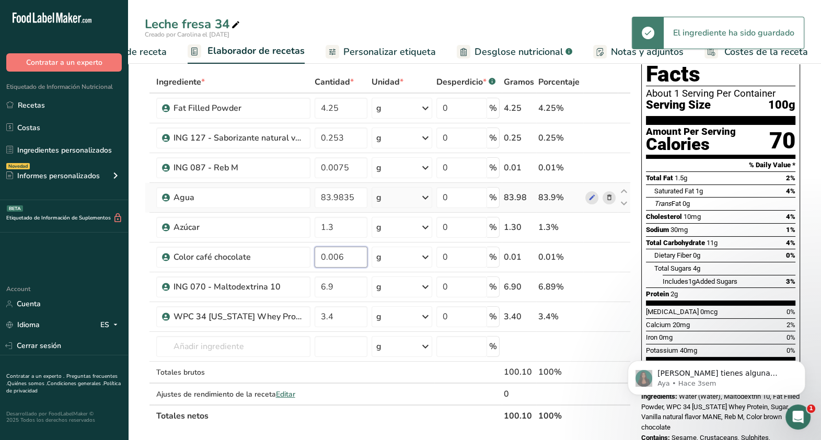
scroll to position [44, 0]
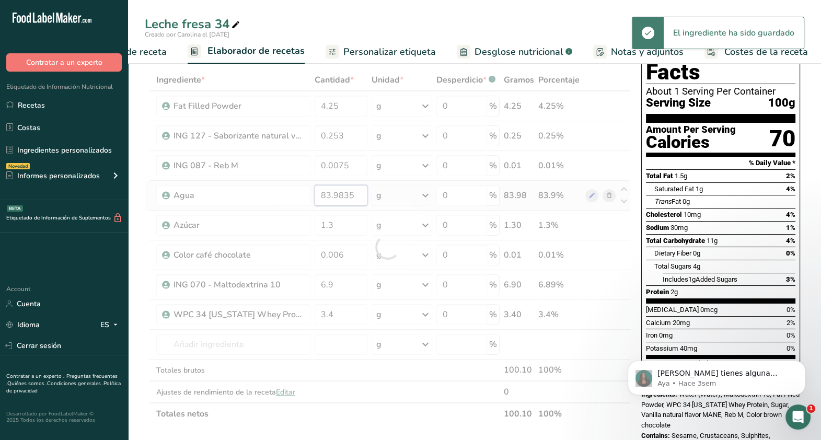
click at [334, 194] on div "Ingrediente * Cantidad * Unidad * Desperdicio * .a-a{fill:#347362;}.b-a{fill:#f…" at bounding box center [388, 247] width 486 height 356
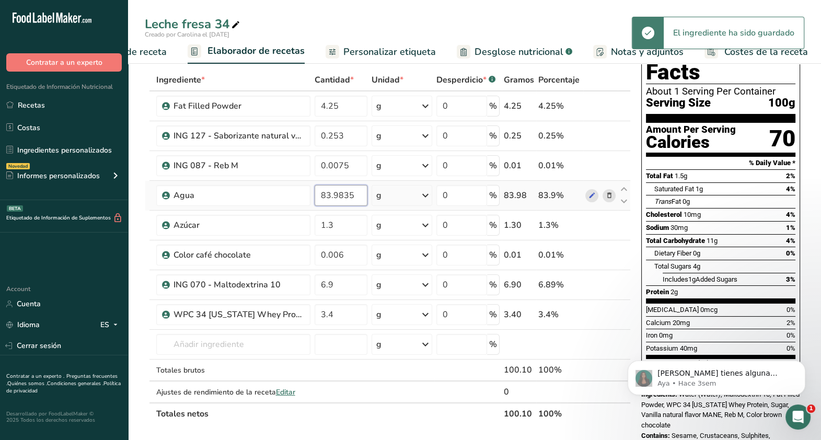
click at [339, 197] on input "83.9835" at bounding box center [341, 195] width 53 height 21
type input "83.8835"
click at [343, 213] on div "Ingrediente * Cantidad * Unidad * Desperdicio * .a-a{fill:#347362;}.b-a{fill:#f…" at bounding box center [388, 247] width 486 height 356
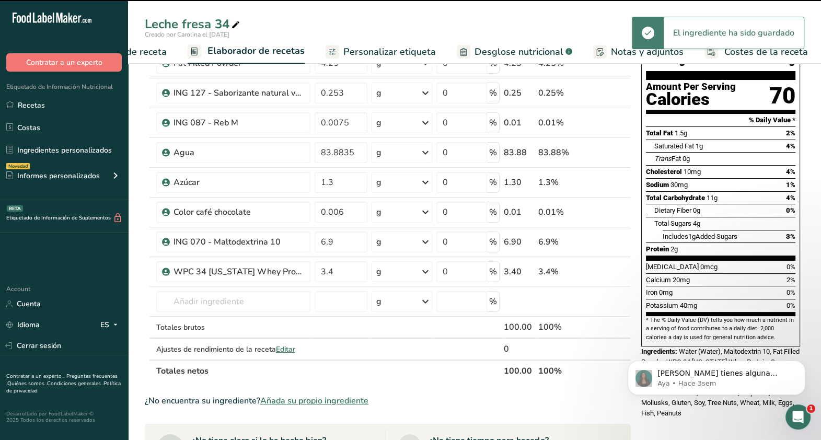
scroll to position [91, 0]
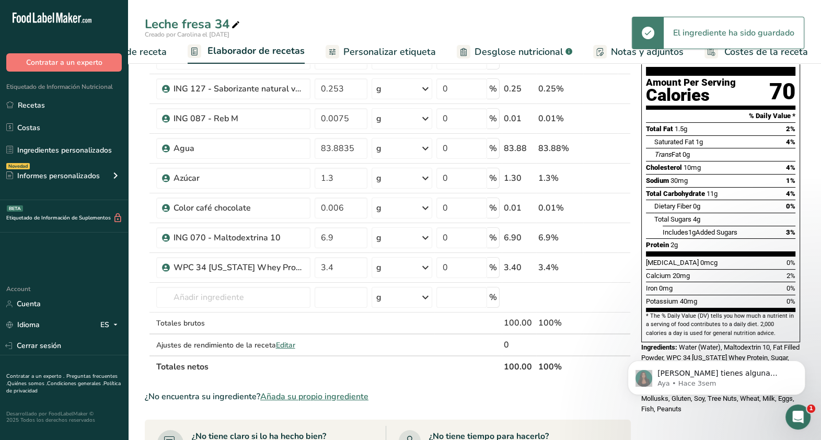
click at [505, 62] on link "Desglose nutricional .a-a{fill:#347362;}.b-a{fill:#fff;}" at bounding box center [515, 52] width 116 height 24
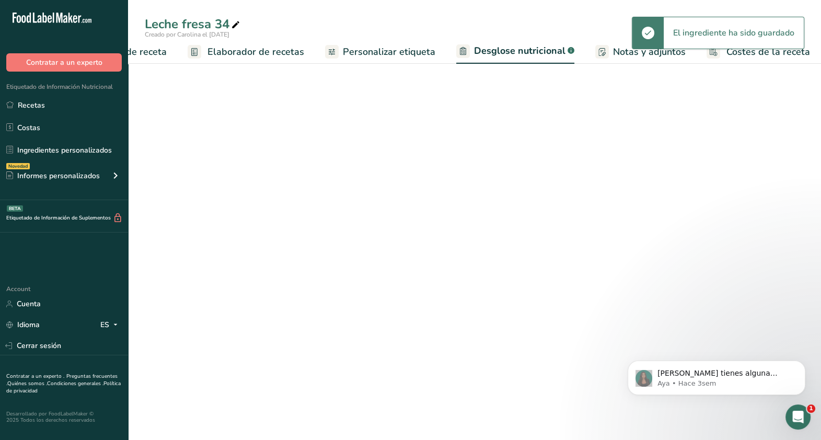
select select "Calories"
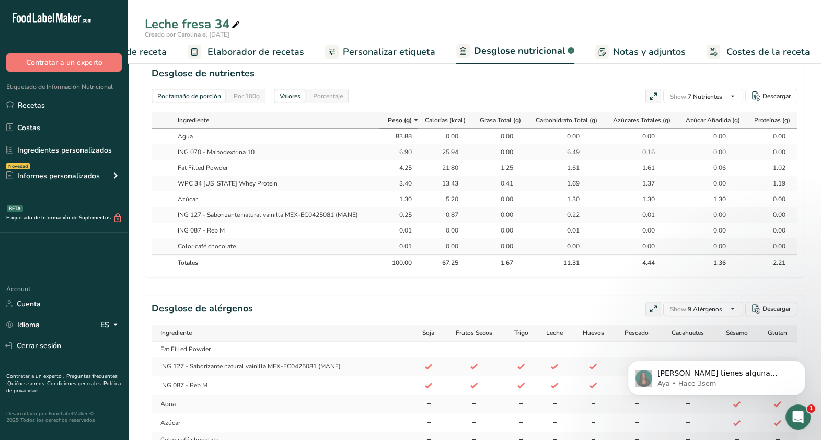
scroll to position [0, 1]
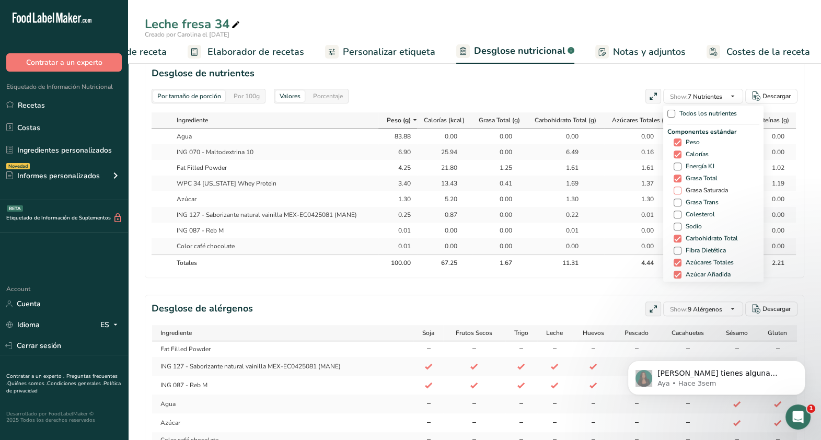
click at [702, 191] on span "Grasa Saturada" at bounding box center [705, 191] width 47 height 8
click at [681, 191] on input "Grasa Saturada" at bounding box center [677, 190] width 7 height 7
checkbox input "true"
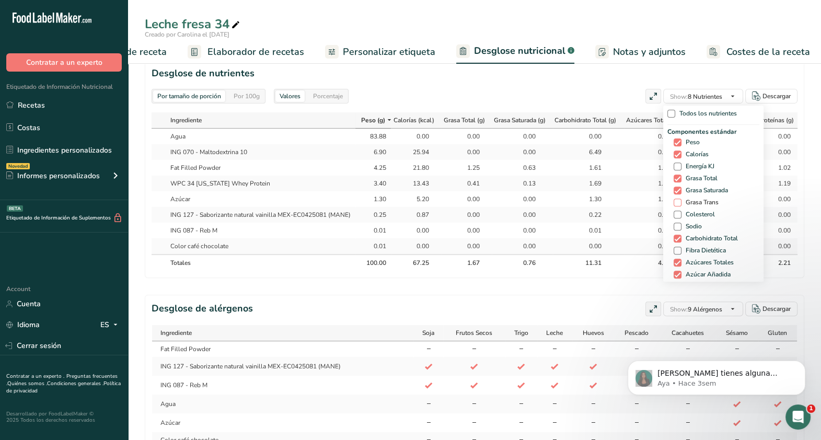
click at [702, 202] on span "Grasa Trans" at bounding box center [700, 203] width 37 height 8
click at [681, 202] on input "Grasa Trans" at bounding box center [677, 202] width 7 height 7
checkbox input "true"
click at [697, 223] on span "Sodio" at bounding box center [692, 227] width 20 height 8
click at [681, 223] on input "Sodio" at bounding box center [677, 226] width 7 height 7
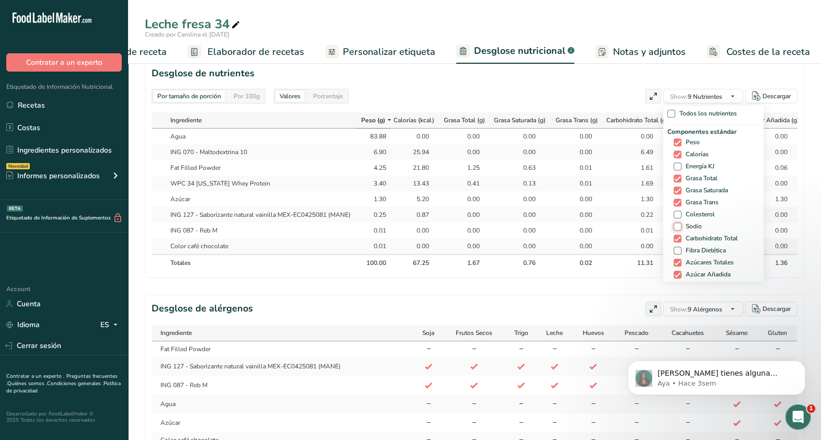
checkbox input "true"
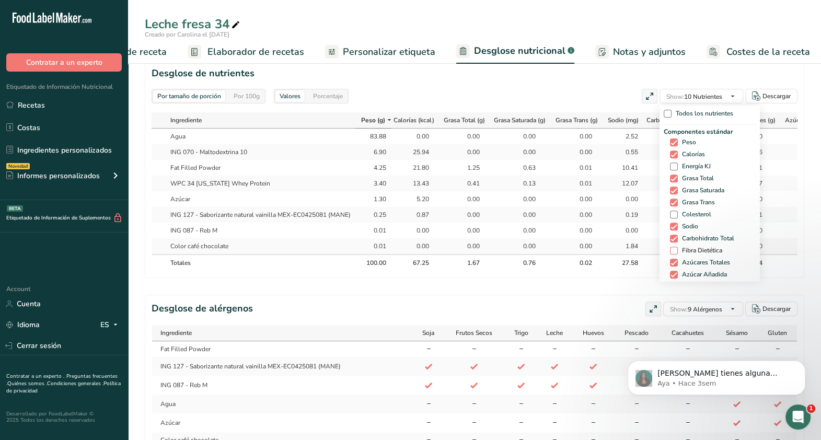
click at [695, 251] on span "Fibra Dietética" at bounding box center [700, 251] width 44 height 8
click at [677, 251] on input "Fibra Dietética" at bounding box center [673, 250] width 7 height 7
checkbox input "true"
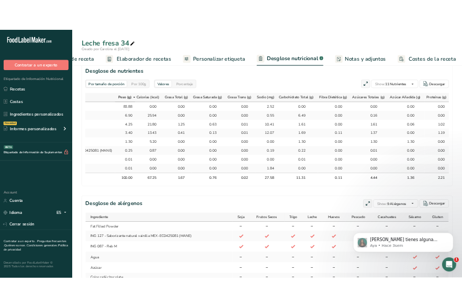
scroll to position [0, 155]
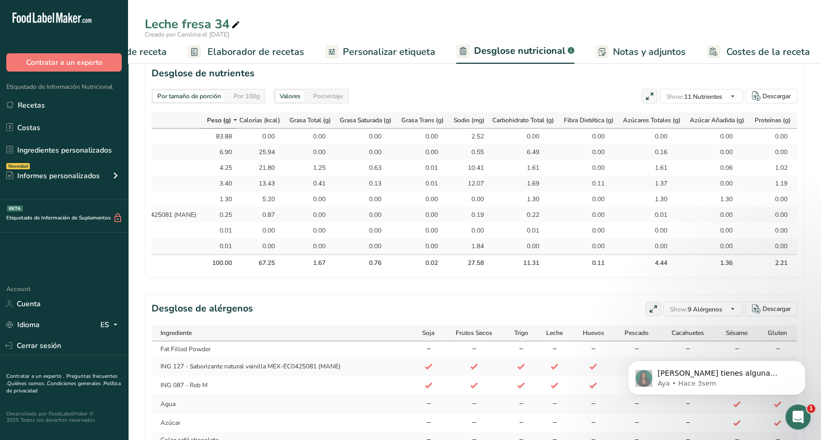
select select "Calories"
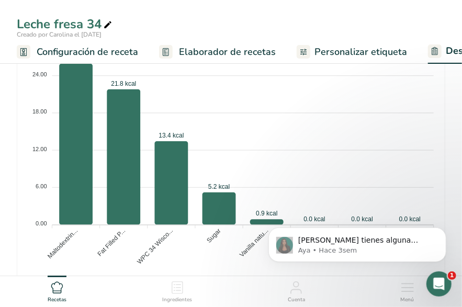
scroll to position [625, 0]
select select "Calories"
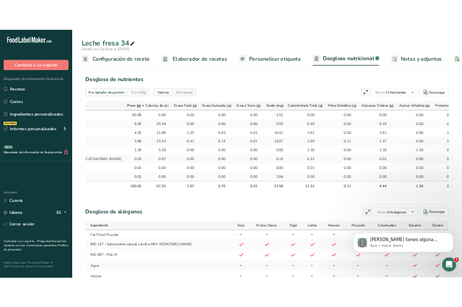
scroll to position [0, 166]
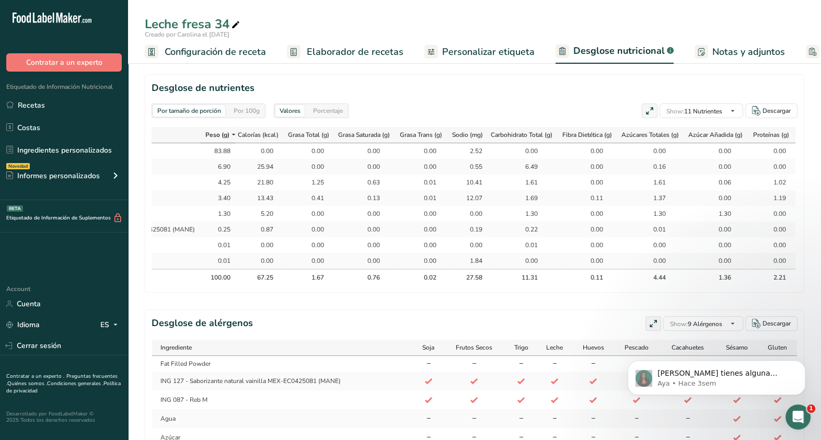
select select "Calories"
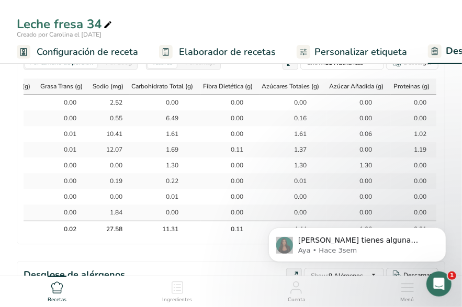
scroll to position [915, 0]
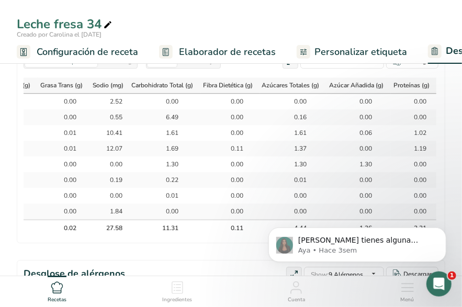
select select "Calories"
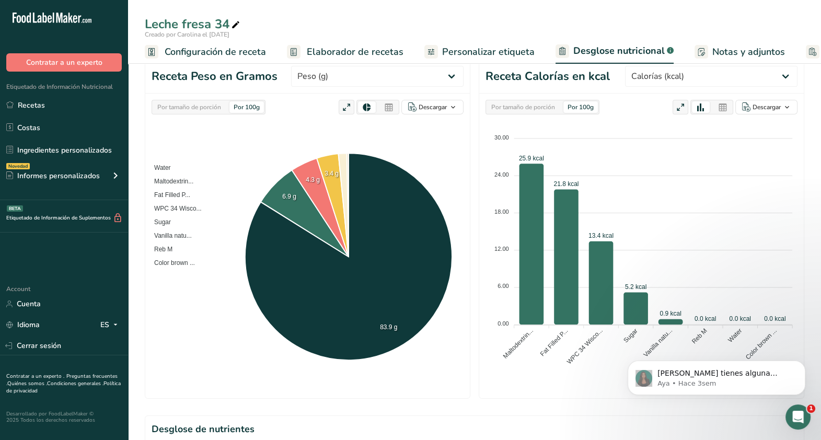
scroll to position [2, 0]
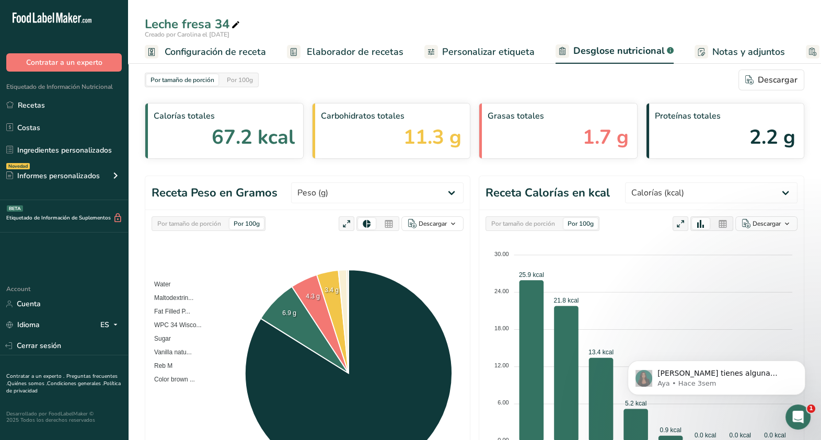
click at [339, 45] on span "Elaborador de recetas" at bounding box center [355, 52] width 97 height 14
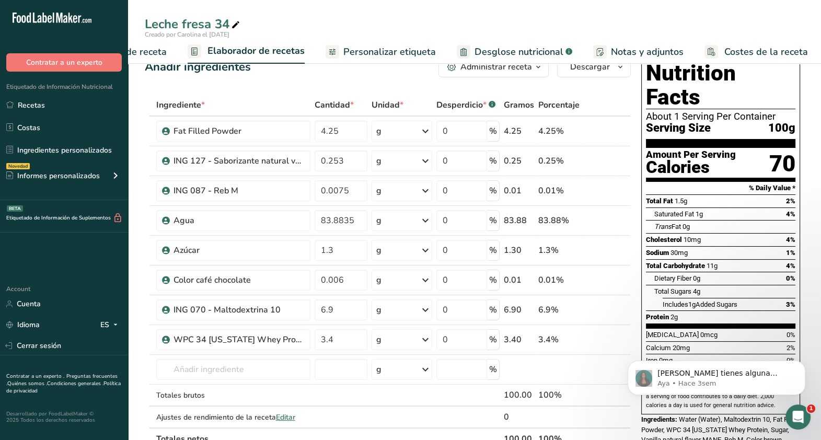
scroll to position [18, 0]
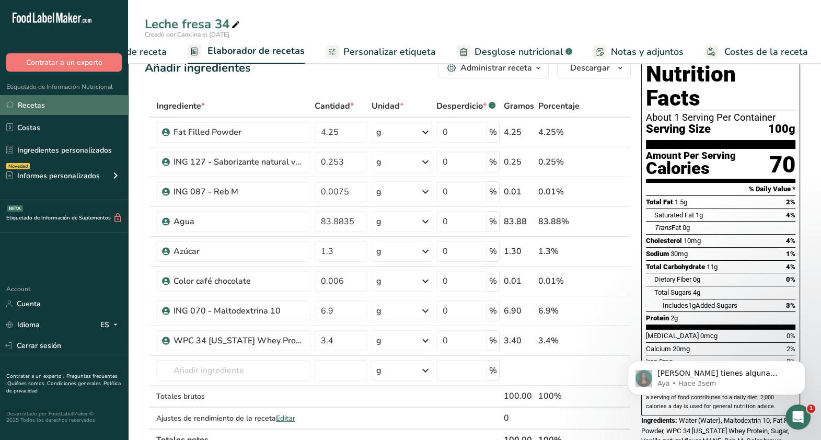
click at [64, 105] on link "Recetas" at bounding box center [64, 105] width 128 height 20
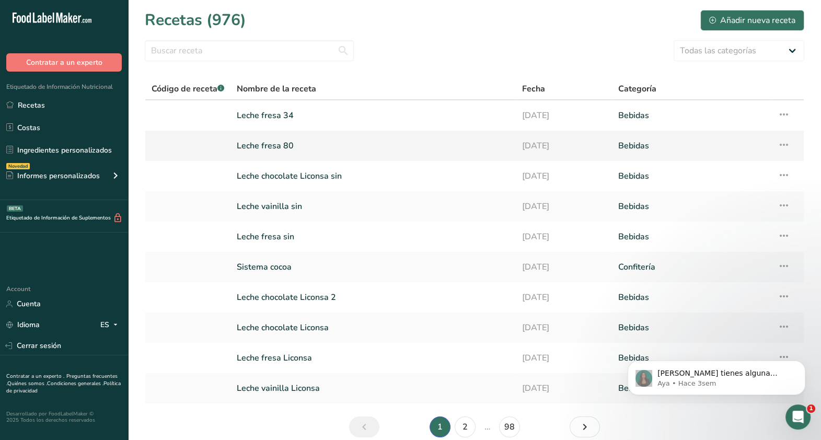
click at [272, 136] on link "Leche fresa 80" at bounding box center [373, 146] width 273 height 22
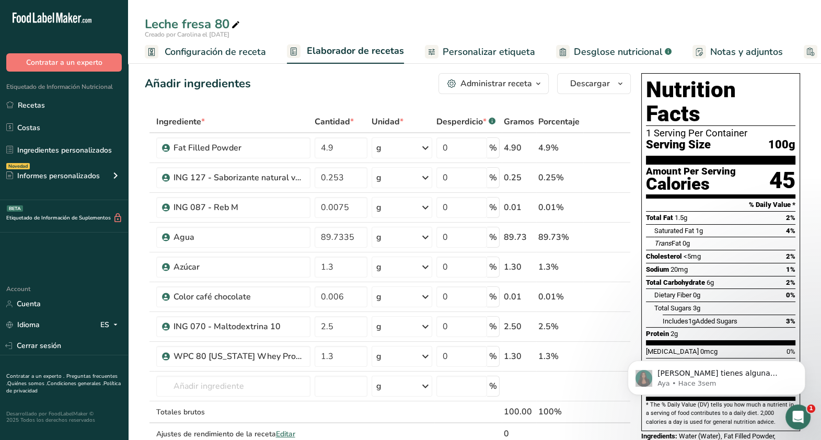
scroll to position [4, 0]
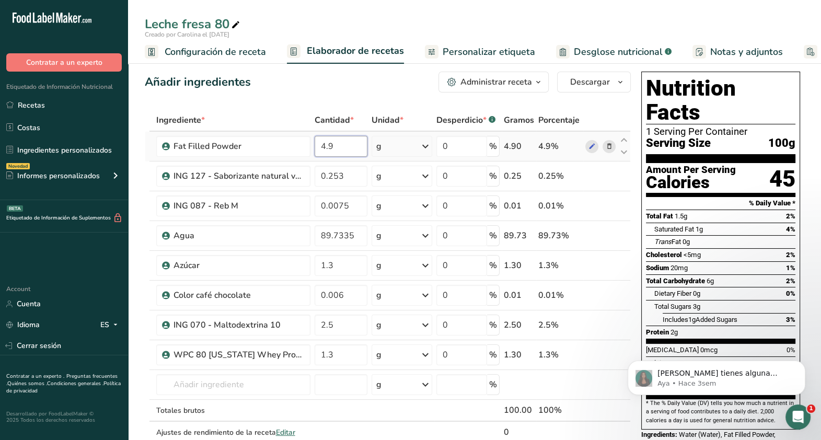
click at [350, 145] on input "4.9" at bounding box center [341, 146] width 53 height 21
type input "4.9"
click at [344, 173] on div "Ingrediente * Cantidad * Unidad * Desperdicio * .a-a{fill:#347362;}.b-a{fill:#f…" at bounding box center [388, 287] width 486 height 356
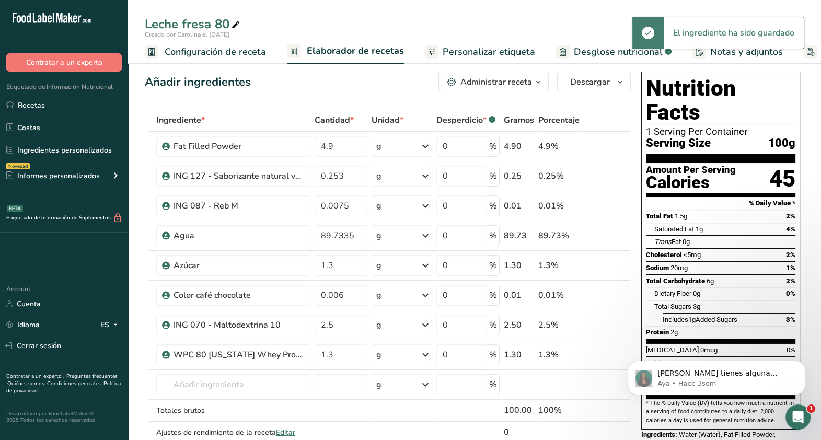
click at [598, 47] on span "Desglose nutricional" at bounding box center [618, 52] width 89 height 14
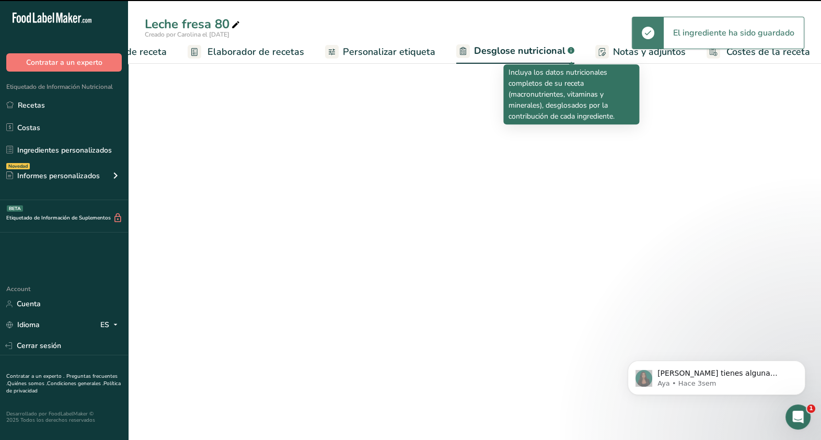
select select "Calories"
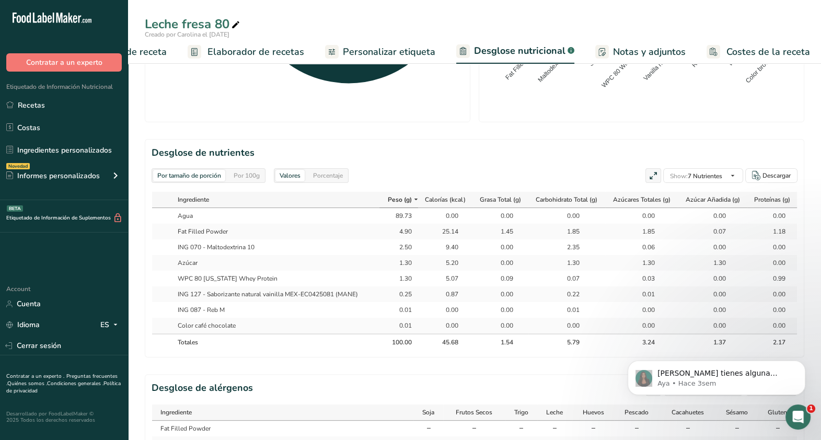
scroll to position [399, 0]
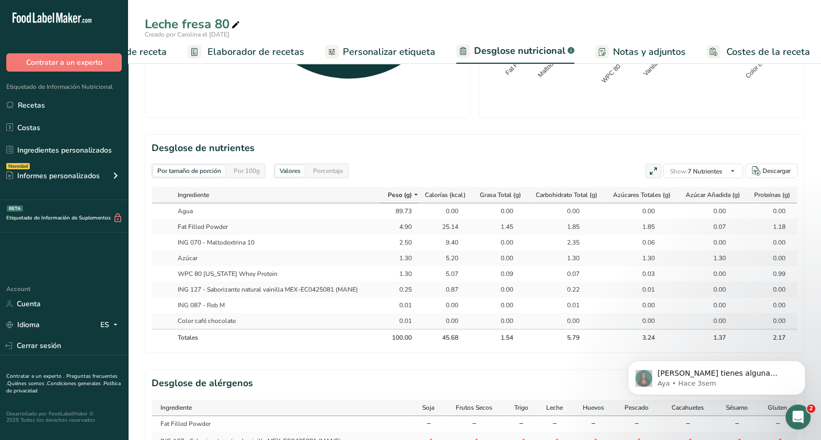
click at [549, 123] on div "Por tamaño de porción Por 100g [GEOGRAPHIC_DATA] Calorías totales 45.7 kcal Car…" at bounding box center [475, 118] width 660 height 893
click at [578, 162] on section "Desglose de nutrientes Por tamaño de porción Por 100g [GEOGRAPHIC_DATA] Porcent…" at bounding box center [475, 243] width 660 height 219
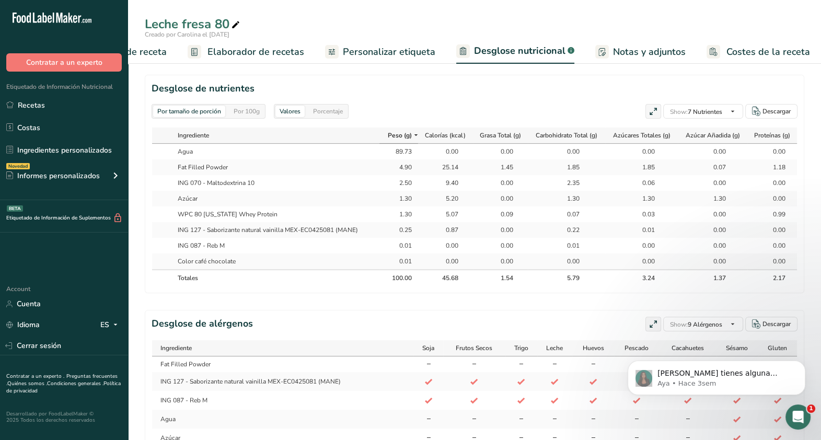
scroll to position [460, 0]
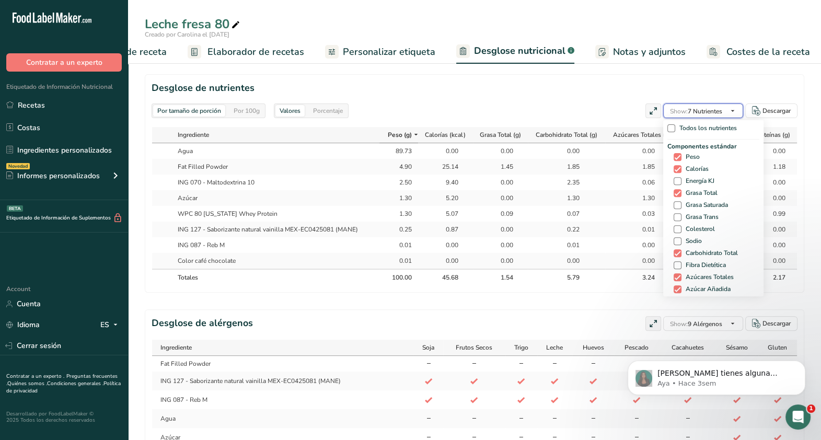
click at [725, 111] on button "Show: 7 Nutrientes" at bounding box center [703, 111] width 80 height 15
click at [702, 205] on span "Grasa Saturada" at bounding box center [705, 205] width 47 height 8
click at [681, 205] on input "Grasa Saturada" at bounding box center [677, 205] width 7 height 7
checkbox input "true"
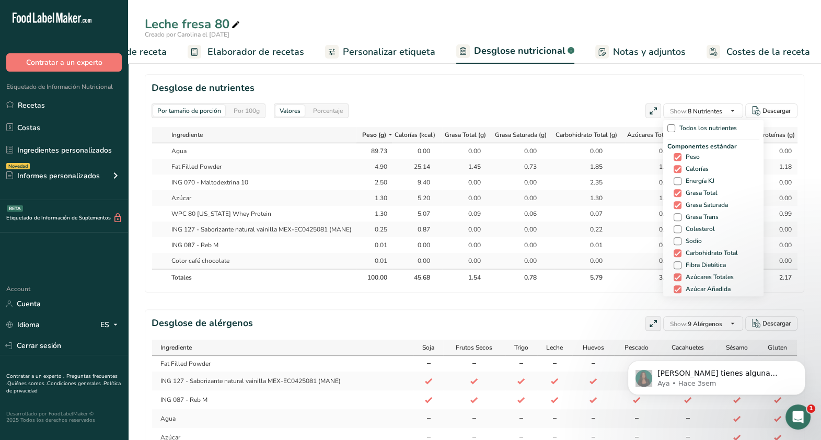
click at [698, 260] on div "Componentes estándar Peso Calorías Energía KJ Grasa Total Grasa Saturada Grasa …" at bounding box center [714, 225] width 92 height 166
click at [698, 268] on span "Fibra Dietética" at bounding box center [704, 265] width 44 height 8
click at [681, 268] on input "Fibra Dietética" at bounding box center [677, 265] width 7 height 7
checkbox input "true"
click at [693, 237] on span "Sodio" at bounding box center [692, 241] width 20 height 8
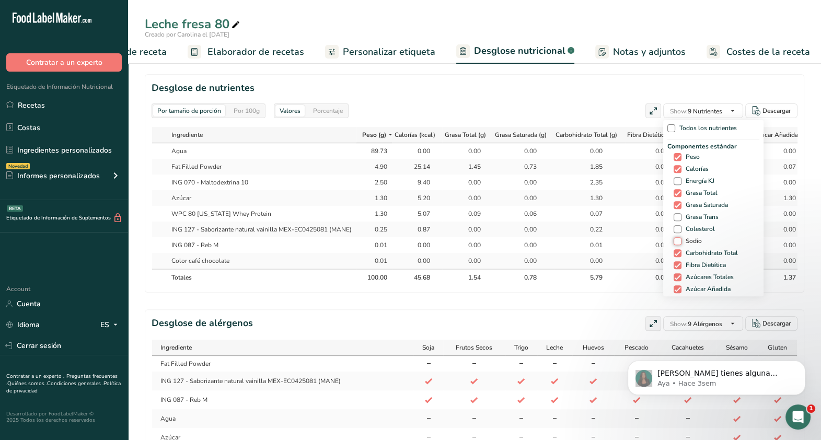
click at [681, 238] on input "Sodio" at bounding box center [677, 241] width 7 height 7
checkbox input "true"
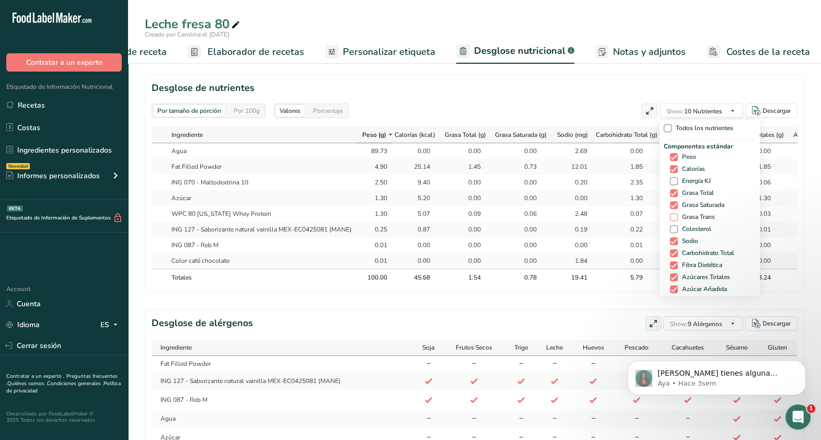
click at [698, 219] on span "Grasa Trans" at bounding box center [696, 217] width 37 height 8
click at [677, 219] on input "Grasa Trans" at bounding box center [673, 217] width 7 height 7
checkbox input "true"
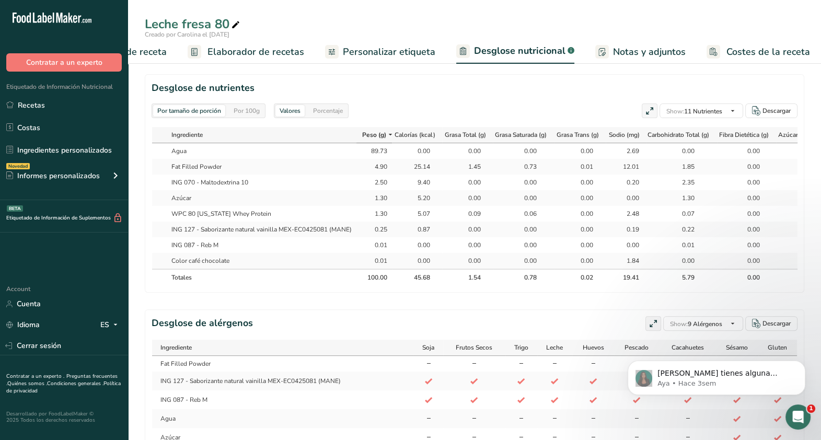
click at [584, 311] on div "Por tamaño de porción Por 100g [GEOGRAPHIC_DATA] Calorías totales 45.7 kcal Car…" at bounding box center [475, 58] width 660 height 893
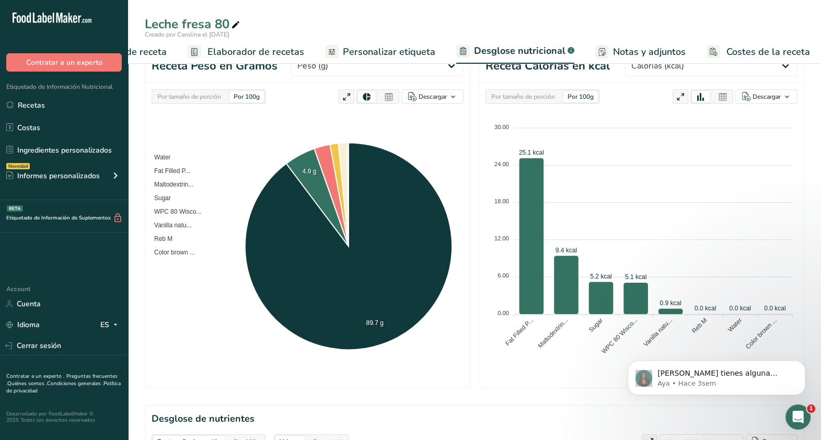
scroll to position [114, 0]
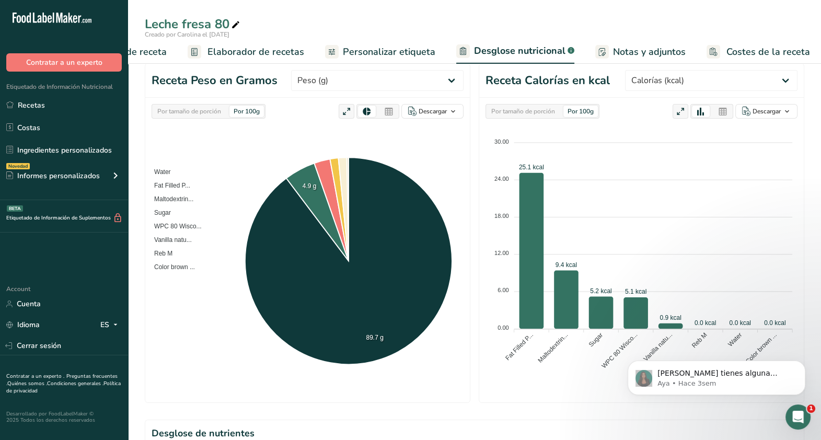
click at [268, 52] on span "Elaborador de recetas" at bounding box center [256, 52] width 97 height 14
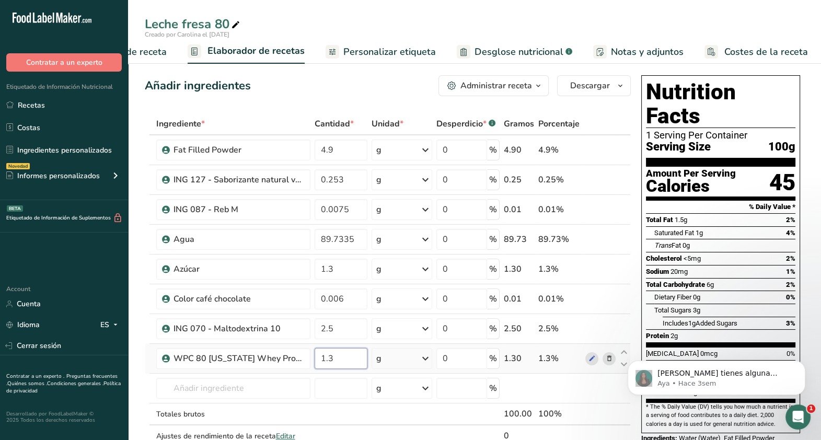
click at [337, 363] on input "1.3" at bounding box center [341, 358] width 53 height 21
type input "1.4"
click at [339, 327] on div "Ingrediente * Cantidad * Unidad * Desperdicio * .a-a{fill:#347362;}.b-a{fill:#f…" at bounding box center [388, 291] width 486 height 356
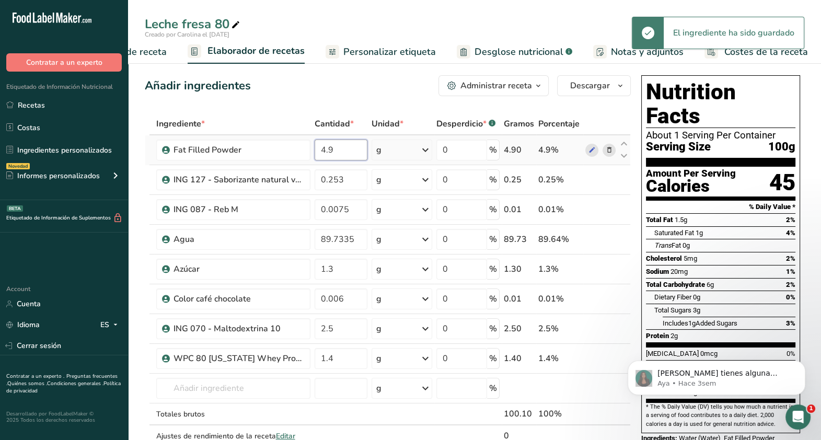
click at [348, 154] on div "Ingrediente * Cantidad * Unidad * Desperdicio * .a-a{fill:#347362;}.b-a{fill:#f…" at bounding box center [388, 291] width 486 height 356
type input "4.8"
click at [354, 182] on div "Ingrediente * Cantidad * Unidad * Desperdicio * .a-a{fill:#347362;}.b-a{fill:#f…" at bounding box center [388, 291] width 486 height 356
click at [349, 144] on div "Ingrediente * Cantidad * Unidad * Desperdicio * .a-a{fill:#347362;}.b-a{fill:#f…" at bounding box center [388, 291] width 486 height 356
click at [511, 50] on span "Desglose nutricional" at bounding box center [519, 52] width 89 height 14
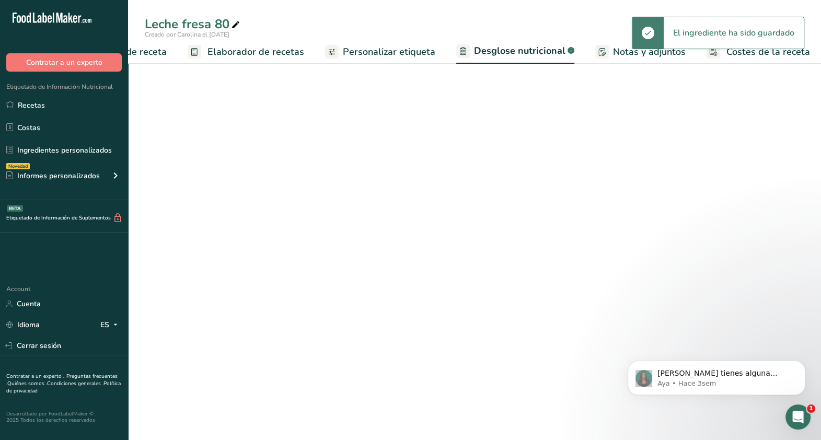
select select "Calories"
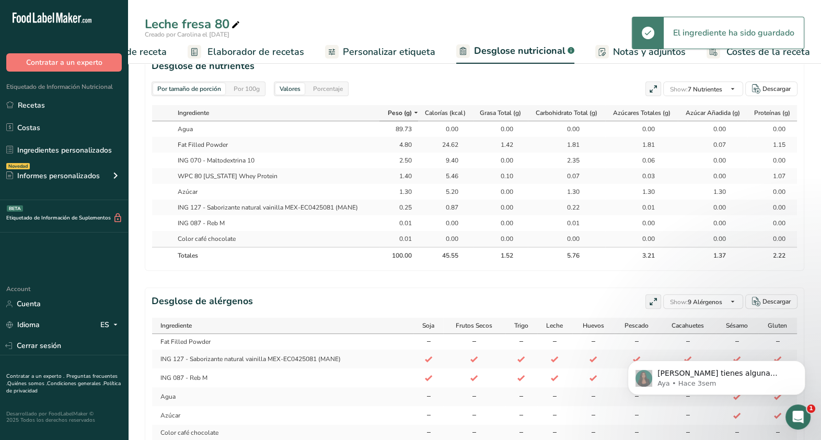
scroll to position [0, 1]
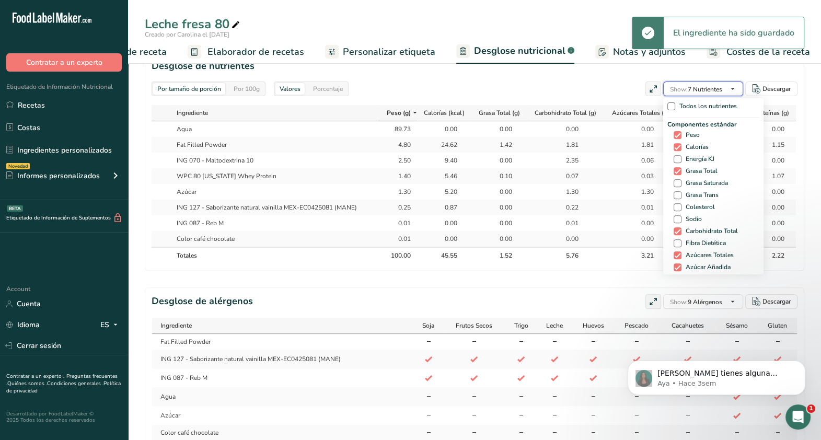
click at [706, 89] on span "Show: 7 Nutrientes" at bounding box center [696, 89] width 52 height 8
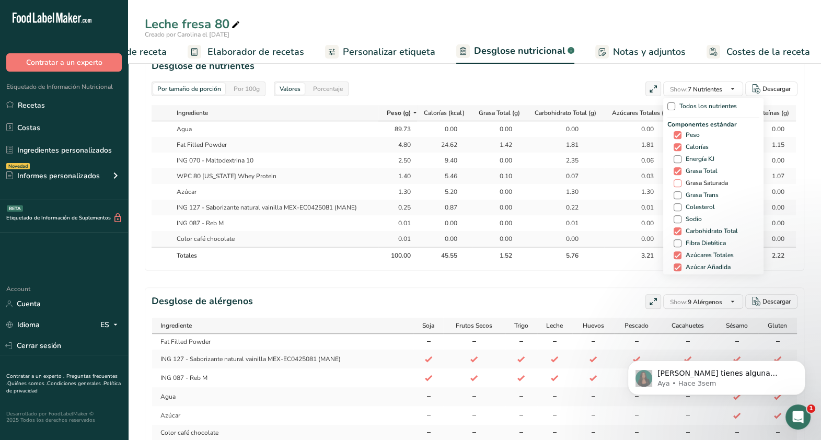
click at [709, 186] on span "Grasa Saturada" at bounding box center [705, 183] width 47 height 8
click at [681, 186] on input "Grasa Saturada" at bounding box center [677, 183] width 7 height 7
checkbox input "true"
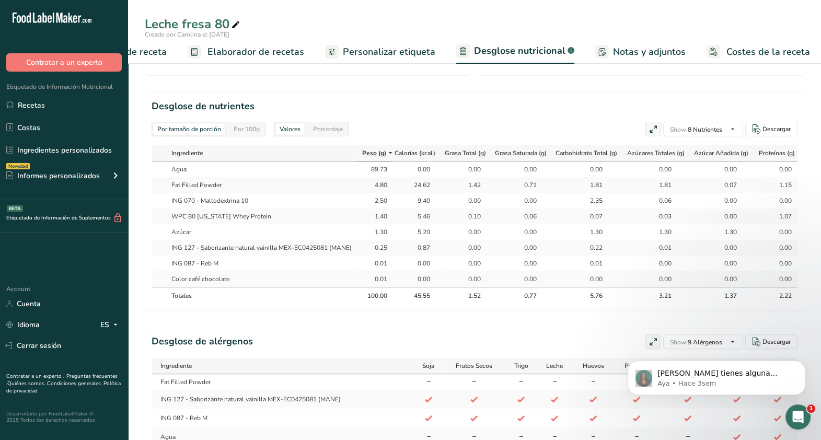
scroll to position [0, 12]
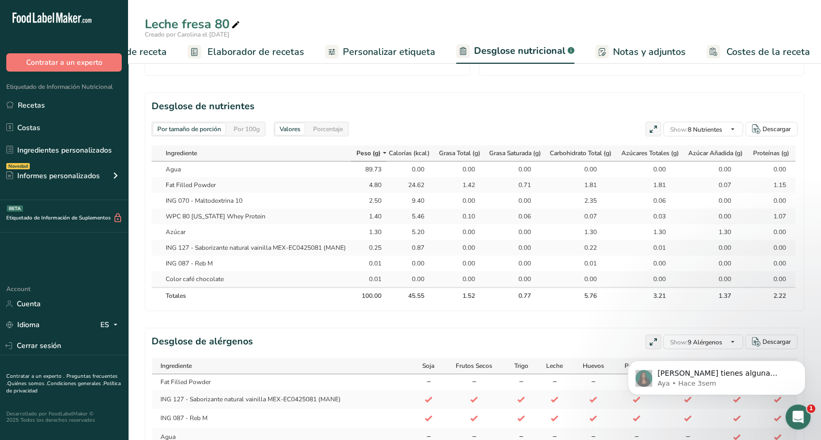
click at [412, 53] on span "Personalizar etiqueta" at bounding box center [389, 52] width 93 height 14
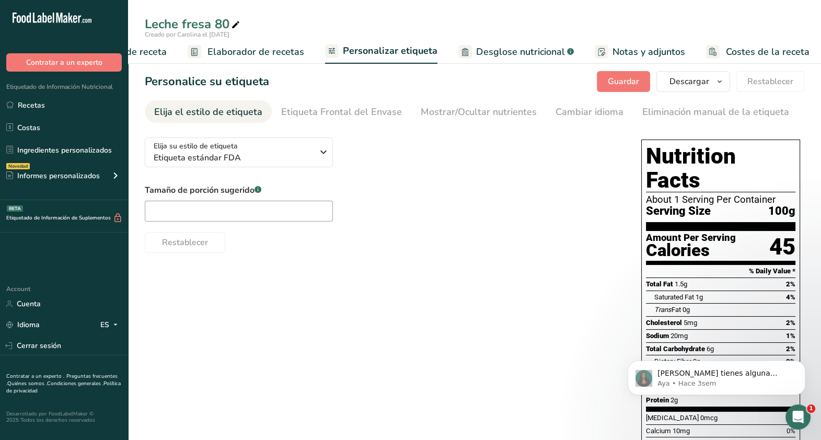
click at [230, 51] on span "Elaborador de recetas" at bounding box center [256, 52] width 97 height 14
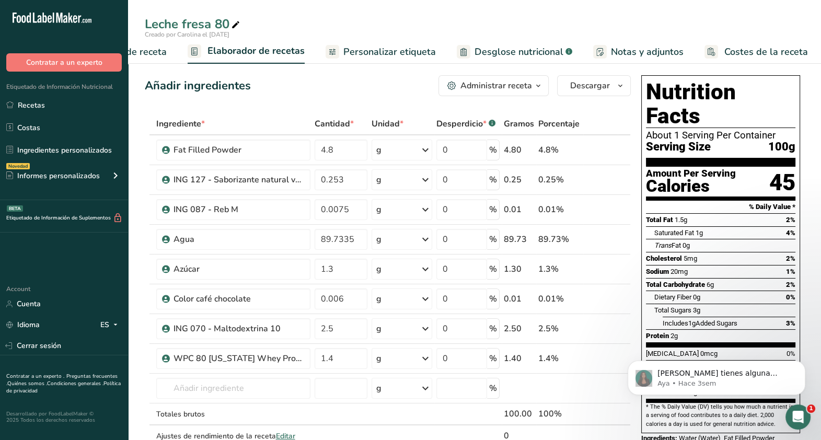
click at [167, 58] on ul "Configuración de receta Elaborador de recetas Personalizar etiqueta Desglose nu…" at bounding box center [429, 51] width 800 height 25
click at [349, 153] on input "4.8" at bounding box center [341, 150] width 53 height 21
type input "4.7"
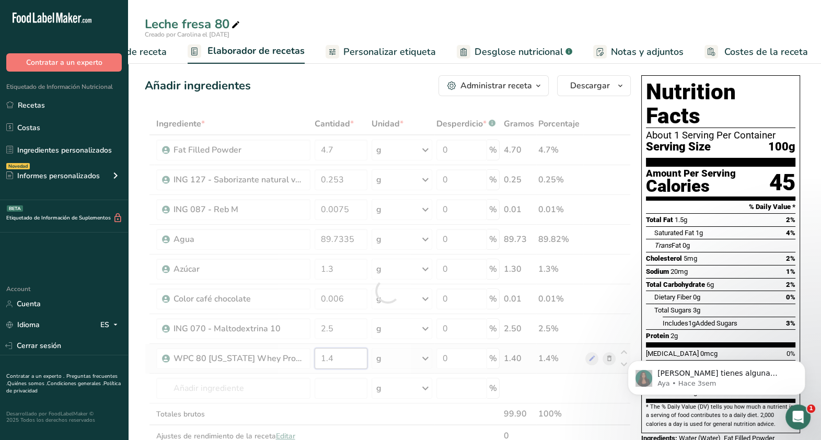
click at [347, 362] on div "Ingrediente * Cantidad * Unidad * Desperdicio * .a-a{fill:#347362;}.b-a{fill:#f…" at bounding box center [388, 291] width 486 height 356
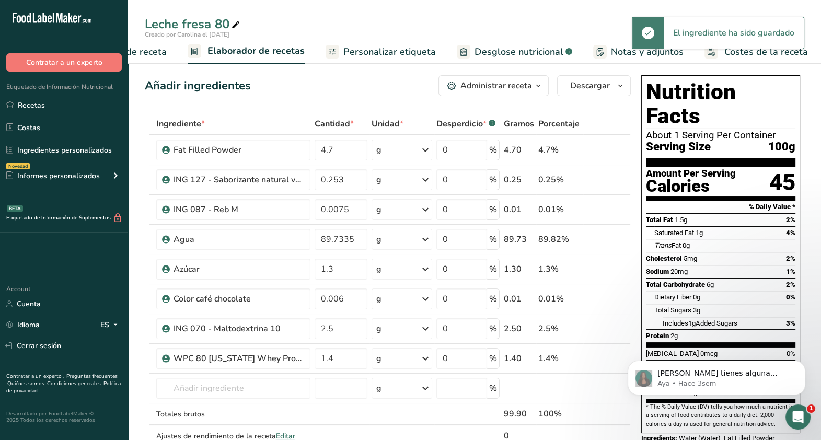
click at [484, 47] on span "Desglose nutricional" at bounding box center [519, 52] width 89 height 14
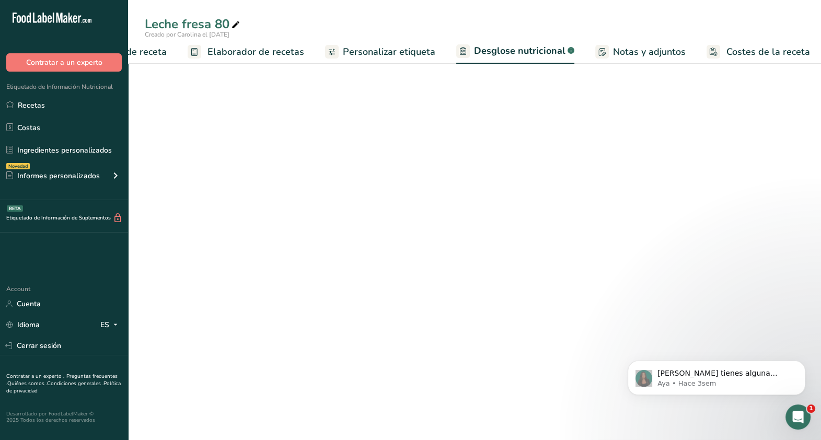
select select "Calories"
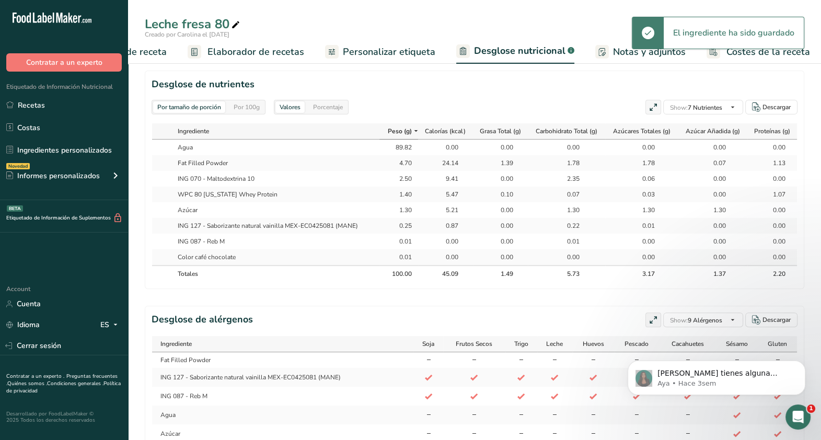
scroll to position [464, 0]
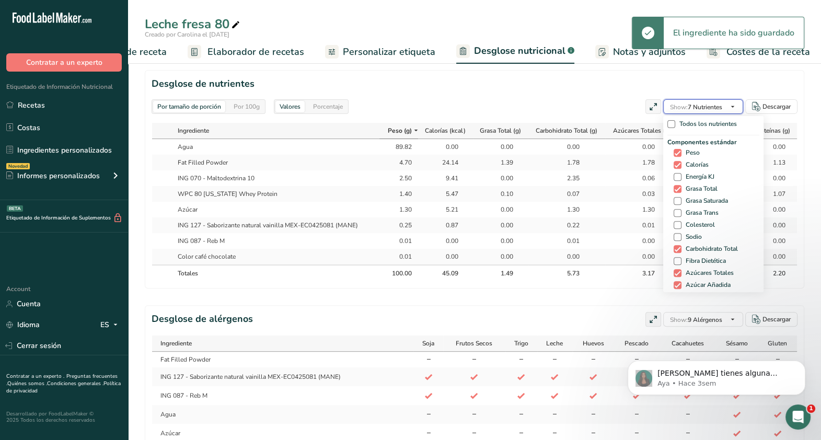
click at [711, 107] on span "Show: 7 Nutrientes" at bounding box center [696, 107] width 52 height 8
click at [704, 202] on span "Grasa Saturada" at bounding box center [705, 201] width 47 height 8
click at [681, 202] on input "Grasa Saturada" at bounding box center [677, 201] width 7 height 7
checkbox input "true"
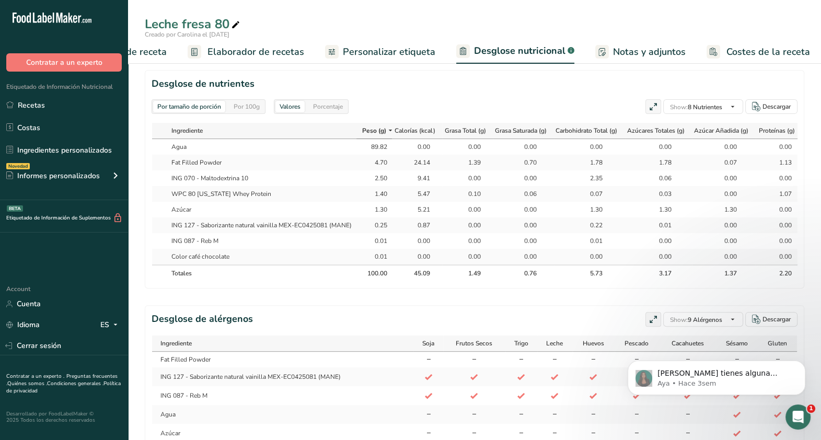
click at [570, 302] on div "Por tamaño de porción Por 100g [GEOGRAPHIC_DATA] Calorías totales 45.1 kcal Car…" at bounding box center [475, 53] width 660 height 893
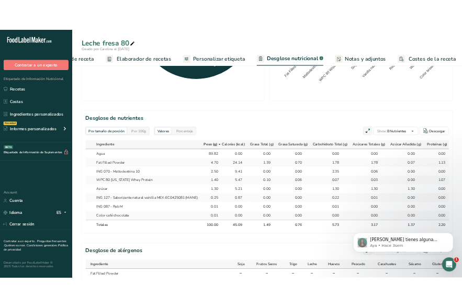
scroll to position [390, 0]
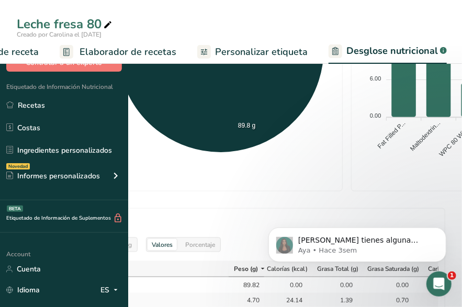
select select "Calories"
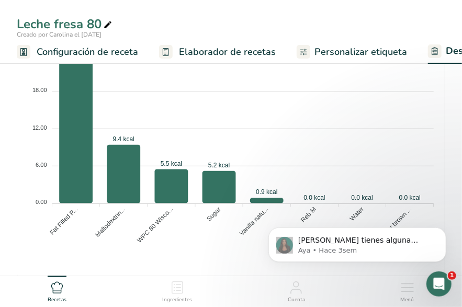
scroll to position [653, 0]
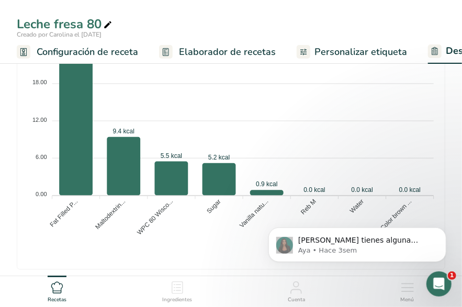
click at [322, 38] on div "Creado por Carolina el [DATE]" at bounding box center [231, 34] width 462 height 9
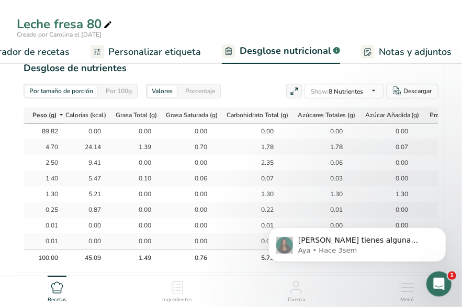
scroll to position [886, 0]
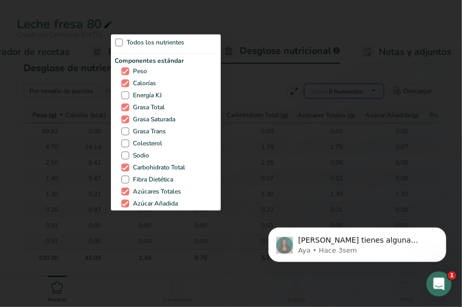
click at [369, 93] on div "Show: 8 Nutrientes Todos los nutrientes Componentes estándar Peso Calorías Ener…" at bounding box center [344, 91] width 80 height 15
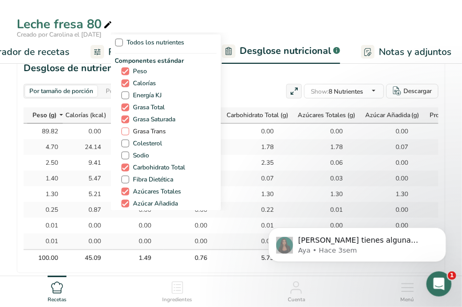
click at [153, 129] on span "Grasa Trans" at bounding box center [147, 132] width 37 height 8
click at [128, 129] on input "Grasa Trans" at bounding box center [124, 131] width 7 height 7
checkbox input "true"
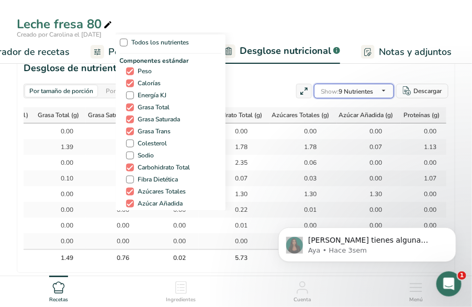
click at [369, 88] on div "Show: 9 Nutrientes Todos los nutrientes Componentes estándar Peso Calorías Ener…" at bounding box center [354, 91] width 80 height 15
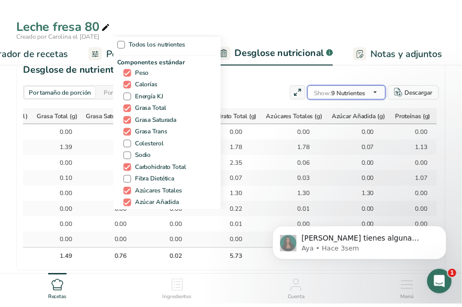
scroll to position [0, 286]
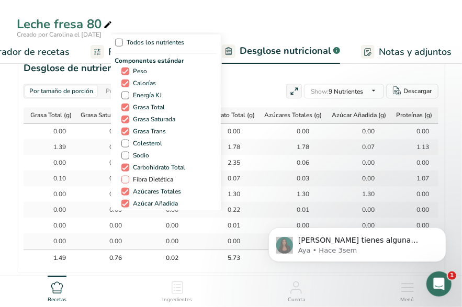
click at [150, 176] on span "Fibra Dietética" at bounding box center [151, 180] width 44 height 8
click at [128, 176] on input "Fibra Dietética" at bounding box center [124, 179] width 7 height 7
checkbox input "true"
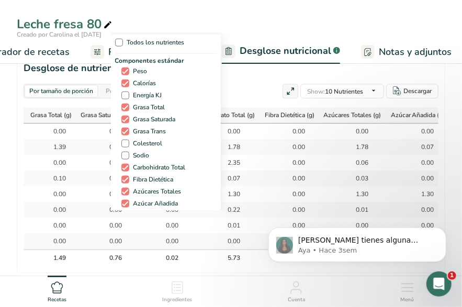
click at [255, 81] on div "Todos los nutrientes Componentes estándar Peso Calorías Energía KJ Grasa Total …" at bounding box center [231, 121] width 240 height 178
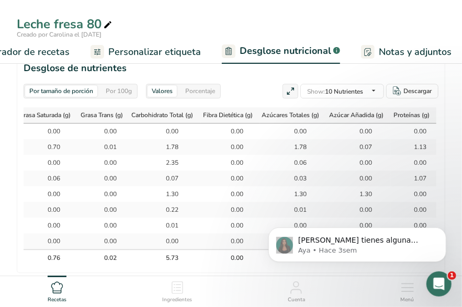
scroll to position [885, 0]
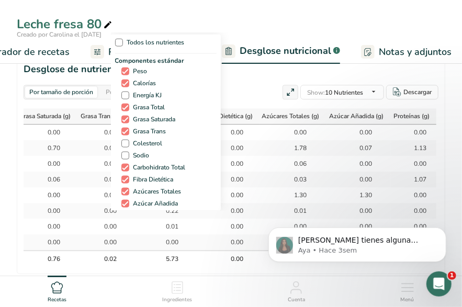
click at [347, 86] on div "Todos los nutrientes Componentes estándar Peso Calorías Energía KJ Grasa Total …" at bounding box center [231, 121] width 240 height 178
click at [142, 160] on div "Componentes estándar Peso Calorías Energía KJ Grasa Total Grasa Saturada Grasa …" at bounding box center [165, 139] width 101 height 166
click at [140, 158] on span "Sodio" at bounding box center [139, 156] width 20 height 8
click at [128, 158] on input "Sodio" at bounding box center [124, 155] width 7 height 7
checkbox input "true"
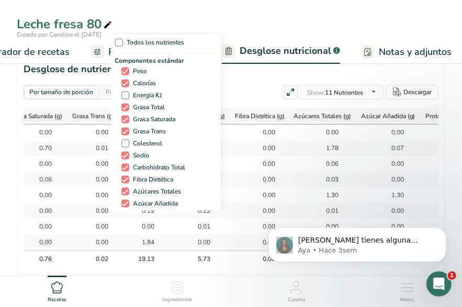
click at [254, 78] on div "Todos los nutrientes Componentes estándar Peso Calorías Energía KJ Grasa Total …" at bounding box center [231, 121] width 240 height 178
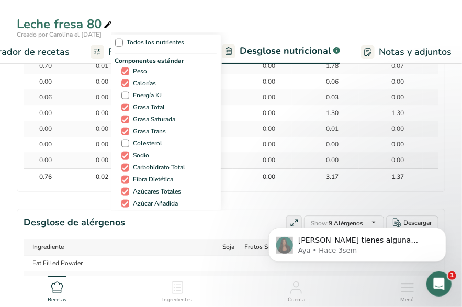
scroll to position [968, 0]
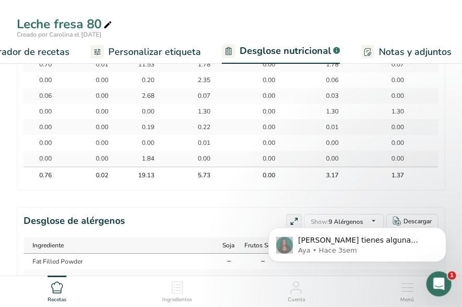
click at [248, 224] on div "Desglose de alérgenos Show: 9 Alérgenos Todos los alérgenos (56) [GEOGRAPHIC_DA…" at bounding box center [231, 221] width 415 height 15
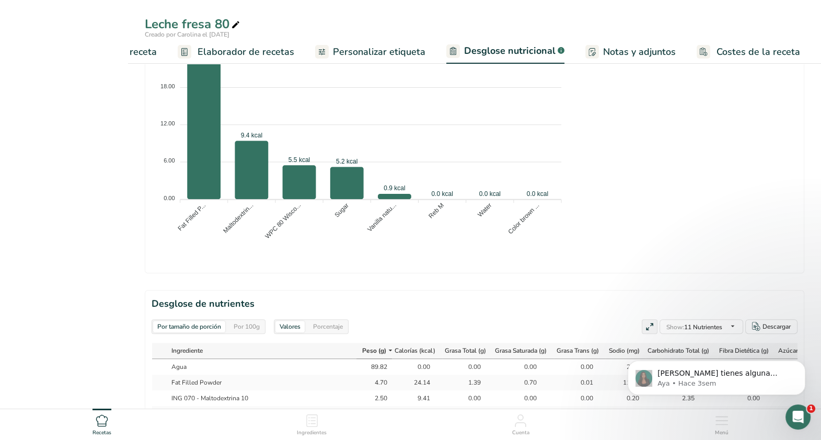
scroll to position [0, 0]
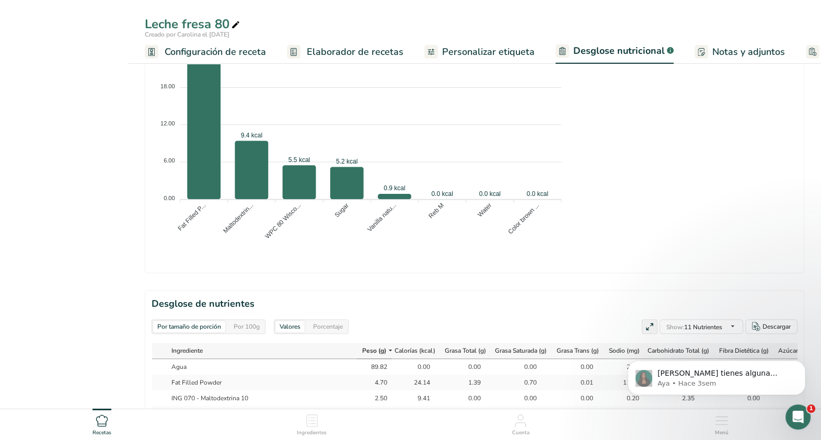
select select "Calories"
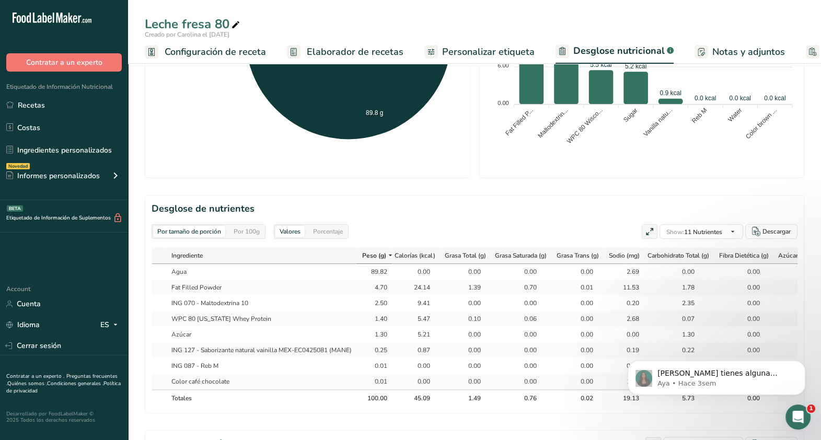
scroll to position [434, 0]
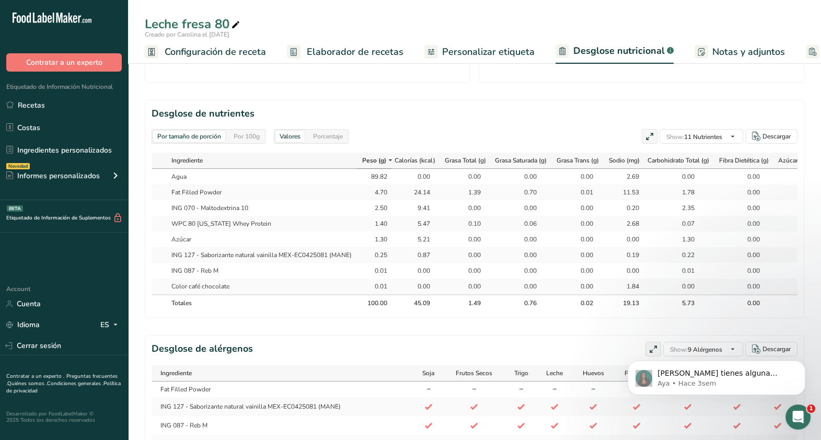
click at [395, 53] on span "Elaborador de recetas" at bounding box center [355, 52] width 97 height 14
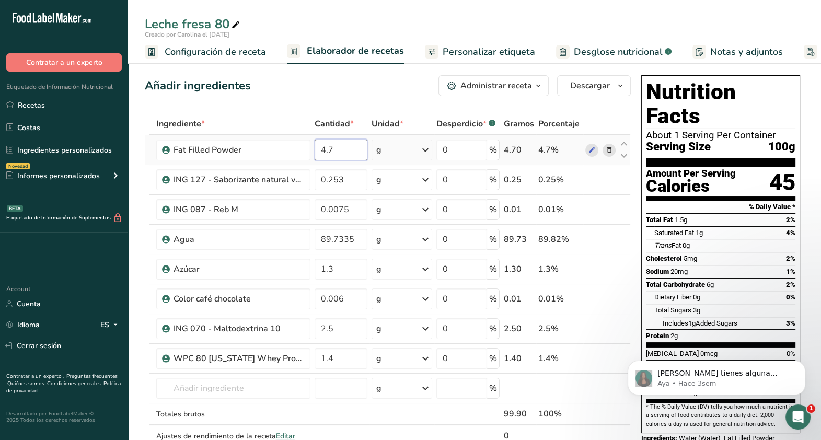
click at [344, 155] on input "4.7" at bounding box center [341, 150] width 53 height 21
type input "4.6"
click at [348, 358] on div "Ingrediente * Cantidad * Unidad * Desperdicio * .a-a{fill:#347362;}.b-a{fill:#f…" at bounding box center [388, 291] width 486 height 356
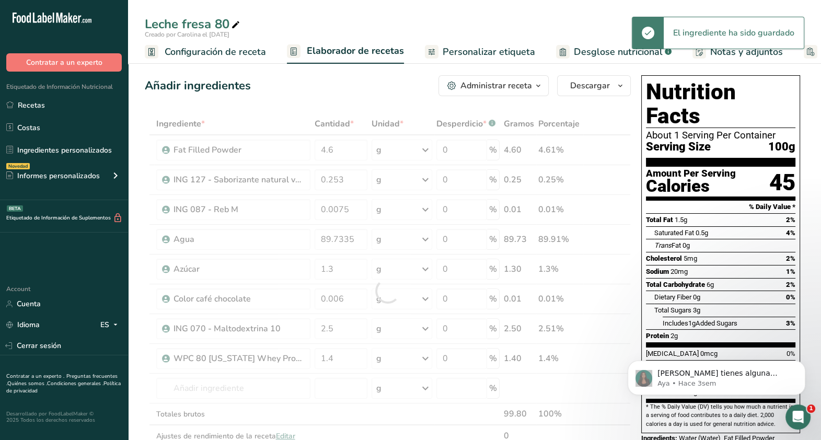
click at [590, 52] on span "Desglose nutricional" at bounding box center [618, 52] width 89 height 14
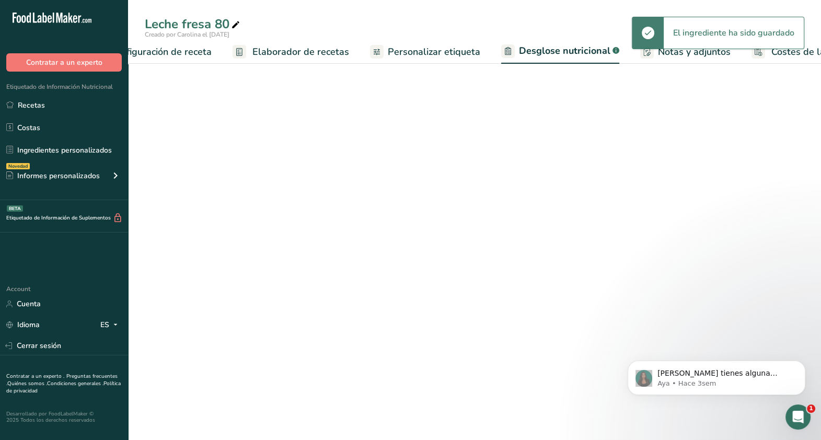
select select "Calories"
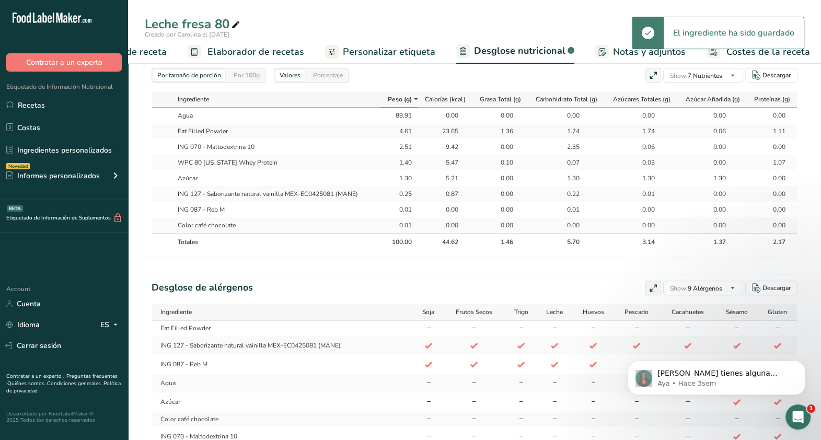
scroll to position [0, 1]
click at [245, 46] on span "Elaborador de recetas" at bounding box center [256, 52] width 97 height 14
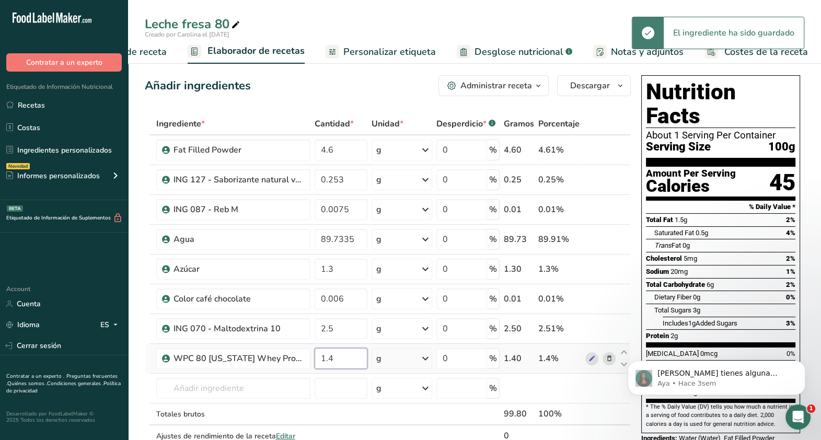
click at [341, 366] on input "1.4" at bounding box center [341, 358] width 53 height 21
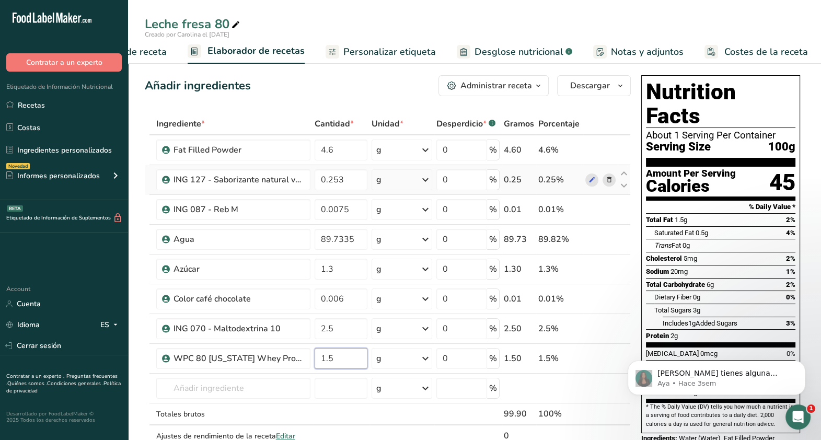
type input "1.5"
click at [396, 183] on div "Ingrediente * Cantidad * Unidad * Desperdicio * .a-a{fill:#347362;}.b-a{fill:#f…" at bounding box center [388, 291] width 486 height 356
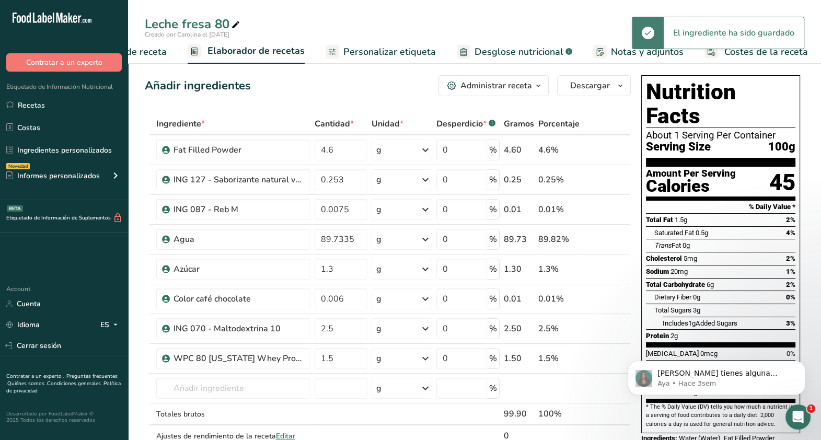
click at [529, 47] on span "Desglose nutricional" at bounding box center [519, 52] width 89 height 14
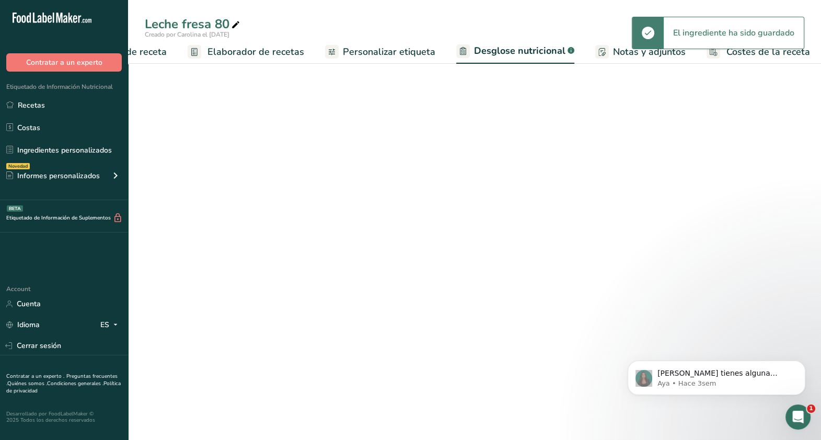
select select "Calories"
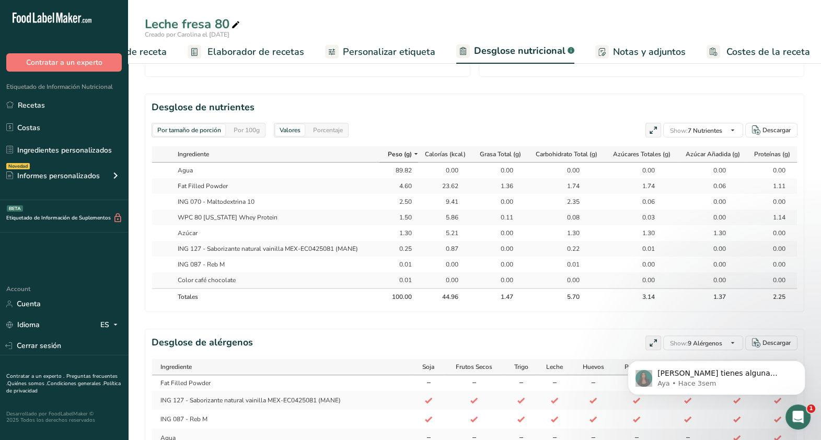
scroll to position [0, 1]
click at [297, 47] on span "Elaborador de recetas" at bounding box center [256, 52] width 97 height 14
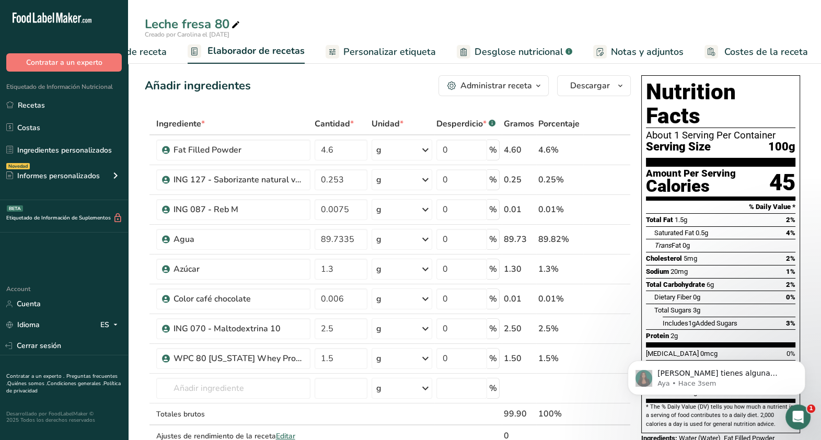
scroll to position [73, 0]
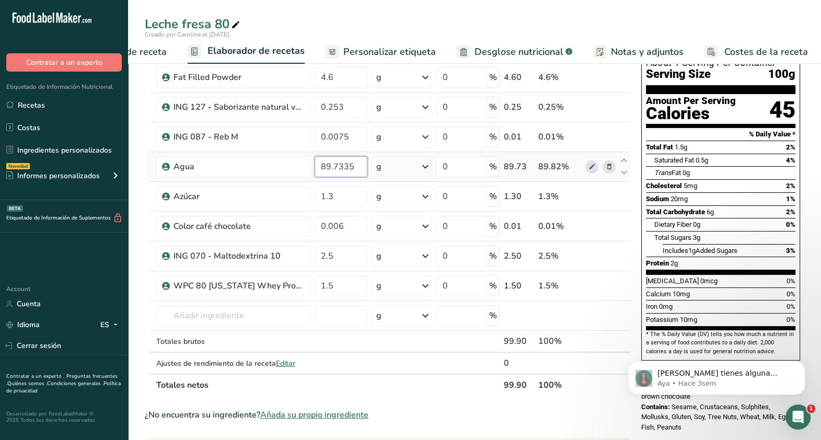
click at [337, 165] on input "89.7335" at bounding box center [341, 166] width 53 height 21
type input "89.8335"
click at [345, 189] on div "Ingrediente * Cantidad * Unidad * Desperdicio * .a-a{fill:#347362;}.b-a{fill:#f…" at bounding box center [388, 218] width 486 height 356
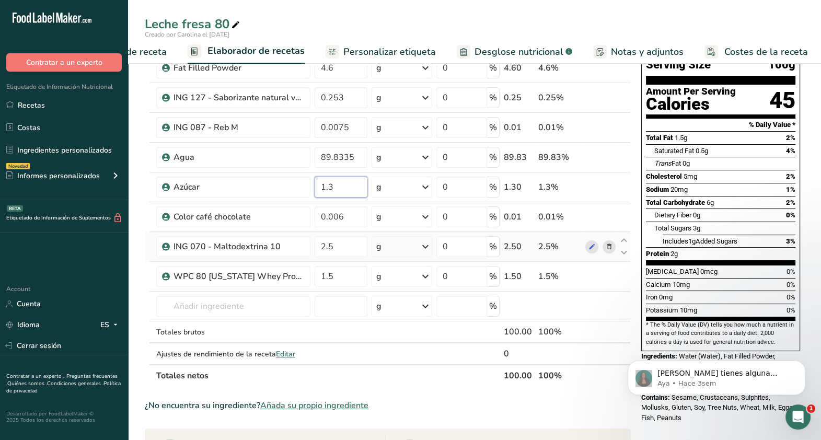
scroll to position [82, 0]
click at [348, 187] on input "1.3" at bounding box center [341, 187] width 53 height 21
click at [361, 261] on div "Ingrediente * Cantidad * Unidad * Desperdicio * .a-a{fill:#347362;}.b-a{fill:#f…" at bounding box center [388, 209] width 486 height 356
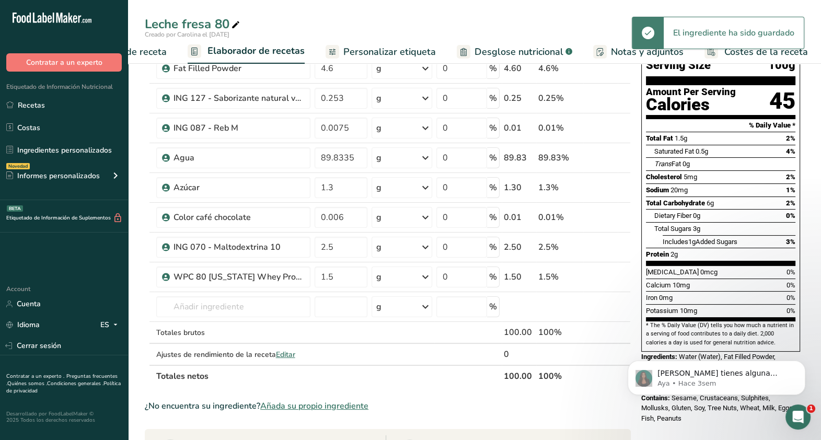
click at [544, 62] on link "Desglose nutricional .a-a{fill:#347362;}.b-a{fill:#fff;}" at bounding box center [515, 52] width 116 height 24
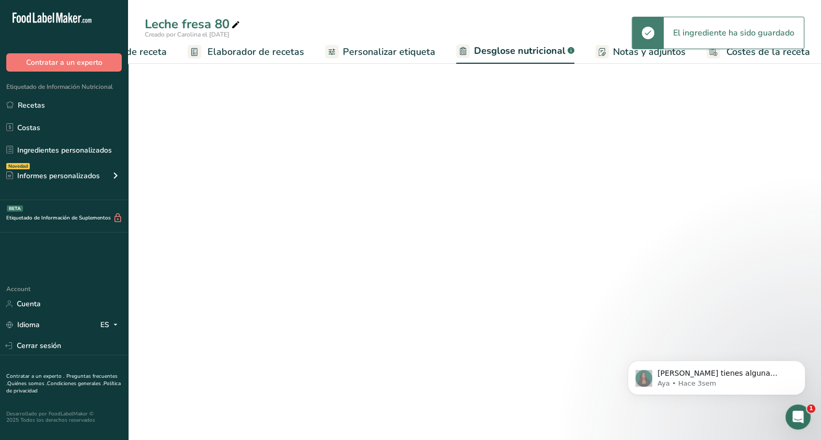
select select "Calories"
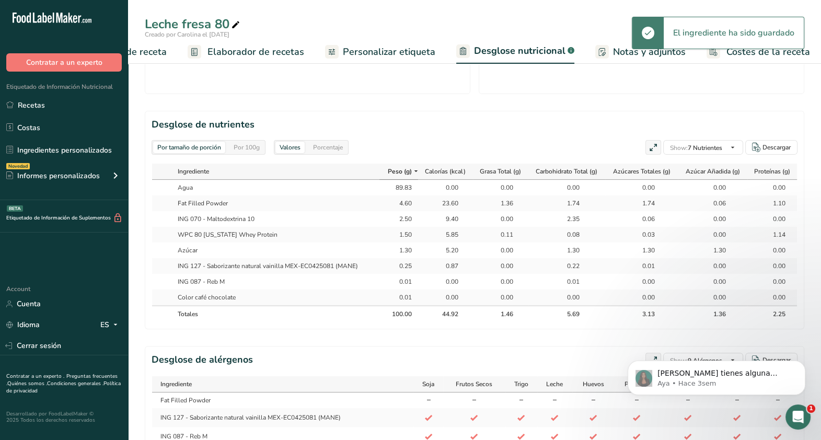
scroll to position [0, 1]
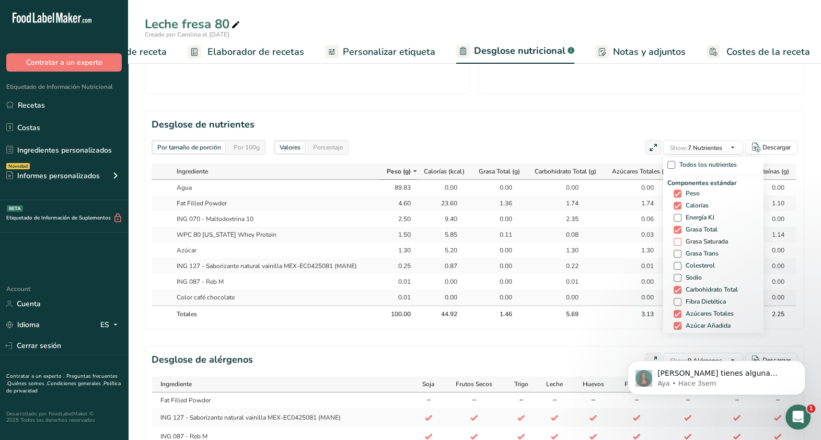
click at [707, 240] on span "Grasa Saturada" at bounding box center [705, 242] width 47 height 8
click at [681, 240] on input "Grasa Saturada" at bounding box center [677, 241] width 7 height 7
checkbox input "true"
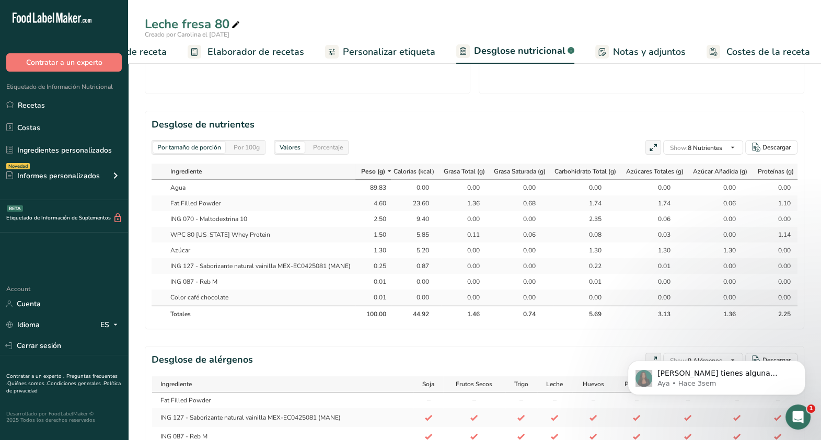
click at [525, 356] on section "Desglose de alérgenos Show: 9 Alérgenos Todos los alérgenos (56) [GEOGRAPHIC_DA…" at bounding box center [475, 443] width 660 height 195
click at [272, 58] on span "Elaborador de recetas" at bounding box center [256, 52] width 97 height 14
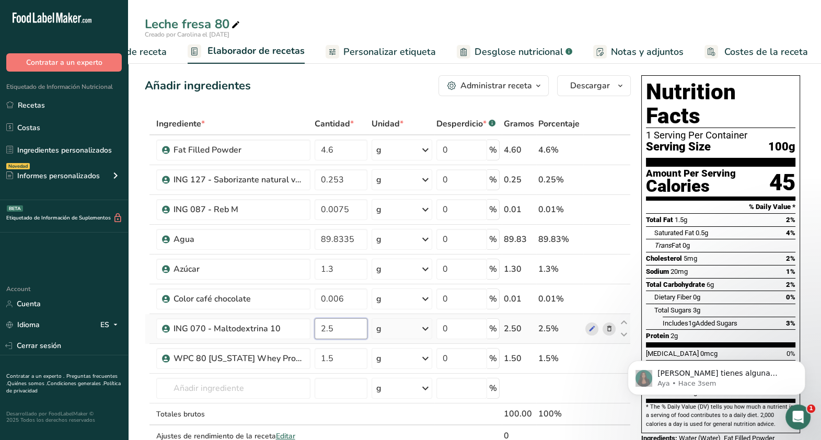
click at [350, 329] on input "2.5" at bounding box center [341, 328] width 53 height 21
click at [43, 93] on div "Etiquetado de Información Nutricional Recetas Costas Ingredientes personalizado…" at bounding box center [64, 136] width 128 height 129
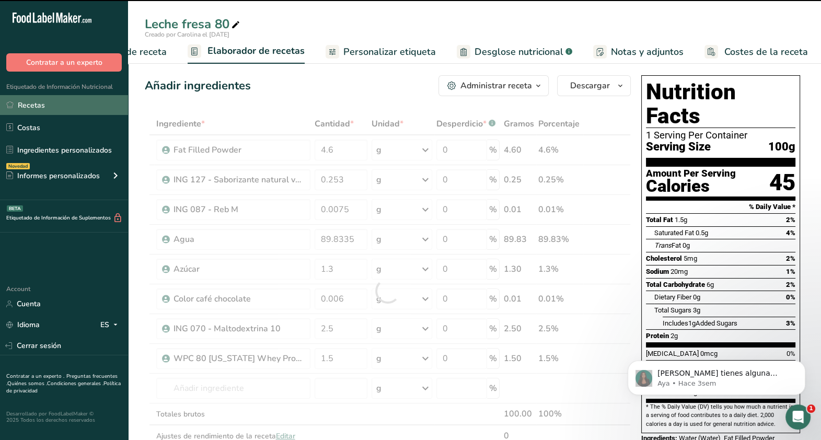
click at [47, 99] on link "Recetas" at bounding box center [64, 105] width 128 height 20
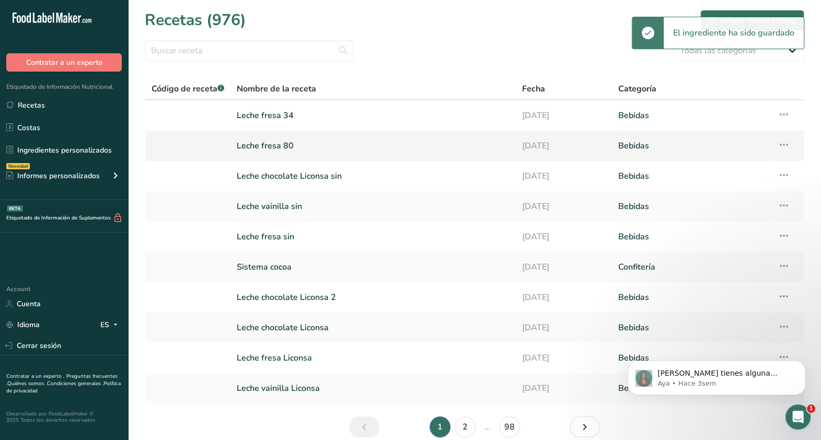
click at [285, 148] on link "Leche fresa 80" at bounding box center [373, 146] width 273 height 22
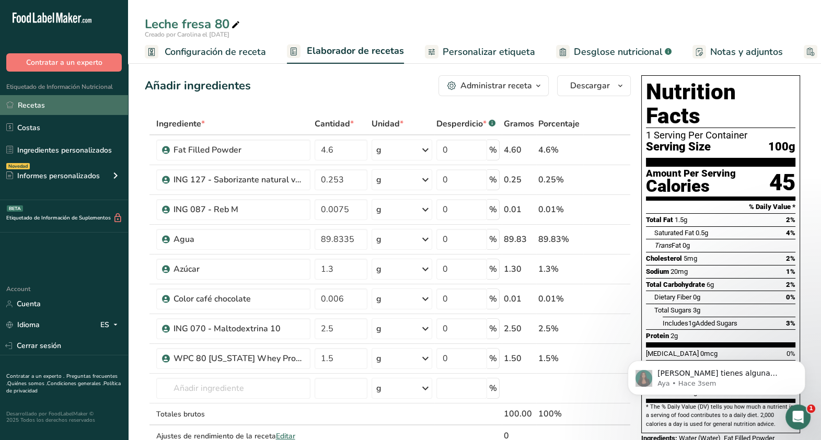
click at [49, 110] on link "Recetas" at bounding box center [64, 105] width 128 height 20
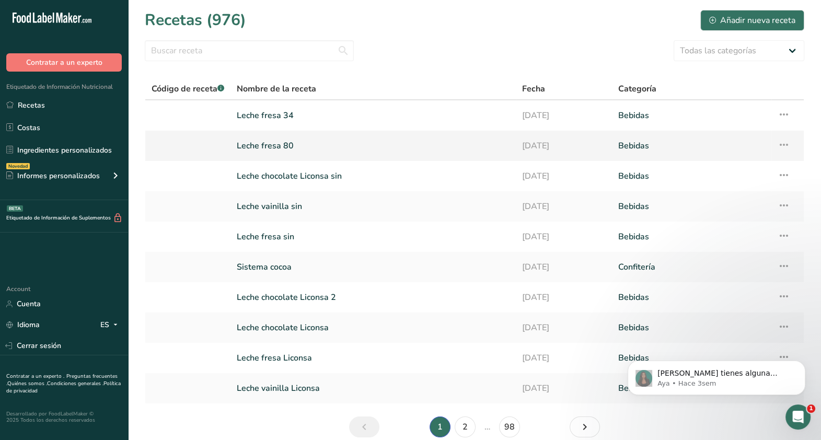
click at [283, 145] on link "Leche fresa 80" at bounding box center [373, 146] width 273 height 22
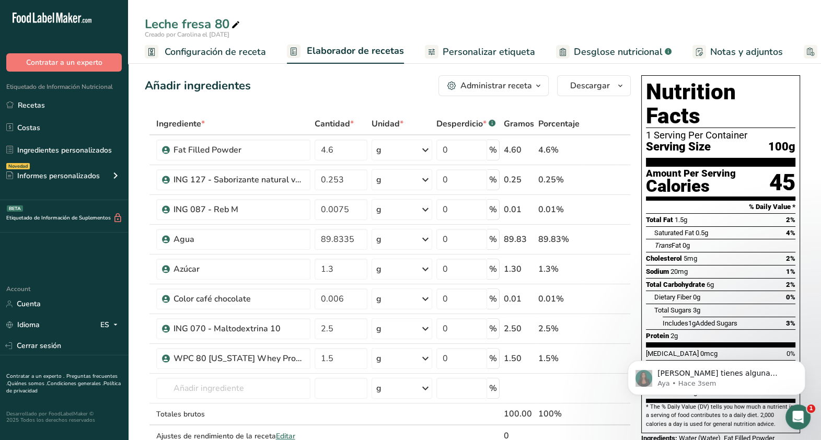
click at [79, 94] on div "Etiquetado de Información Nutricional Recetas Costas Ingredientes personalizado…" at bounding box center [64, 136] width 128 height 129
drag, startPoint x: 79, startPoint y: 94, endPoint x: 24, endPoint y: 99, distance: 55.1
click at [24, 99] on link "Recetas" at bounding box center [64, 105] width 128 height 20
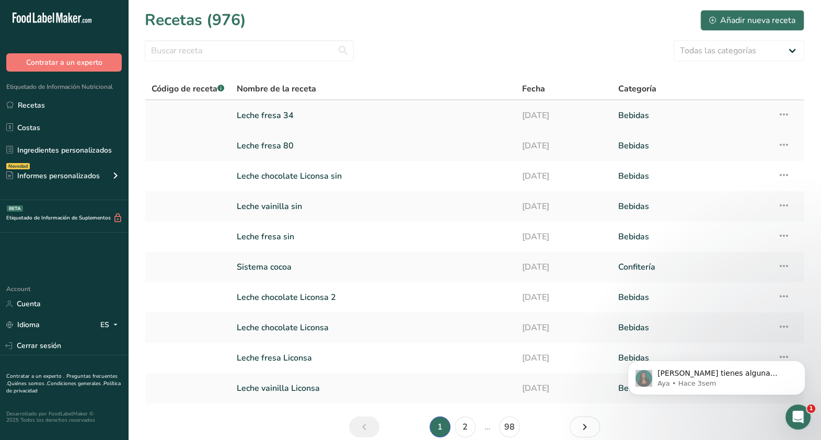
click at [290, 118] on link "Leche fresa 34" at bounding box center [373, 116] width 273 height 22
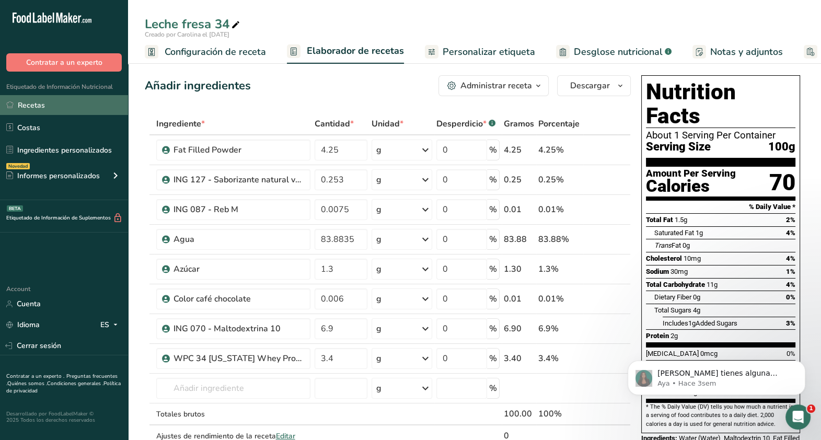
click at [45, 102] on link "Recetas" at bounding box center [64, 105] width 128 height 20
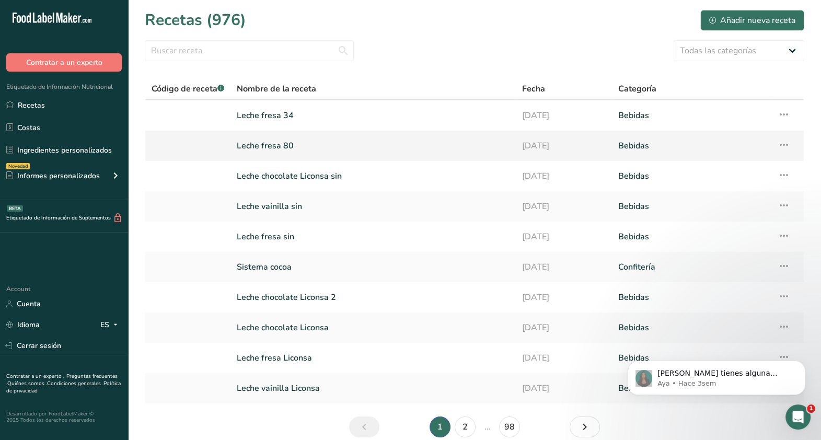
click at [285, 150] on link "Leche fresa 80" at bounding box center [373, 146] width 273 height 22
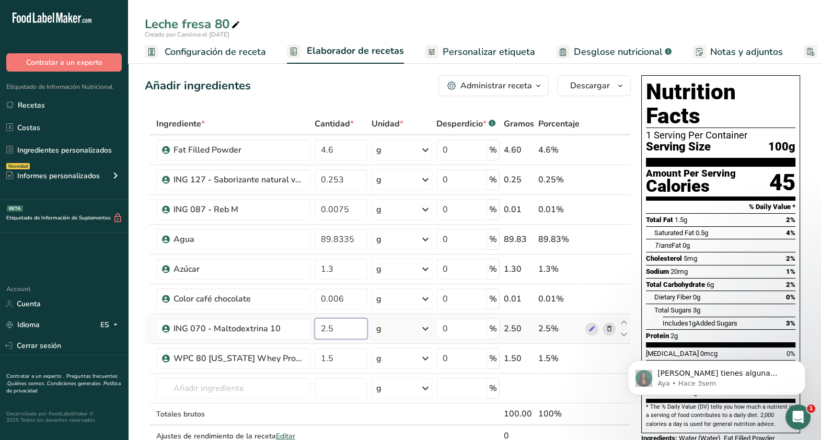
click at [359, 327] on input "2.5" at bounding box center [341, 328] width 53 height 21
type input "2"
type input "10"
click at [355, 354] on div "Ingrediente * Cantidad * Unidad * Desperdicio * .a-a{fill:#347362;}.b-a{fill:#f…" at bounding box center [388, 291] width 486 height 356
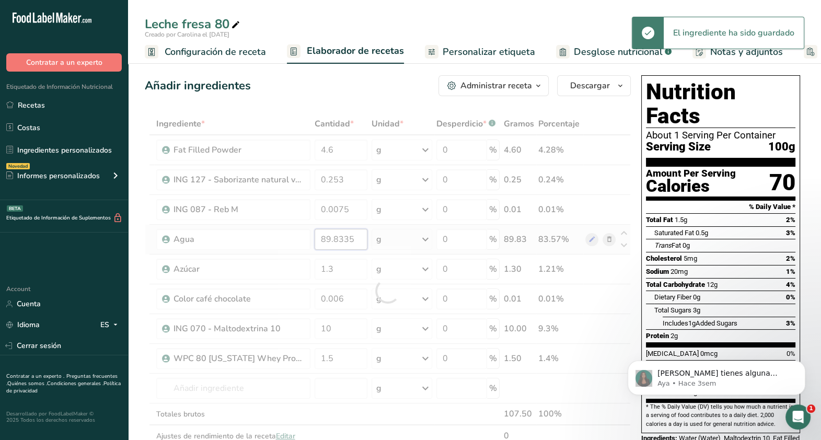
click at [328, 234] on div "Ingrediente * Cantidad * Unidad * Desperdicio * .a-a{fill:#347362;}.b-a{fill:#f…" at bounding box center [388, 291] width 486 height 356
click at [338, 252] on div "Ingrediente * Cantidad * Unidad * Desperdicio * .a-a{fill:#347362;}.b-a{fill:#f…" at bounding box center [388, 291] width 486 height 356
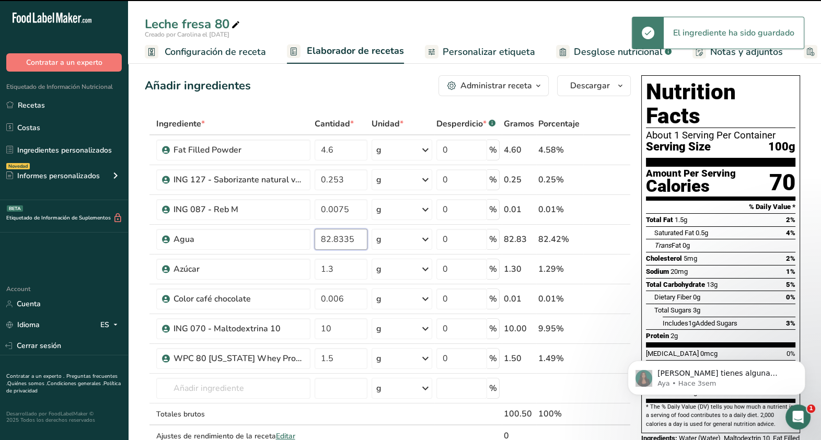
click at [337, 237] on input "82.8335" at bounding box center [341, 239] width 53 height 21
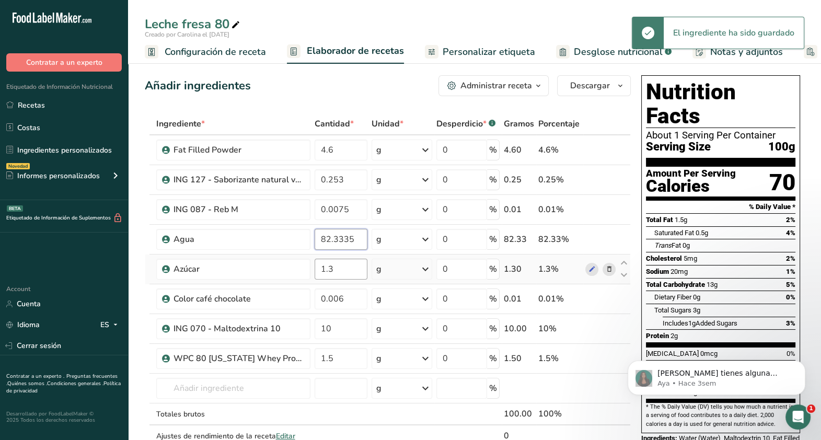
type input "82.3335"
click at [348, 262] on div "Ingrediente * Cantidad * Unidad * Desperdicio * .a-a{fill:#347362;}.b-a{fill:#f…" at bounding box center [388, 291] width 486 height 356
click at [588, 50] on span "Desglose nutricional" at bounding box center [618, 52] width 89 height 14
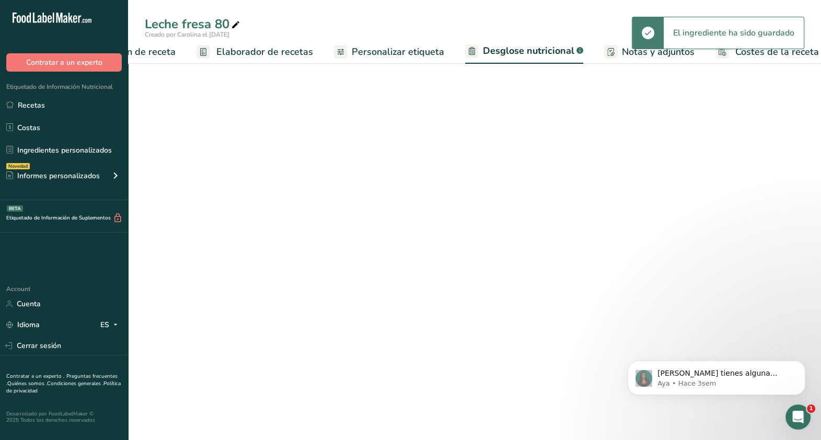
select select "Calories"
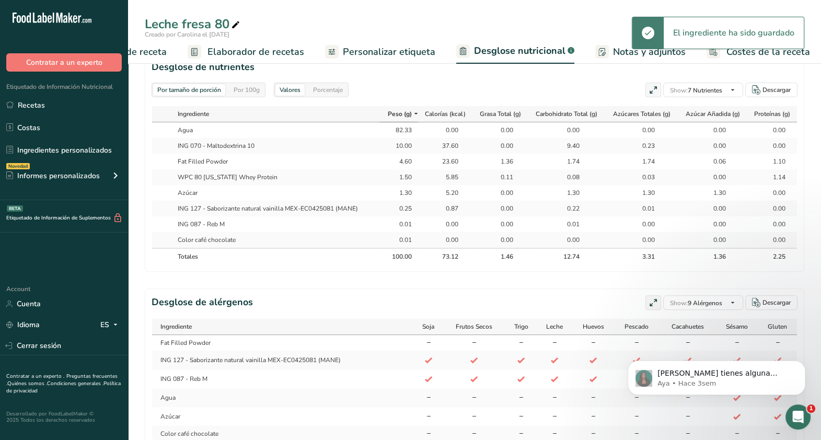
scroll to position [477, 0]
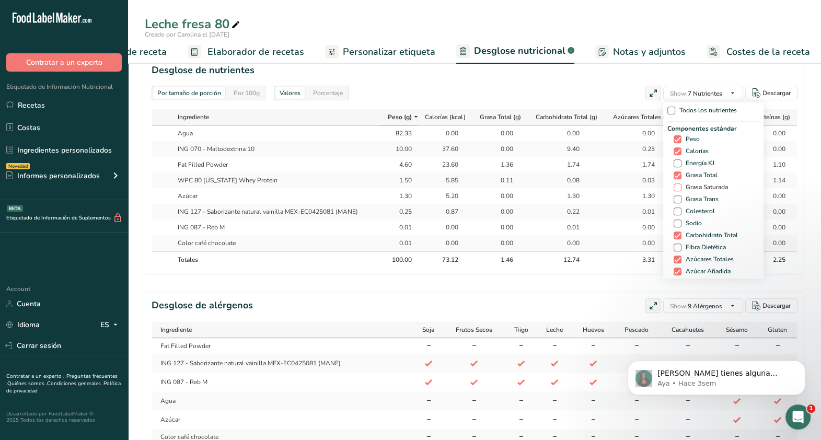
click at [714, 188] on span "Grasa Saturada" at bounding box center [705, 187] width 47 height 8
click at [681, 188] on input "Grasa Saturada" at bounding box center [677, 187] width 7 height 7
checkbox input "true"
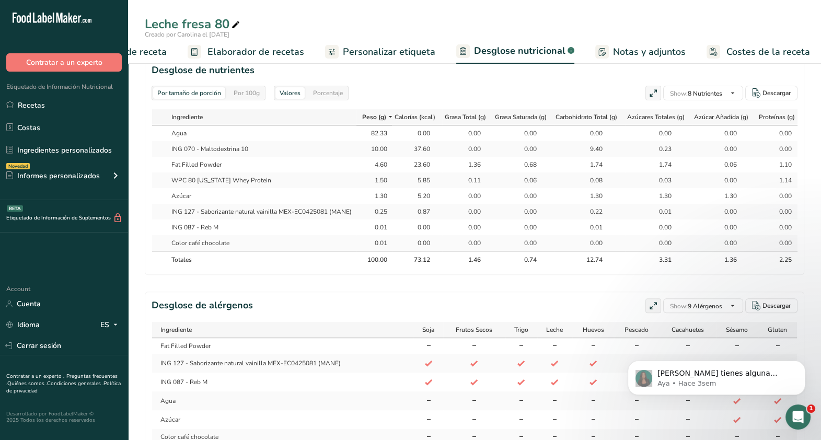
click at [584, 293] on div "Por tamaño de porción Por 100g [GEOGRAPHIC_DATA] Calorías totales 73.1 kcal Car…" at bounding box center [475, 40] width 660 height 893
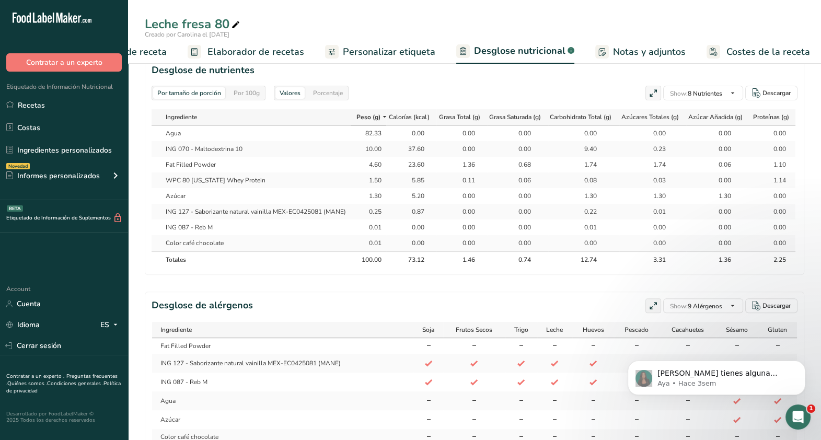
click at [292, 54] on span "Elaborador de recetas" at bounding box center [256, 52] width 97 height 14
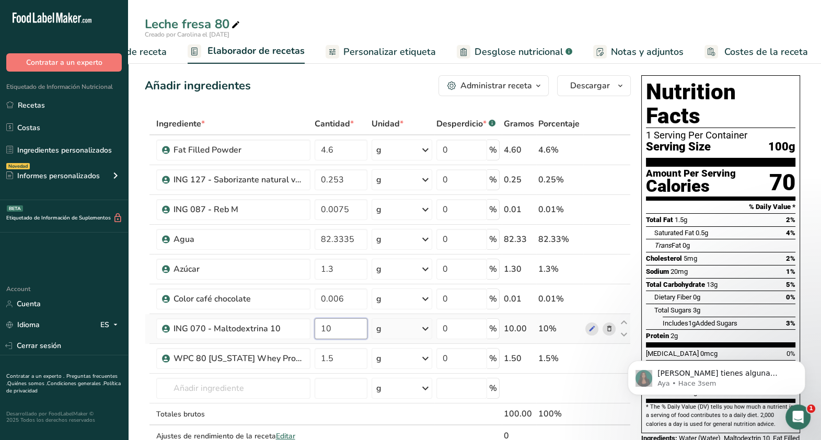
click at [346, 327] on input "10" at bounding box center [341, 328] width 53 height 21
type input "1"
type input "9"
click at [520, 54] on span "Desglose nutricional" at bounding box center [519, 52] width 89 height 14
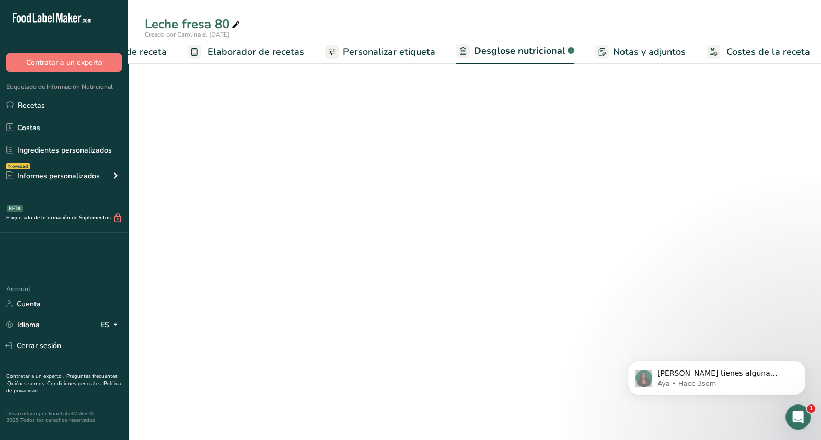
select select "Calories"
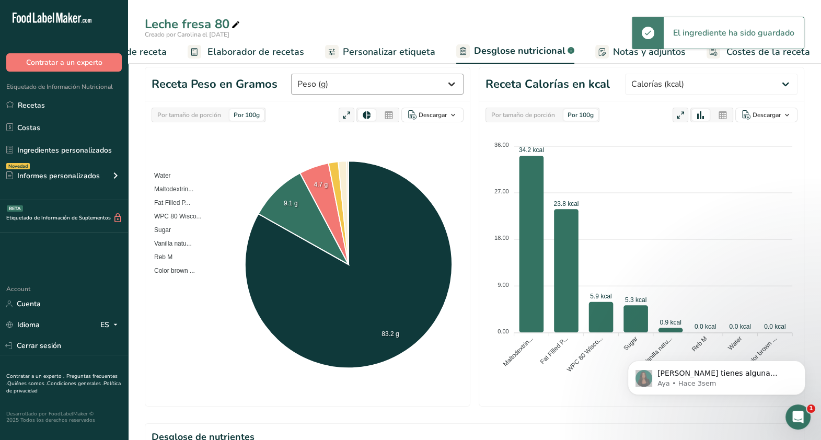
scroll to position [81, 0]
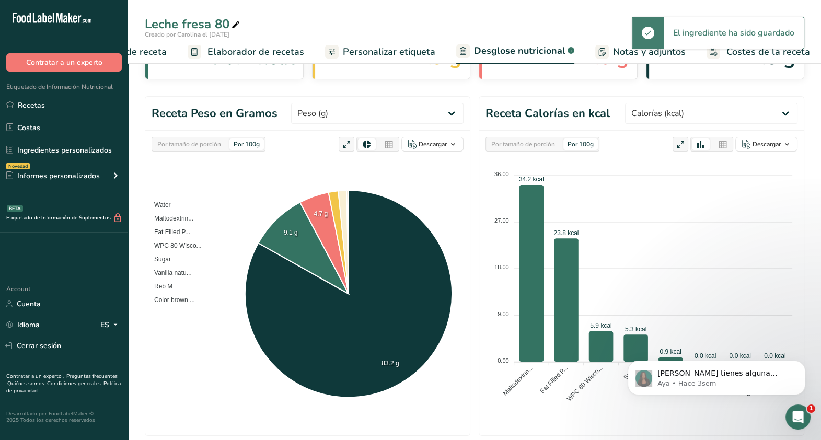
click at [259, 55] on span "Elaborador de recetas" at bounding box center [256, 52] width 97 height 14
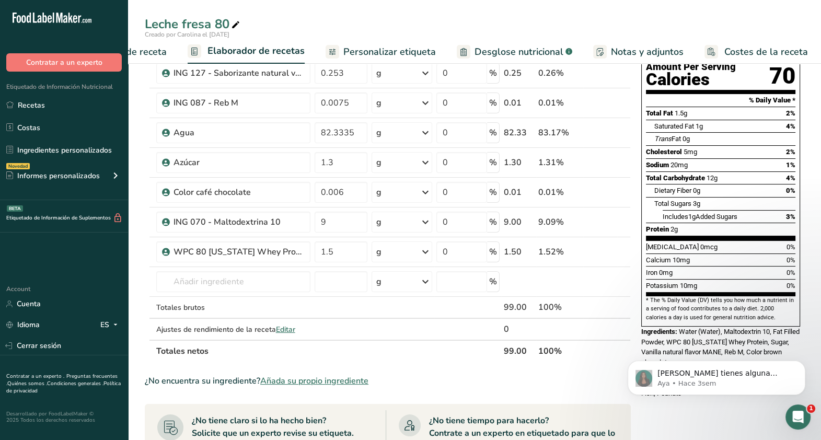
scroll to position [107, 0]
click at [338, 221] on input "9" at bounding box center [341, 222] width 53 height 21
type input "8.8"
click at [509, 48] on div "Leche fresa 80 Creado por Carolina el [DATE] Configuración de receta Elaborador…" at bounding box center [474, 360] width 693 height 825
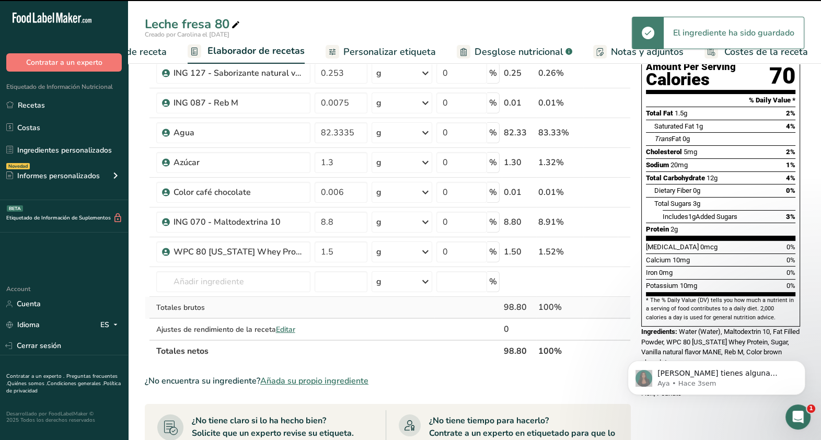
scroll to position [436, 0]
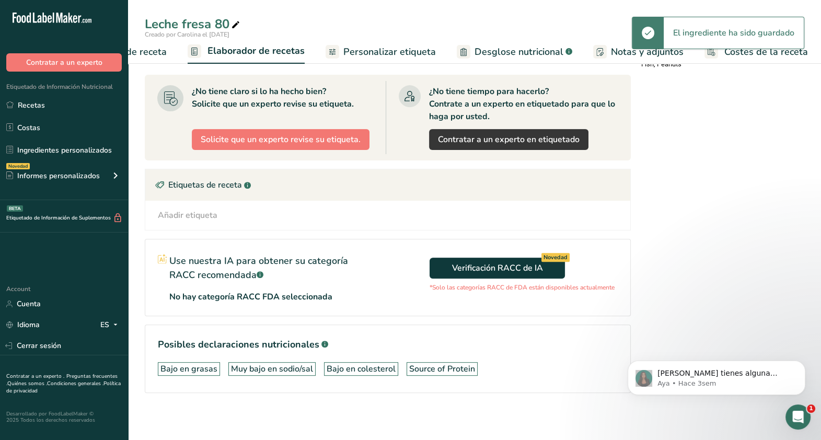
click at [520, 55] on span "Desglose nutricional" at bounding box center [519, 52] width 89 height 14
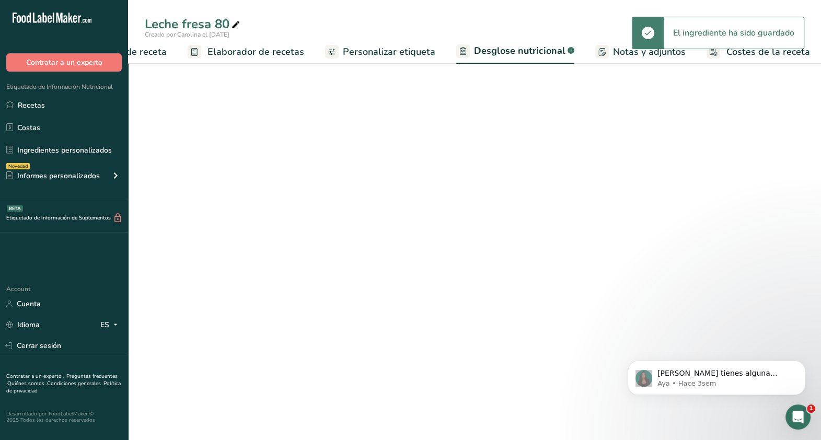
select select "Calories"
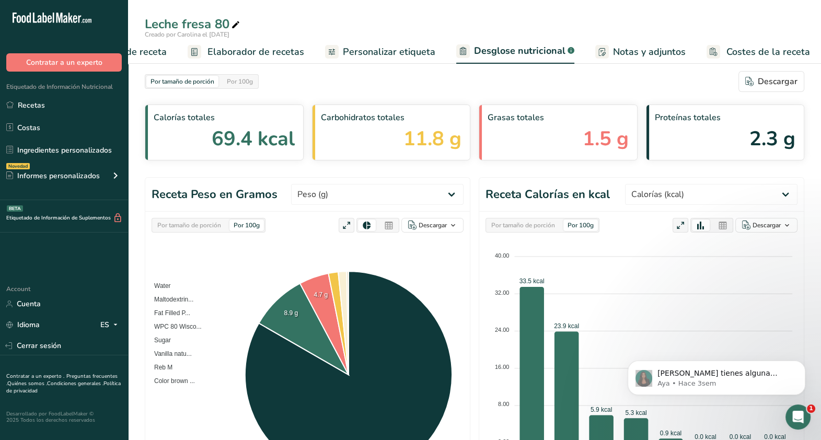
click at [328, 53] on icon at bounding box center [332, 51] width 8 height 13
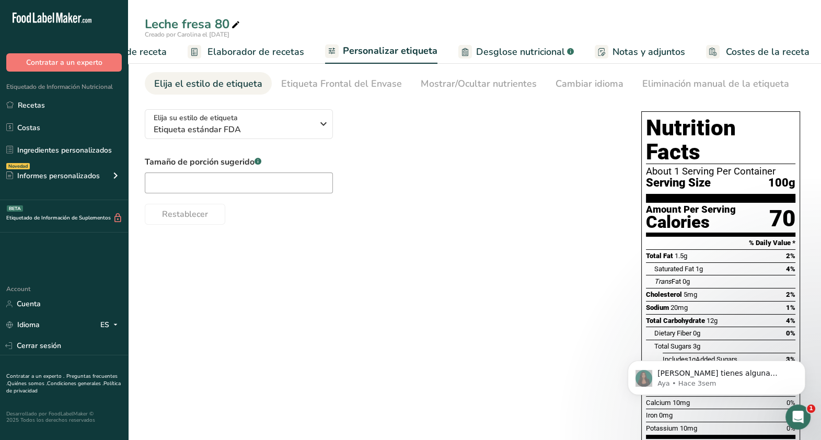
scroll to position [18, 0]
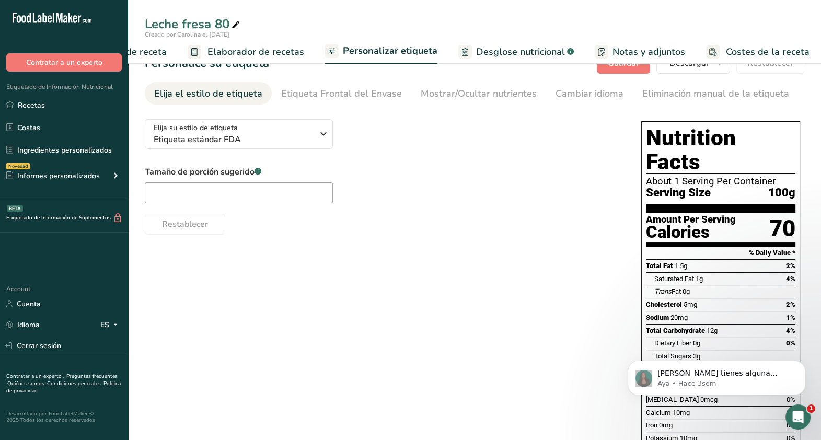
click at [255, 54] on span "Elaborador de recetas" at bounding box center [256, 52] width 97 height 14
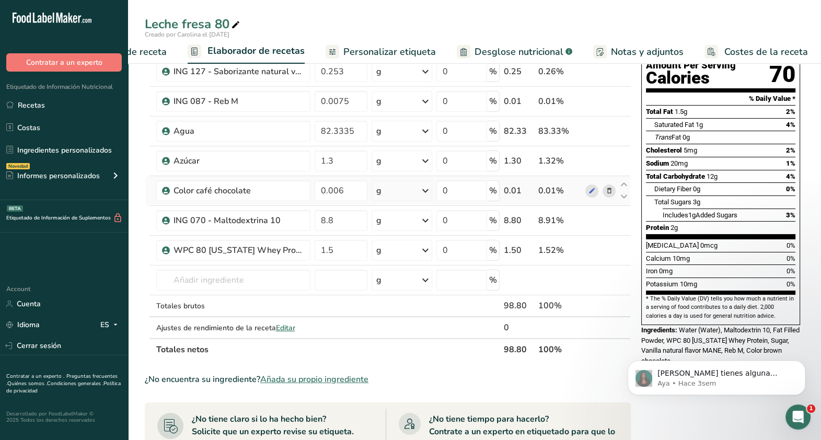
scroll to position [78, 0]
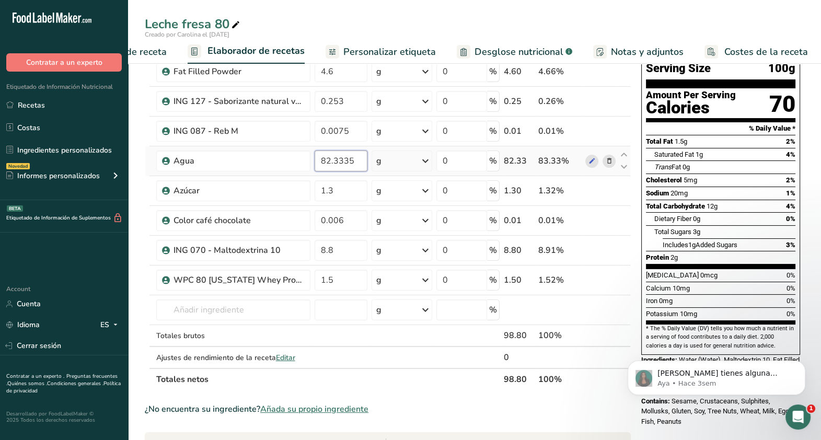
click at [328, 161] on input "82.3335" at bounding box center [341, 161] width 53 height 21
click at [335, 160] on input "82.3335" at bounding box center [341, 161] width 53 height 21
click at [328, 159] on input "82.5335" at bounding box center [341, 161] width 53 height 21
type input "83.5335"
click at [344, 222] on div "Ingrediente * Cantidad * Unidad * Desperdicio * .a-a{fill:#347362;}.b-a{fill:#f…" at bounding box center [388, 213] width 486 height 356
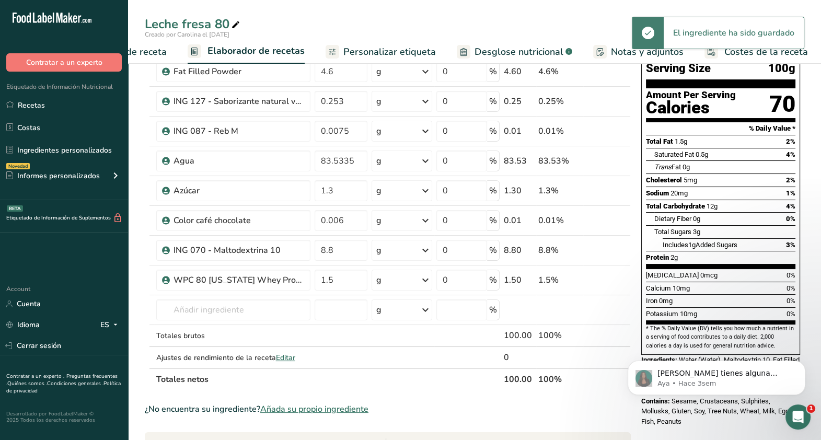
click at [494, 52] on div "Leche fresa 80 Creado por Carolina el [DATE] Configuración de receta Elaborador…" at bounding box center [474, 388] width 693 height 825
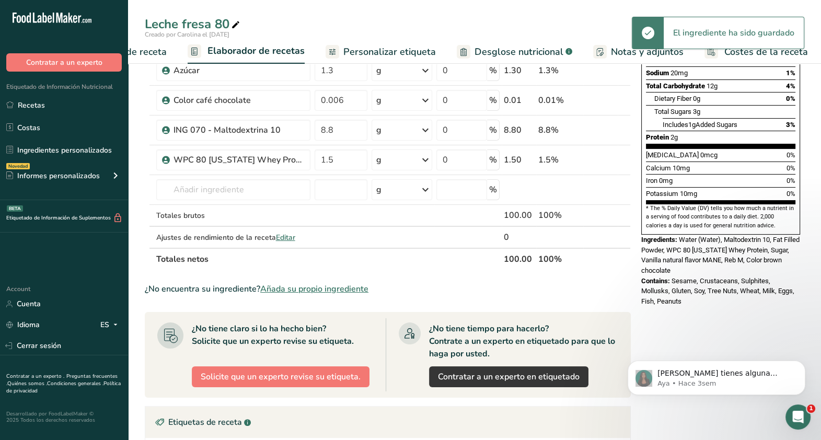
scroll to position [202, 0]
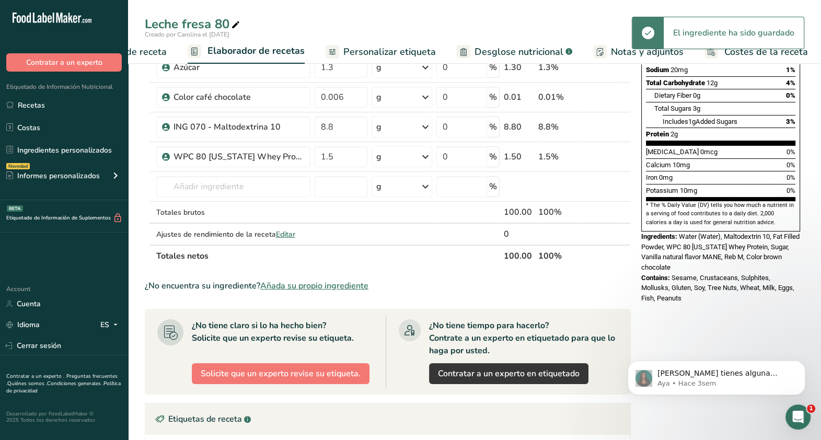
click at [510, 56] on span "Desglose nutricional" at bounding box center [519, 52] width 89 height 14
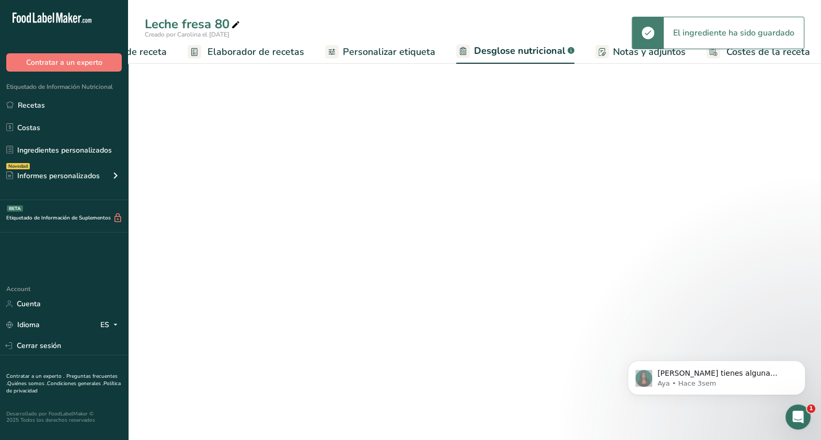
select select "Calories"
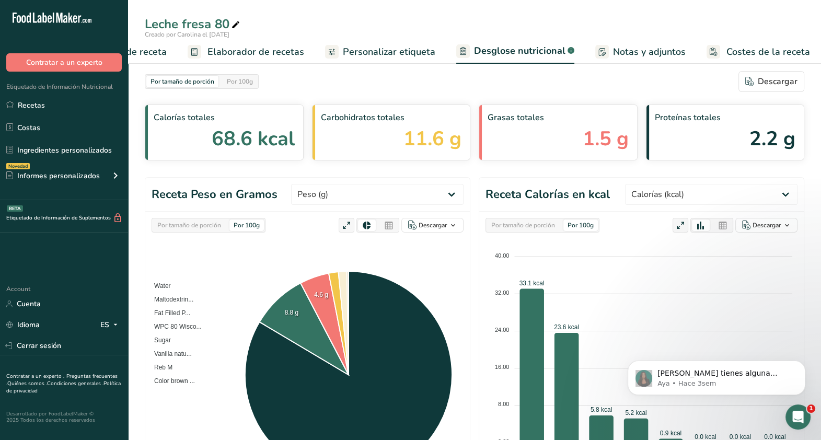
click at [391, 61] on link "Personalizar etiqueta" at bounding box center [380, 52] width 110 height 24
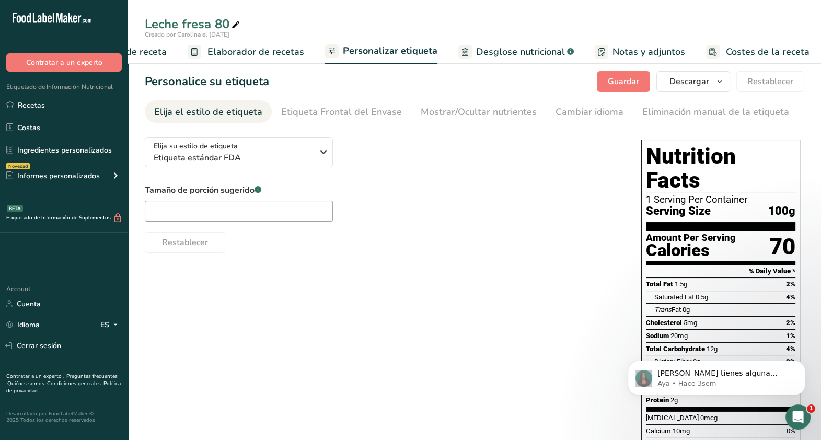
scroll to position [133, 0]
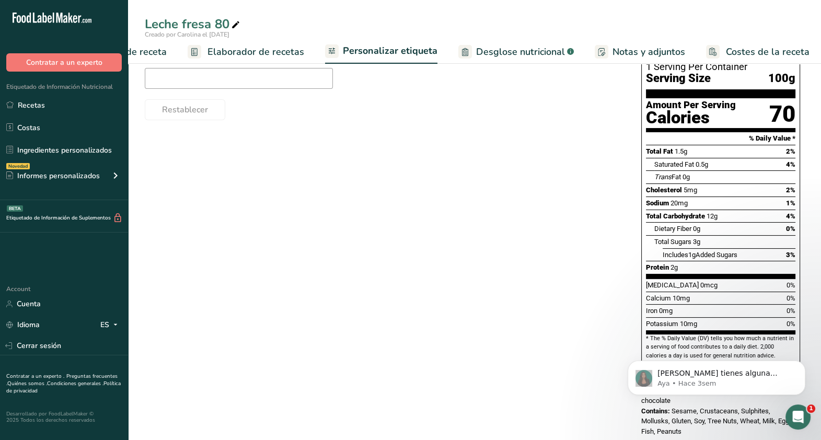
click at [249, 63] on link "Elaborador de recetas" at bounding box center [246, 52] width 117 height 24
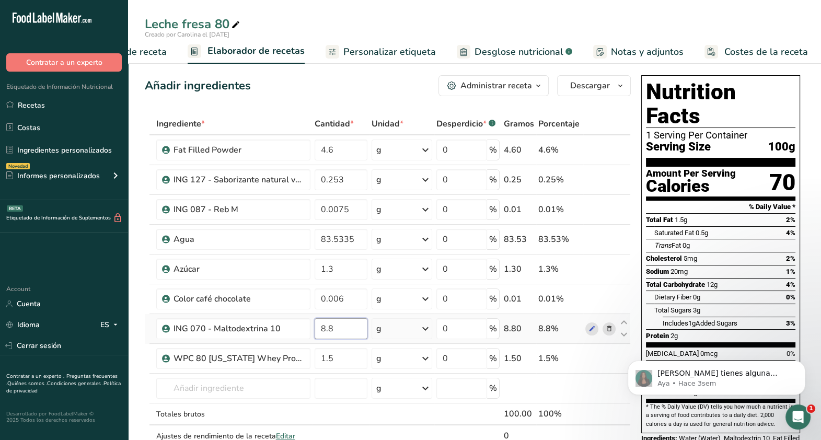
click at [338, 324] on input "8.8" at bounding box center [341, 328] width 53 height 21
type input "8.9"
click at [337, 238] on div "Ingrediente * Cantidad * Unidad * Desperdicio * .a-a{fill:#347362;}.b-a{fill:#f…" at bounding box center [388, 291] width 486 height 356
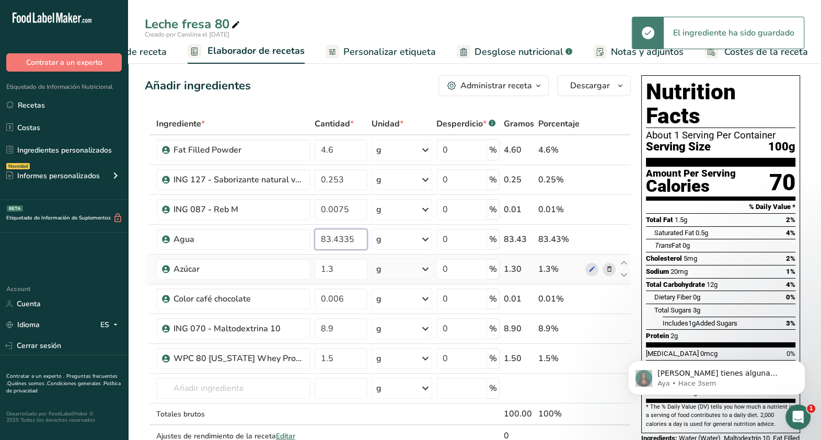
type input "83.4335"
click at [340, 282] on div "Ingrediente * Cantidad * Unidad * Desperdicio * .a-a{fill:#347362;}.b-a{fill:#f…" at bounding box center [388, 291] width 486 height 356
click at [547, 55] on span "Desglose nutricional" at bounding box center [519, 52] width 89 height 14
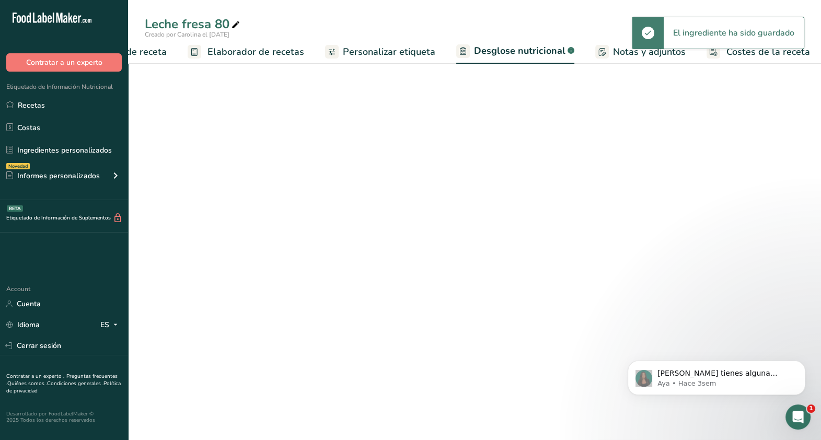
select select "Calories"
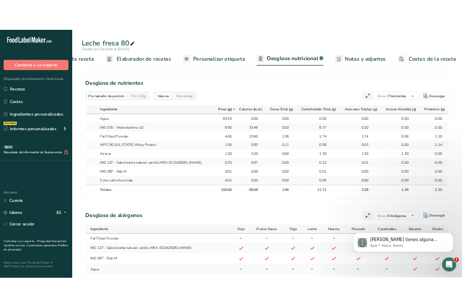
scroll to position [454, 0]
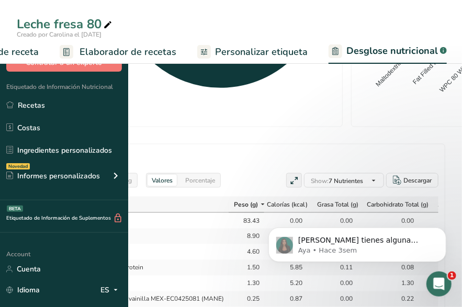
select select "Calories"
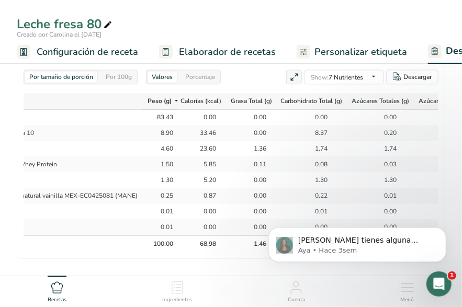
scroll to position [0, 103]
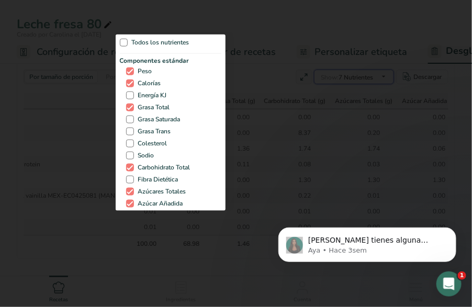
click at [361, 77] on div "Show: 7 Nutrientes Todos los nutrientes Componentes estándar Peso Calorías Ener…" at bounding box center [354, 77] width 80 height 15
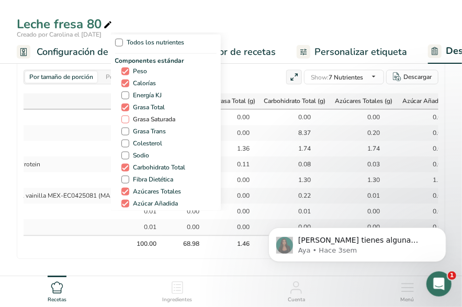
click at [160, 118] on span "Grasa Saturada" at bounding box center [152, 120] width 47 height 8
click at [128, 118] on input "Grasa Saturada" at bounding box center [124, 119] width 7 height 7
checkbox input "true"
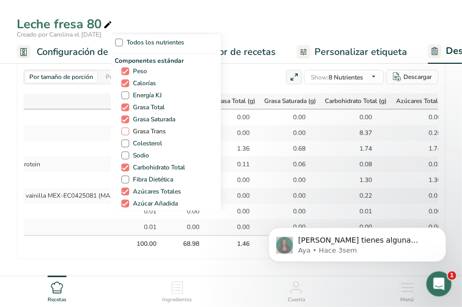
click at [156, 135] on span "Grasa Trans" at bounding box center [147, 132] width 37 height 8
click at [128, 135] on input "Grasa Trans" at bounding box center [124, 131] width 7 height 7
checkbox input "true"
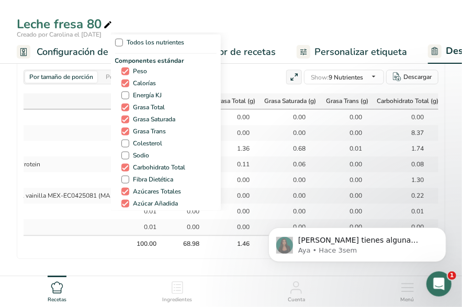
click at [154, 147] on div "Componentes estándar Peso Calorías Energía KJ Grasa Total Grasa Saturada Grasa …" at bounding box center [165, 139] width 101 height 166
click at [139, 158] on span "Sodio" at bounding box center [139, 156] width 20 height 8
click at [128, 158] on input "Sodio" at bounding box center [124, 155] width 7 height 7
checkbox input "true"
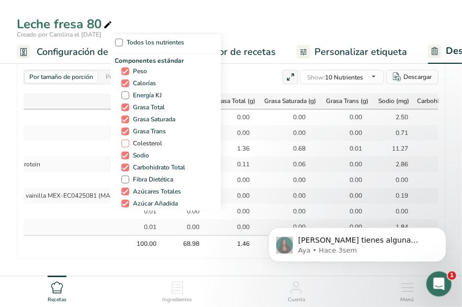
click at [149, 140] on span "Colesterol" at bounding box center [145, 144] width 33 height 8
click at [128, 140] on input "Colesterol" at bounding box center [124, 143] width 7 height 7
checkbox input "true"
click at [159, 179] on span "Fibra Dietética" at bounding box center [151, 180] width 44 height 8
click at [128, 179] on input "Fibra Dietética" at bounding box center [124, 179] width 7 height 7
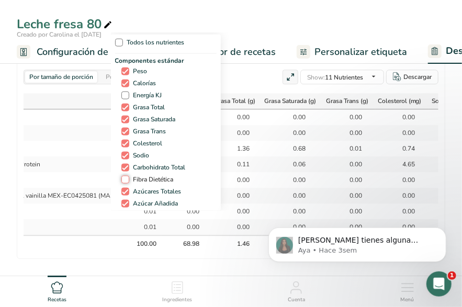
checkbox input "true"
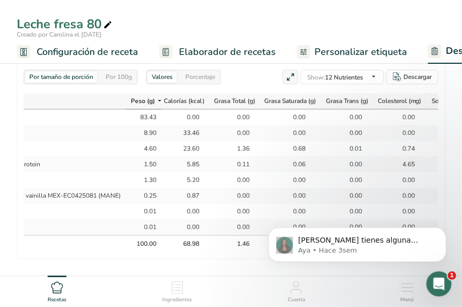
click at [347, 8] on div "Leche fresa 80 Creado por Carolina el [DATE] Configuración de receta Elaborador…" at bounding box center [231, 32] width 462 height 64
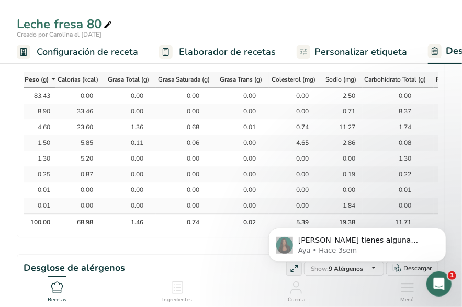
scroll to position [0, 209]
click at [137, 166] on td "0.00" at bounding box center [131, 174] width 51 height 16
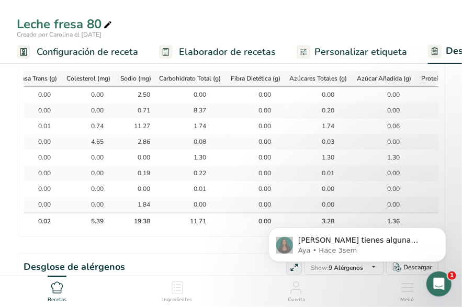
scroll to position [0, 413]
select select "Calories"
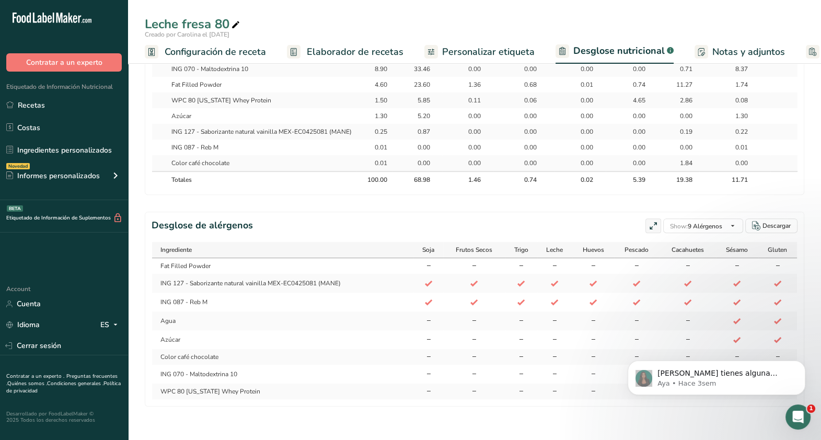
scroll to position [575, 0]
click at [43, 98] on link "Recetas" at bounding box center [64, 105] width 128 height 20
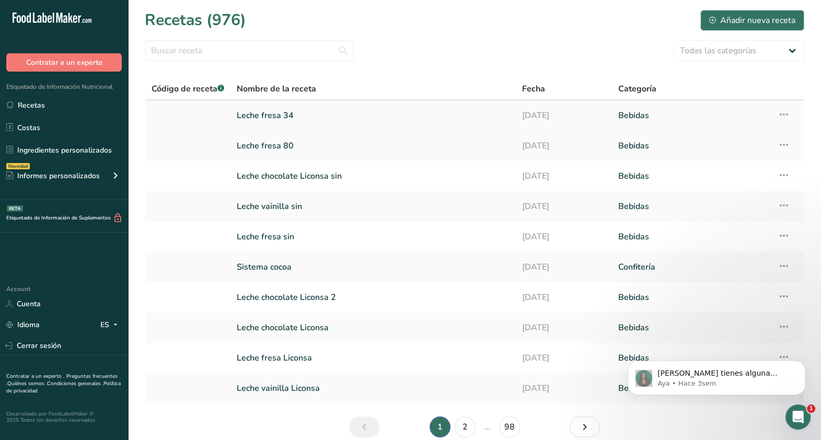
click at [283, 115] on link "Leche fresa 34" at bounding box center [373, 116] width 273 height 22
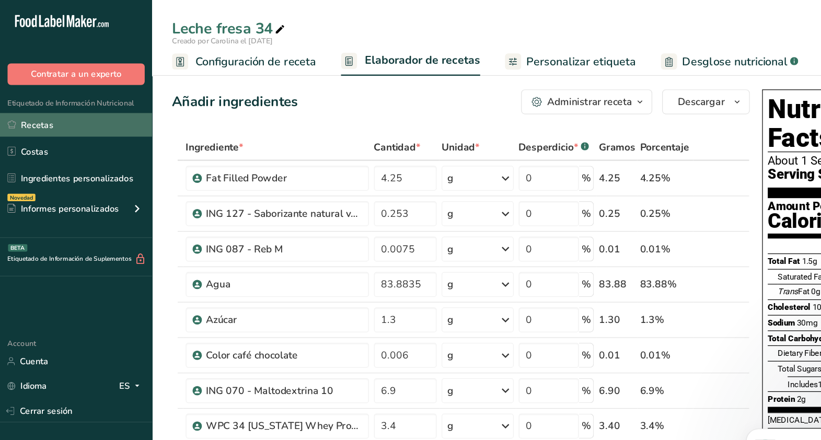
click at [38, 102] on link "Recetas" at bounding box center [64, 105] width 128 height 20
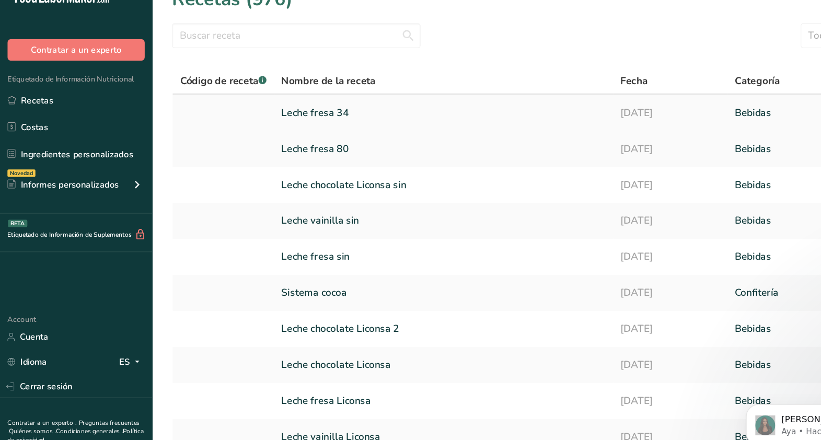
click at [281, 117] on link "Leche fresa 34" at bounding box center [373, 116] width 273 height 22
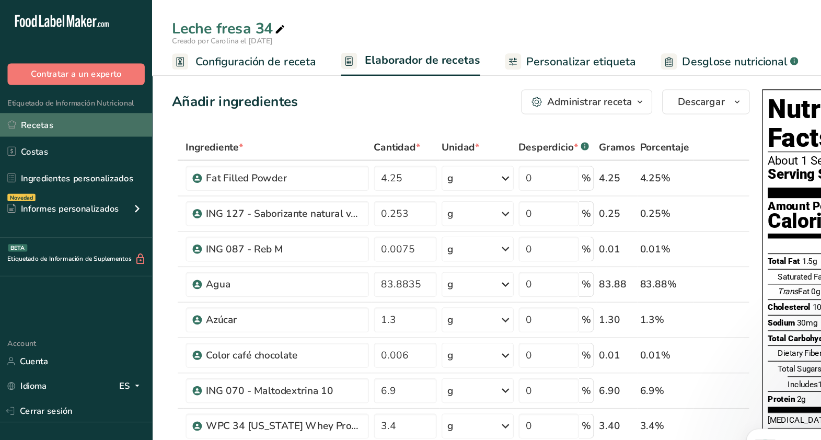
click at [44, 100] on link "Recetas" at bounding box center [64, 105] width 128 height 20
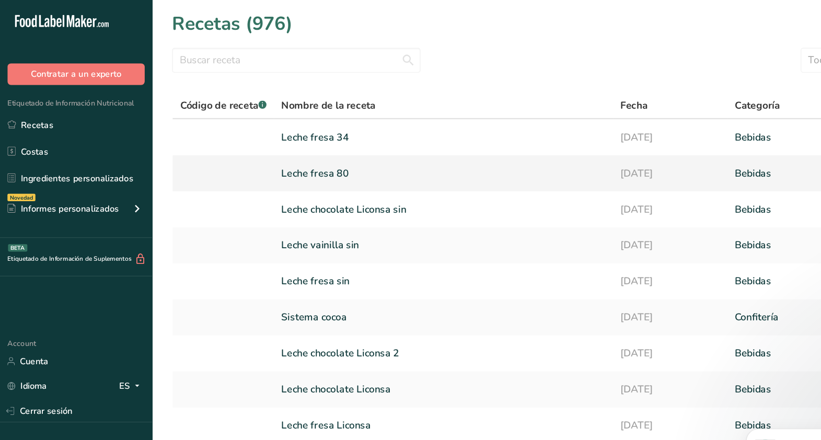
click at [280, 147] on link "Leche fresa 80" at bounding box center [373, 146] width 273 height 22
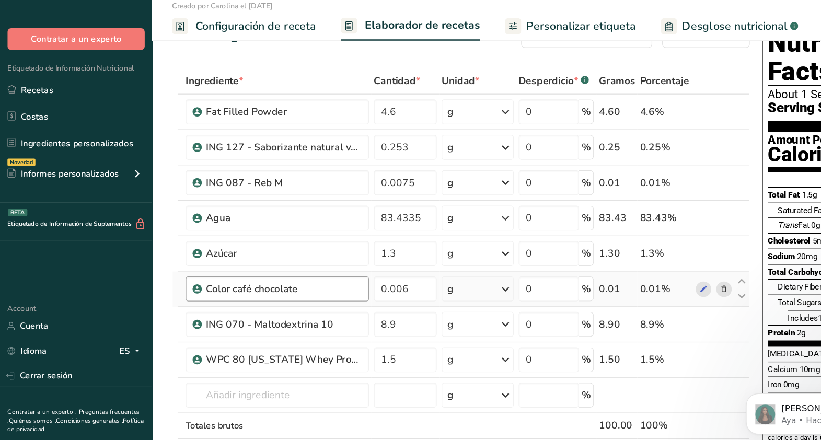
scroll to position [26, 0]
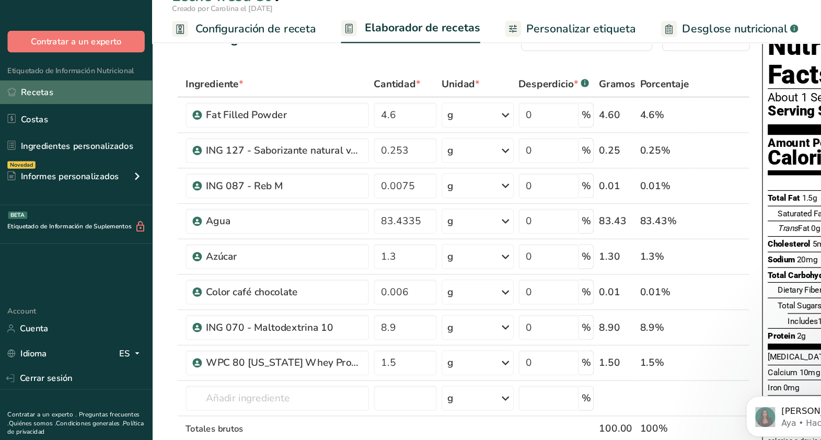
click at [41, 105] on link "Recetas" at bounding box center [64, 105] width 128 height 20
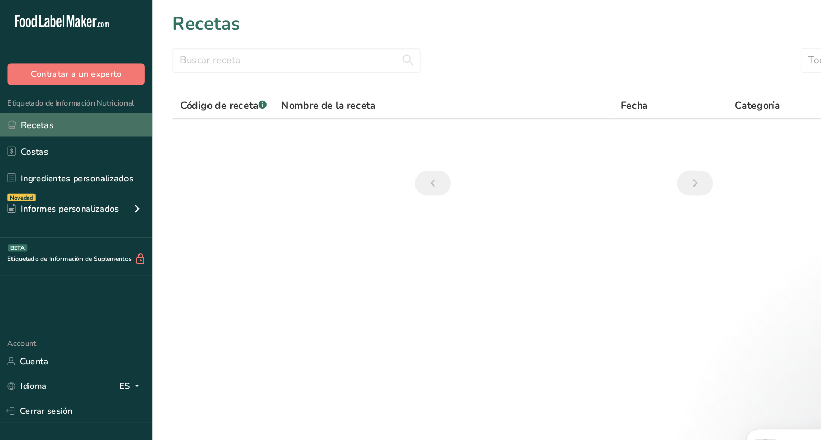
click at [16, 106] on link "Recetas" at bounding box center [64, 105] width 128 height 20
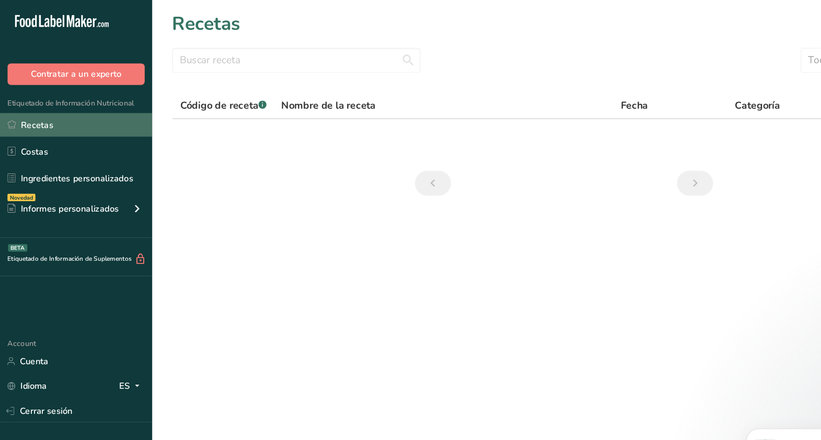
click at [16, 106] on link "Recetas" at bounding box center [64, 105] width 128 height 20
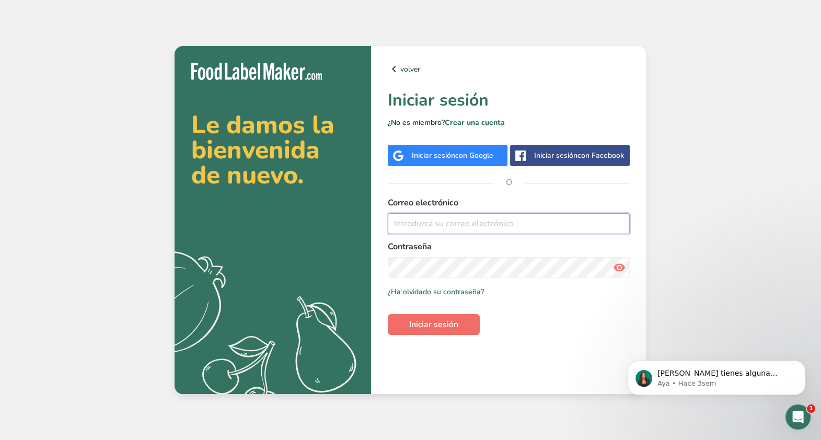
type input "[EMAIL_ADDRESS][DOMAIN_NAME]"
click at [450, 325] on span "Iniciar sesión" at bounding box center [433, 324] width 49 height 13
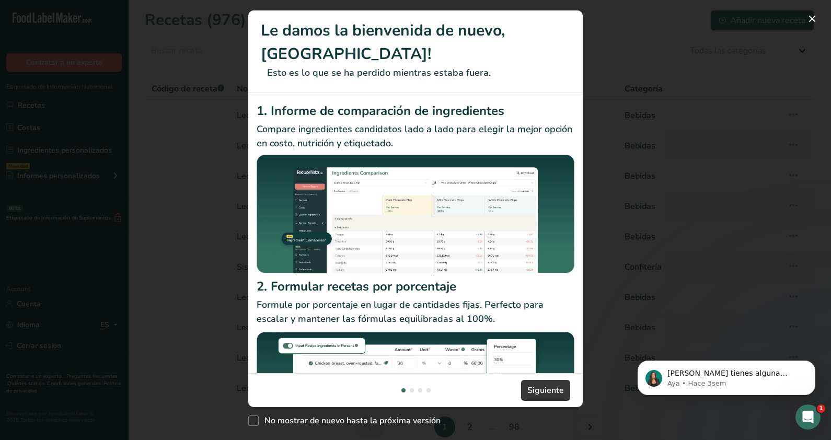
click at [697, 101] on div "New Features" at bounding box center [415, 220] width 831 height 440
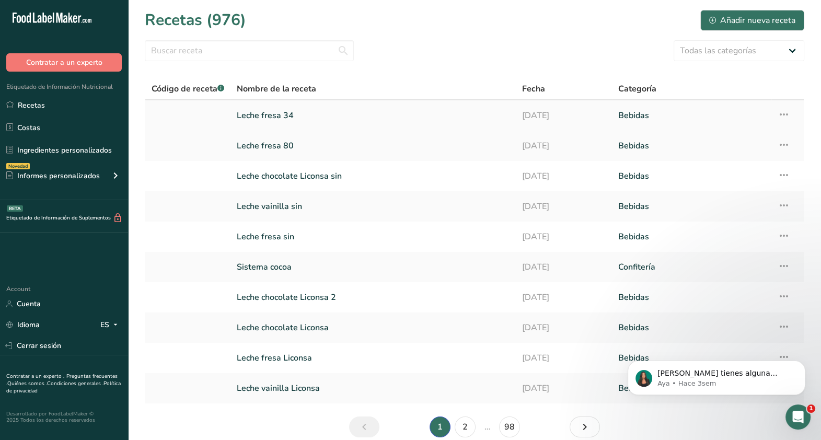
click at [272, 118] on link "Leche fresa 34" at bounding box center [373, 116] width 273 height 22
